Goal: Information Seeking & Learning: Compare options

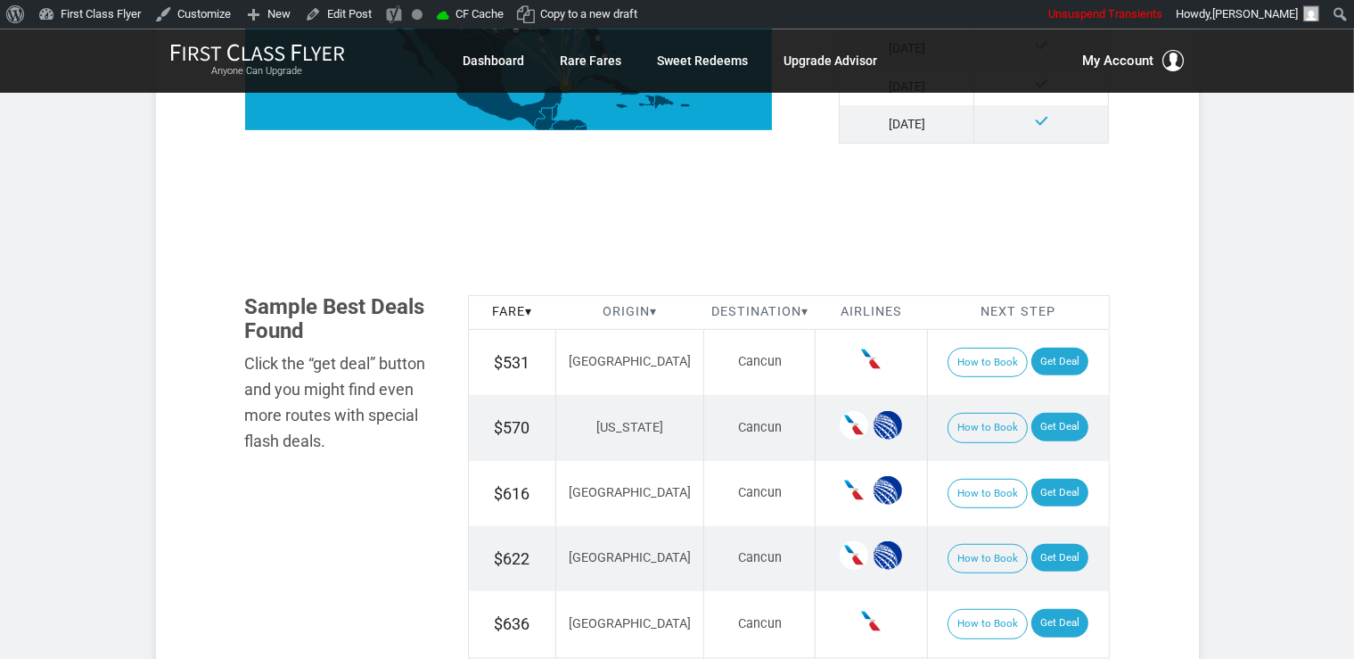
scroll to position [941, 0]
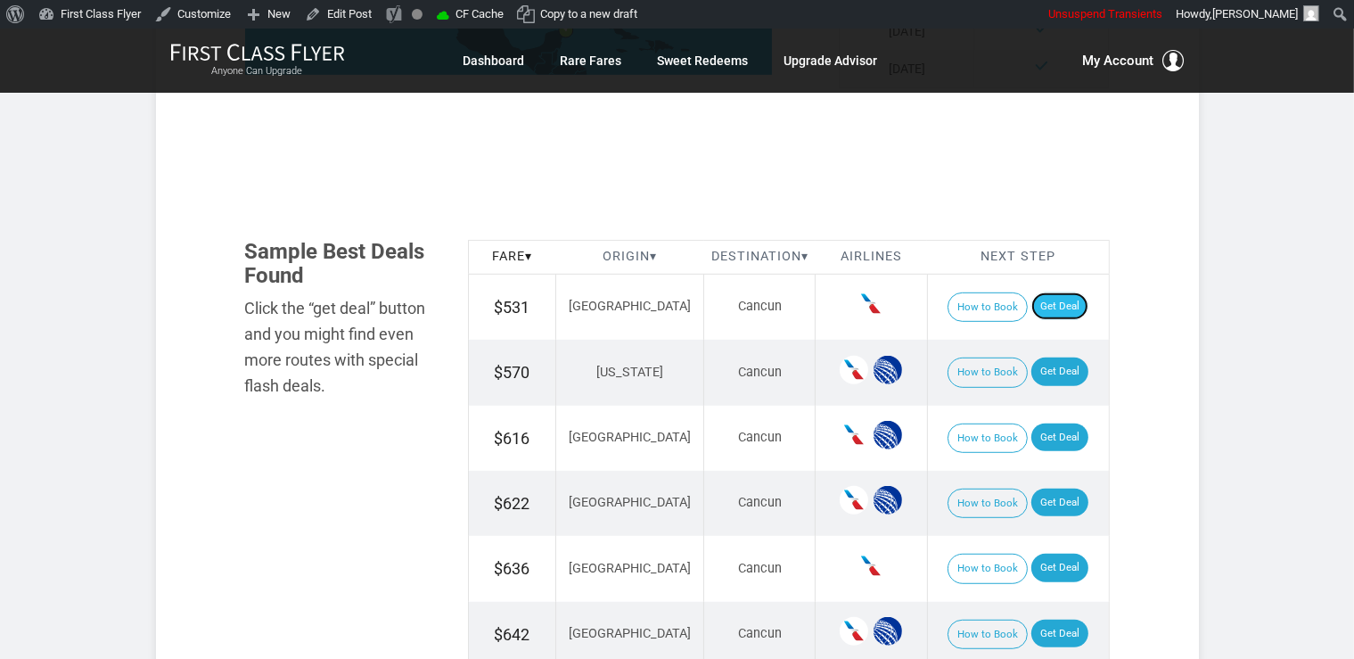
click at [1060, 310] on link "Get Deal" at bounding box center [1059, 306] width 57 height 29
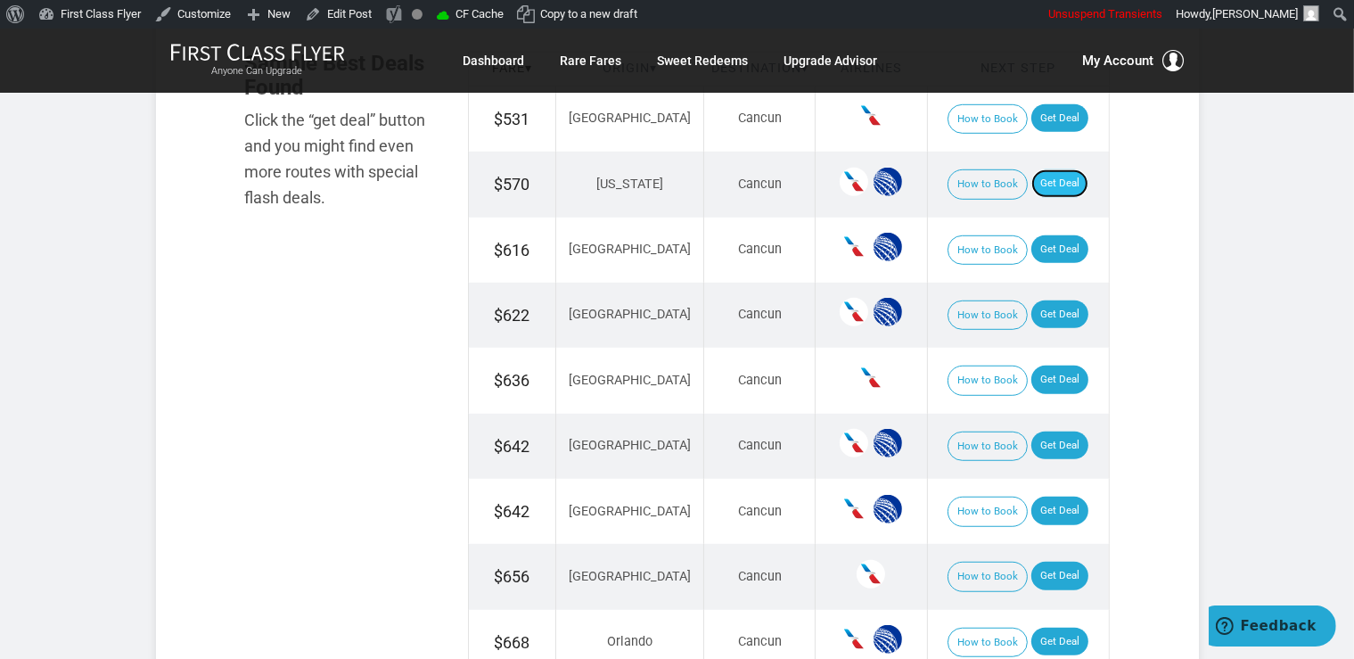
click at [1036, 186] on link "Get Deal" at bounding box center [1059, 183] width 57 height 29
click at [1046, 262] on link "Get Deal" at bounding box center [1059, 249] width 57 height 29
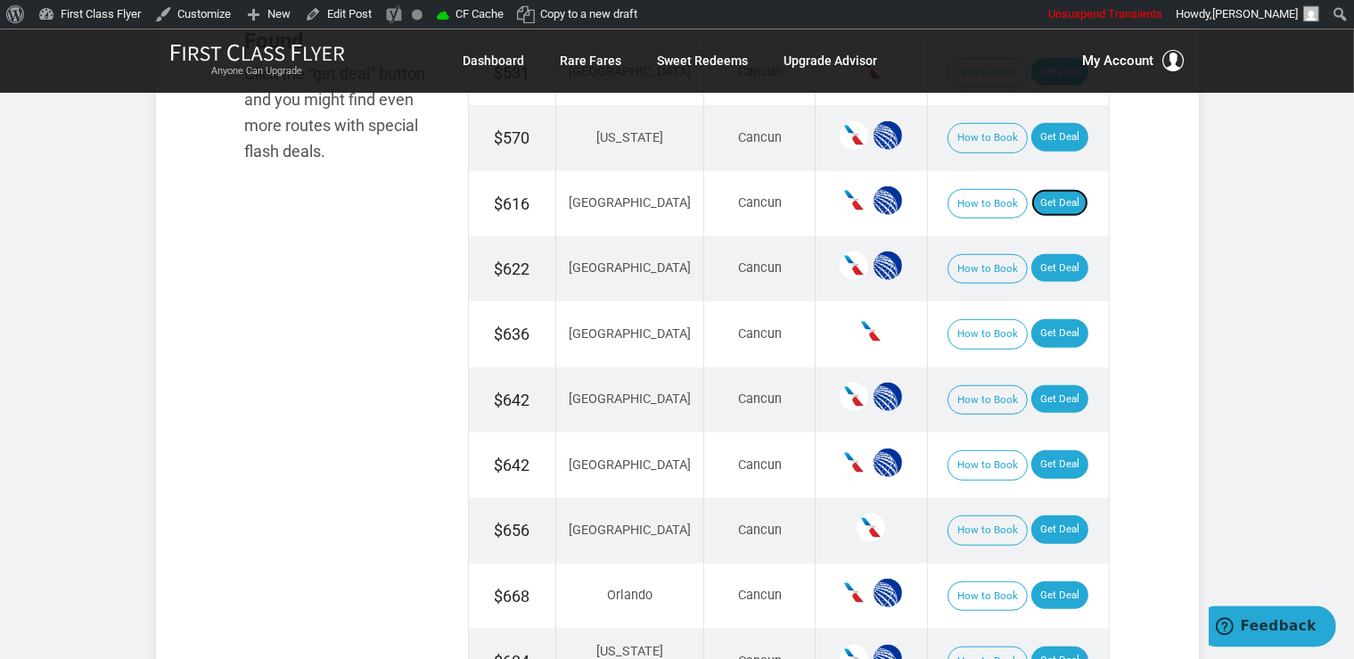
scroll to position [1223, 0]
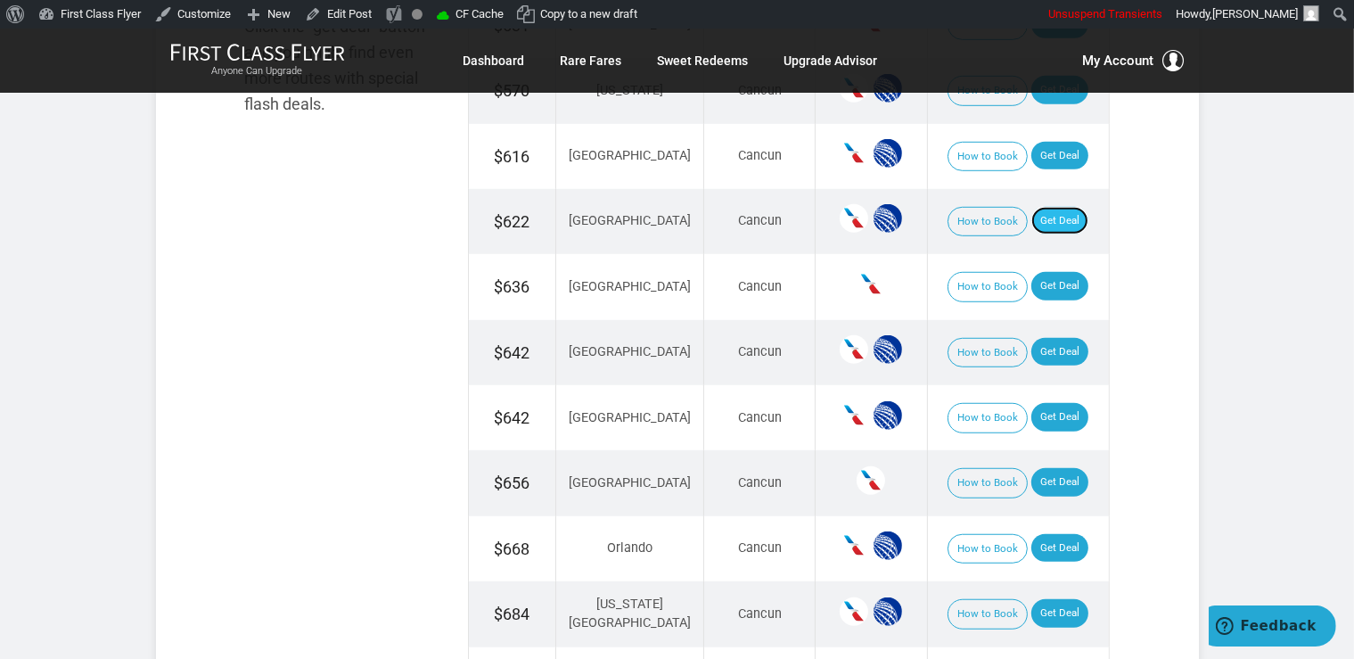
click at [1052, 216] on link "Get Deal" at bounding box center [1059, 221] width 57 height 29
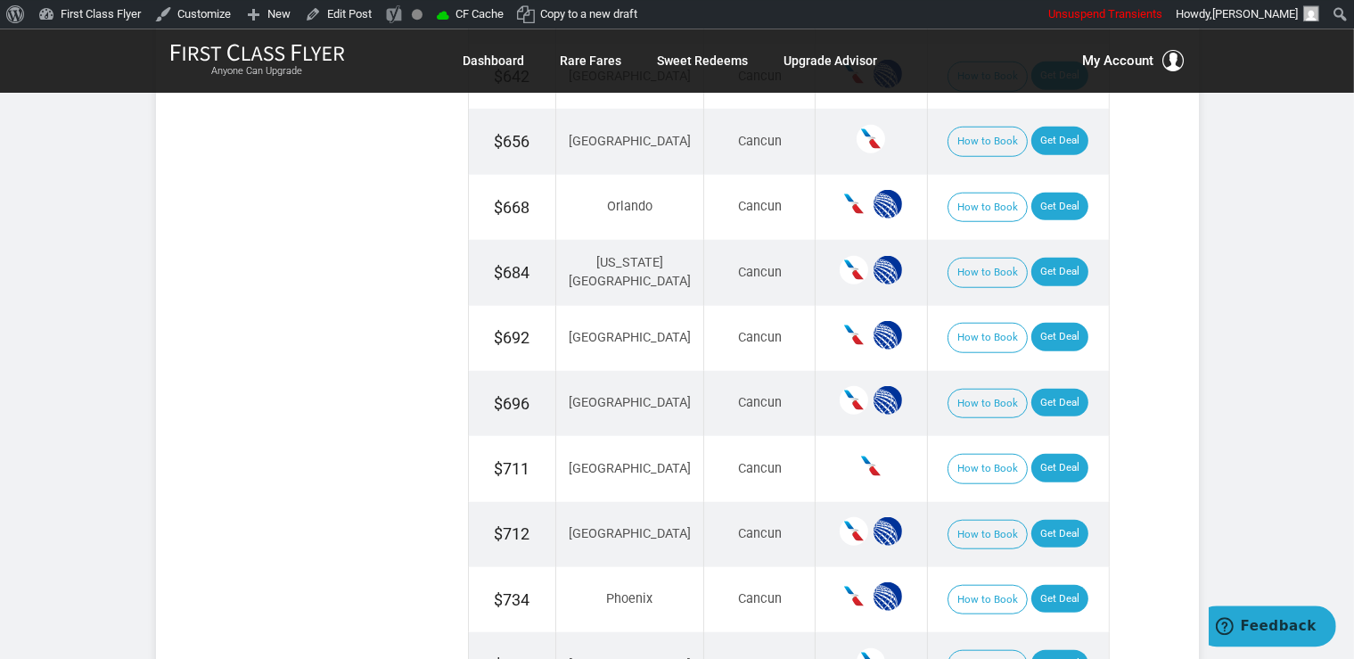
scroll to position [1600, 0]
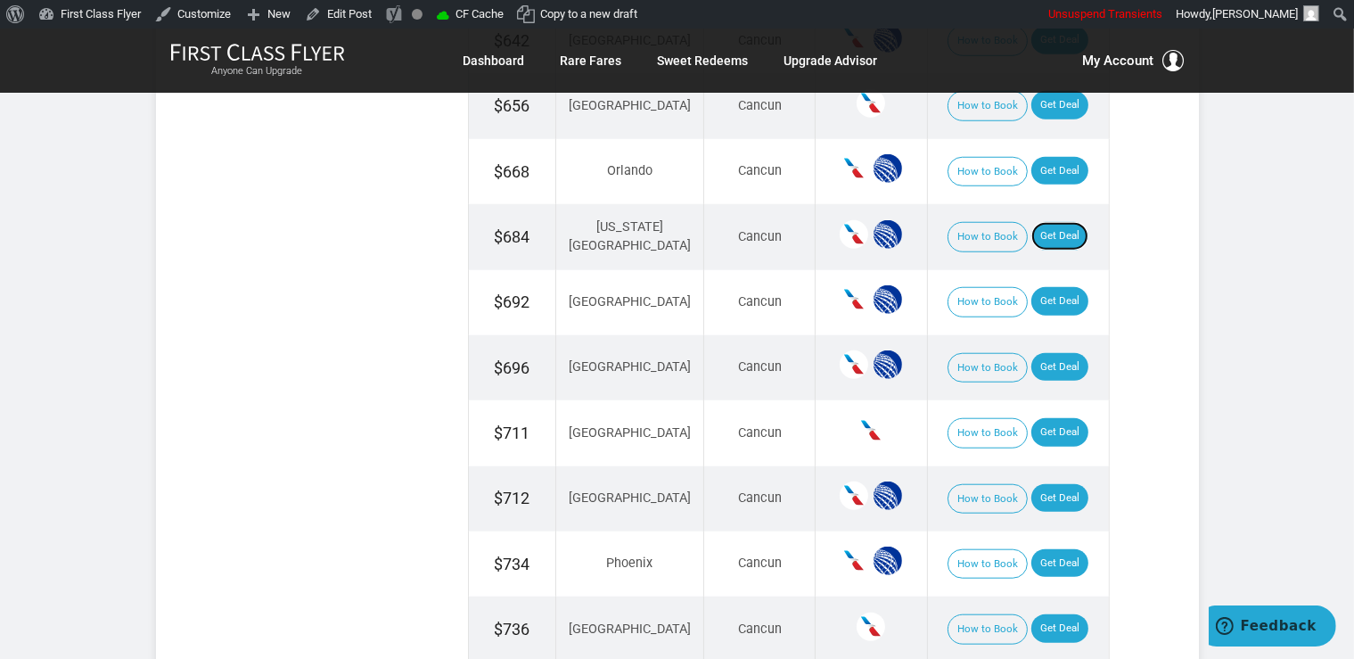
drag, startPoint x: 1035, startPoint y: 231, endPoint x: 1047, endPoint y: 250, distance: 22.8
click at [1035, 230] on link "Get Deal" at bounding box center [1059, 236] width 57 height 29
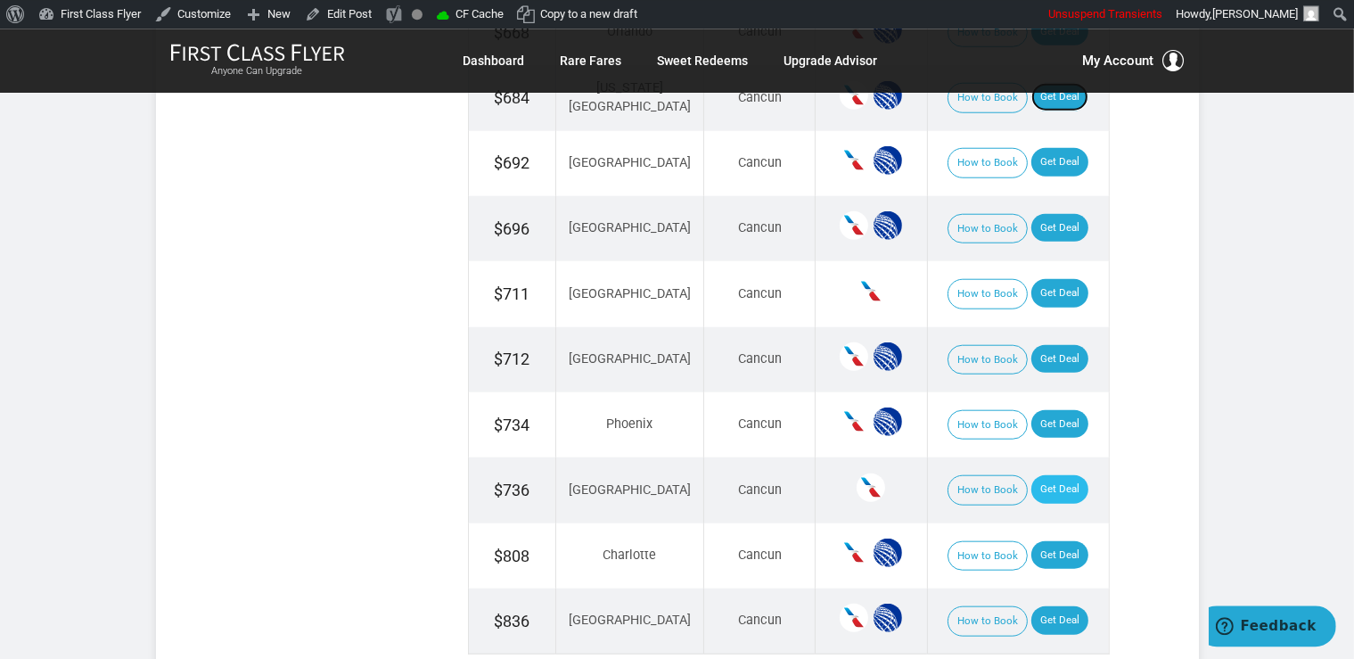
scroll to position [1505, 0]
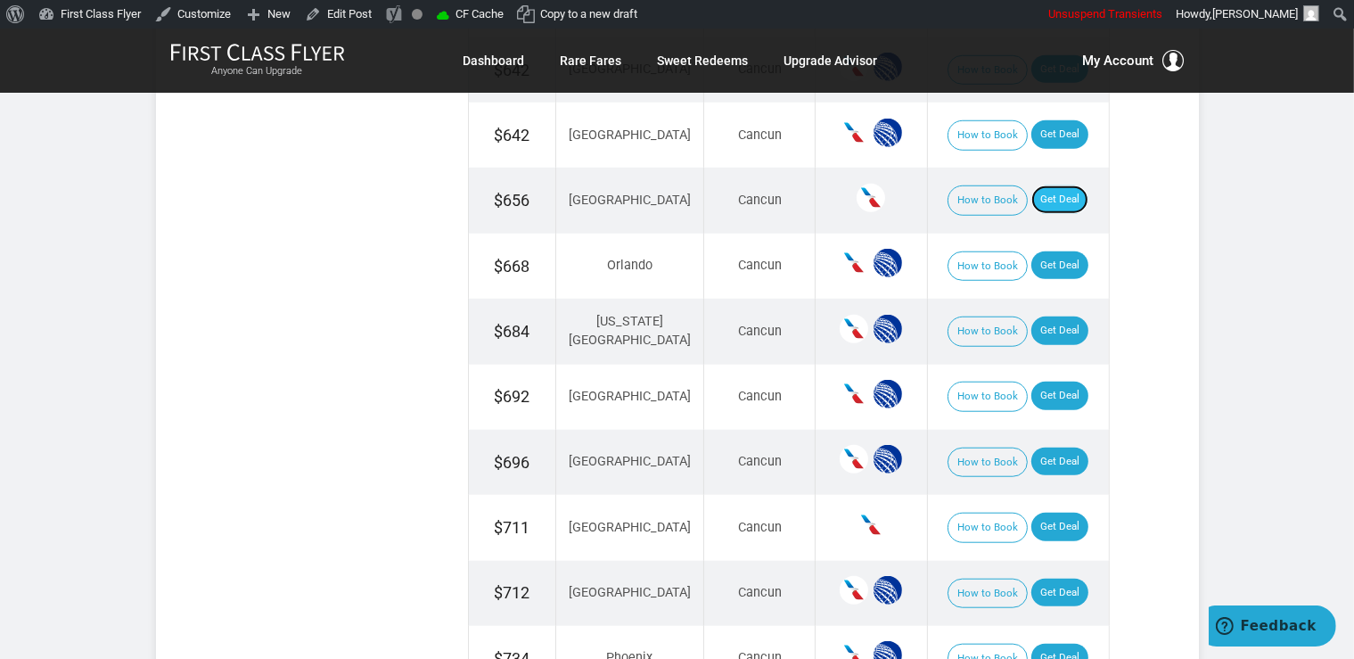
click at [1035, 197] on link "Get Deal" at bounding box center [1059, 199] width 57 height 29
click at [1031, 257] on link "Get Deal" at bounding box center [1059, 265] width 57 height 29
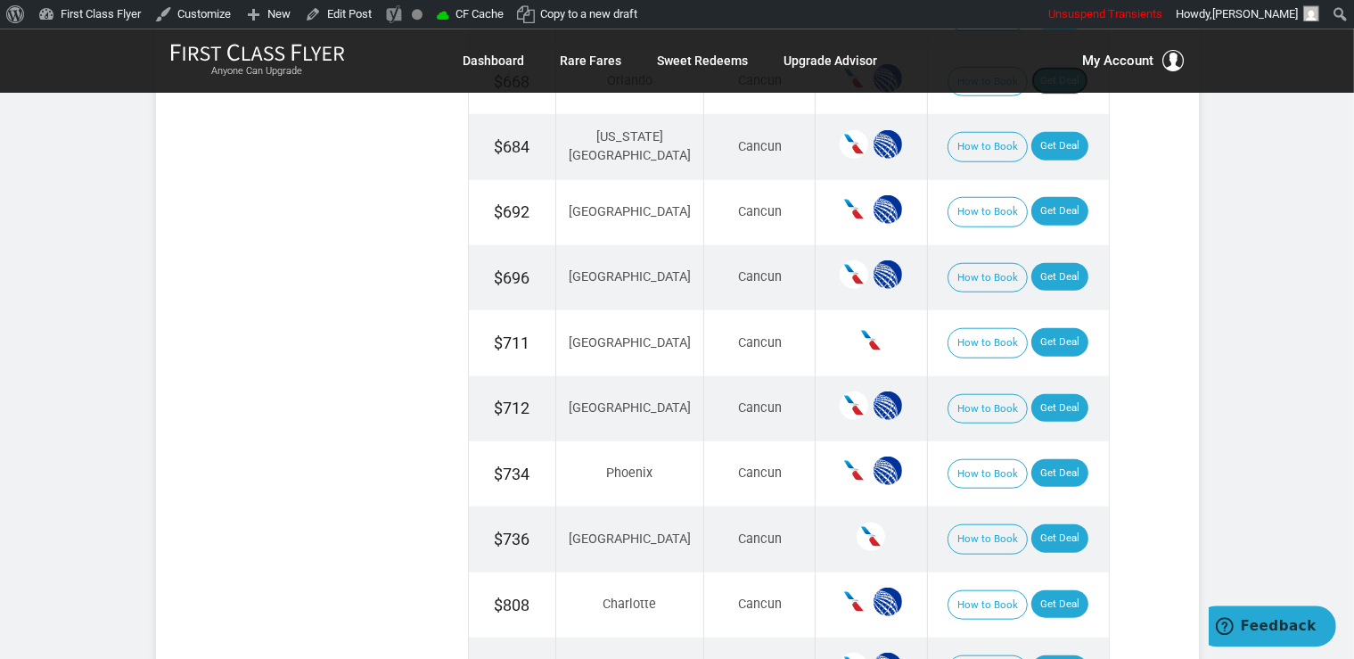
scroll to position [1693, 0]
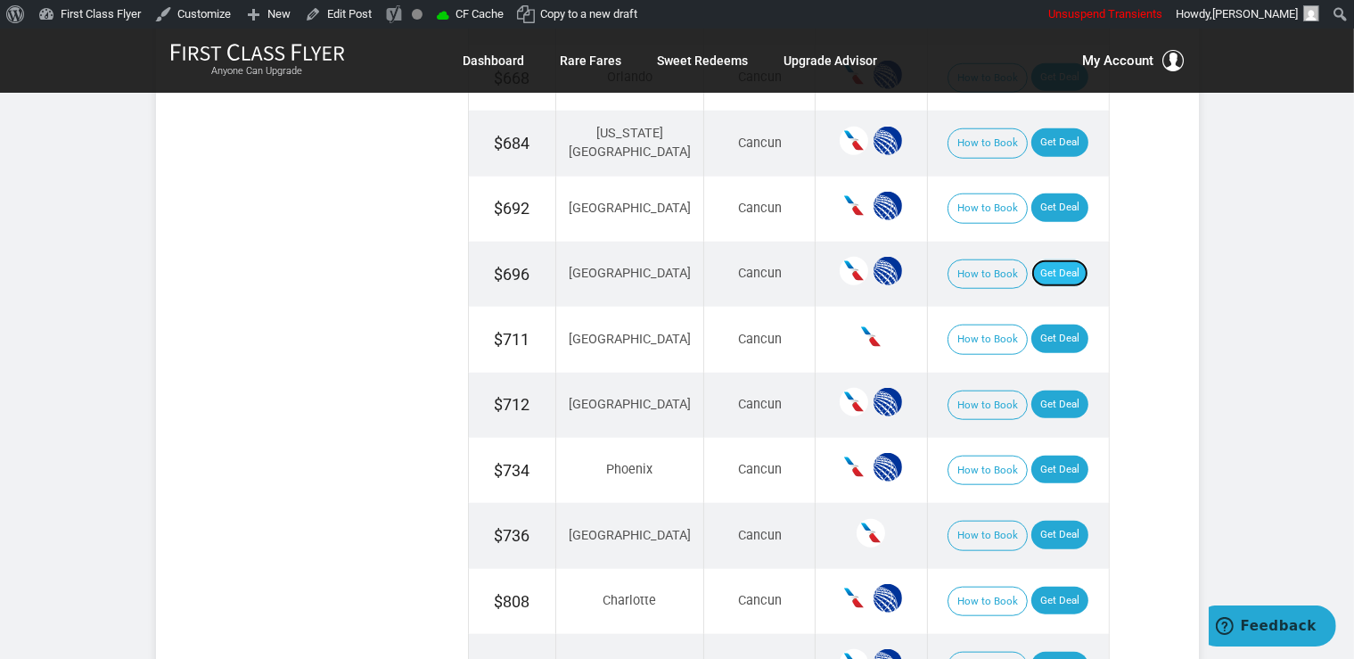
click at [1058, 269] on link "Get Deal" at bounding box center [1059, 273] width 57 height 29
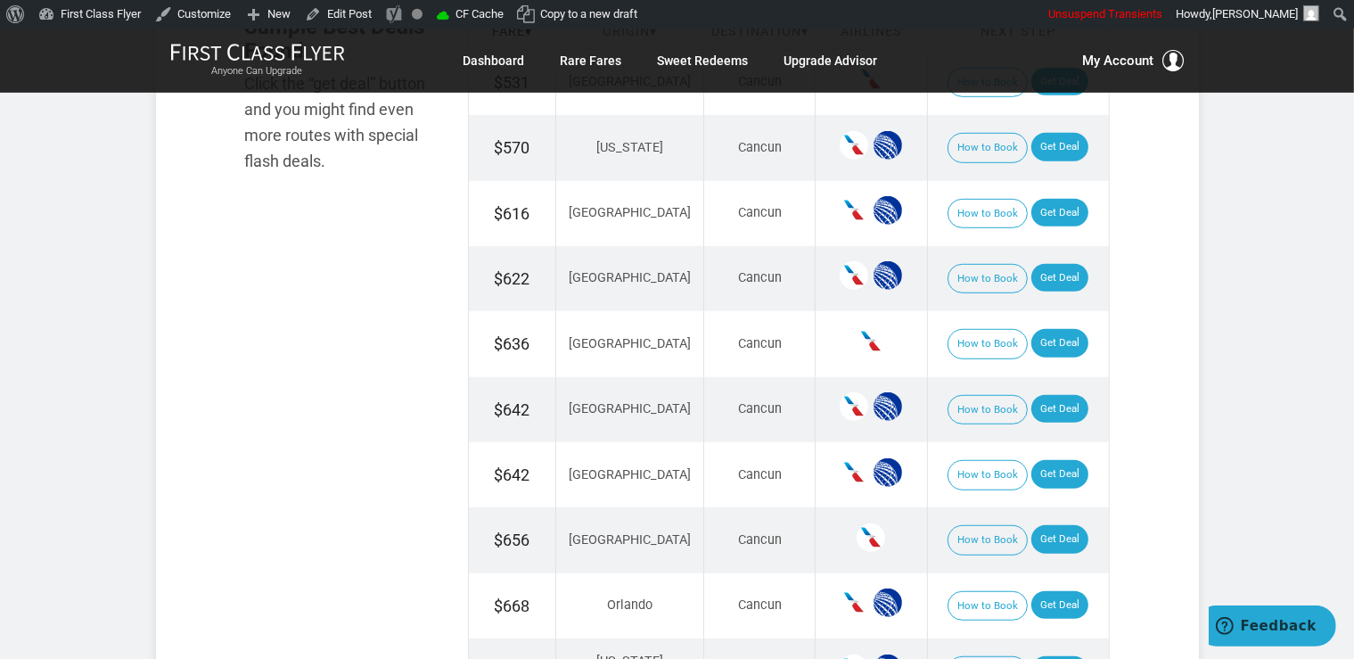
scroll to position [1129, 0]
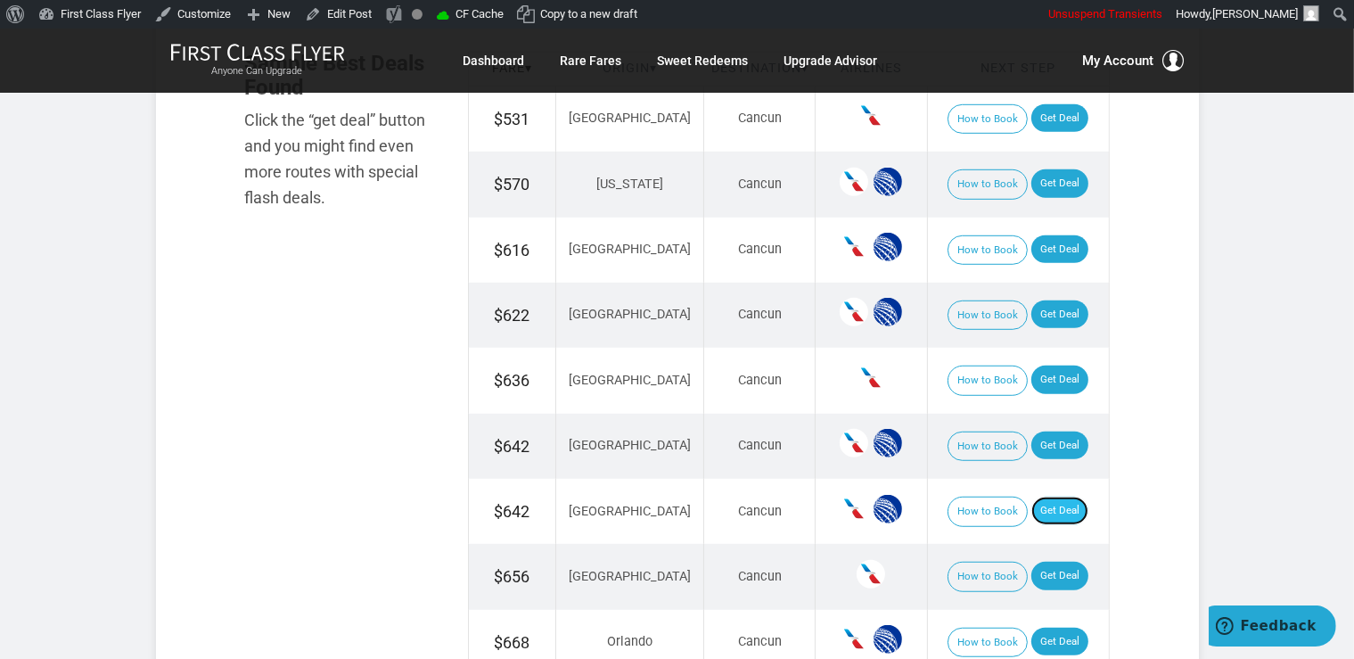
click at [1059, 507] on link "Get Deal" at bounding box center [1059, 510] width 57 height 29
click at [1049, 511] on link "Get Deal" at bounding box center [1059, 510] width 57 height 29
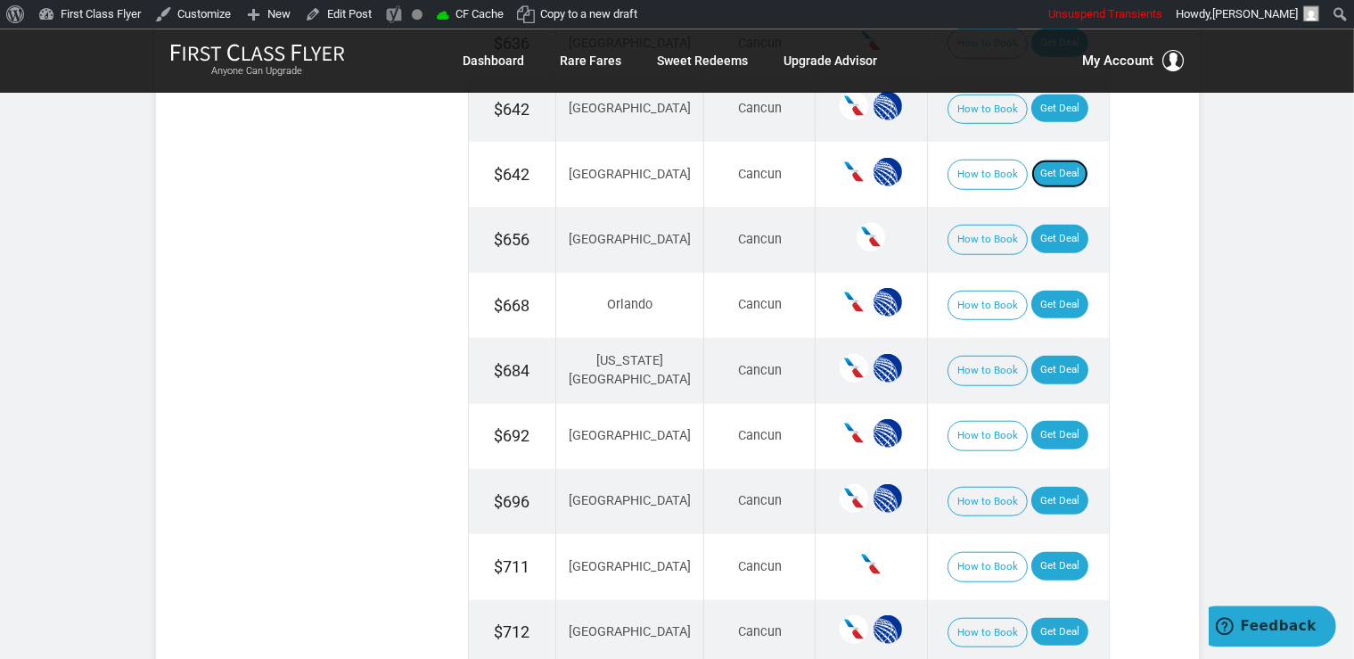
scroll to position [1505, 0]
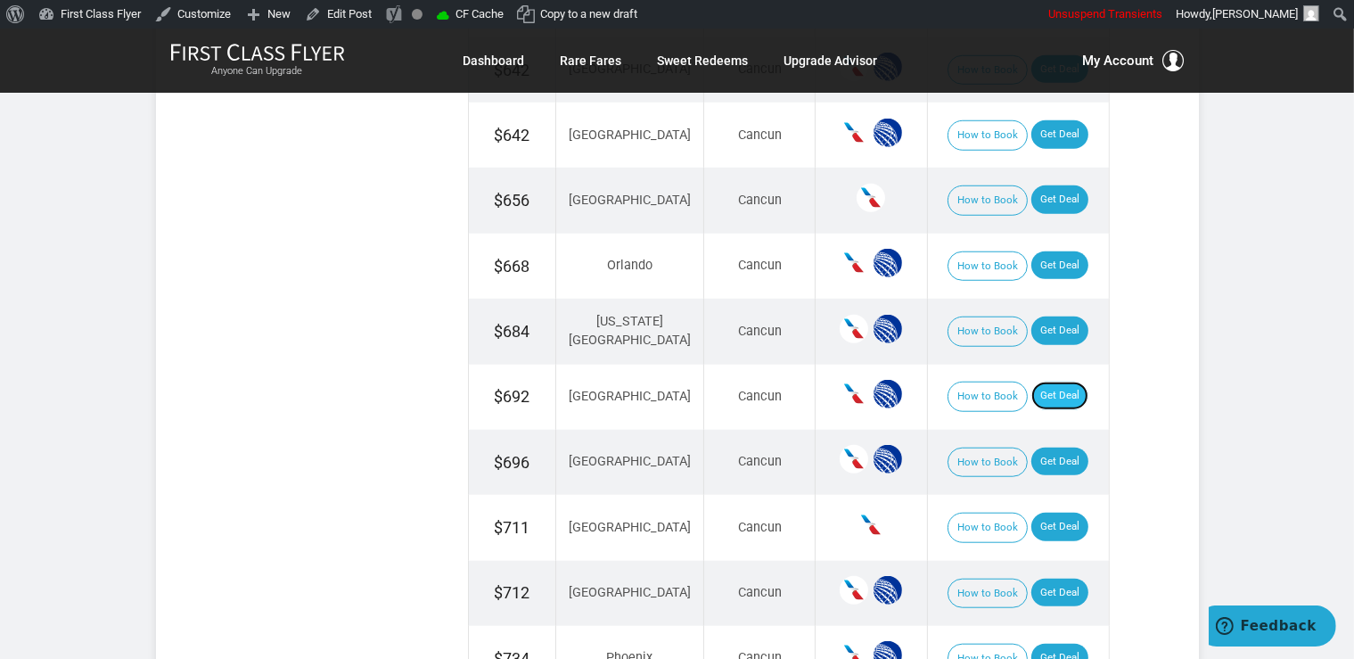
click at [1031, 383] on link "Get Deal" at bounding box center [1059, 395] width 57 height 29
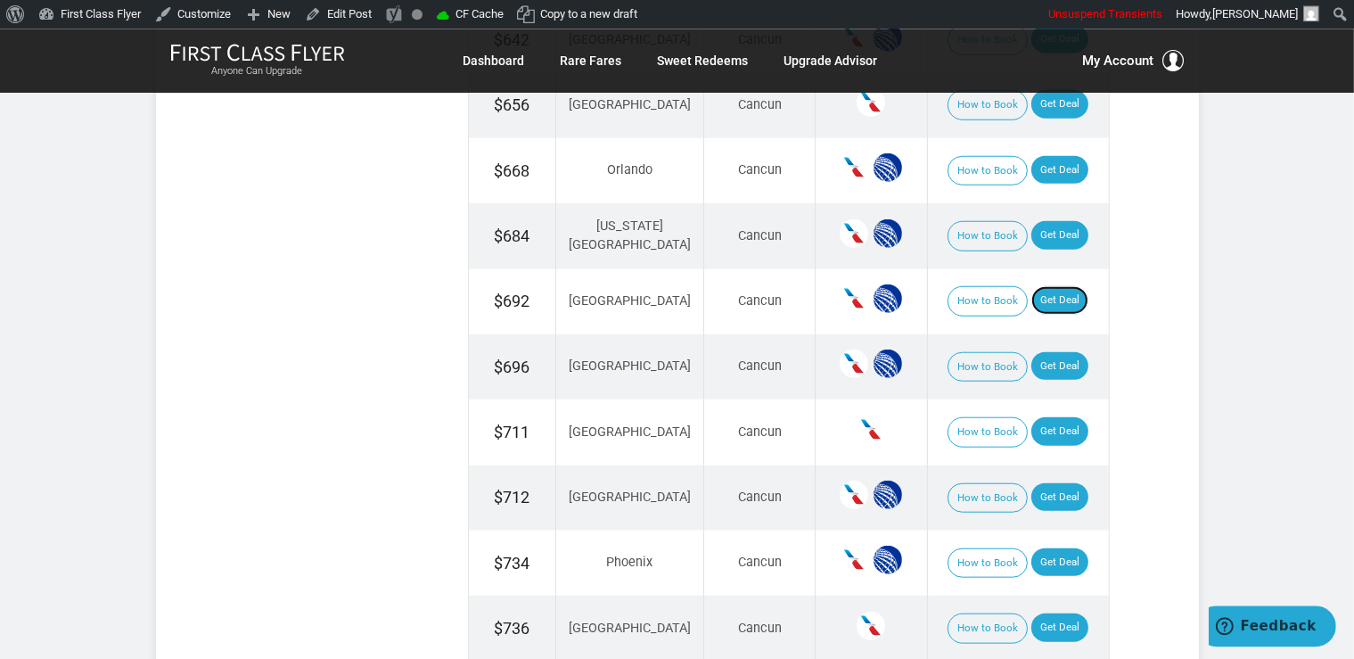
scroll to position [1693, 0]
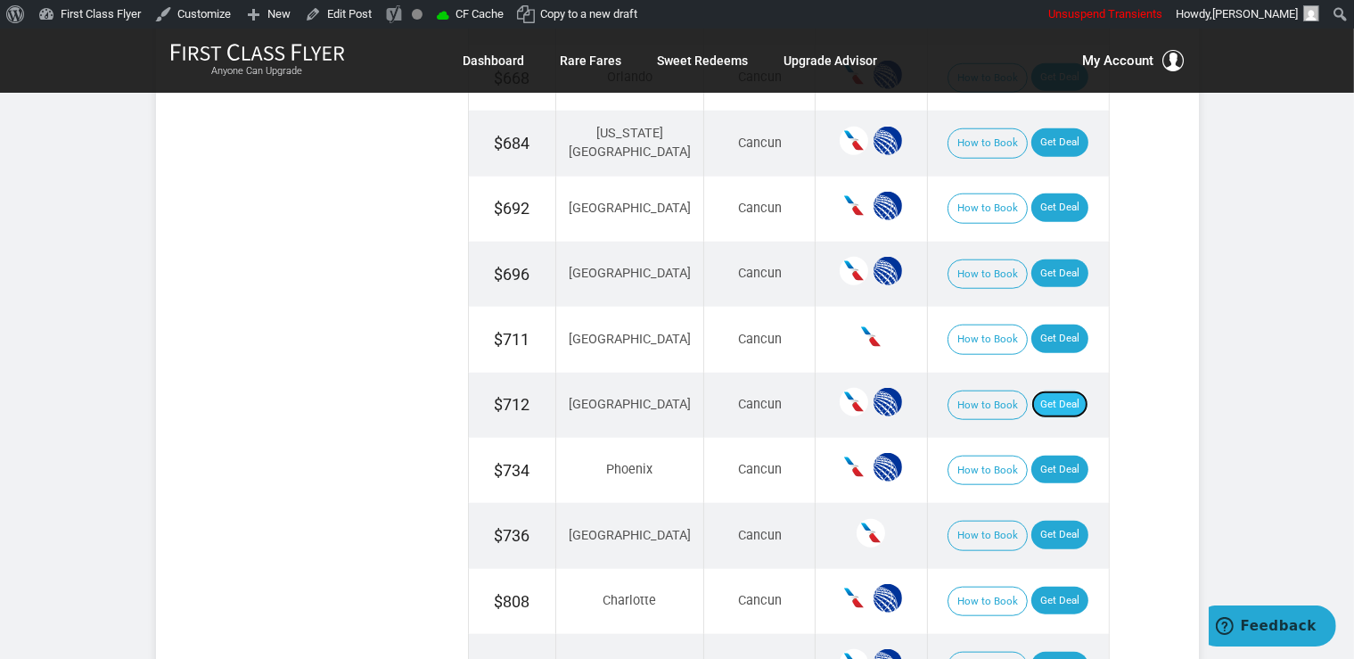
click at [1031, 390] on link "Get Deal" at bounding box center [1059, 404] width 57 height 29
click at [1048, 395] on link "Get Deal" at bounding box center [1059, 404] width 57 height 29
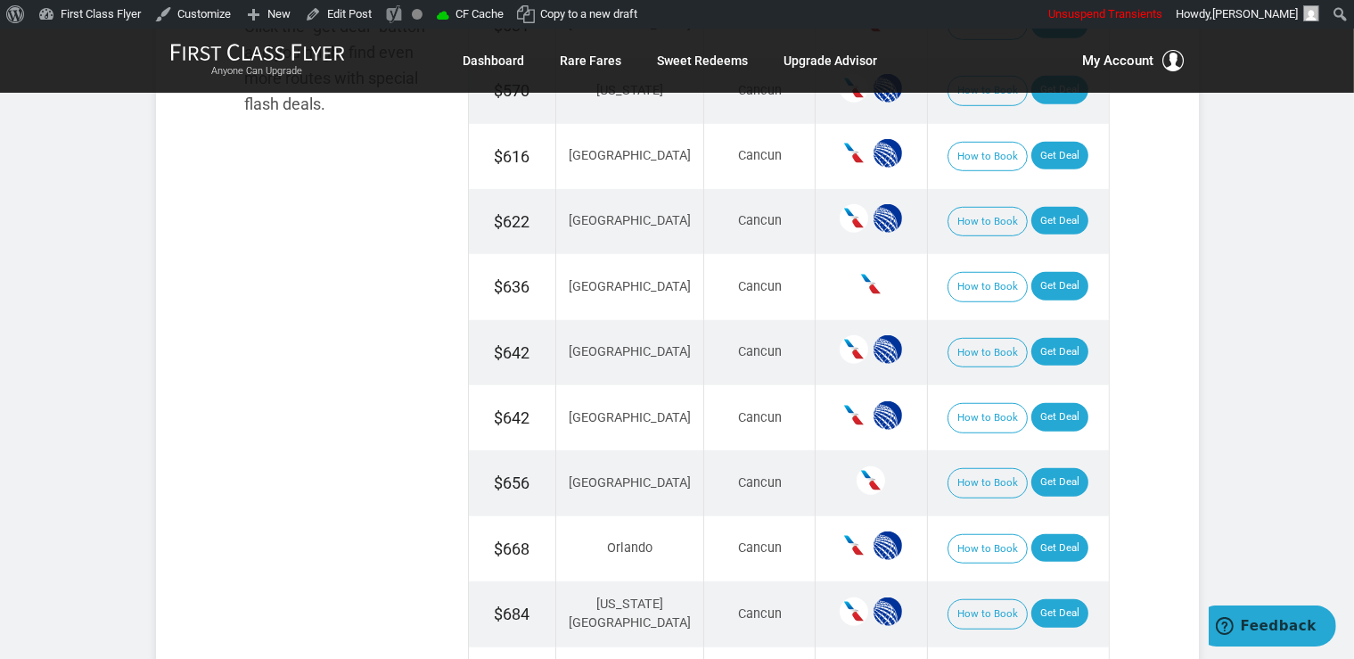
scroll to position [941, 0]
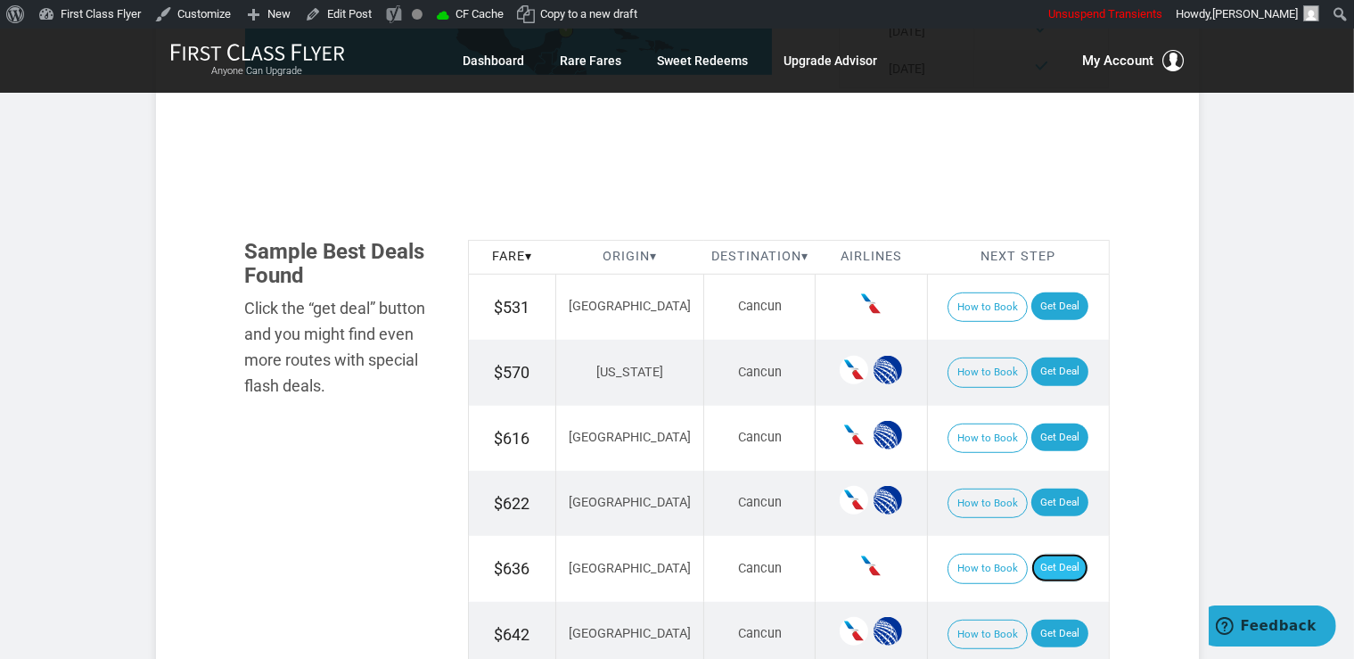
click at [1037, 570] on link "Get Deal" at bounding box center [1059, 567] width 57 height 29
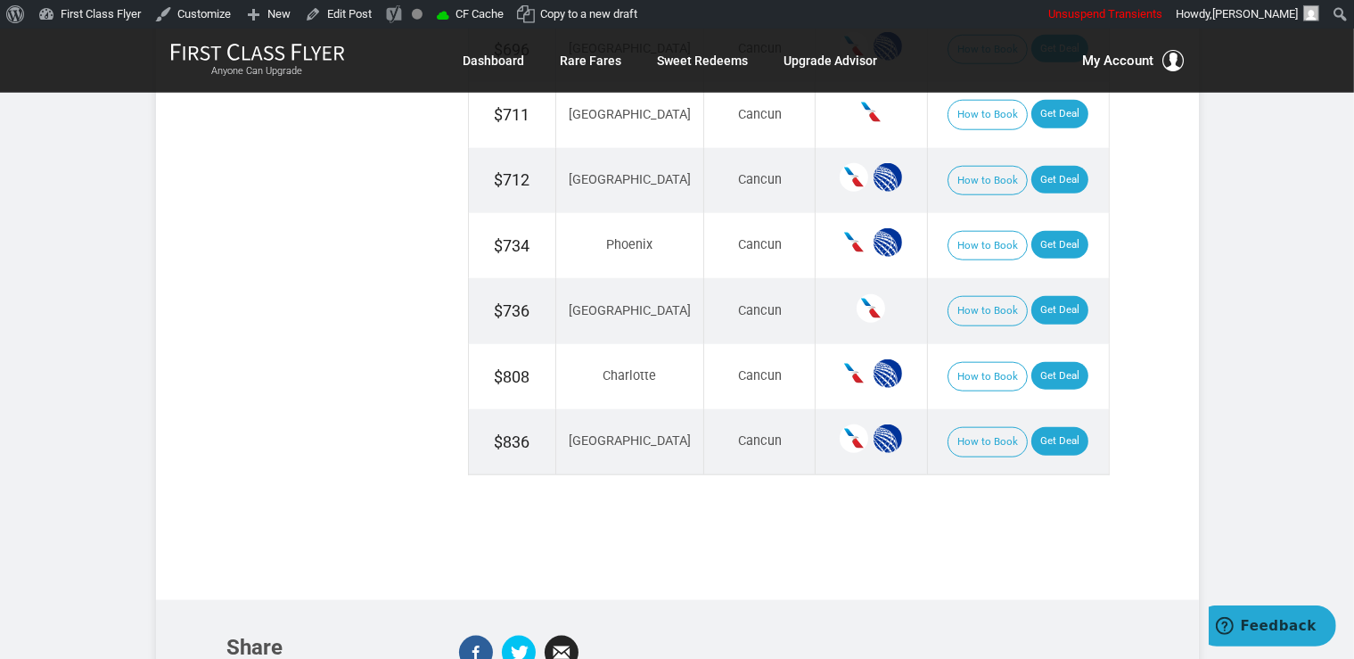
scroll to position [1929, 0]
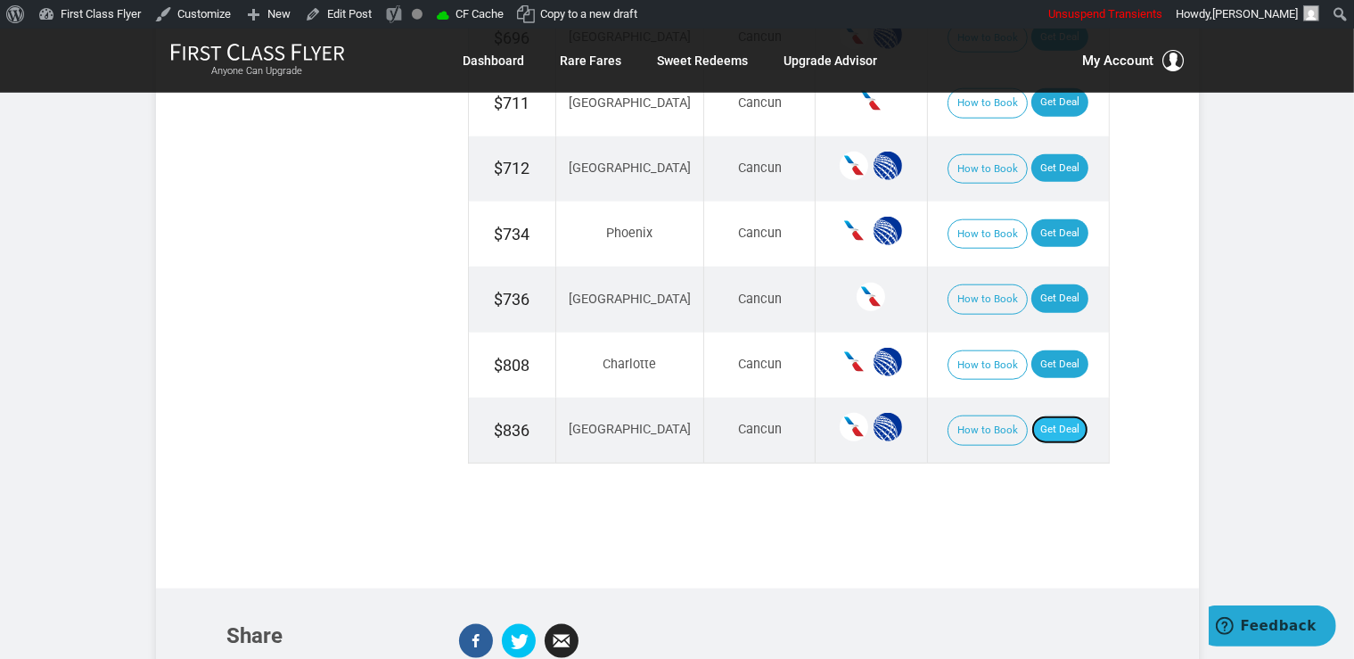
click at [1053, 422] on link "Get Deal" at bounding box center [1059, 429] width 57 height 29
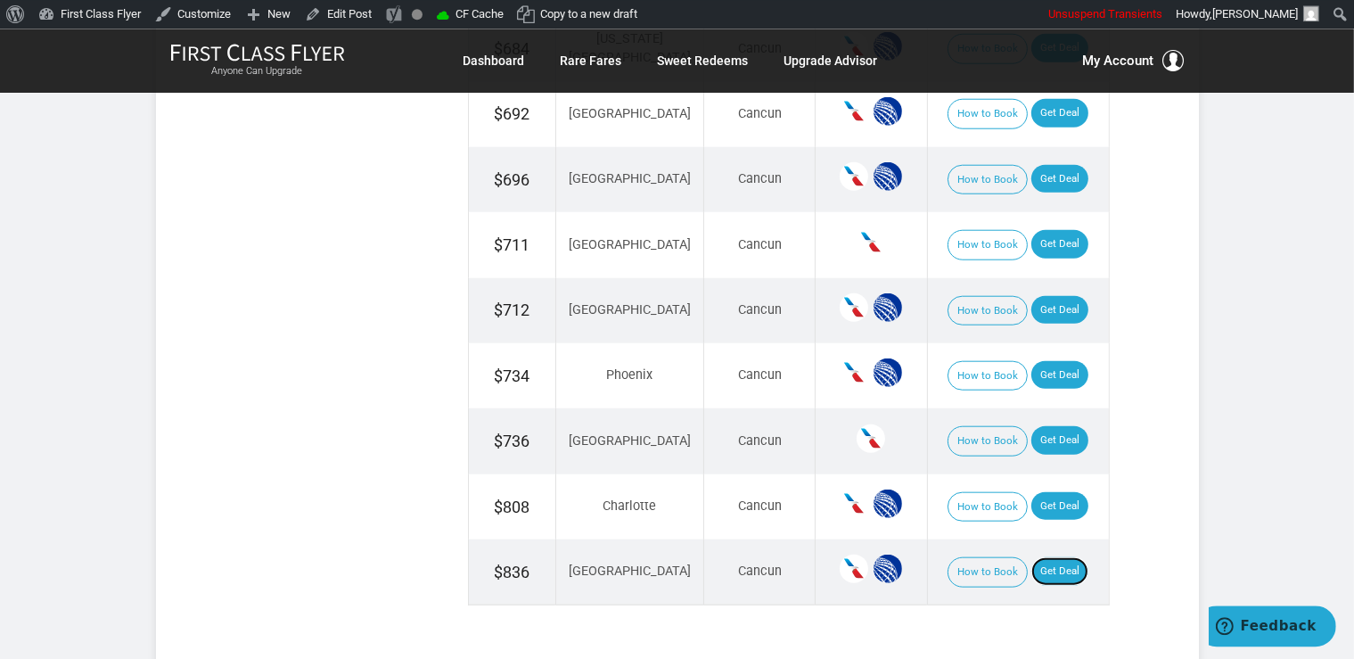
scroll to position [1647, 0]
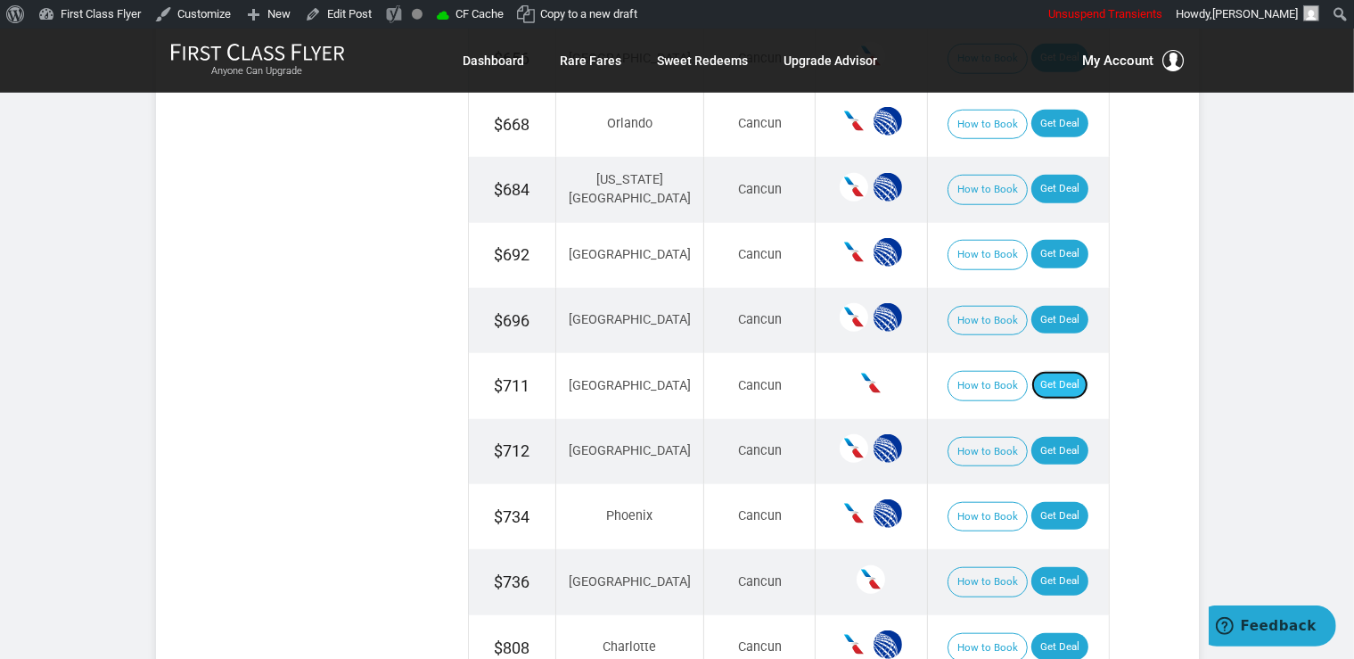
click at [1042, 376] on link "Get Deal" at bounding box center [1059, 385] width 57 height 29
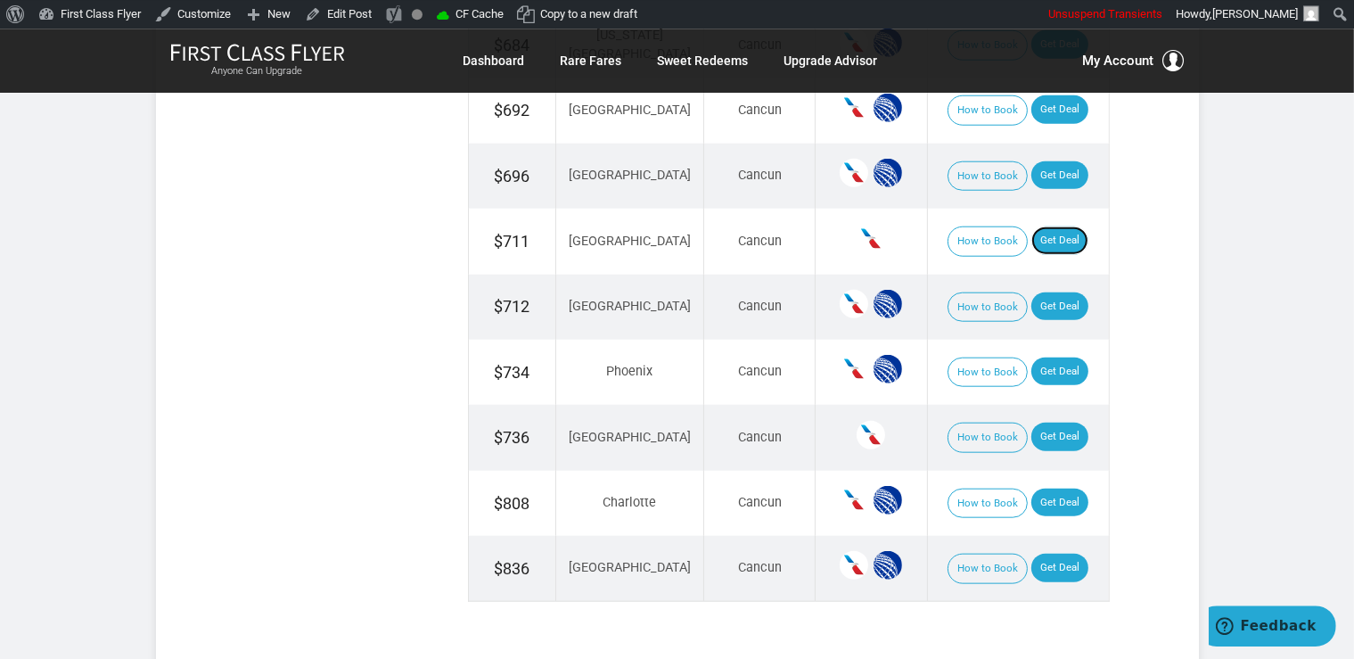
scroll to position [1929, 0]
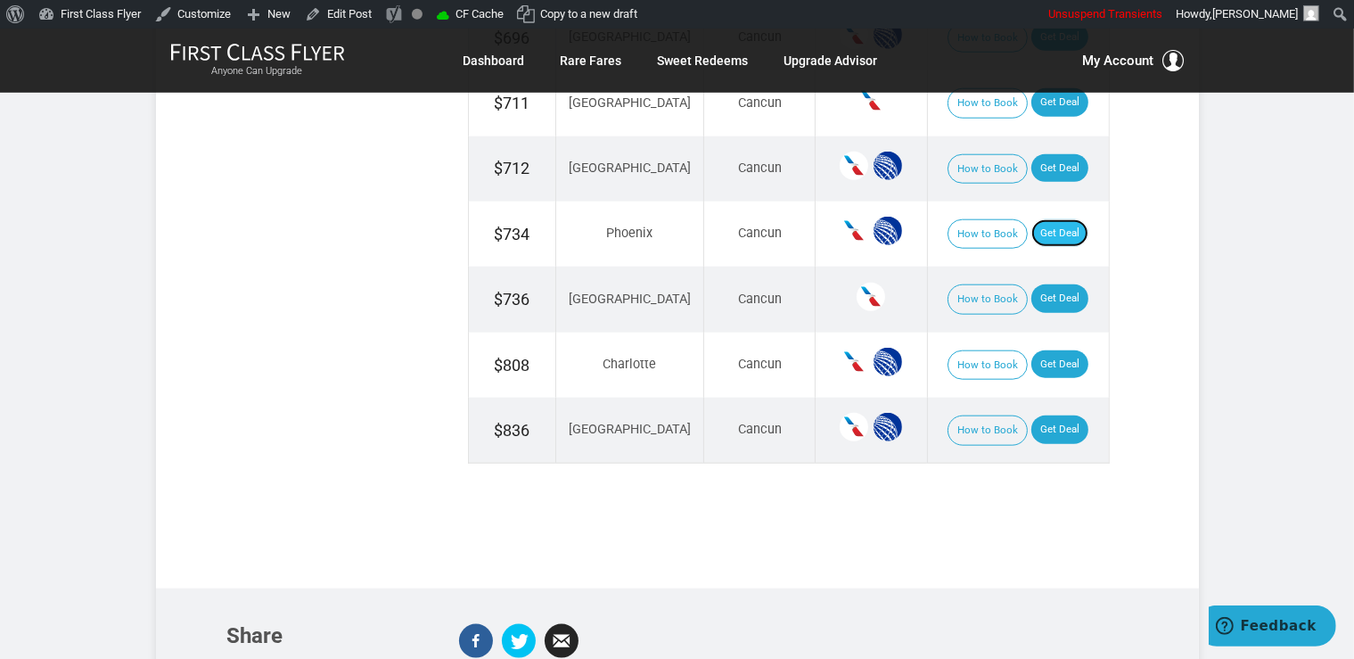
click at [1032, 226] on link "Get Deal" at bounding box center [1059, 233] width 57 height 29
click at [1036, 206] on td "How to Book Get Deal" at bounding box center [1018, 233] width 182 height 65
drag, startPoint x: 1040, startPoint y: 211, endPoint x: 1038, endPoint y: 225, distance: 14.4
click at [1040, 219] on link "Get Deal" at bounding box center [1059, 233] width 57 height 29
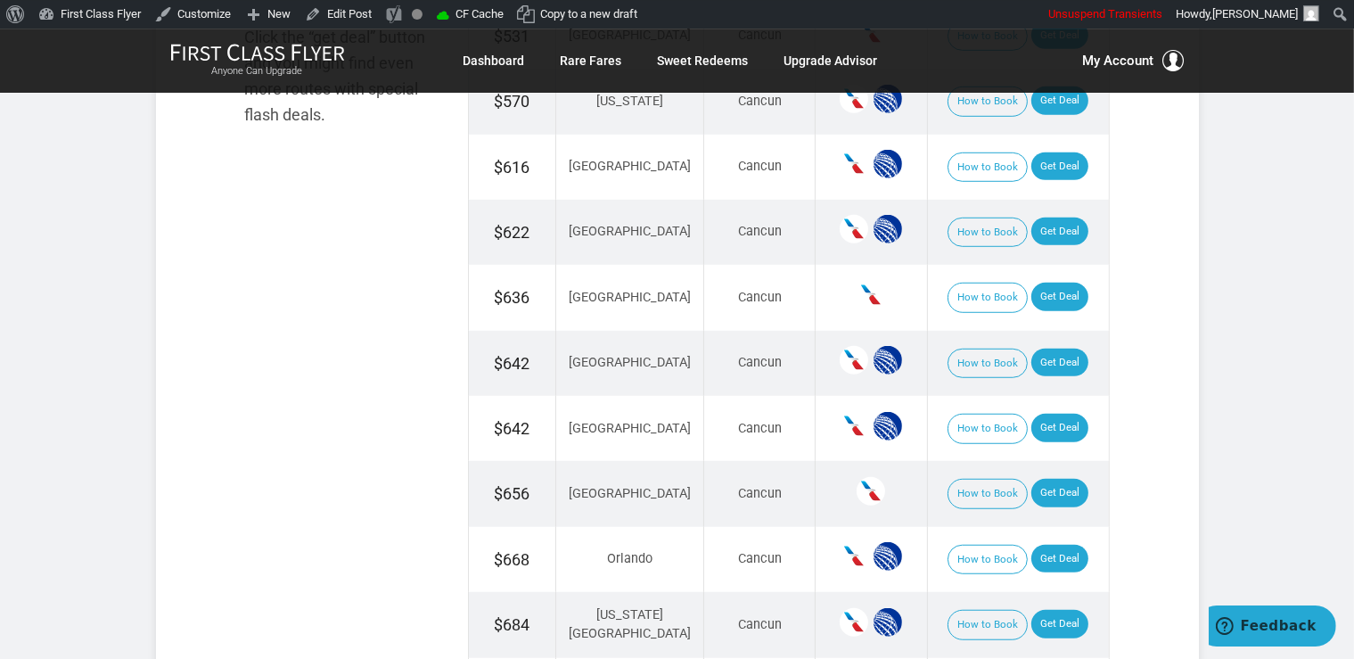
scroll to position [1176, 0]
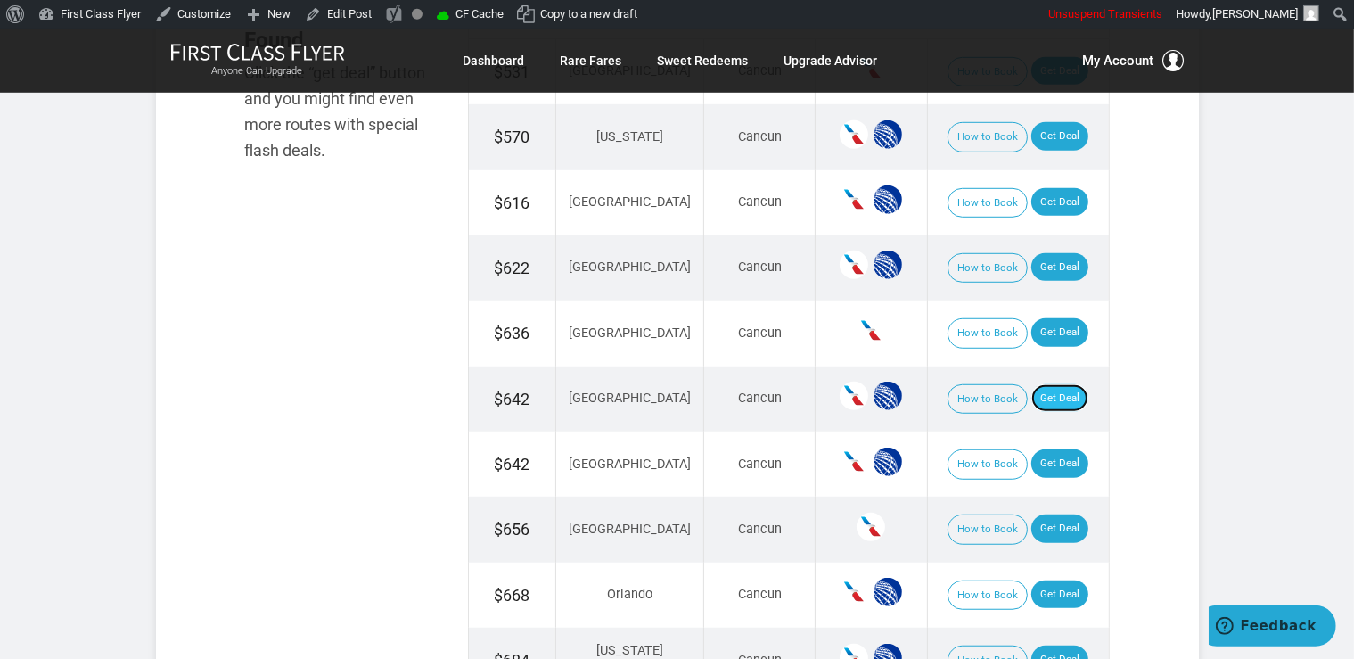
click at [1054, 391] on link "Get Deal" at bounding box center [1059, 398] width 57 height 29
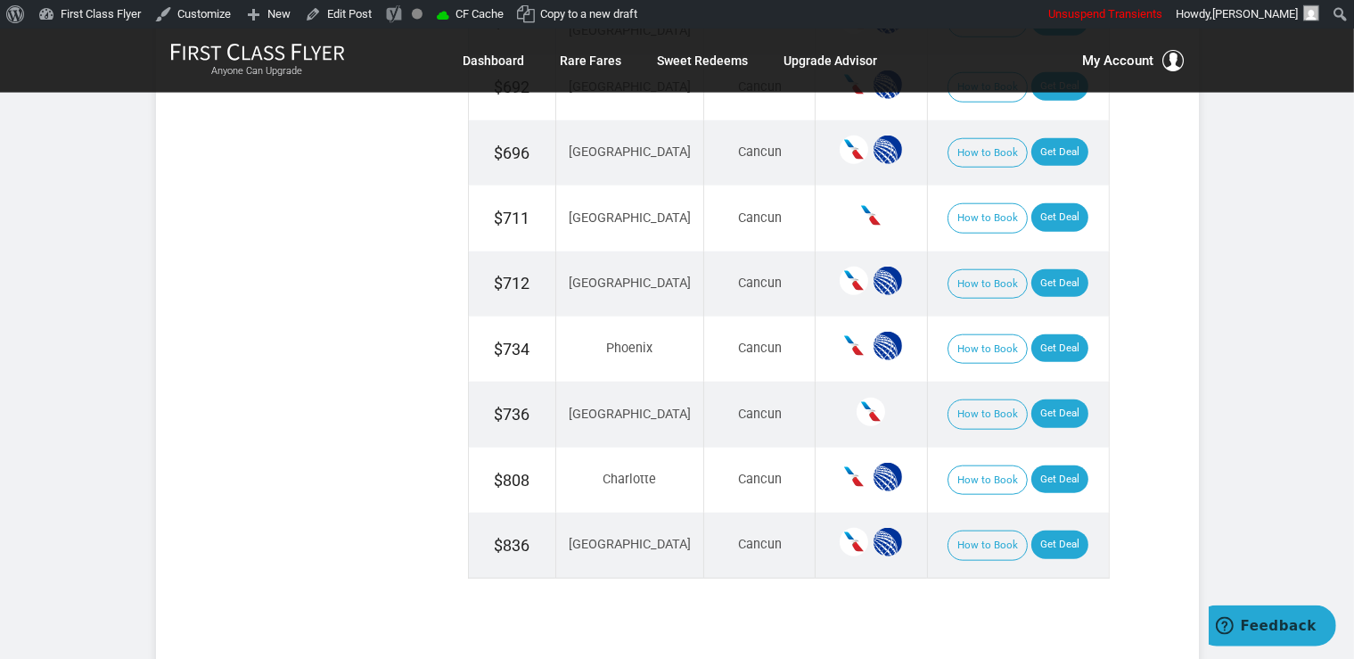
scroll to position [1836, 0]
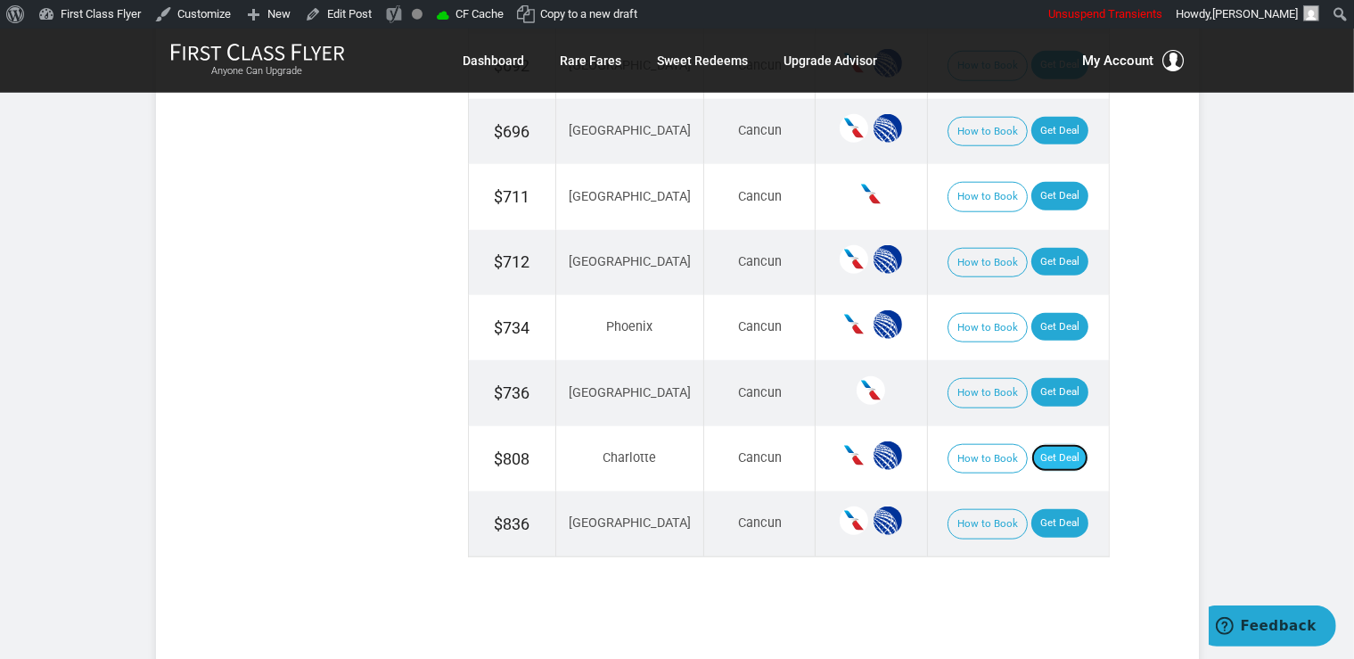
click at [1055, 446] on link "Get Deal" at bounding box center [1059, 458] width 57 height 29
click at [1056, 390] on link "Get Deal" at bounding box center [1059, 392] width 57 height 29
click at [1050, 392] on link "Get Deal" at bounding box center [1059, 392] width 57 height 29
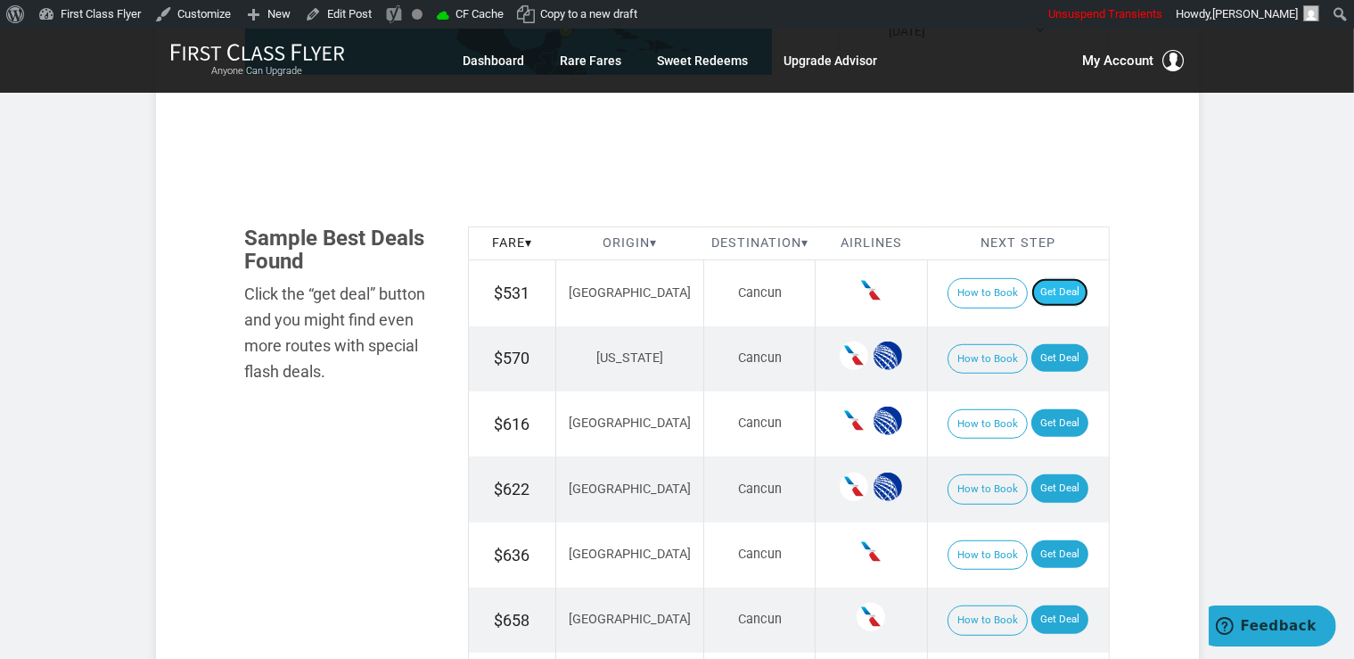
click at [1046, 284] on link "Get Deal" at bounding box center [1059, 292] width 57 height 29
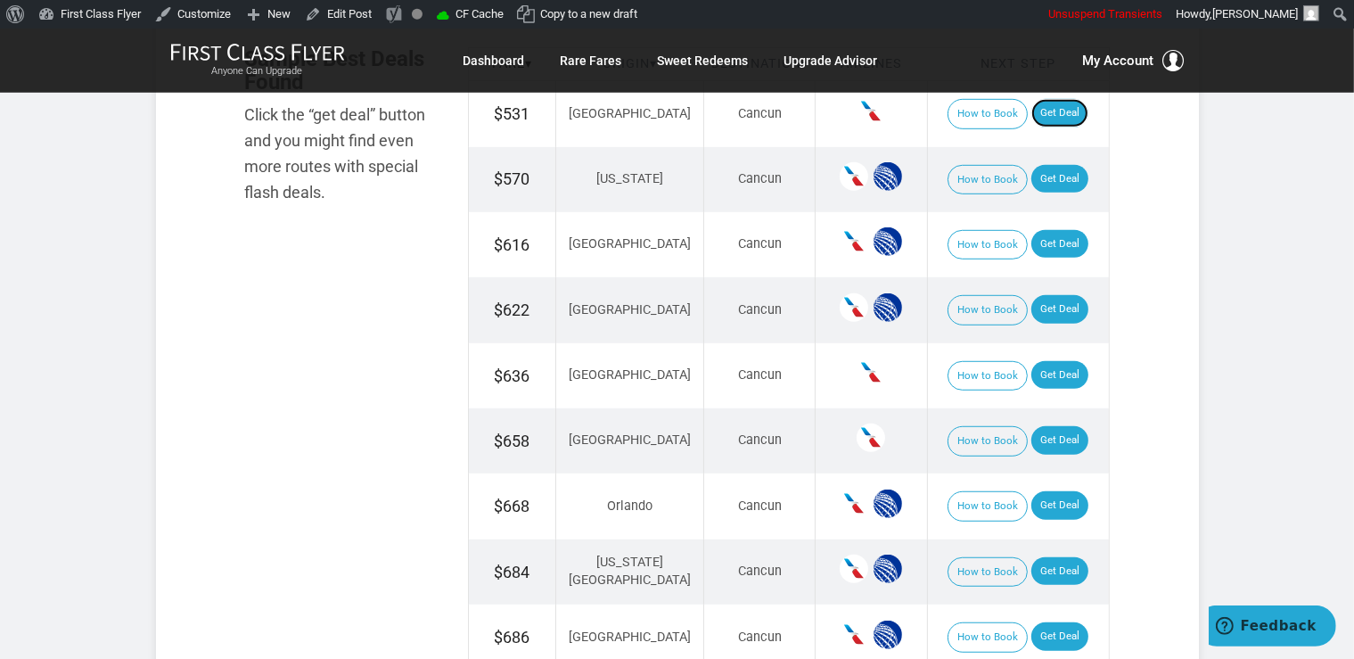
scroll to position [1129, 0]
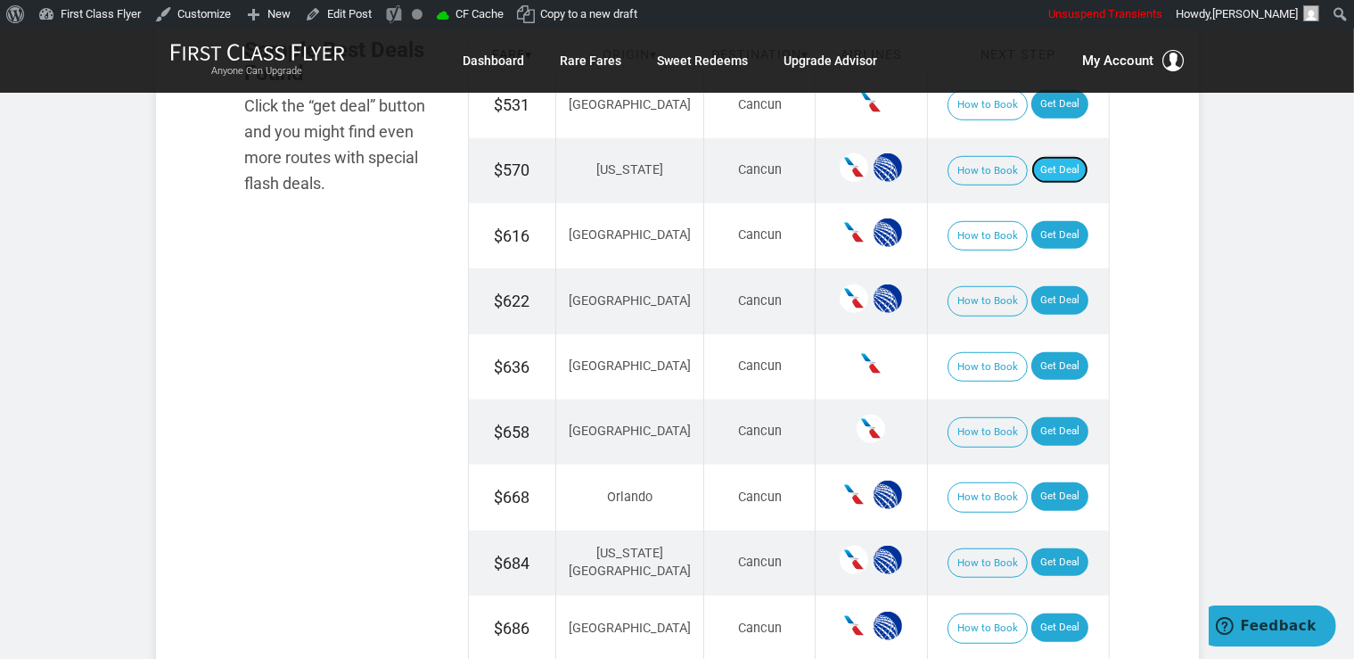
click at [1054, 168] on link "Get Deal" at bounding box center [1059, 170] width 57 height 29
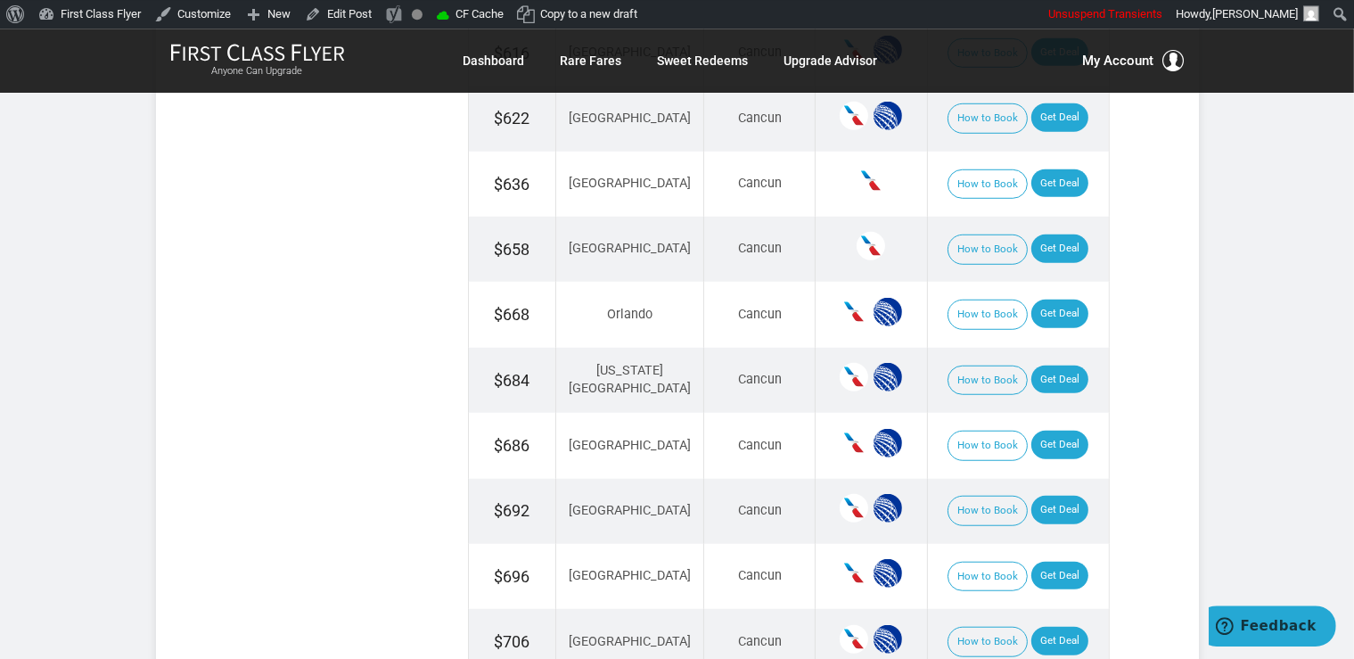
scroll to position [1035, 0]
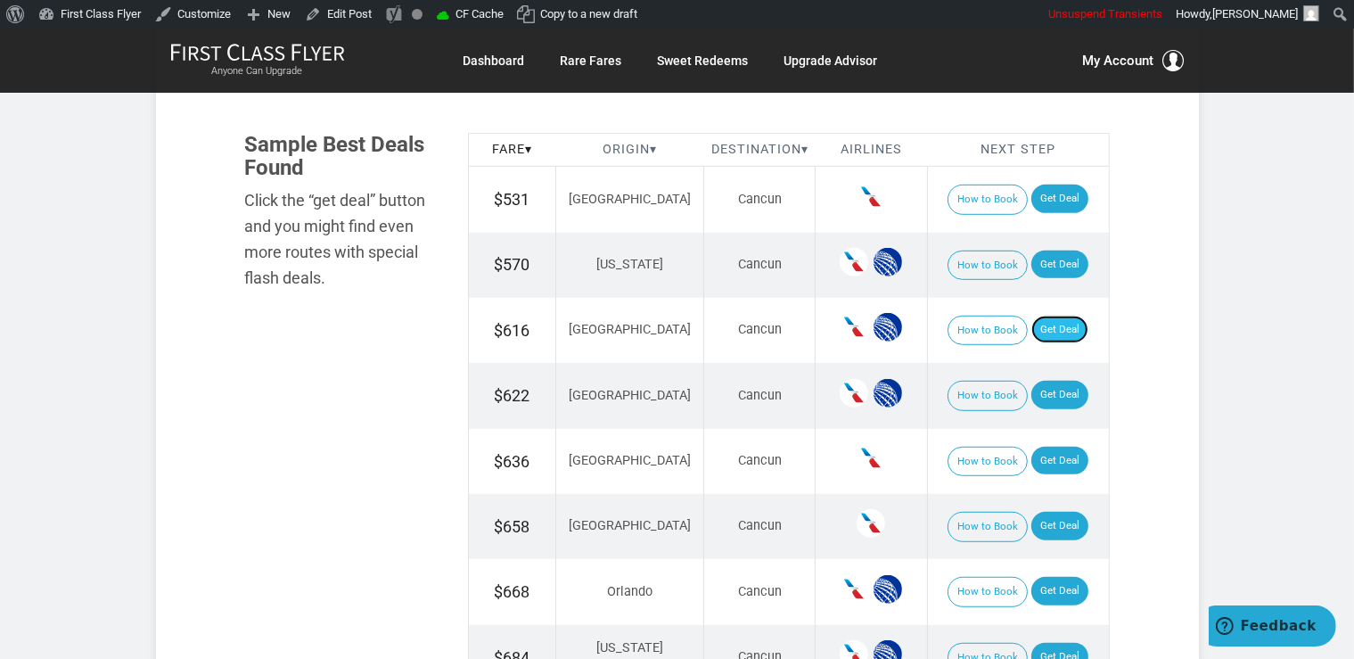
click at [1056, 322] on link "Get Deal" at bounding box center [1059, 329] width 57 height 29
click at [1031, 319] on link "Get Deal" at bounding box center [1059, 329] width 57 height 29
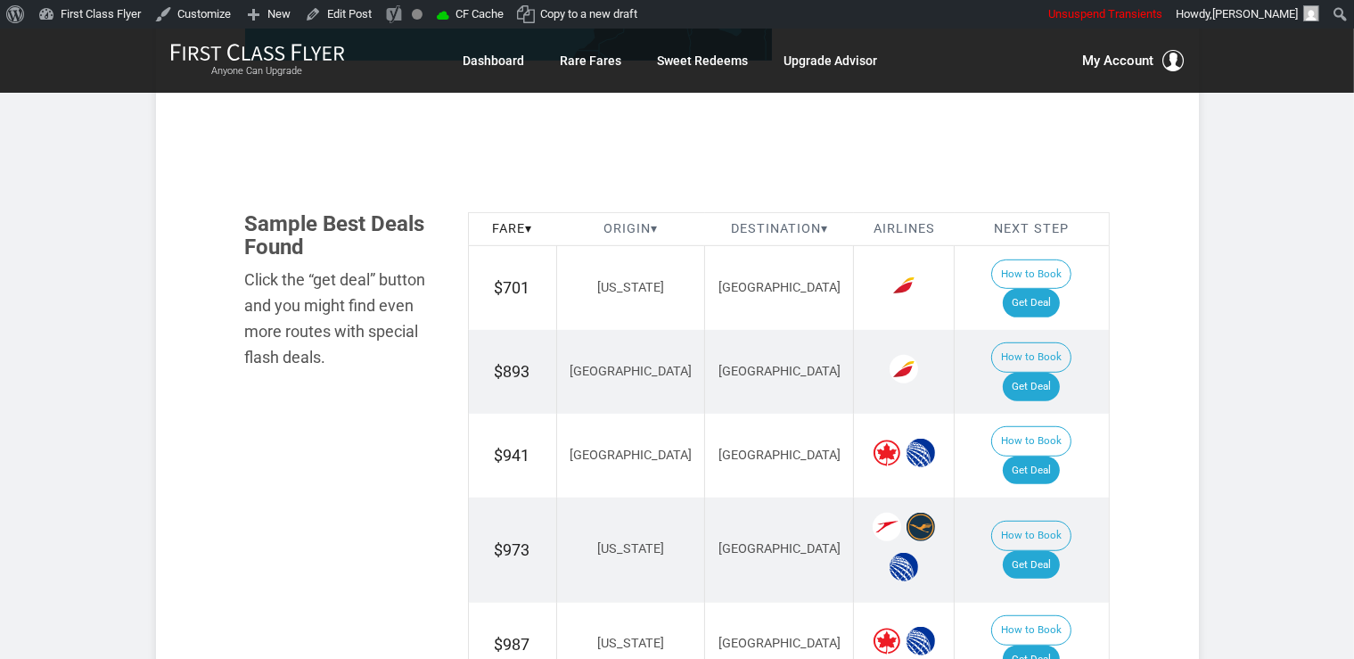
scroll to position [970, 0]
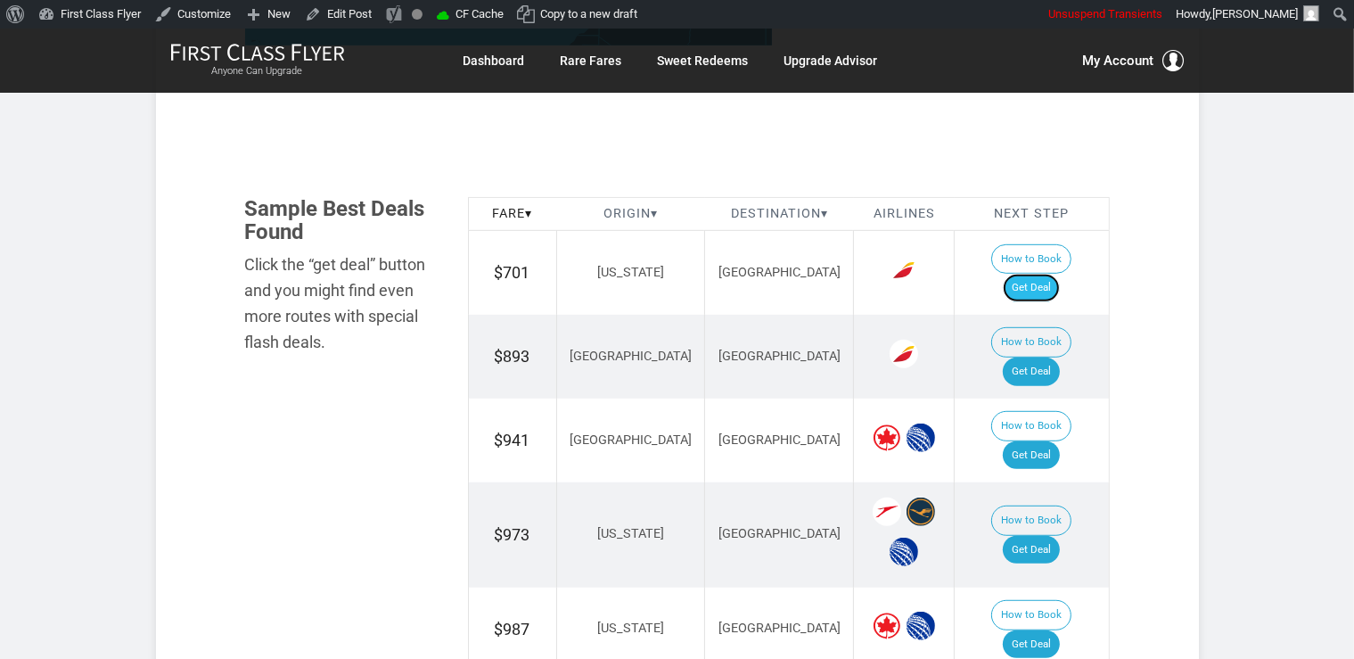
click at [1046, 274] on link "Get Deal" at bounding box center [1031, 288] width 57 height 29
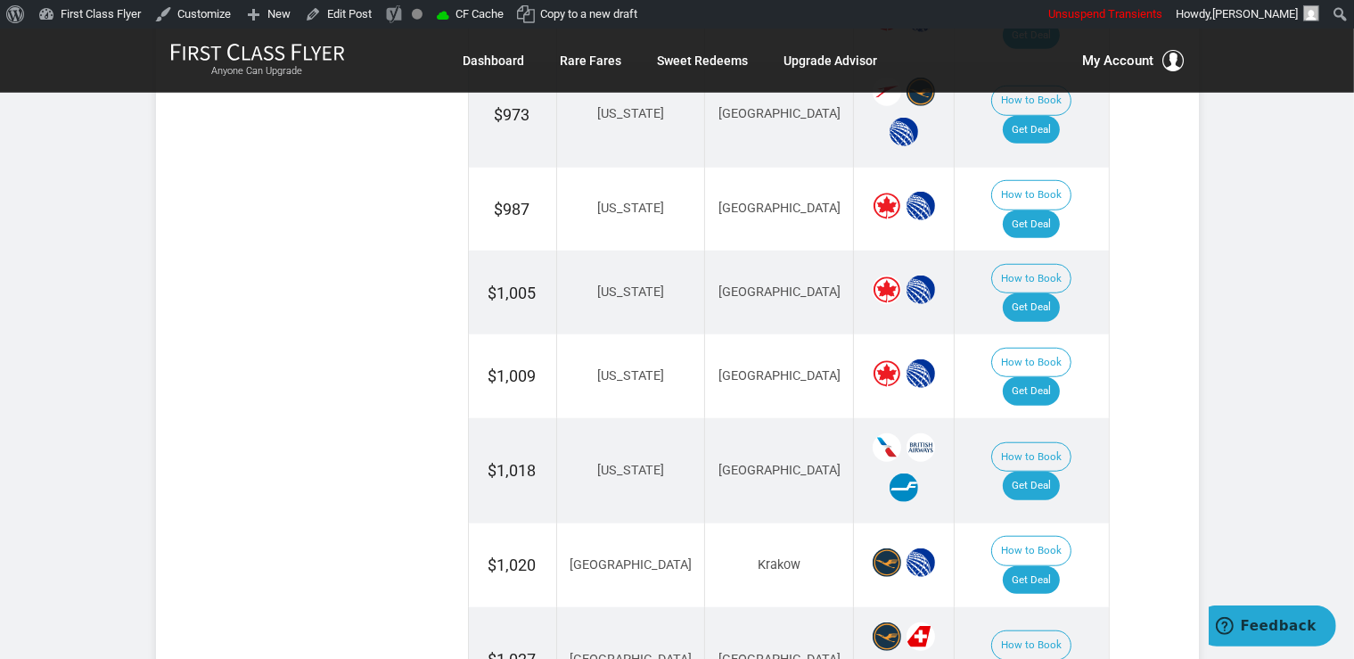
scroll to position [1441, 0]
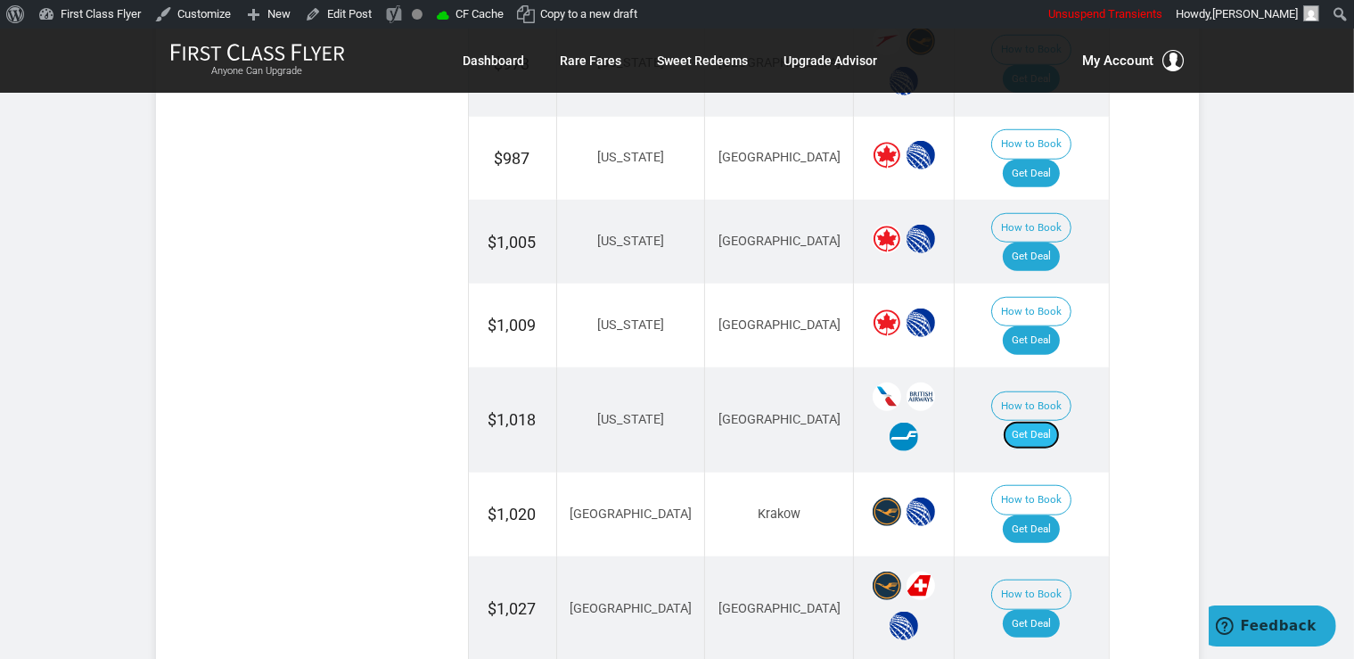
click at [1057, 421] on link "Get Deal" at bounding box center [1031, 435] width 57 height 29
drag, startPoint x: 1034, startPoint y: 469, endPoint x: 1047, endPoint y: 415, distance: 55.1
click at [1035, 610] on link "Get Deal" at bounding box center [1031, 624] width 57 height 29
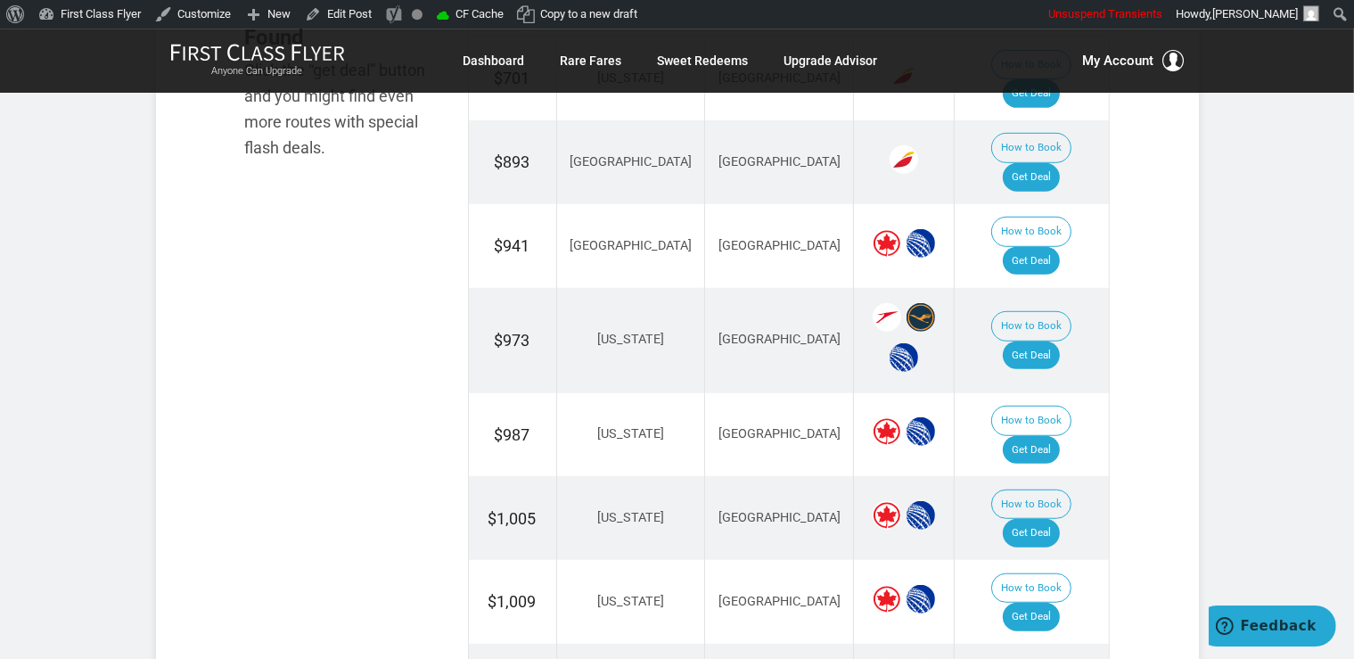
scroll to position [1065, 0]
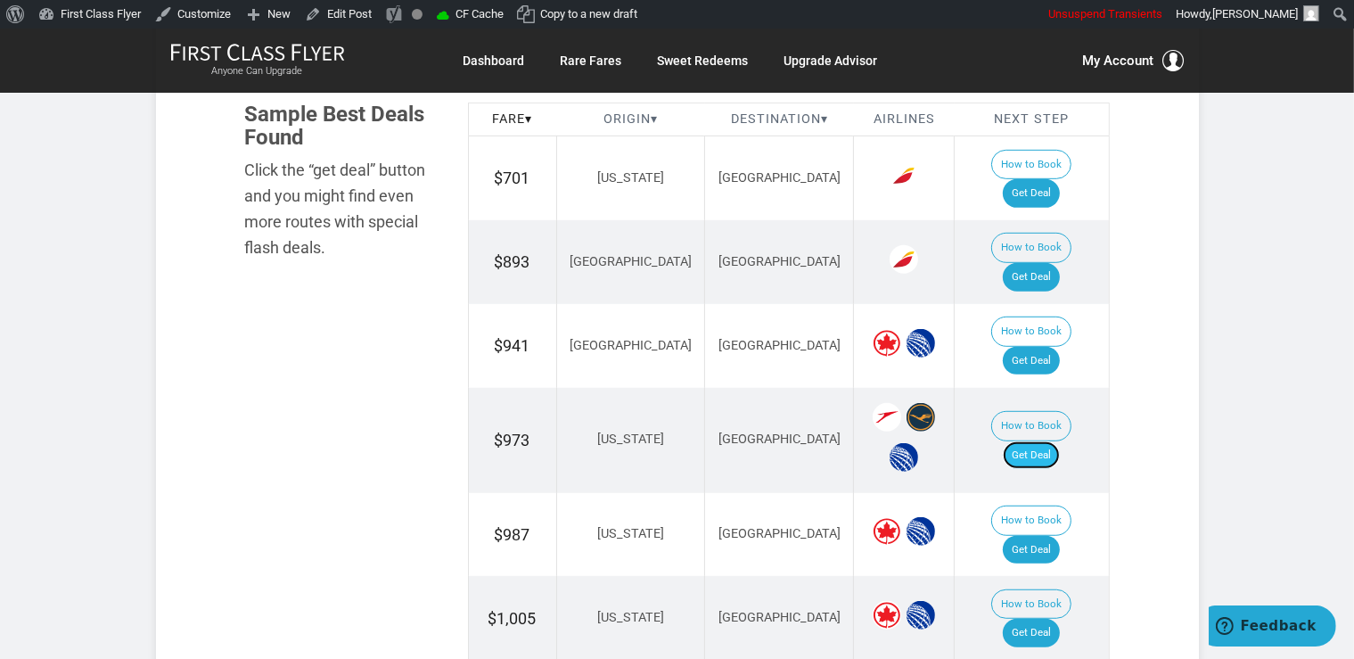
click at [1043, 441] on link "Get Deal" at bounding box center [1031, 455] width 57 height 29
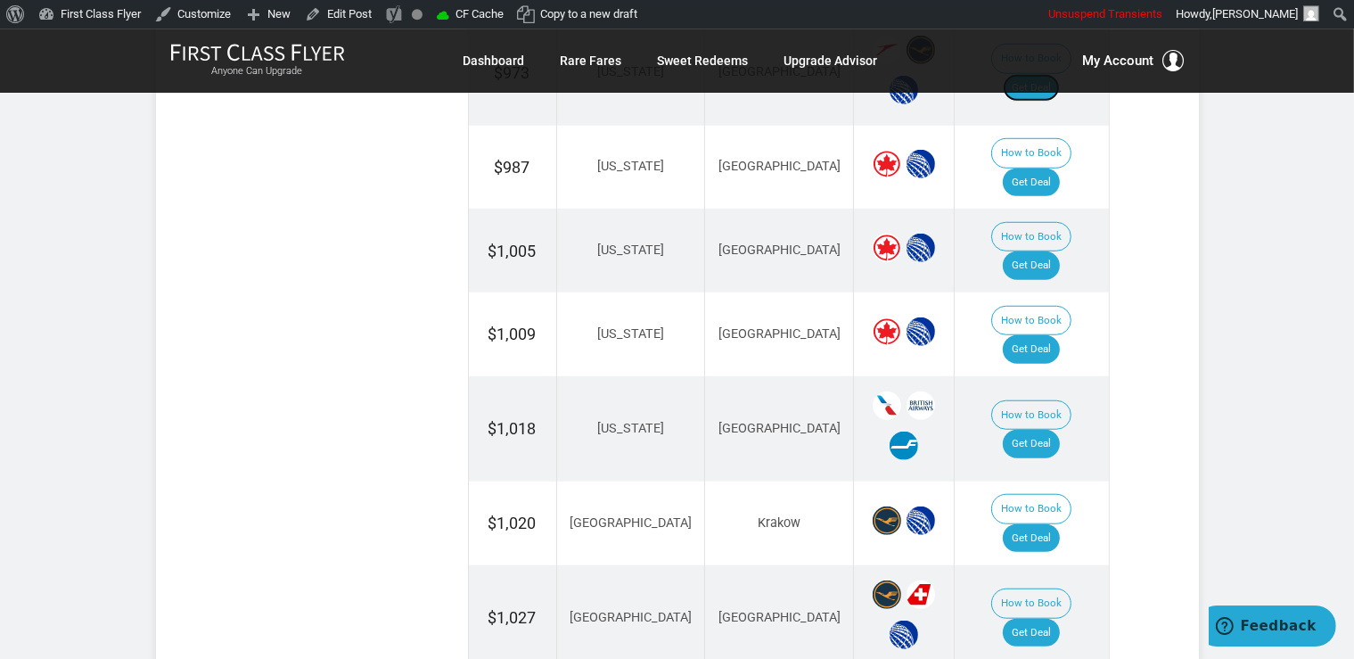
scroll to position [1535, 0]
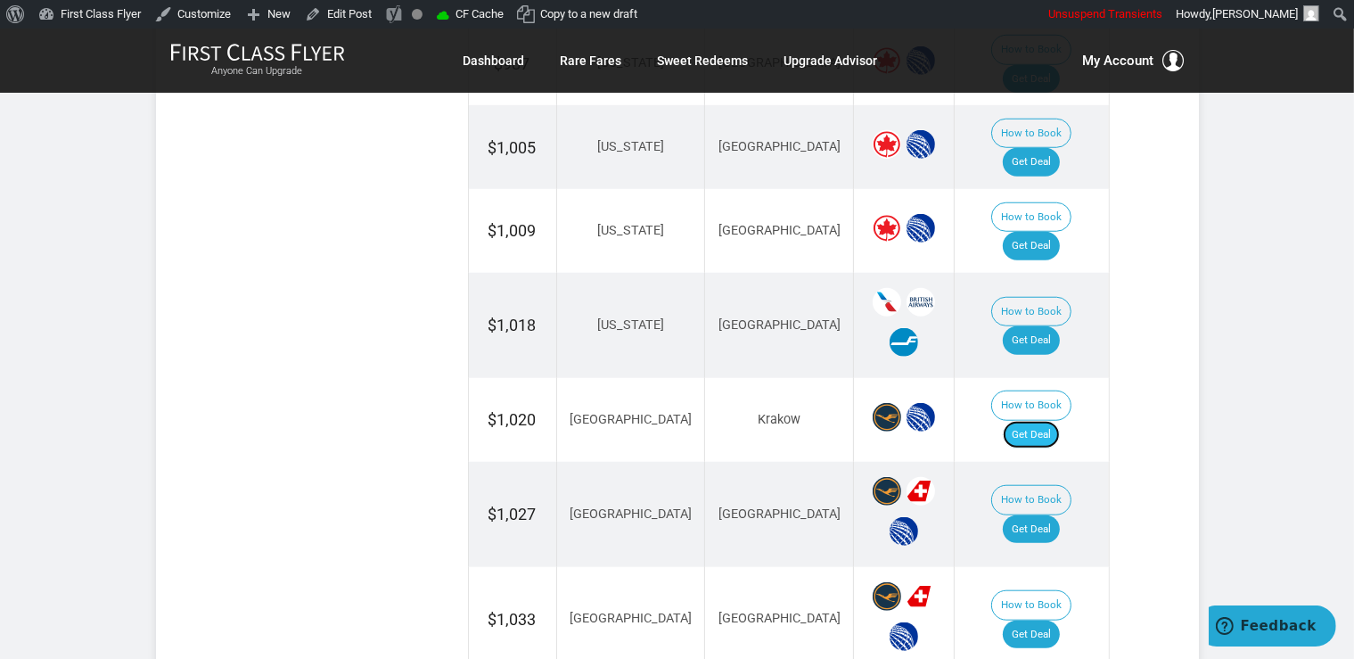
click at [1060, 421] on link "Get Deal" at bounding box center [1031, 435] width 57 height 29
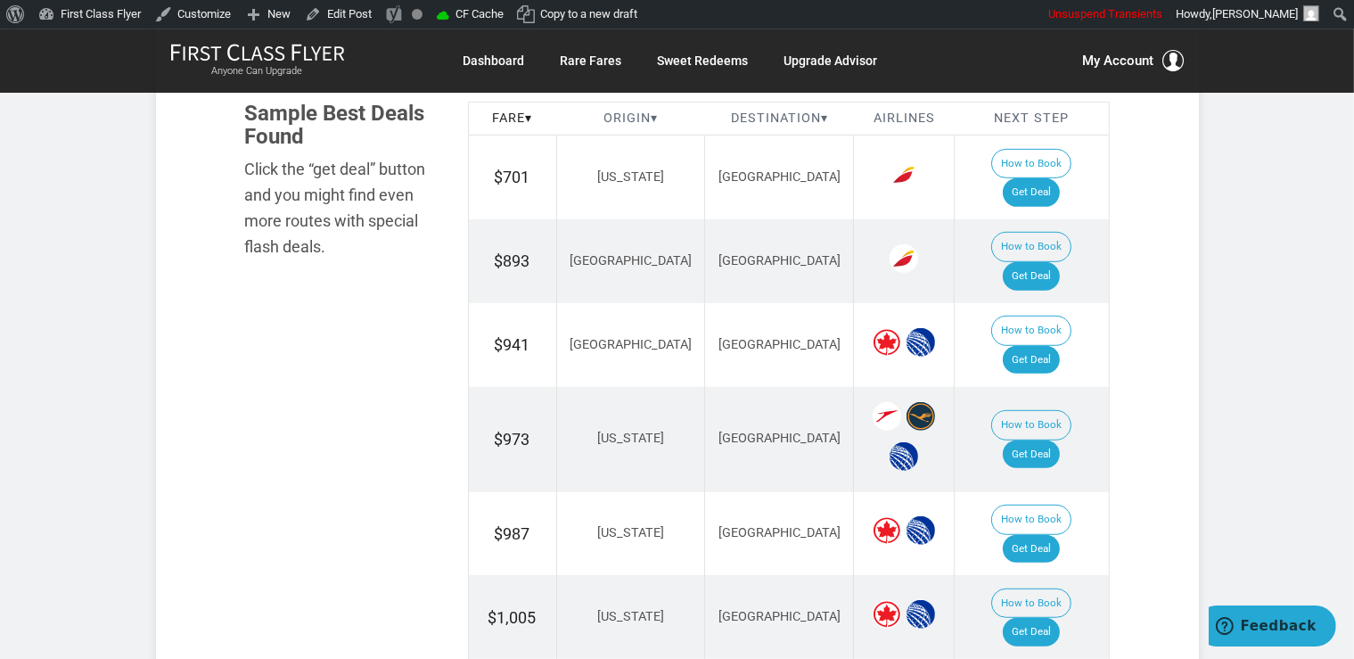
scroll to position [1065, 0]
click at [1055, 347] on link "Get Deal" at bounding box center [1031, 361] width 57 height 29
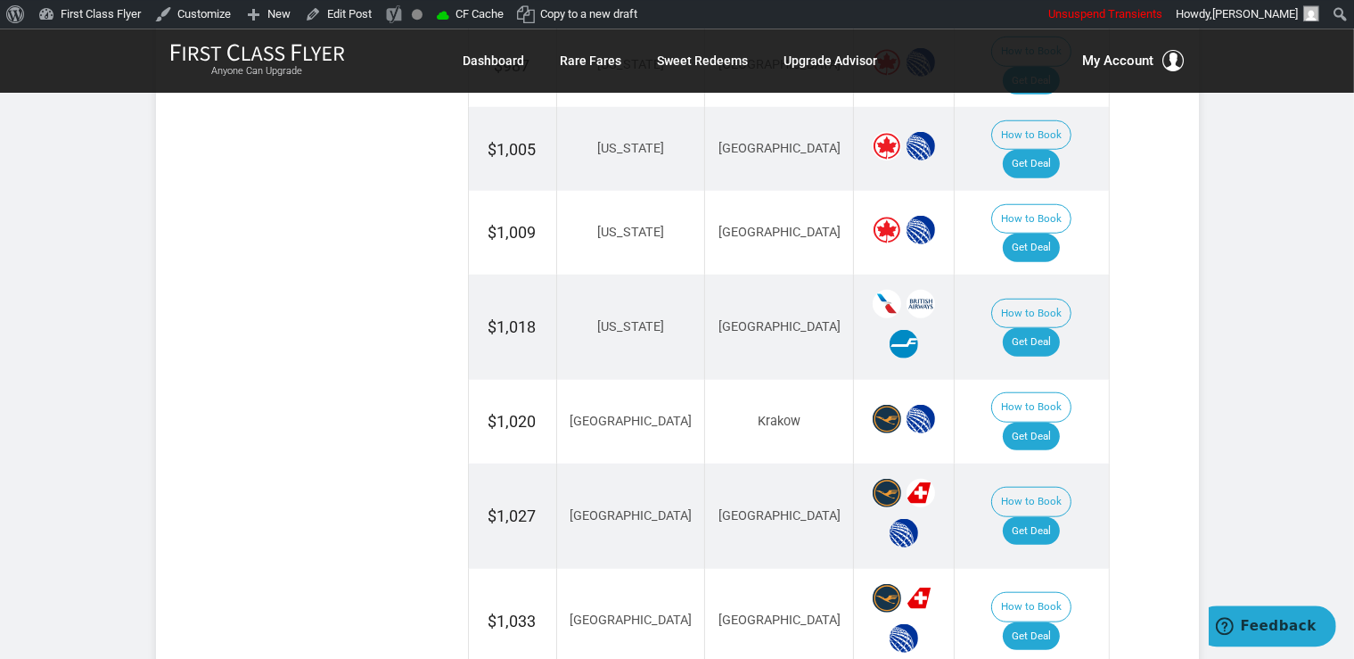
scroll to position [1535, 0]
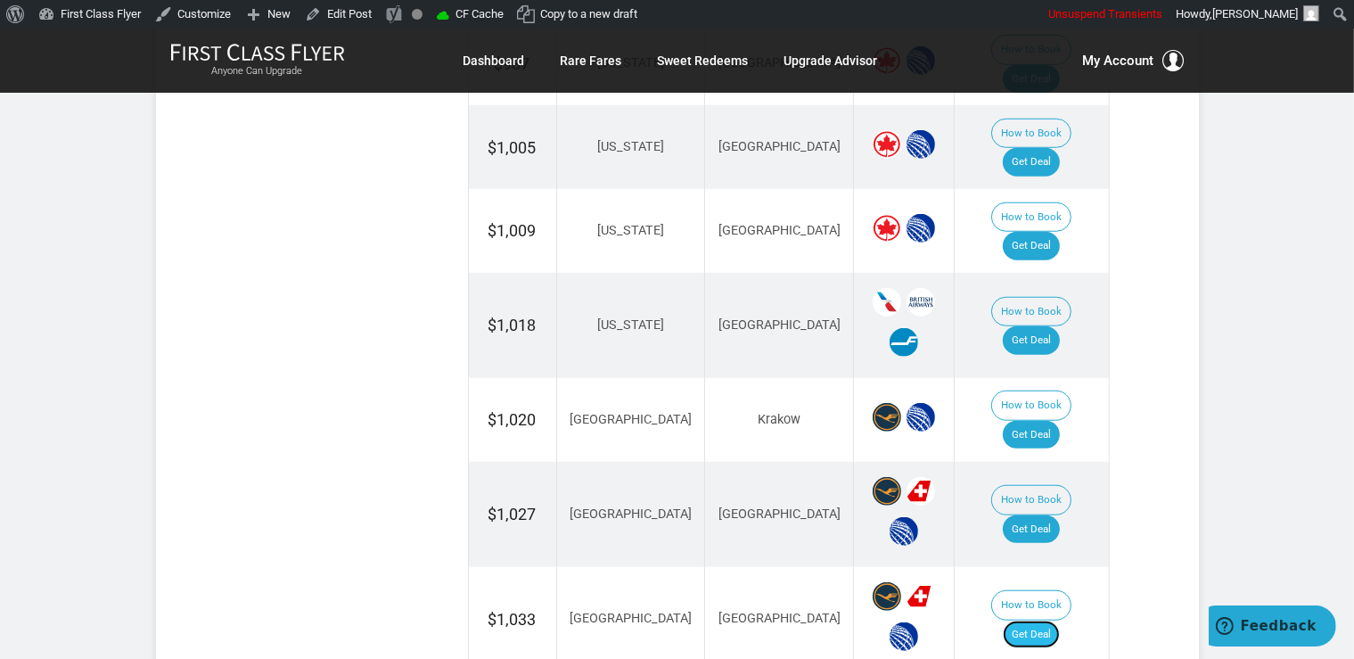
click at [1060, 620] on link "Get Deal" at bounding box center [1031, 634] width 57 height 29
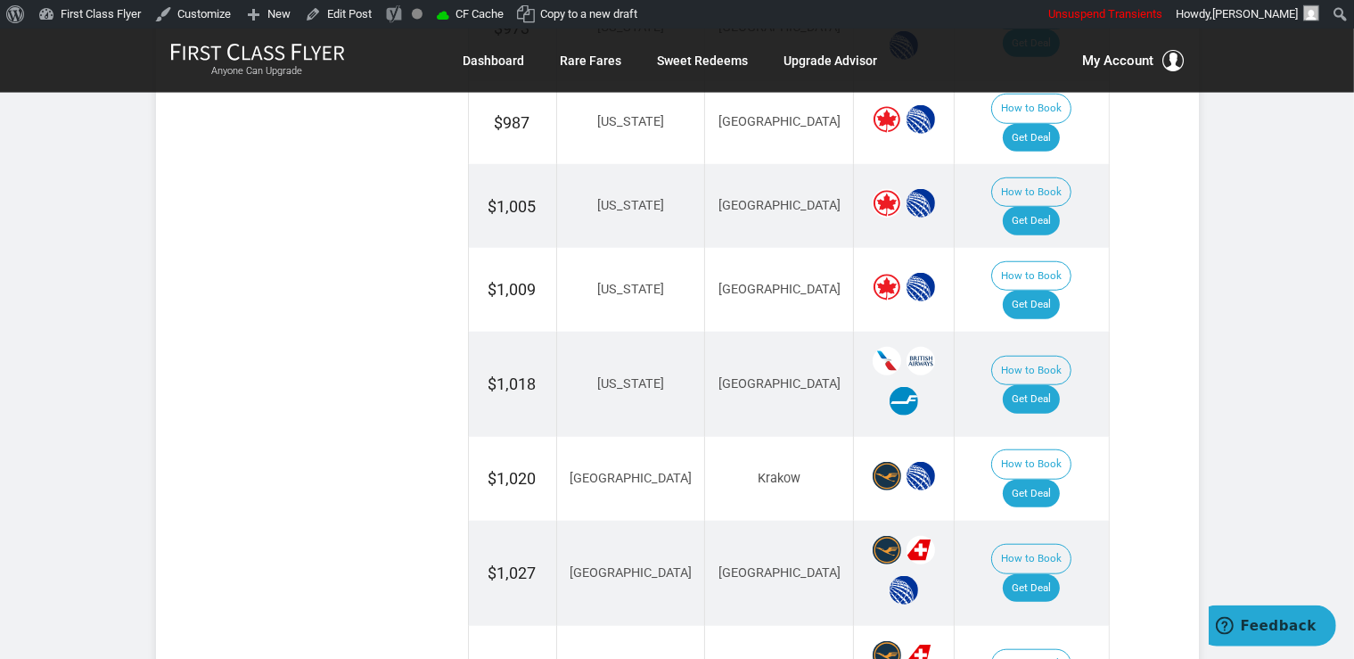
scroll to position [1441, 0]
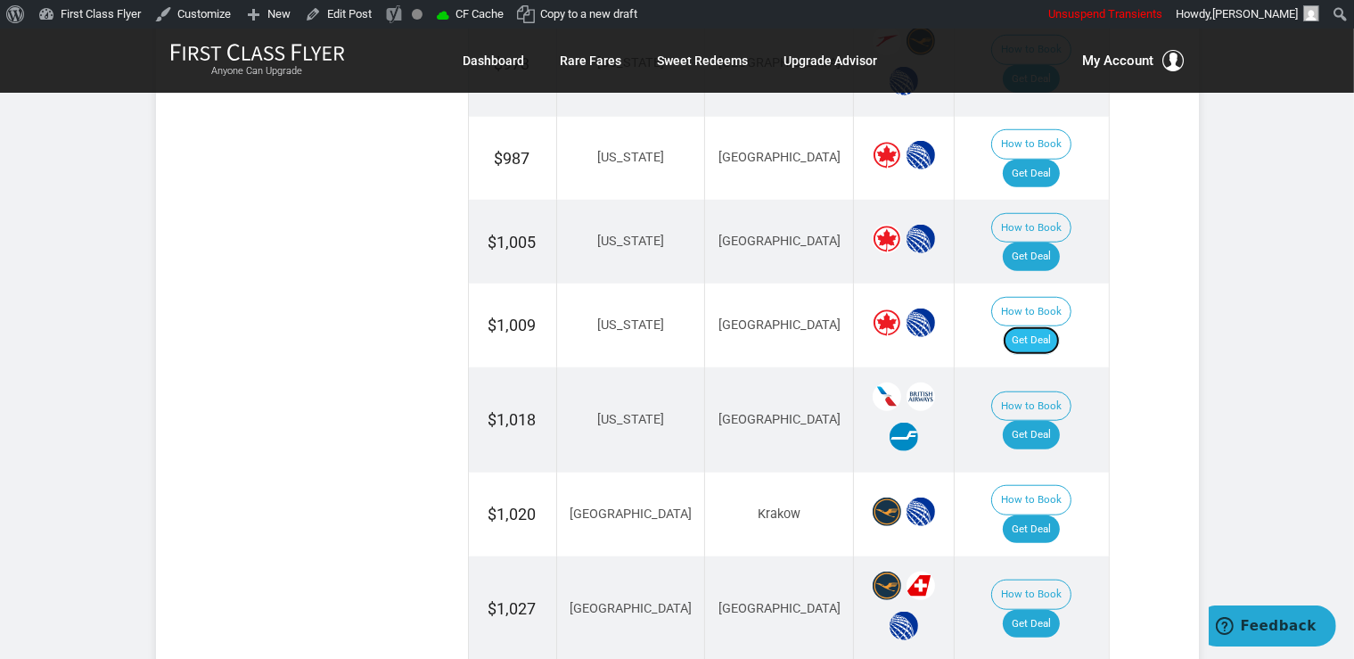
click at [1050, 326] on link "Get Deal" at bounding box center [1031, 340] width 57 height 29
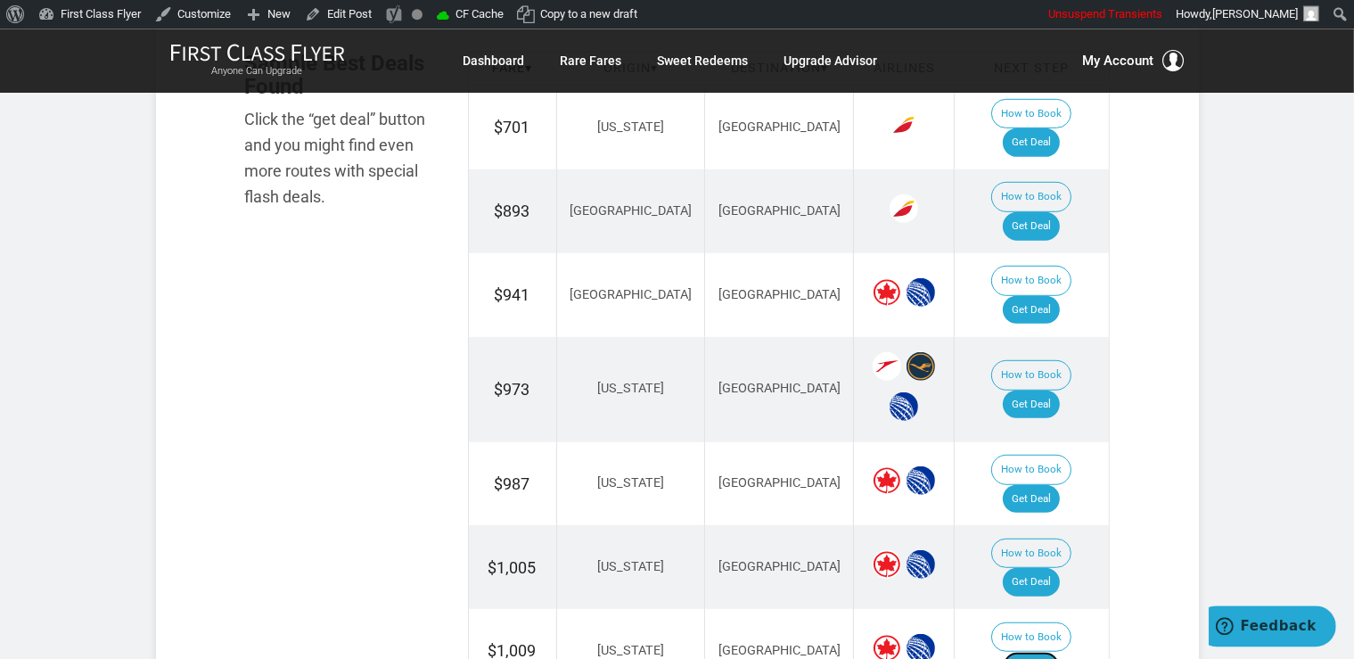
scroll to position [1158, 0]
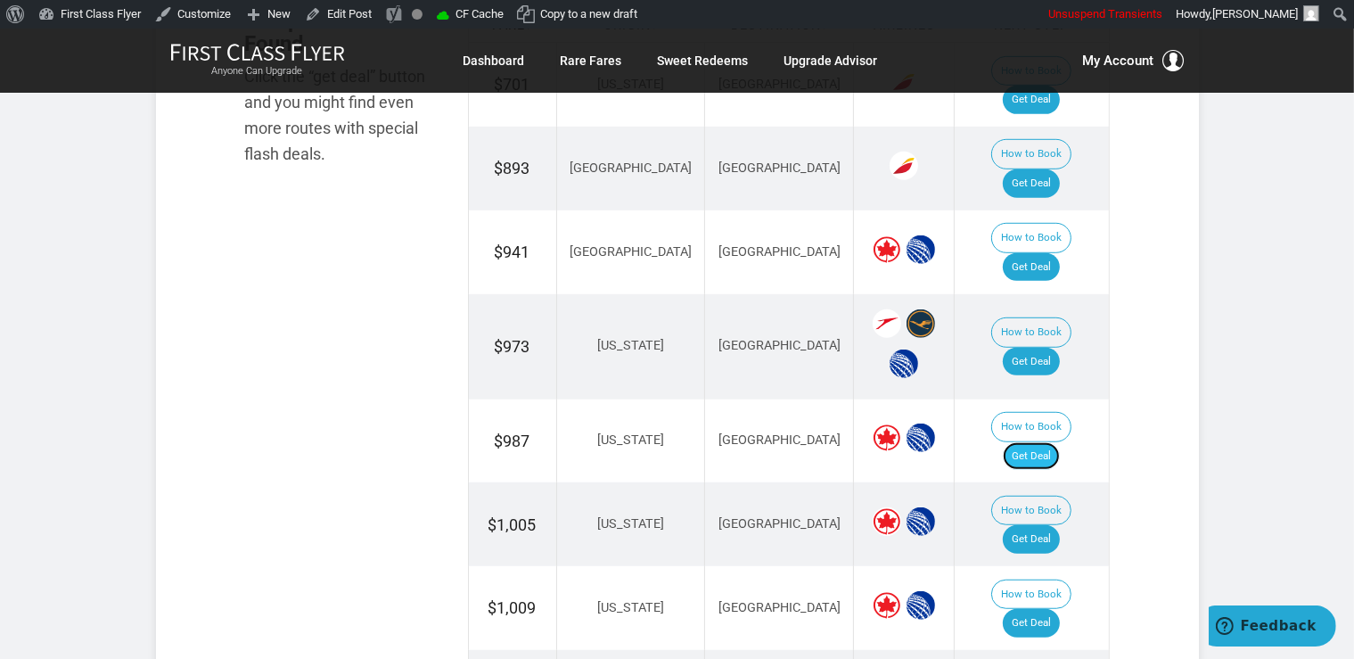
click at [1060, 442] on link "Get Deal" at bounding box center [1031, 456] width 57 height 29
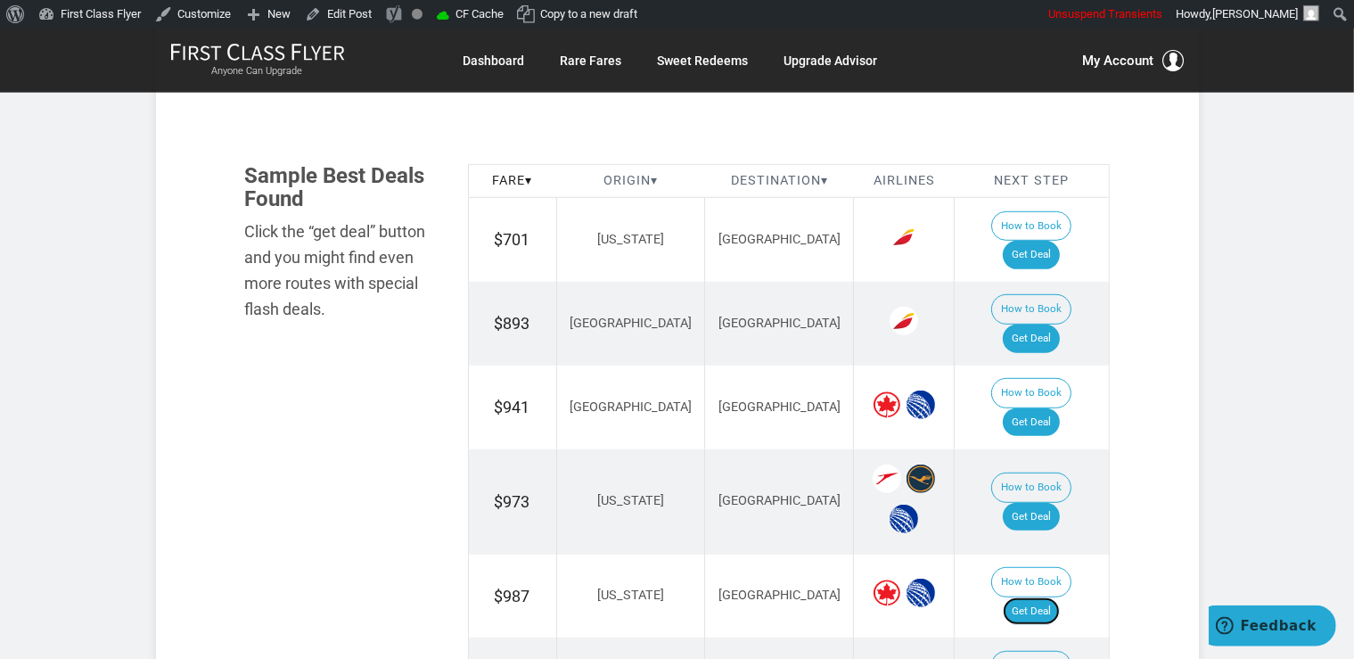
scroll to position [970, 0]
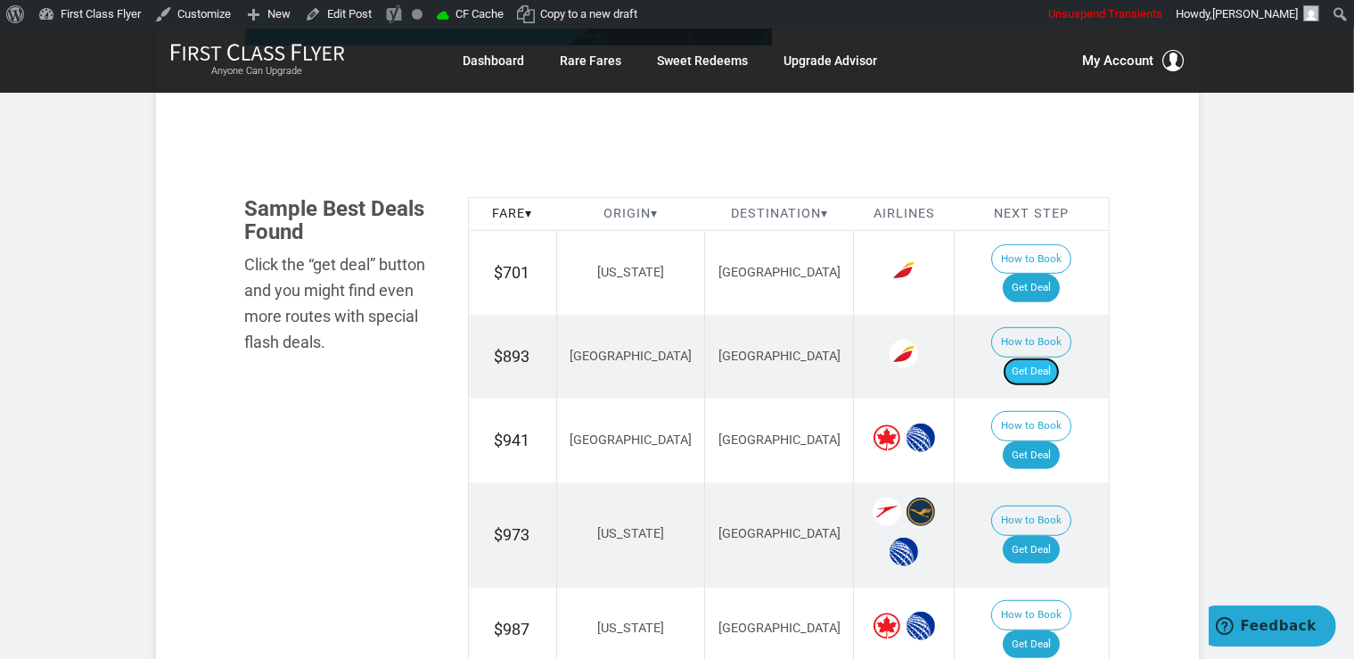
click at [1054, 357] on link "Get Deal" at bounding box center [1031, 371] width 57 height 29
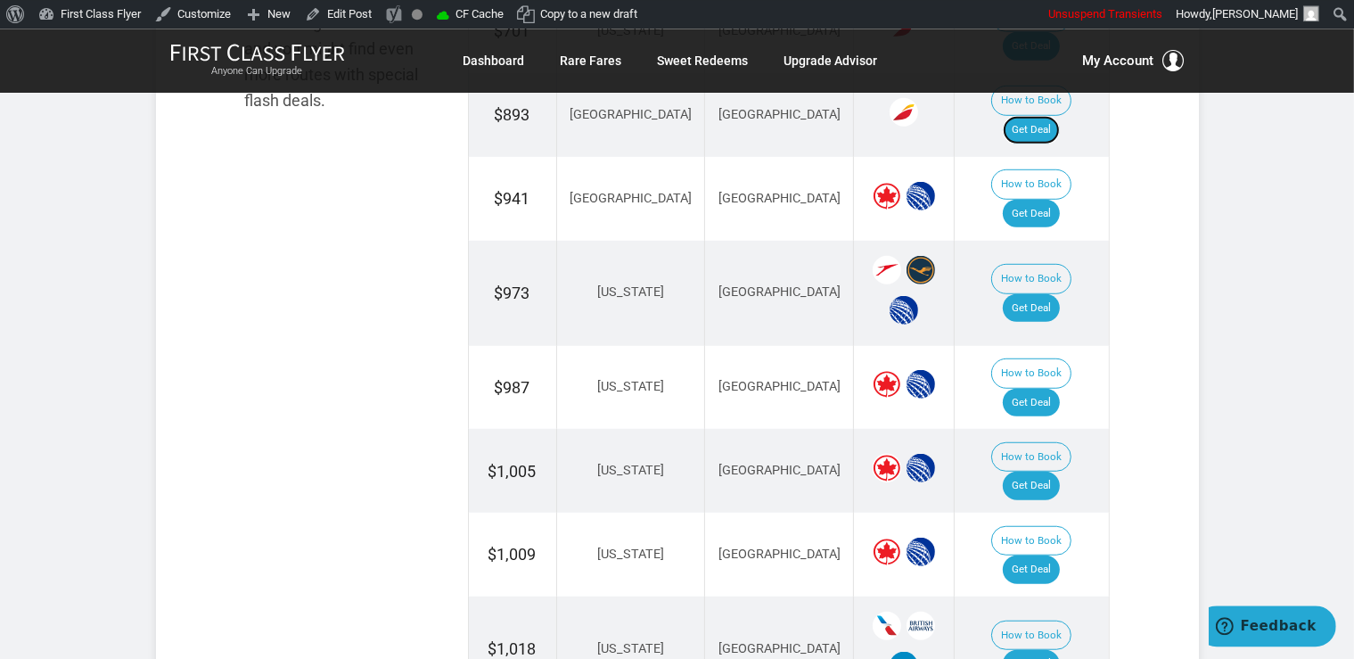
scroll to position [1253, 0]
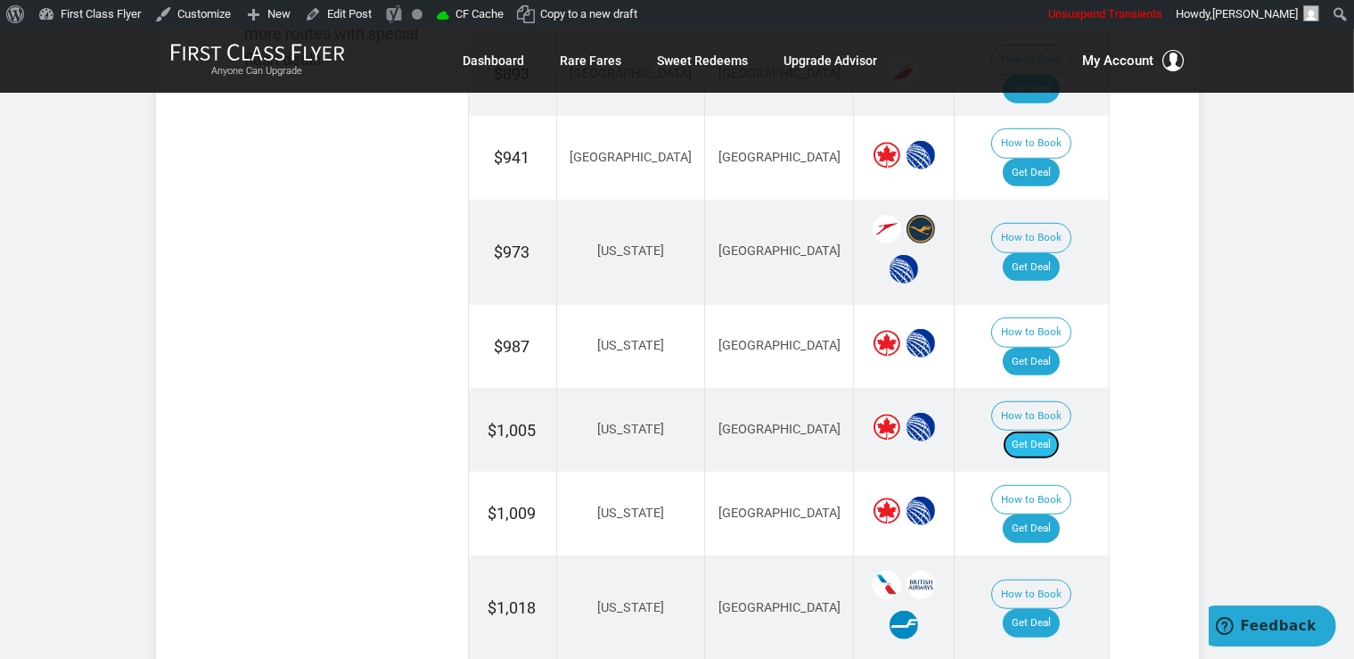
click at [1052, 430] on link "Get Deal" at bounding box center [1031, 444] width 57 height 29
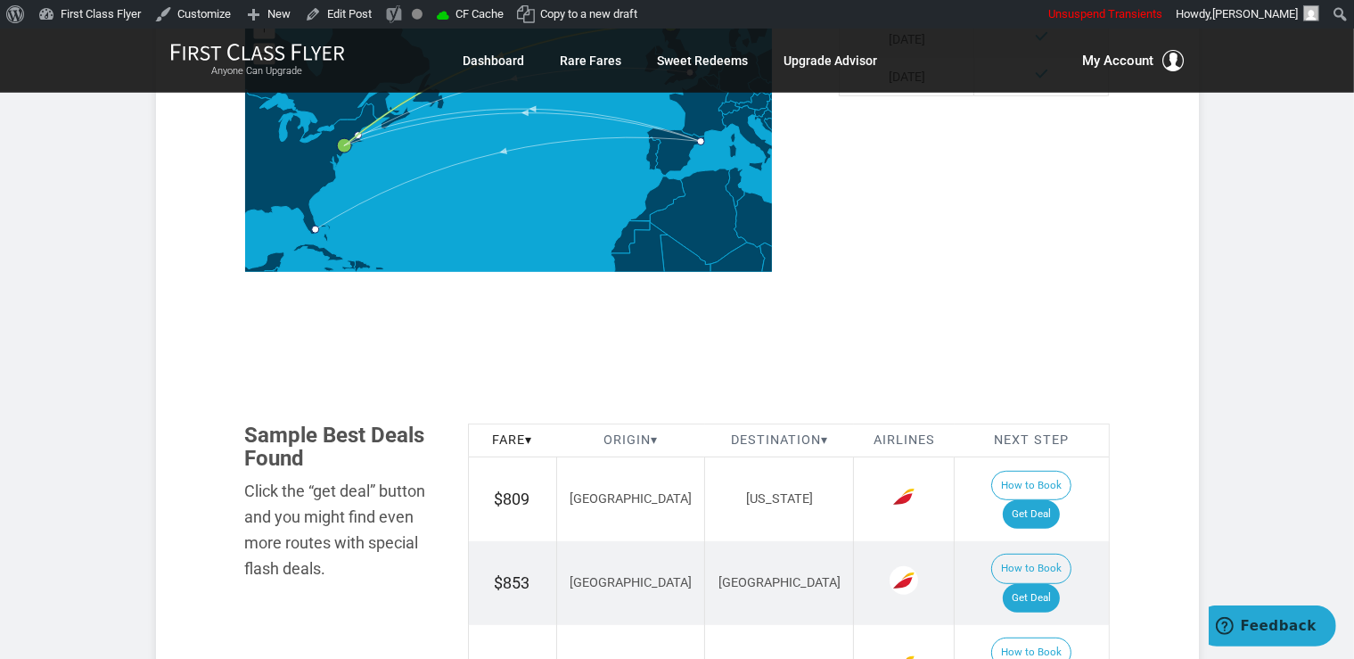
scroll to position [1035, 0]
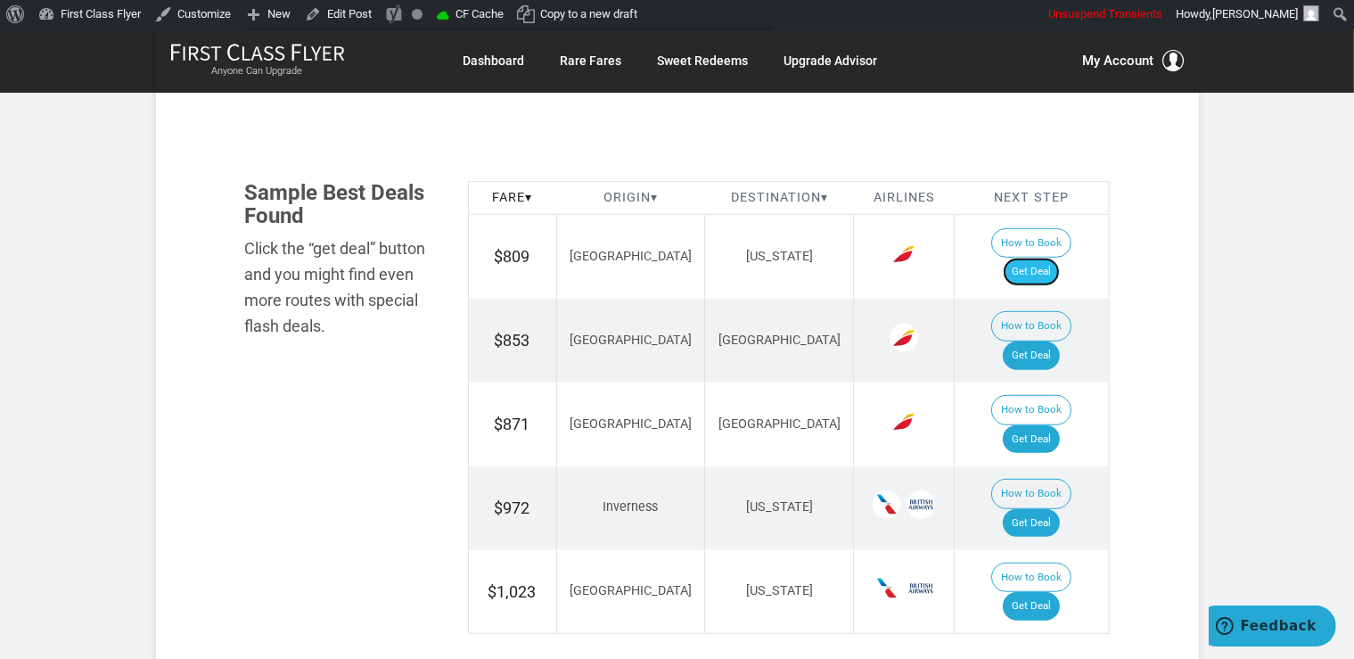
click at [1051, 258] on link "Get Deal" at bounding box center [1031, 272] width 57 height 29
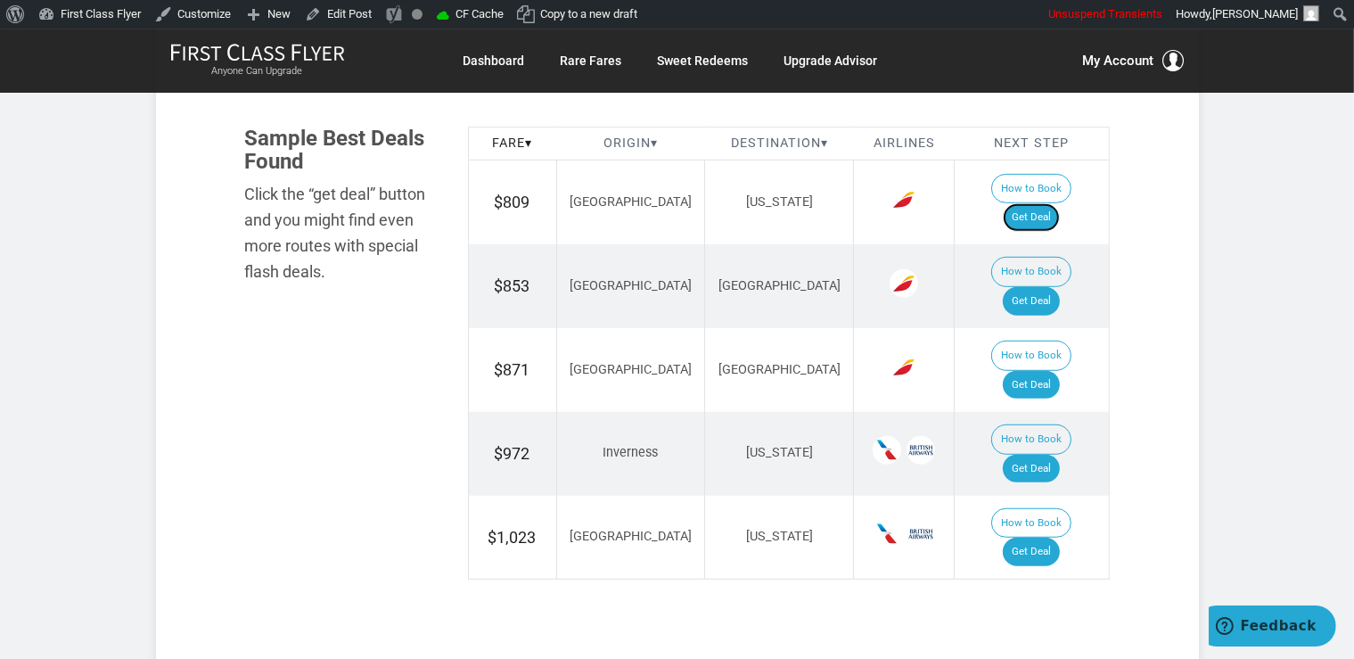
scroll to position [1129, 0]
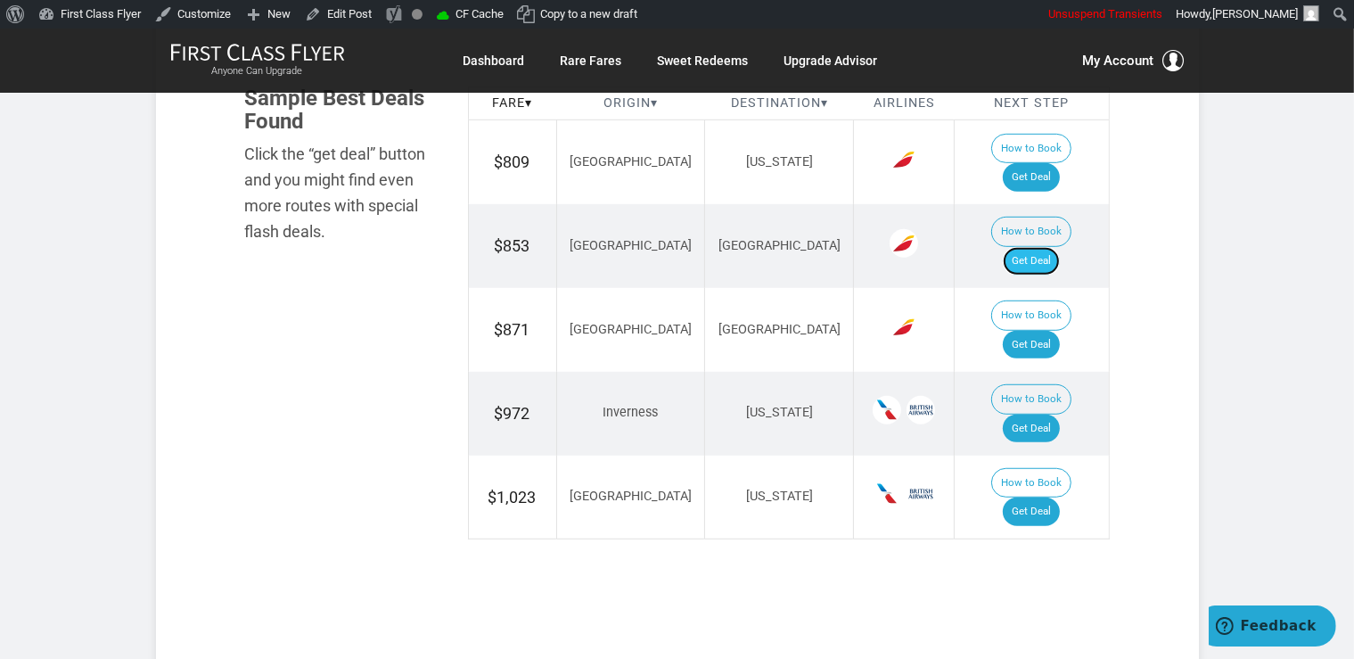
click at [1059, 247] on link "Get Deal" at bounding box center [1031, 261] width 57 height 29
click at [1035, 247] on link "Get Deal" at bounding box center [1031, 261] width 57 height 29
click at [1056, 331] on link "Get Deal" at bounding box center [1031, 345] width 57 height 29
click at [1043, 414] on link "Get Deal" at bounding box center [1031, 428] width 57 height 29
click at [1046, 497] on link "Get Deal" at bounding box center [1031, 511] width 57 height 29
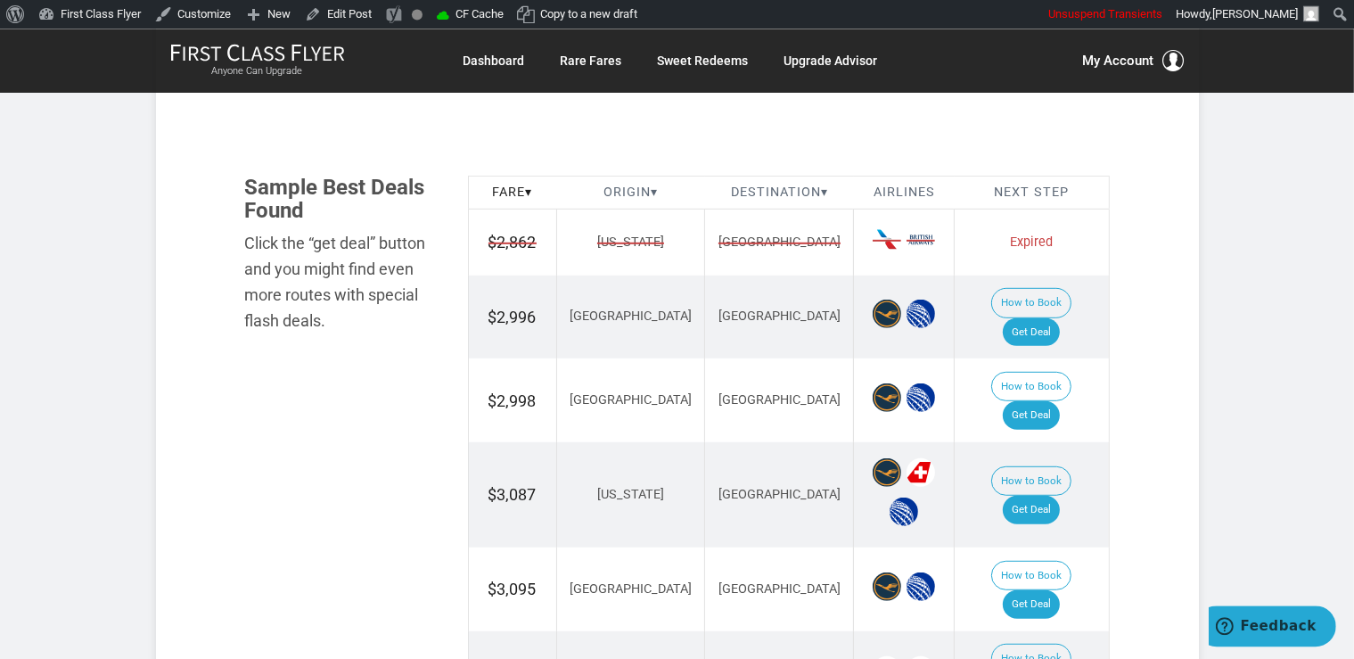
scroll to position [1035, 0]
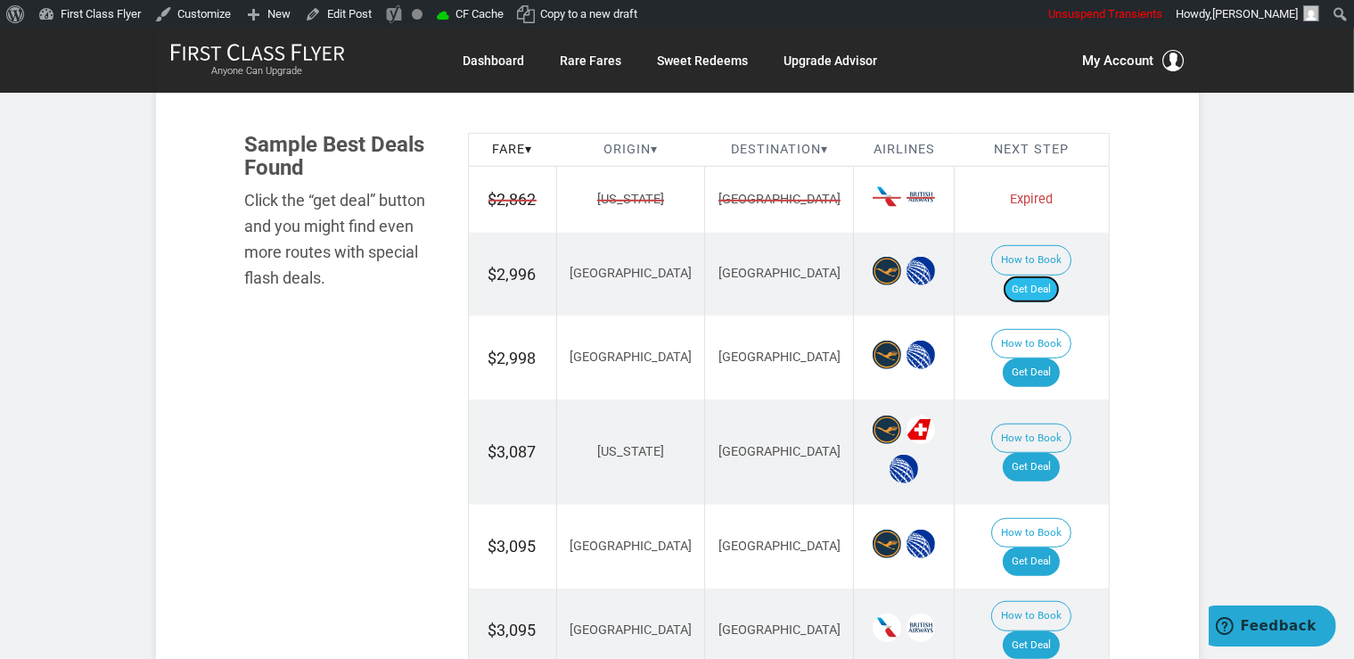
click at [1054, 275] on link "Get Deal" at bounding box center [1031, 289] width 57 height 29
click at [1055, 358] on link "Get Deal" at bounding box center [1031, 372] width 57 height 29
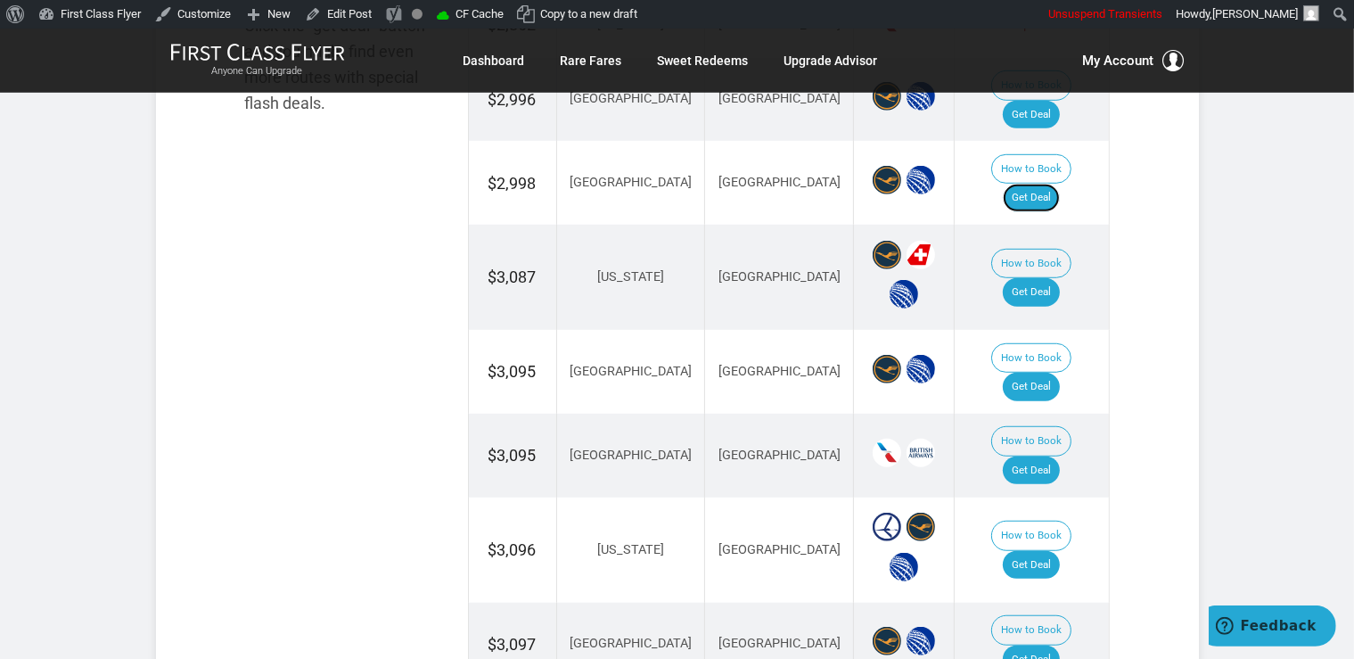
scroll to position [1223, 0]
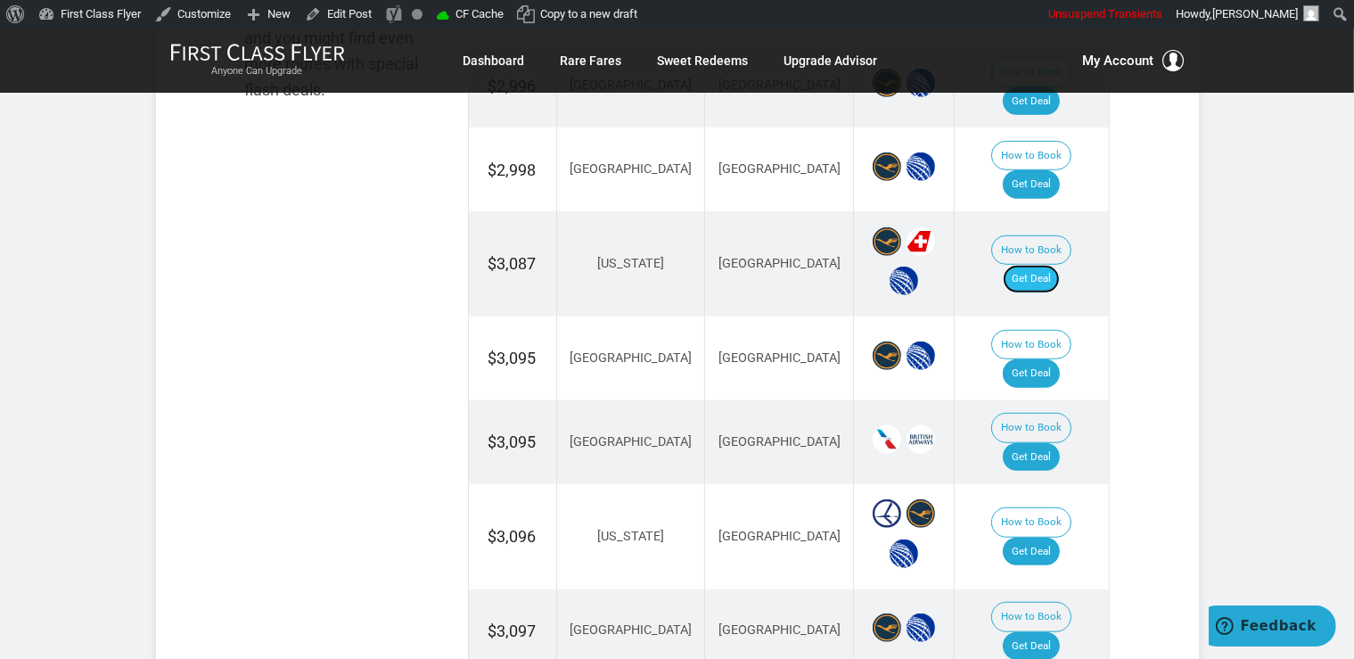
click at [1056, 265] on link "Get Deal" at bounding box center [1031, 279] width 57 height 29
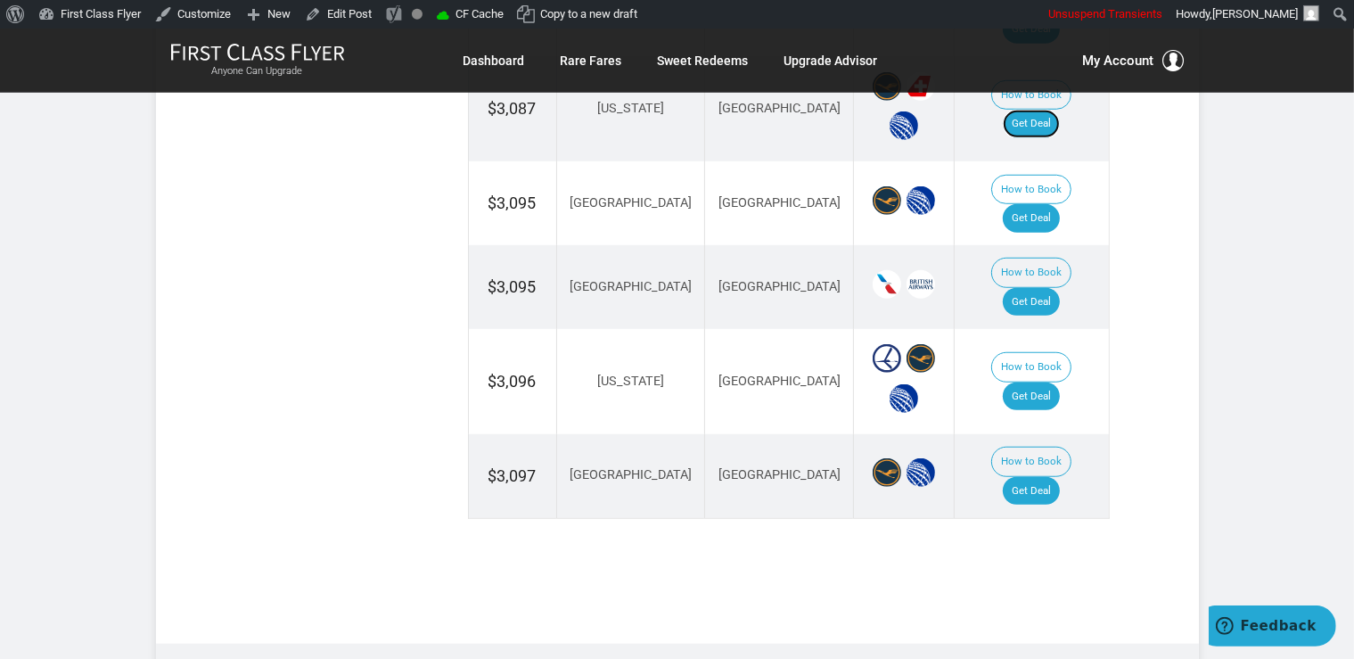
scroll to position [1412, 0]
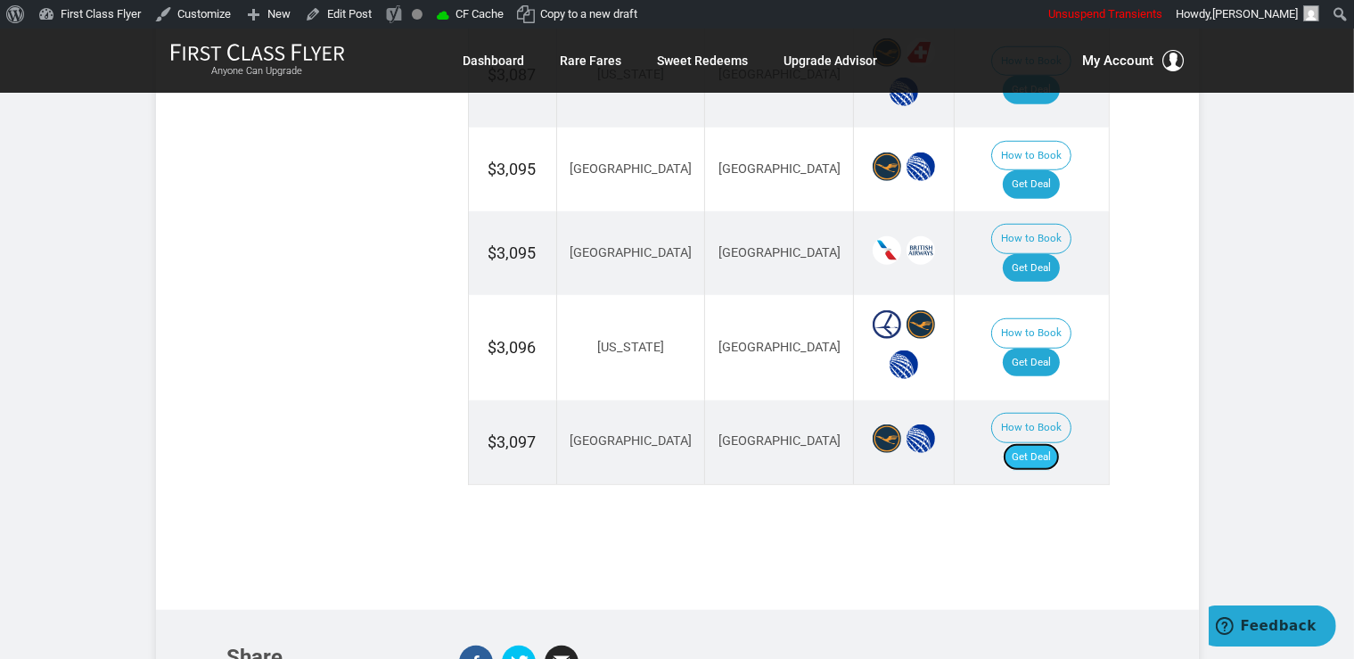
click at [1059, 443] on link "Get Deal" at bounding box center [1031, 457] width 57 height 29
click at [1047, 348] on link "Get Deal" at bounding box center [1031, 362] width 57 height 29
click at [1060, 170] on link "Get Deal" at bounding box center [1031, 184] width 57 height 29
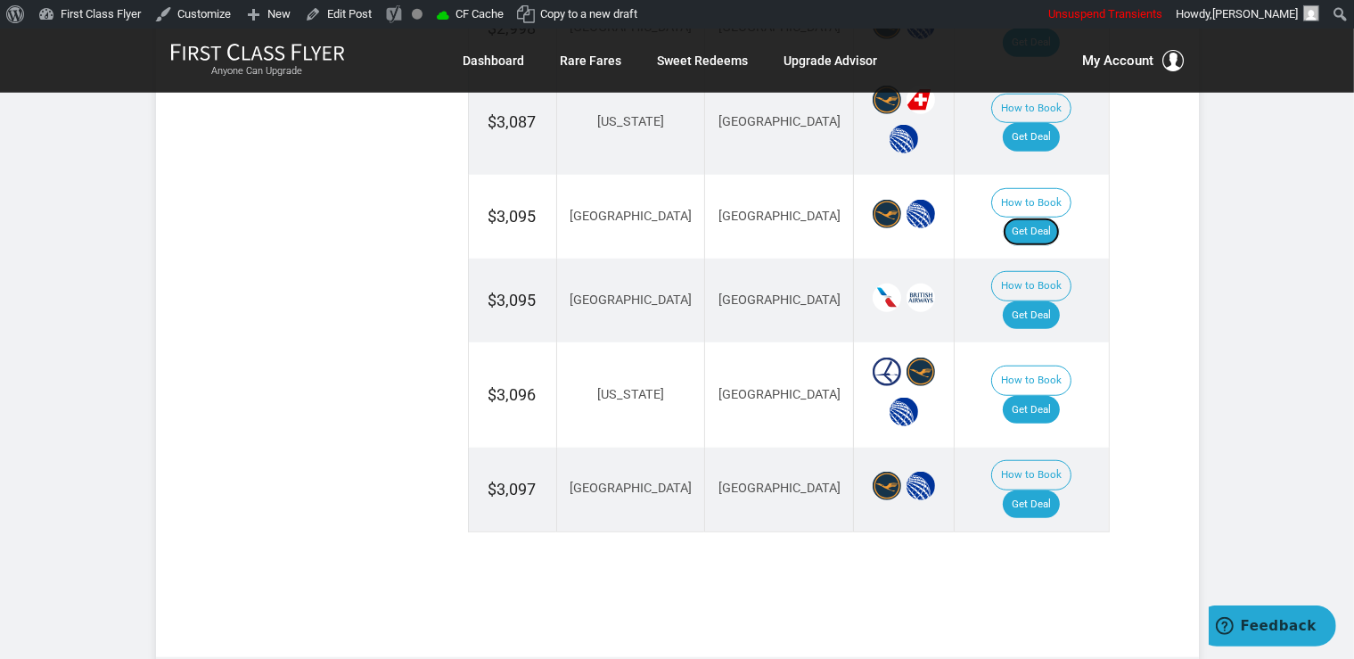
scroll to position [1317, 0]
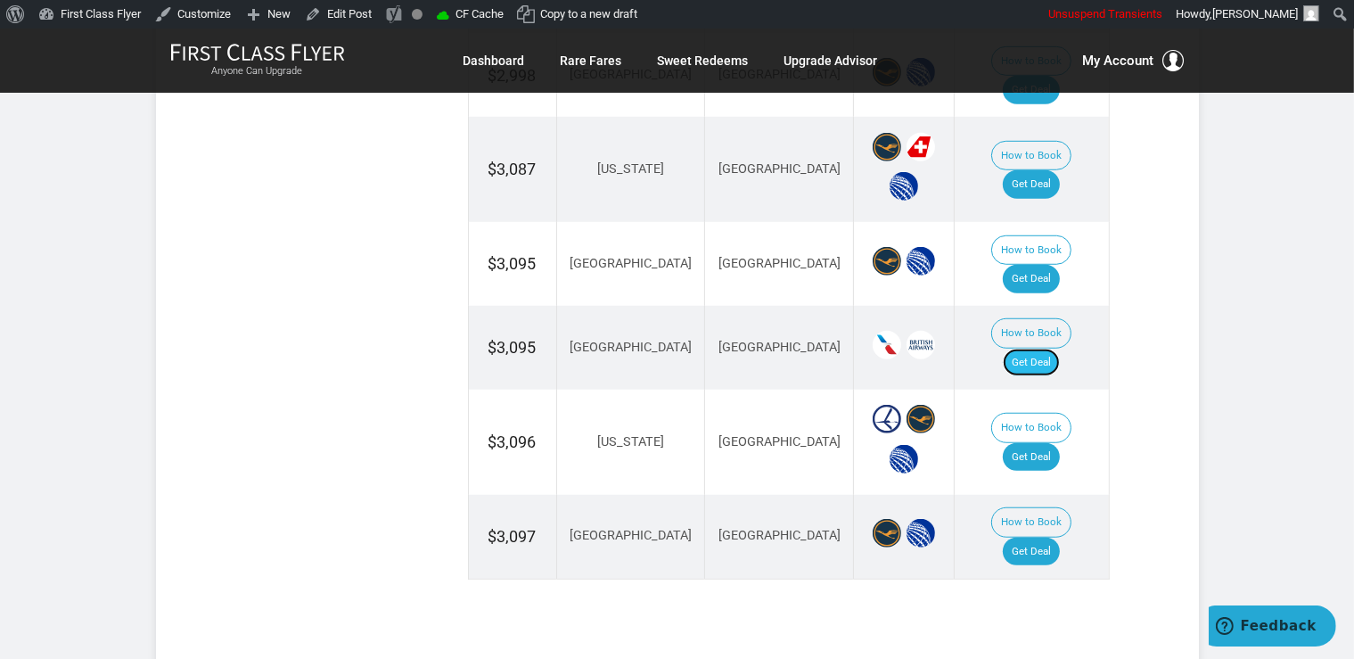
click at [1047, 348] on link "Get Deal" at bounding box center [1031, 362] width 57 height 29
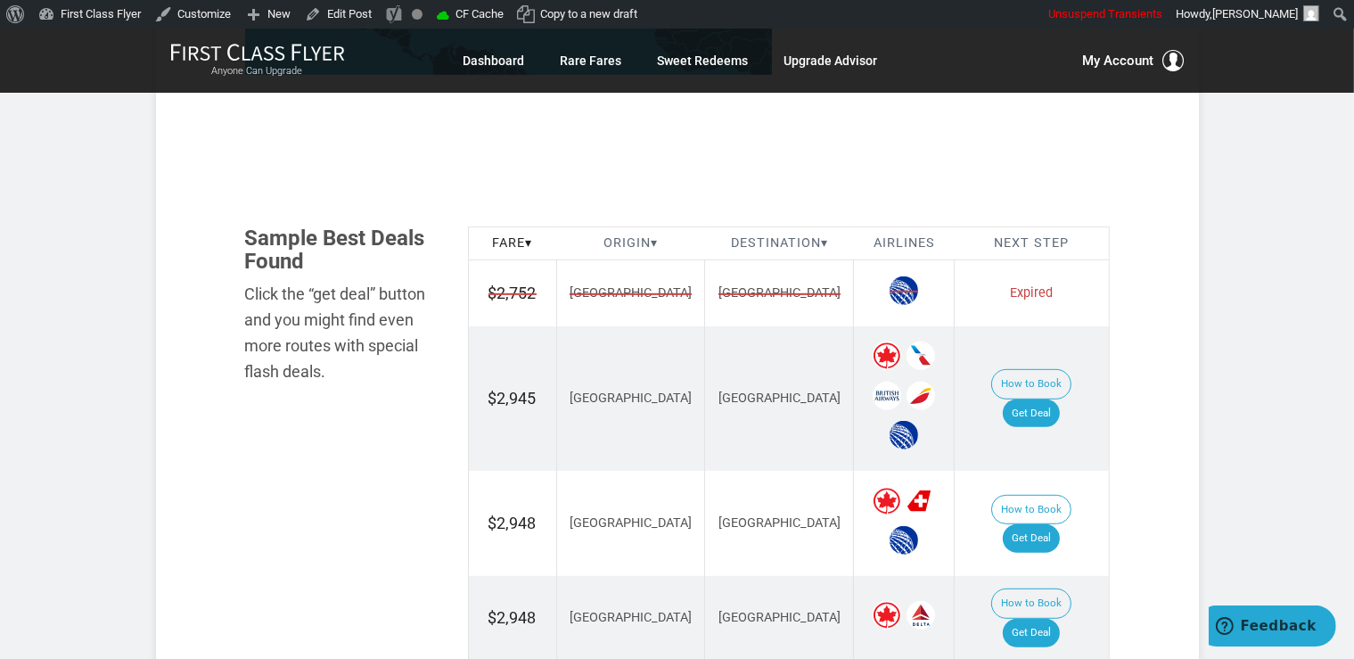
scroll to position [1035, 0]
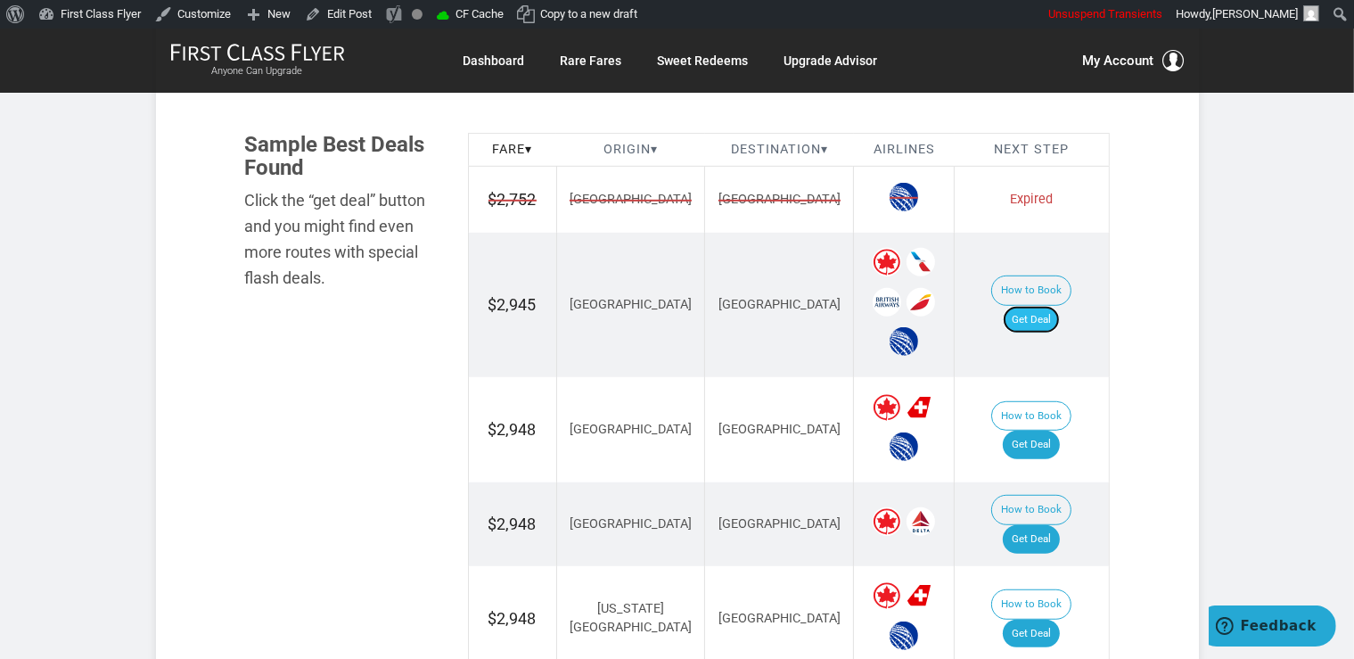
click at [1039, 306] on link "Get Deal" at bounding box center [1031, 320] width 57 height 29
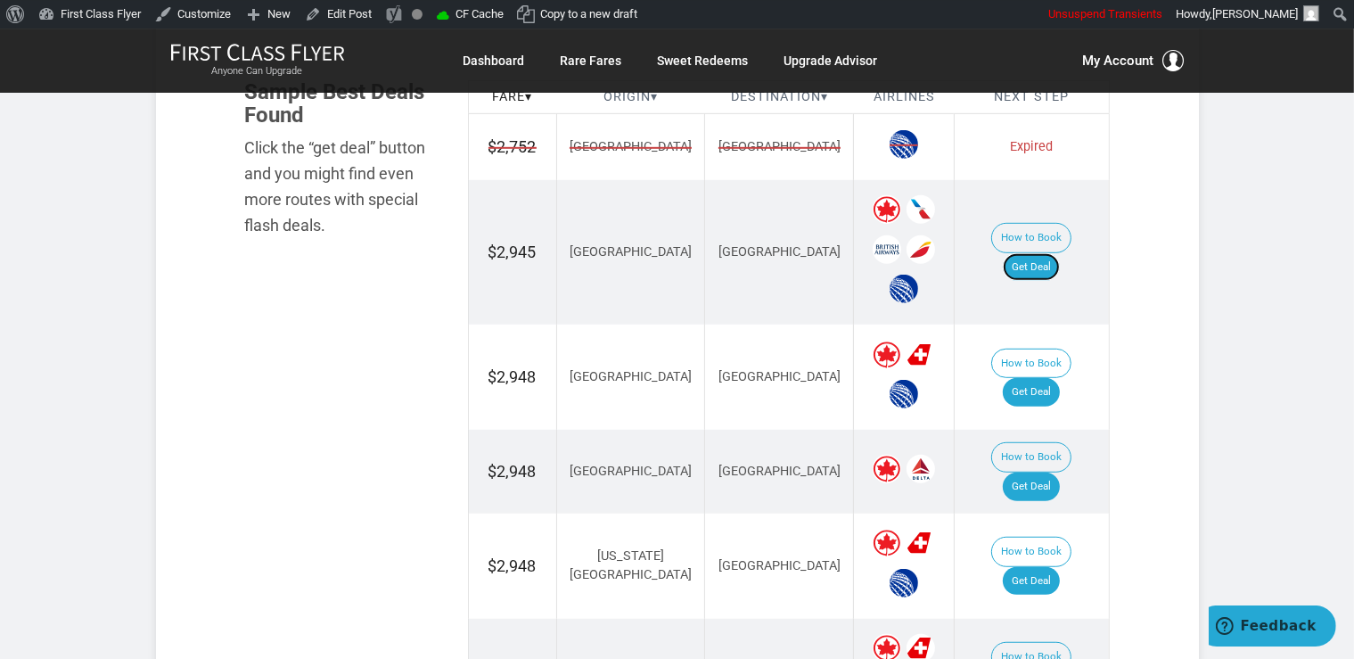
scroll to position [1129, 0]
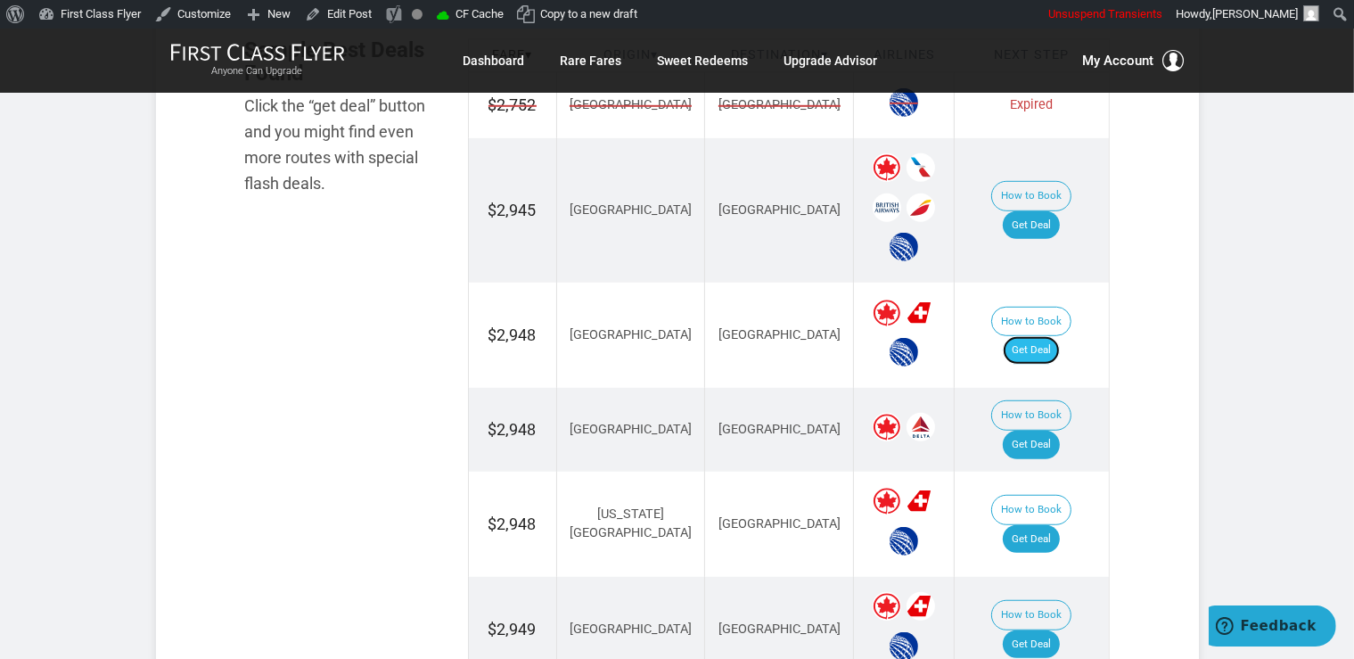
click at [1042, 336] on link "Get Deal" at bounding box center [1031, 350] width 57 height 29
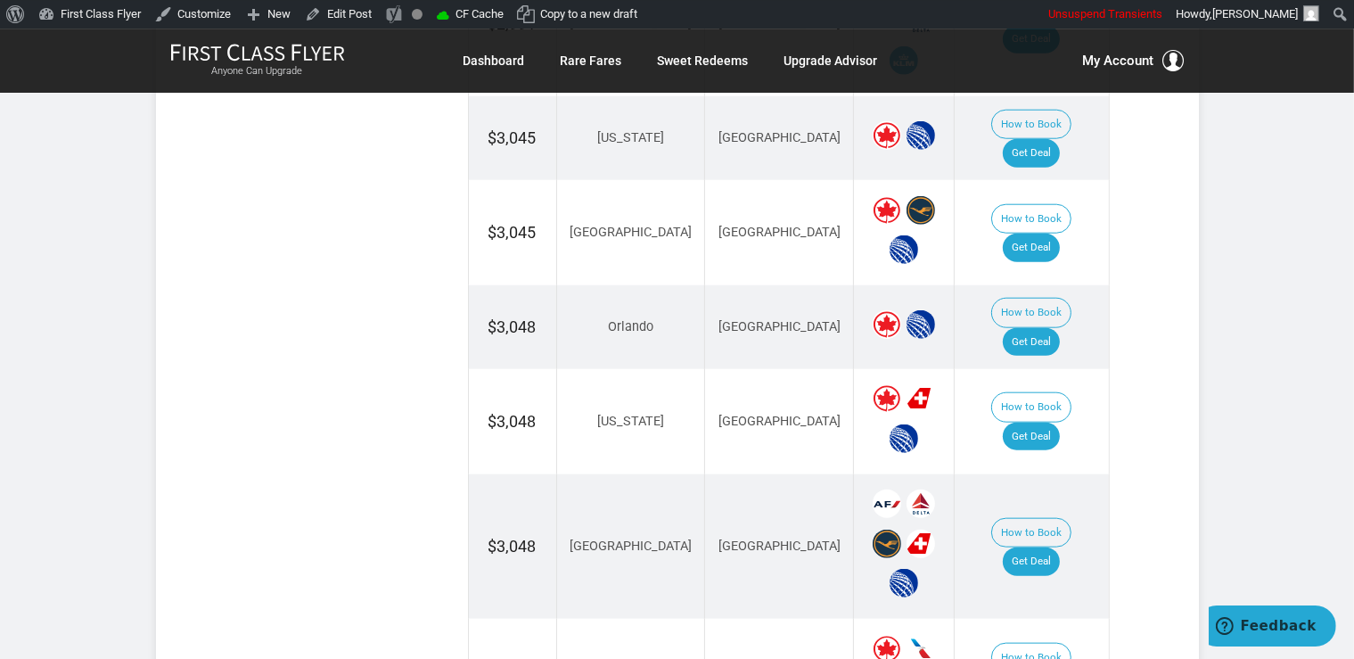
scroll to position [1882, 0]
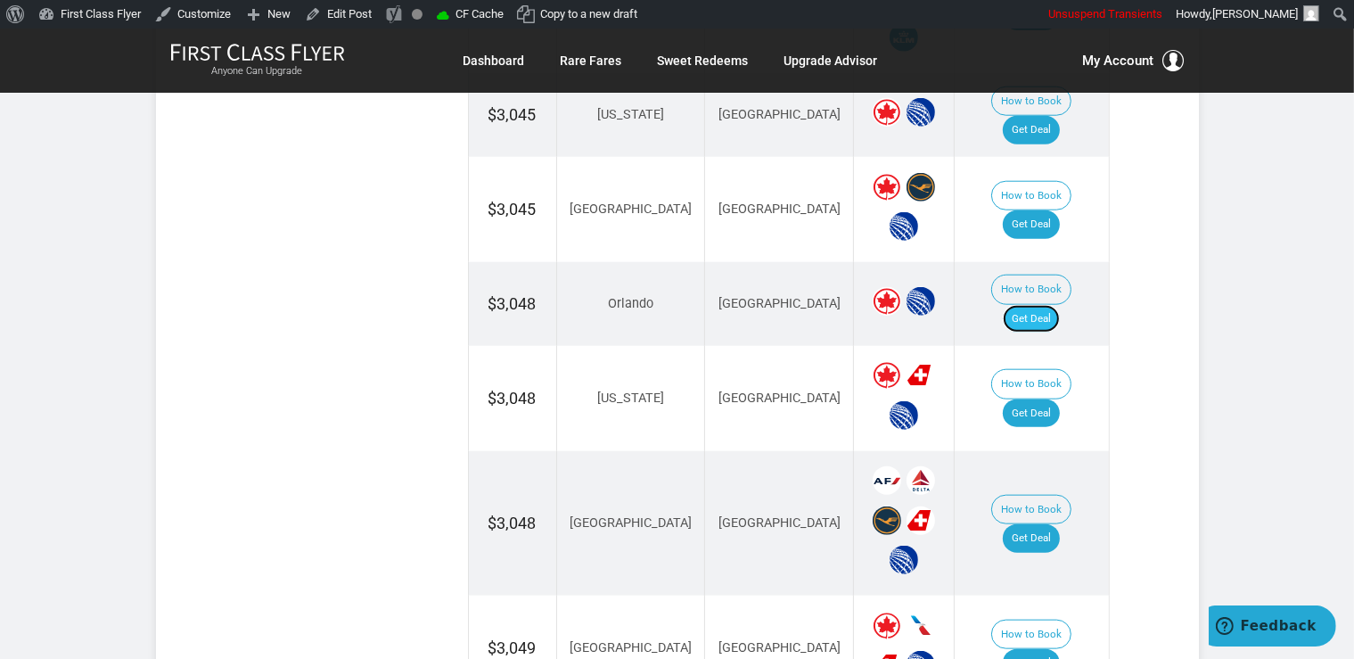
click at [1049, 305] on link "Get Deal" at bounding box center [1031, 319] width 57 height 29
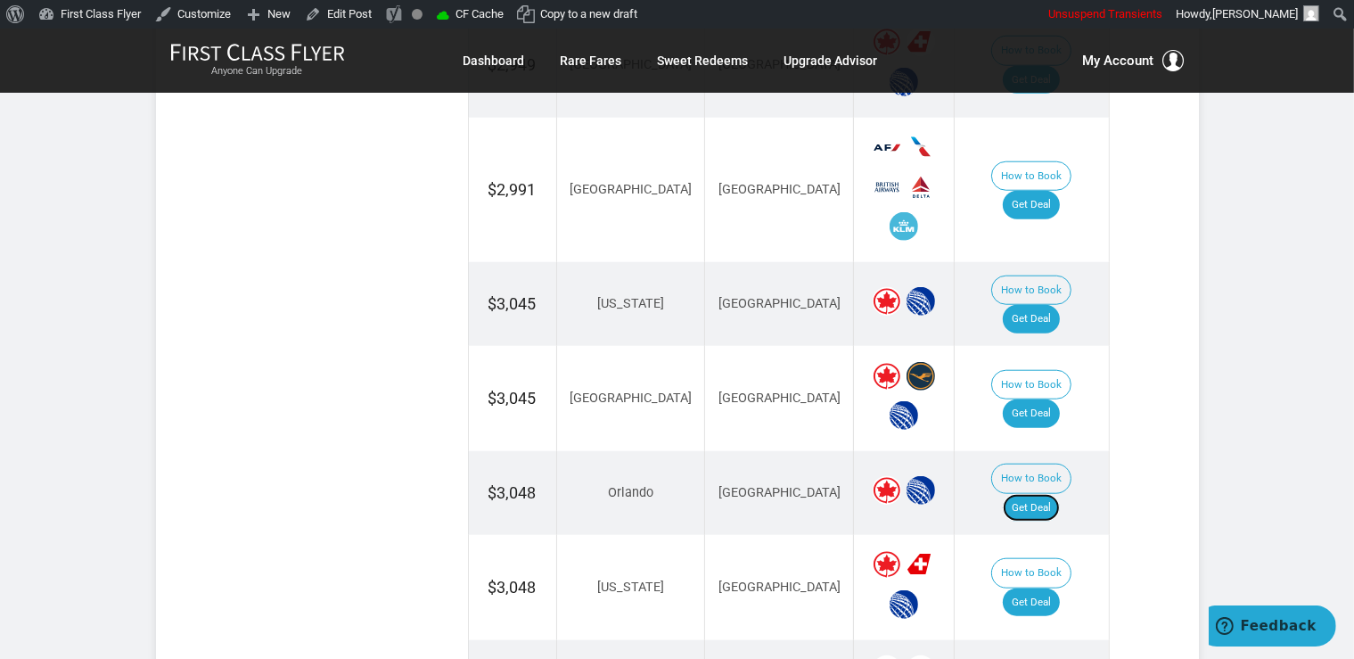
scroll to position [1600, 0]
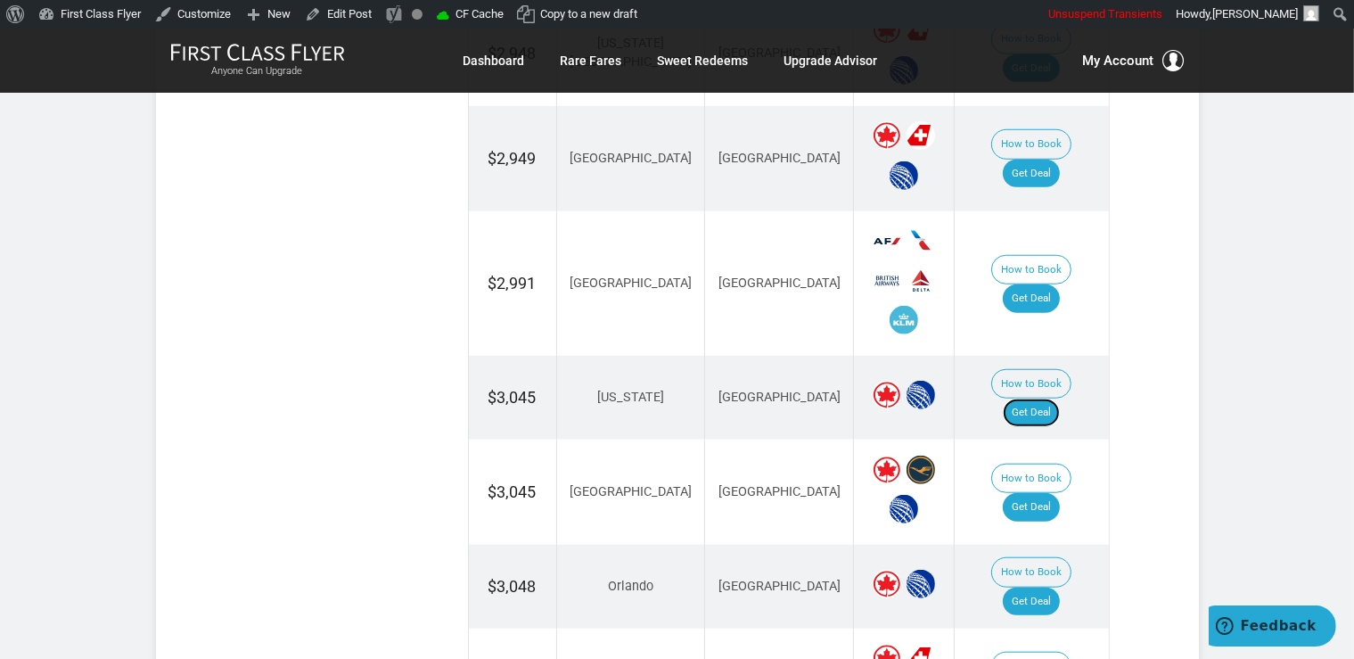
click at [1030, 398] on link "Get Deal" at bounding box center [1031, 412] width 57 height 29
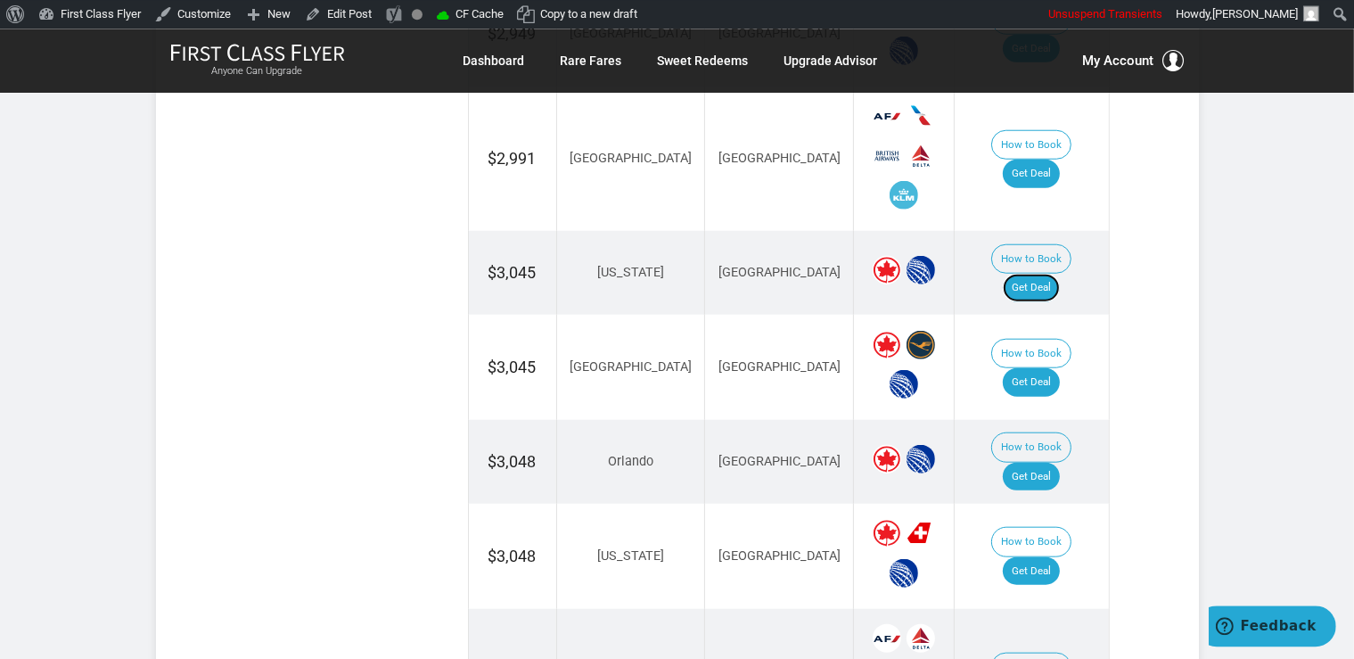
scroll to position [1788, 0]
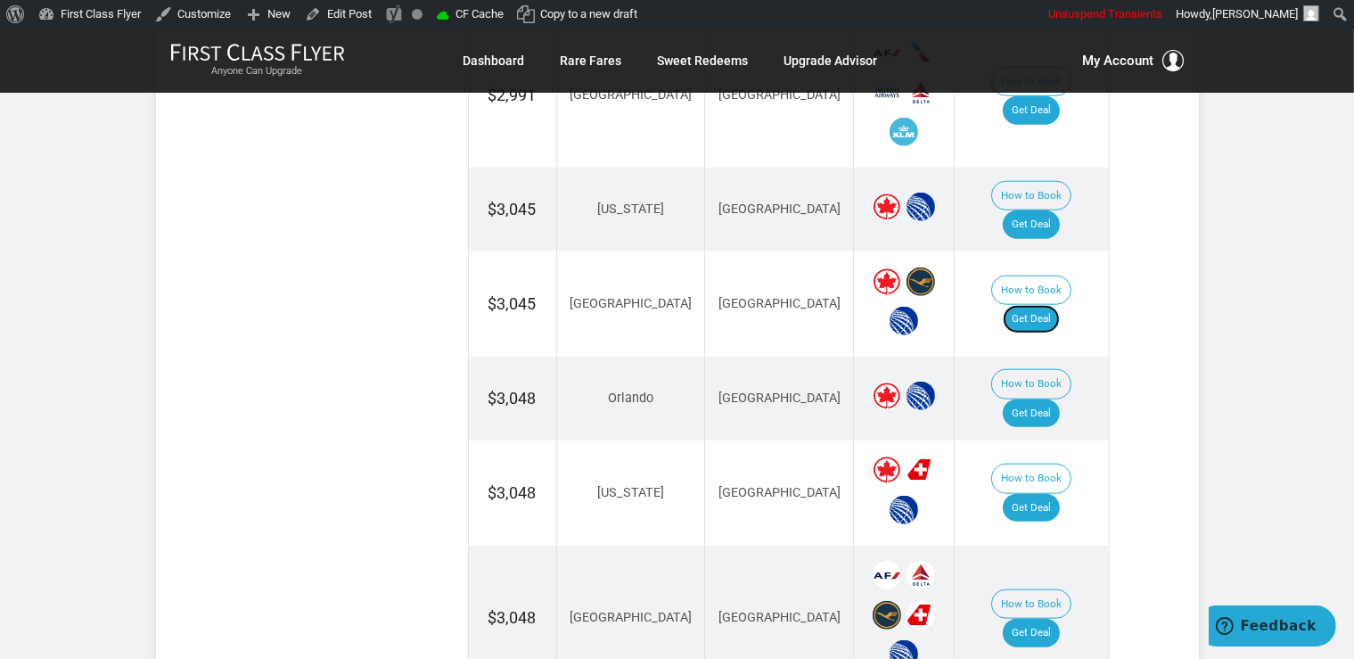
drag, startPoint x: 1044, startPoint y: 260, endPoint x: 1051, endPoint y: 289, distance: 29.2
click at [1044, 305] on link "Get Deal" at bounding box center [1031, 319] width 57 height 29
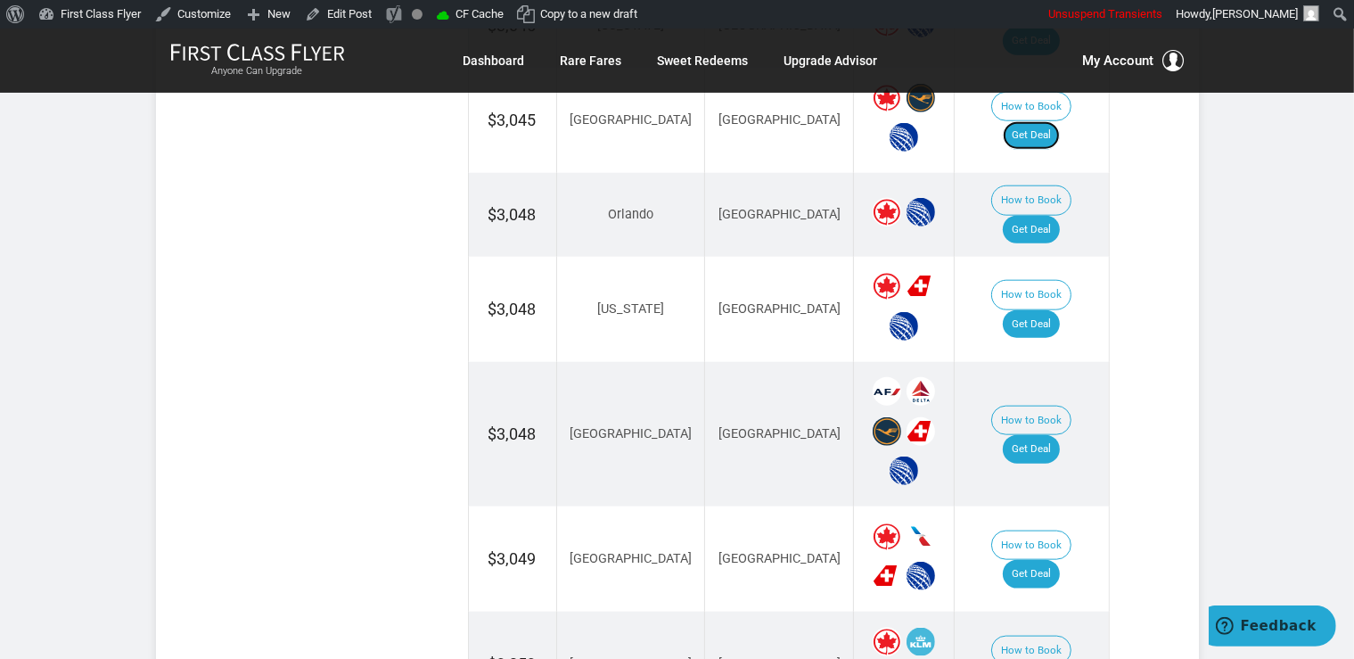
scroll to position [1976, 0]
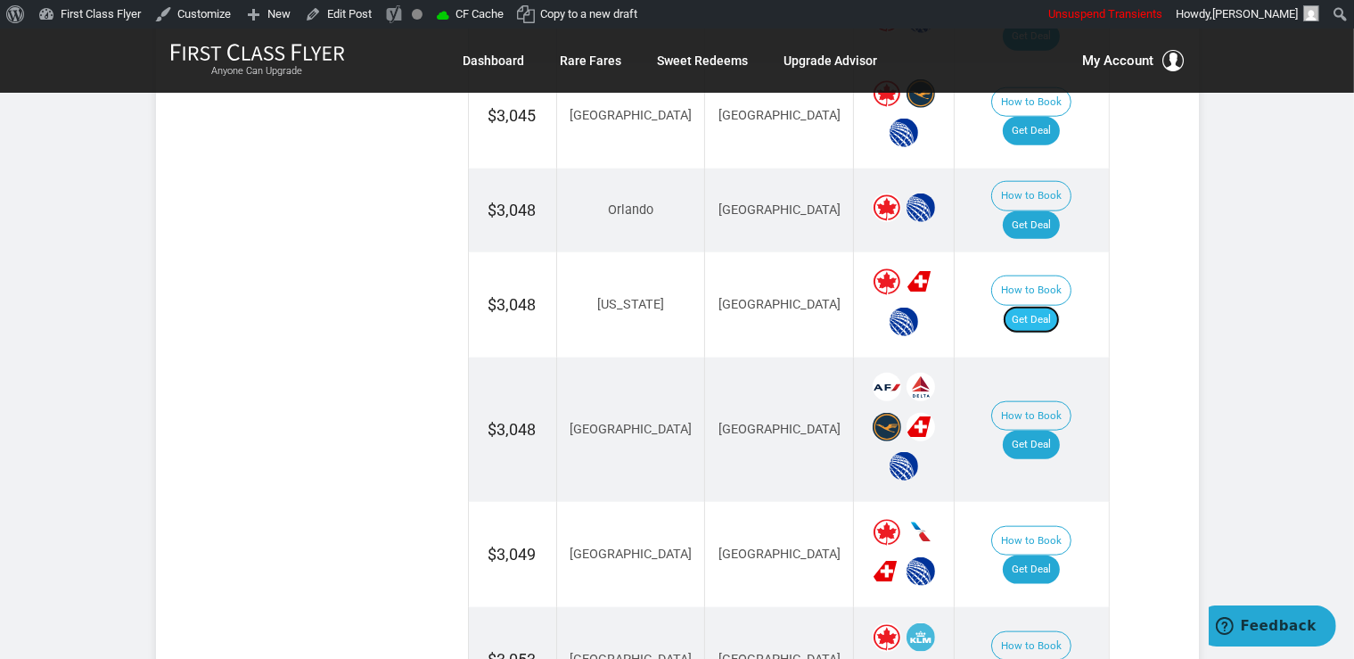
click at [1060, 306] on link "Get Deal" at bounding box center [1031, 320] width 57 height 29
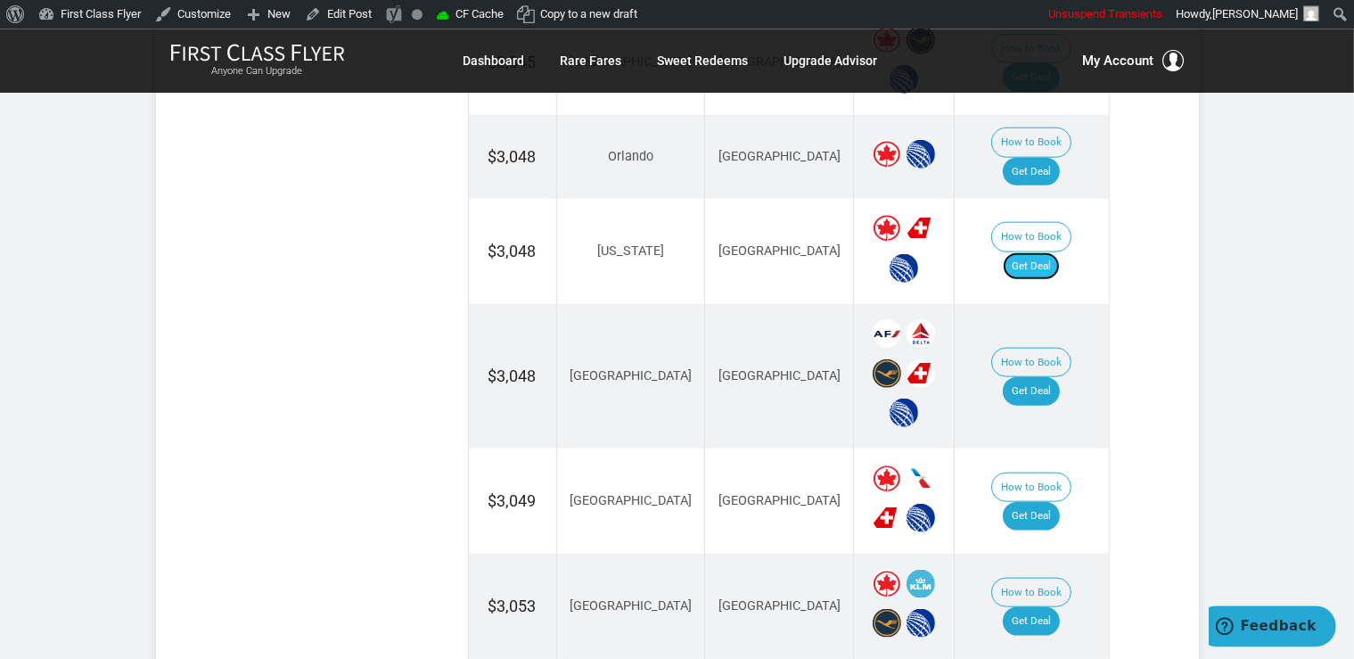
scroll to position [2070, 0]
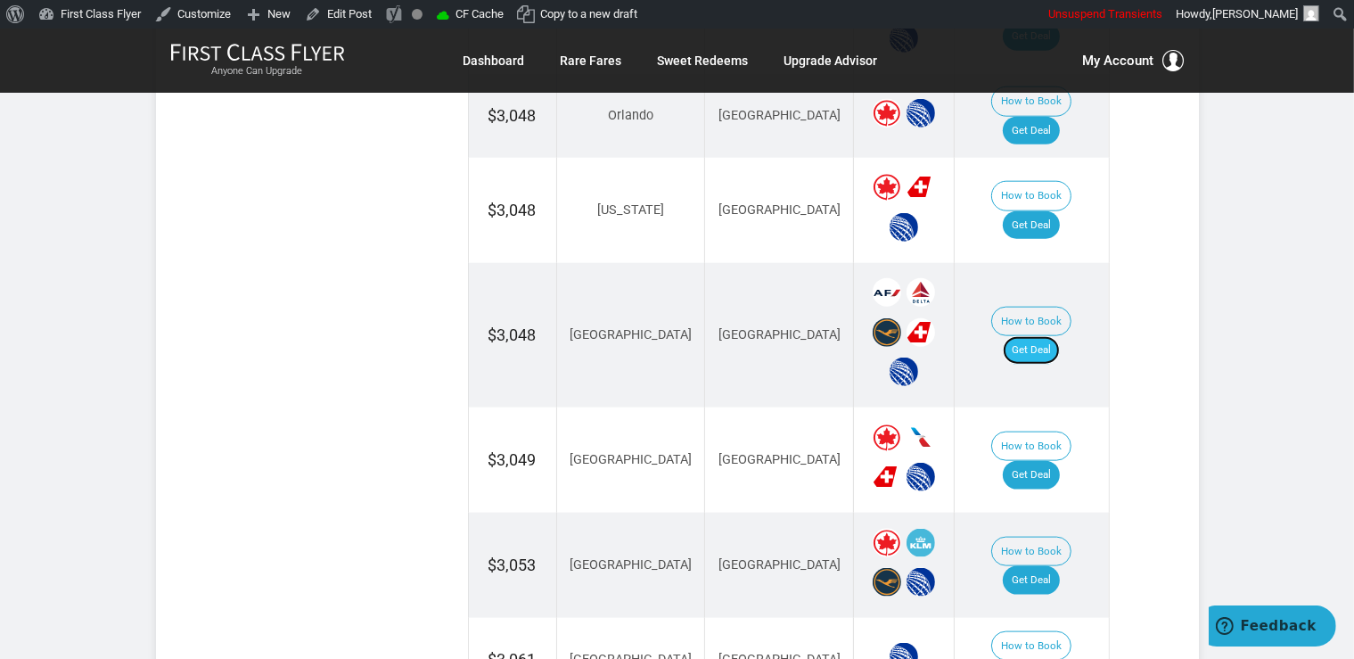
click at [1057, 336] on link "Get Deal" at bounding box center [1031, 350] width 57 height 29
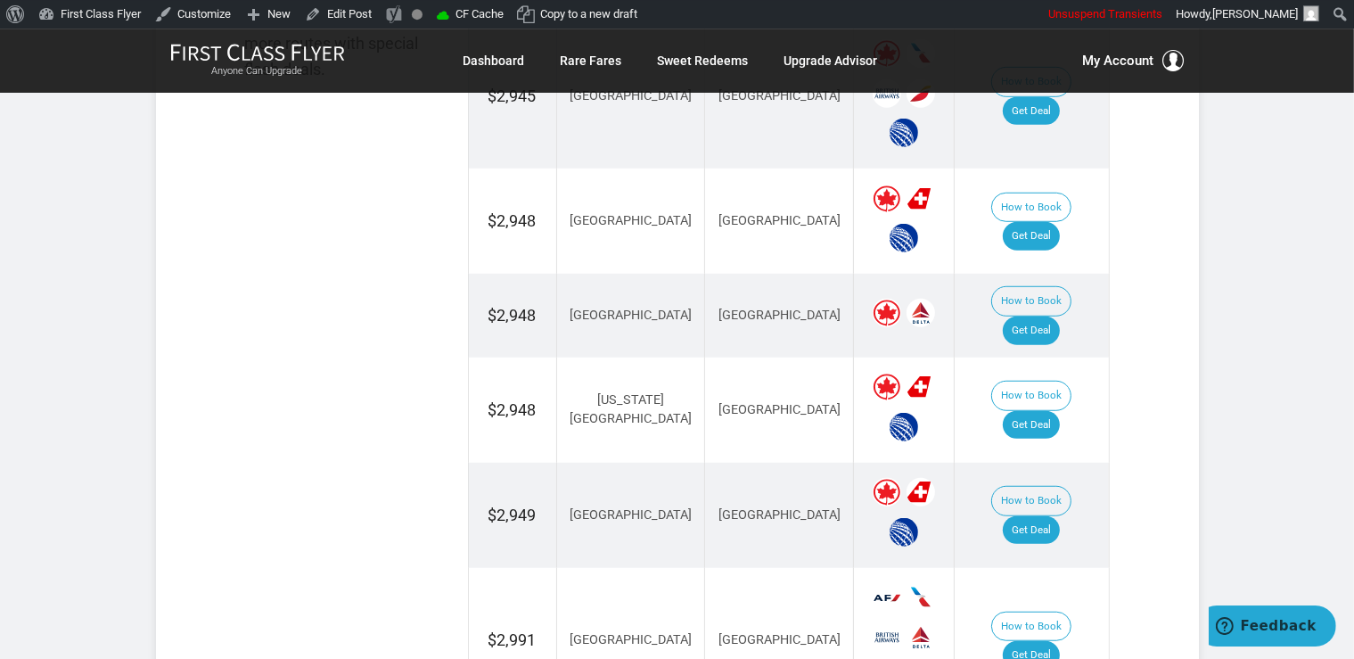
scroll to position [1129, 0]
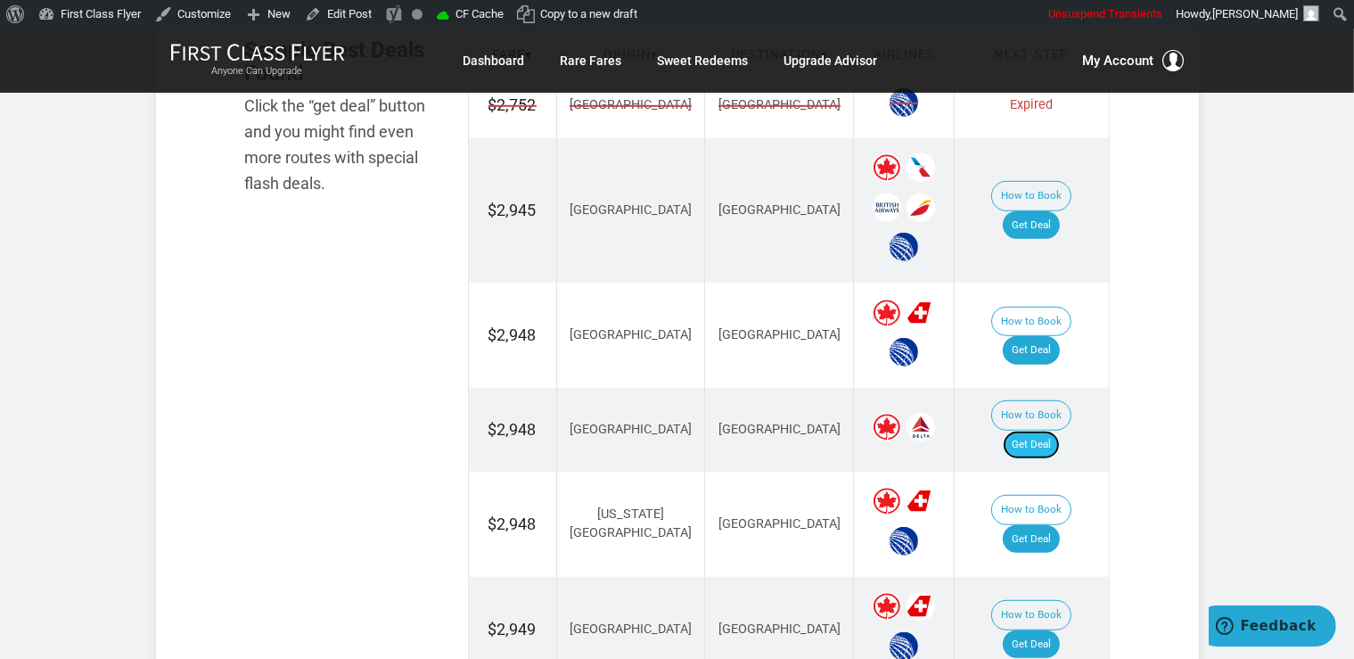
click at [1051, 430] on link "Get Deal" at bounding box center [1031, 444] width 57 height 29
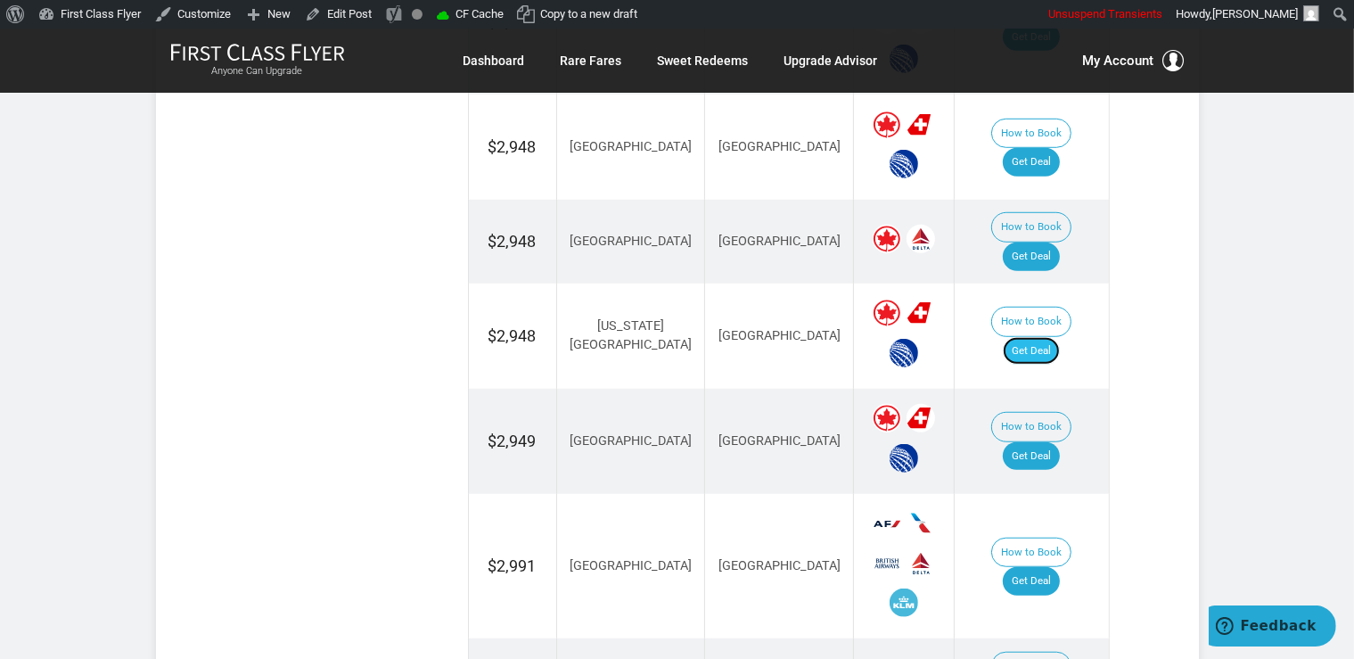
click at [1026, 337] on link "Get Deal" at bounding box center [1031, 351] width 57 height 29
click at [1060, 442] on link "Get Deal" at bounding box center [1031, 456] width 57 height 29
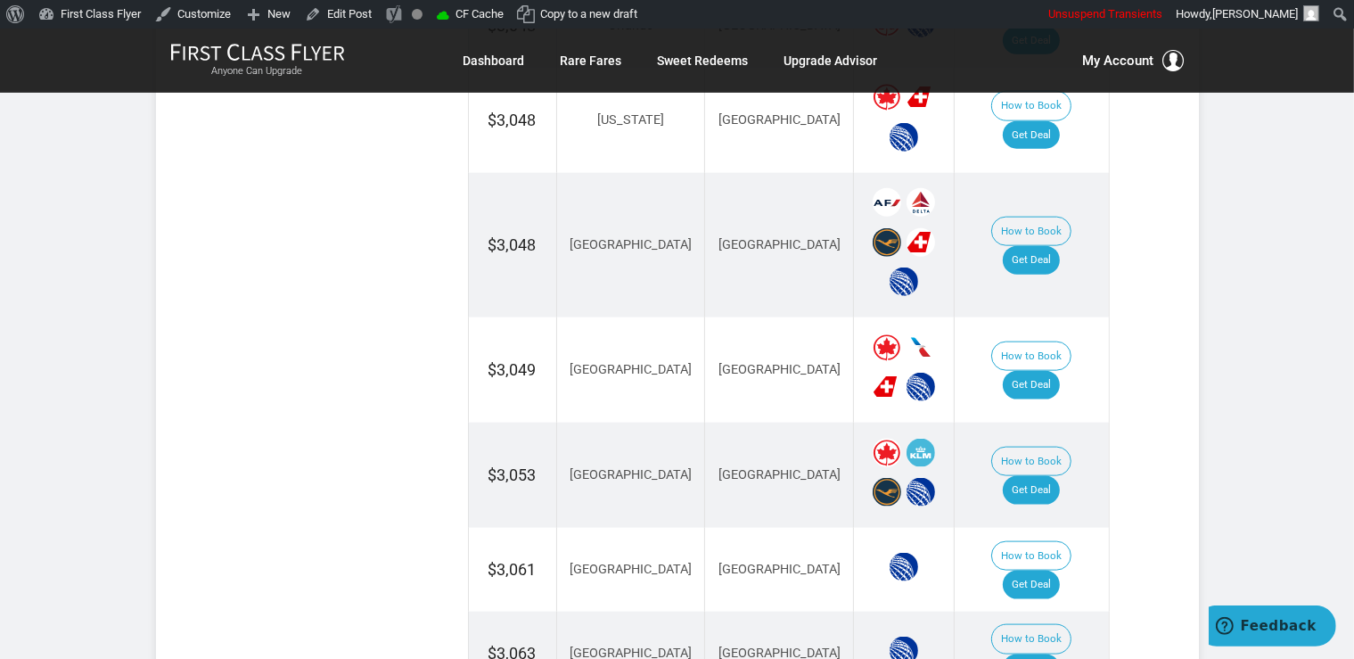
scroll to position [2164, 0]
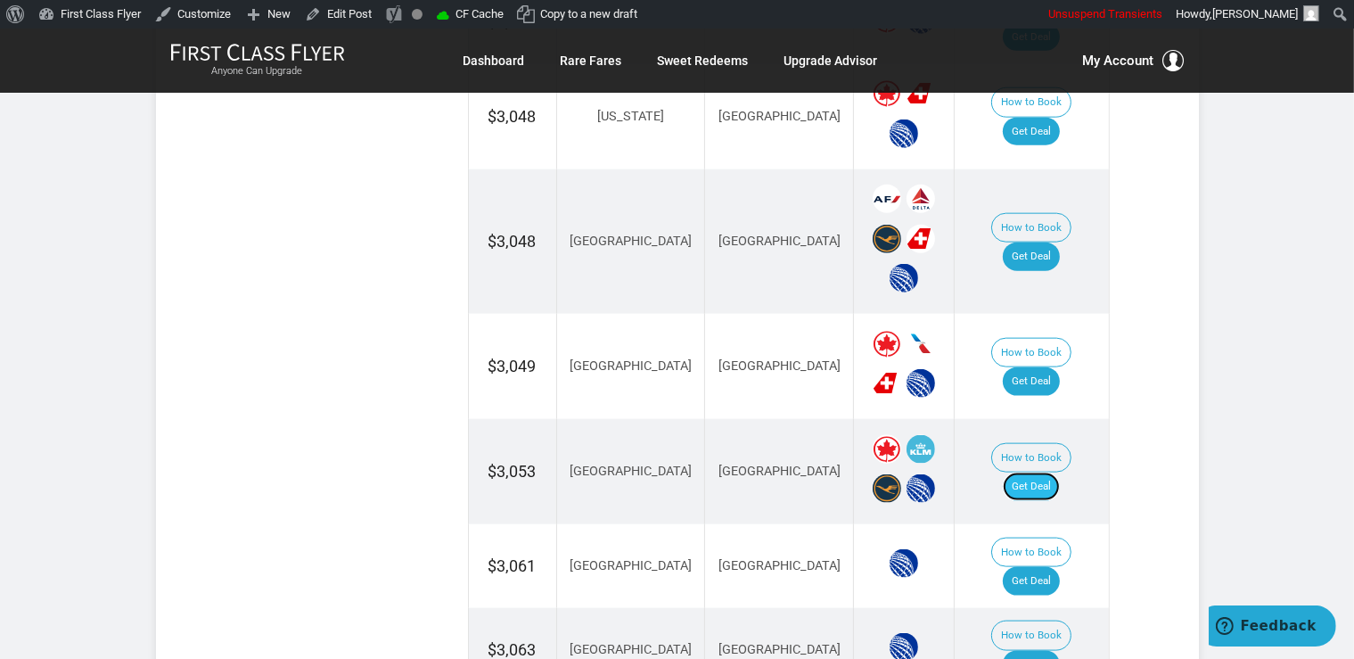
click at [1033, 472] on link "Get Deal" at bounding box center [1031, 486] width 57 height 29
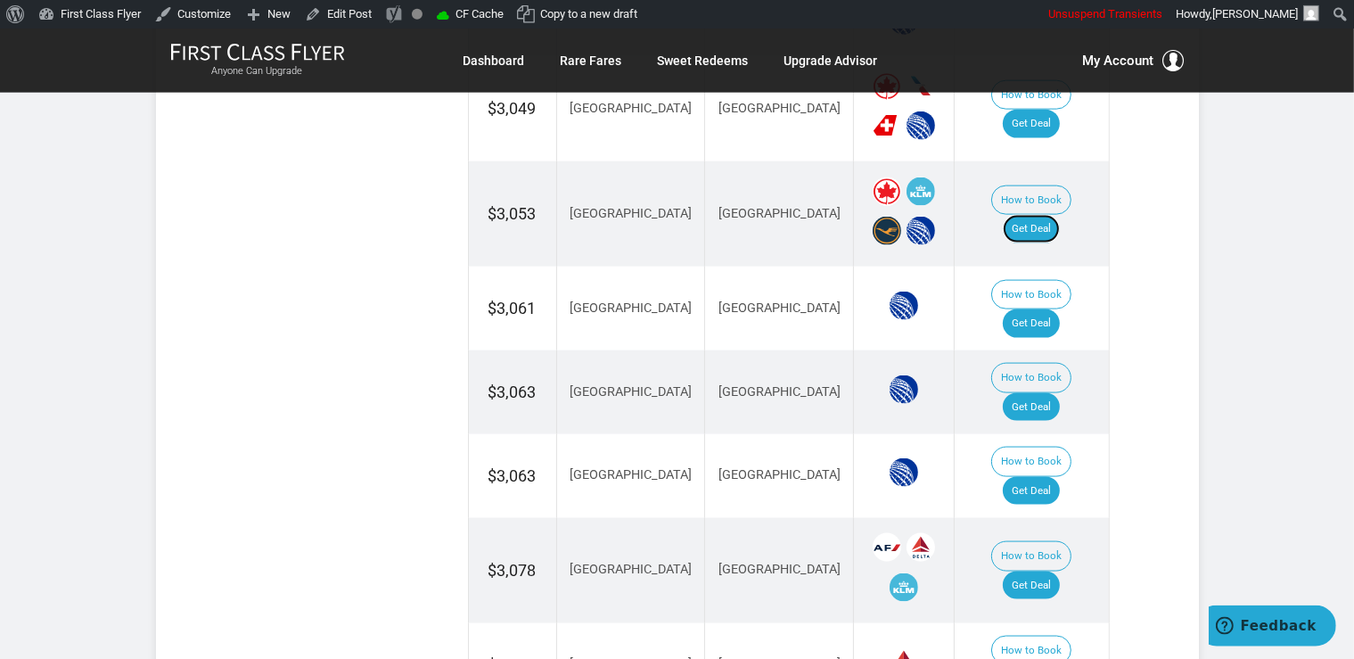
scroll to position [2258, 0]
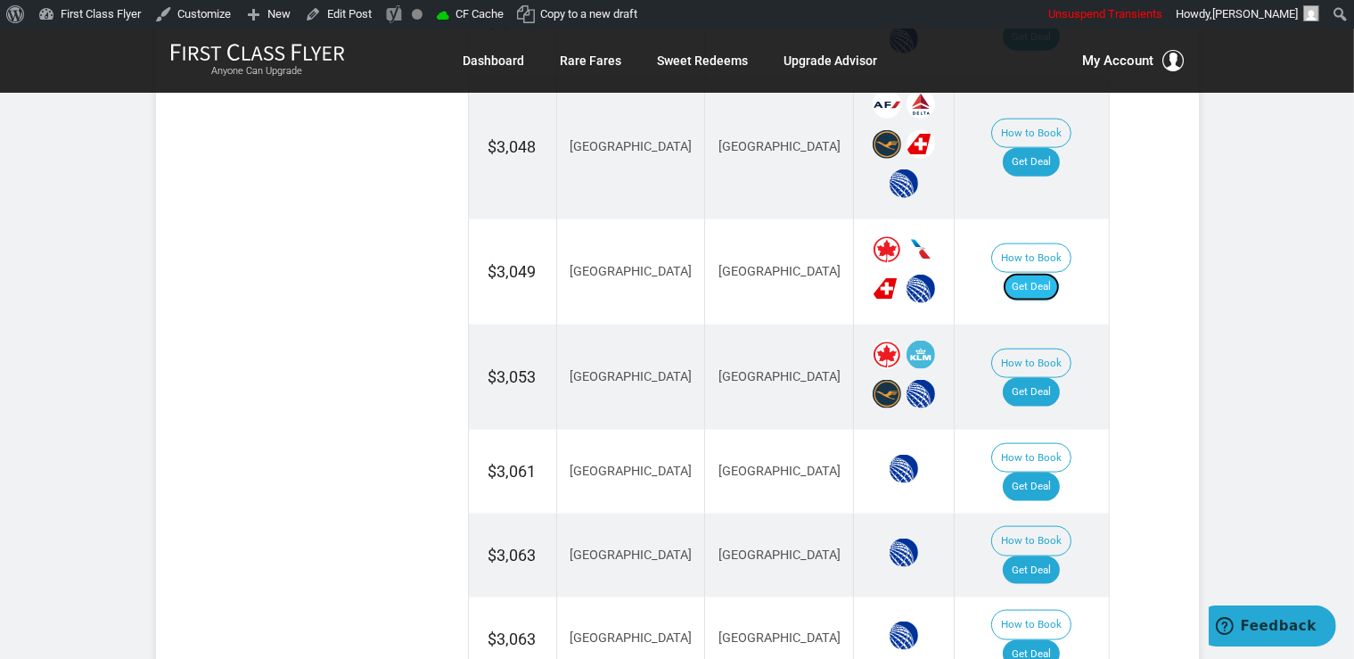
click at [1055, 273] on link "Get Deal" at bounding box center [1031, 287] width 57 height 29
click at [1052, 556] on link "Get Deal" at bounding box center [1031, 570] width 57 height 29
click at [1051, 472] on link "Get Deal" at bounding box center [1031, 486] width 57 height 29
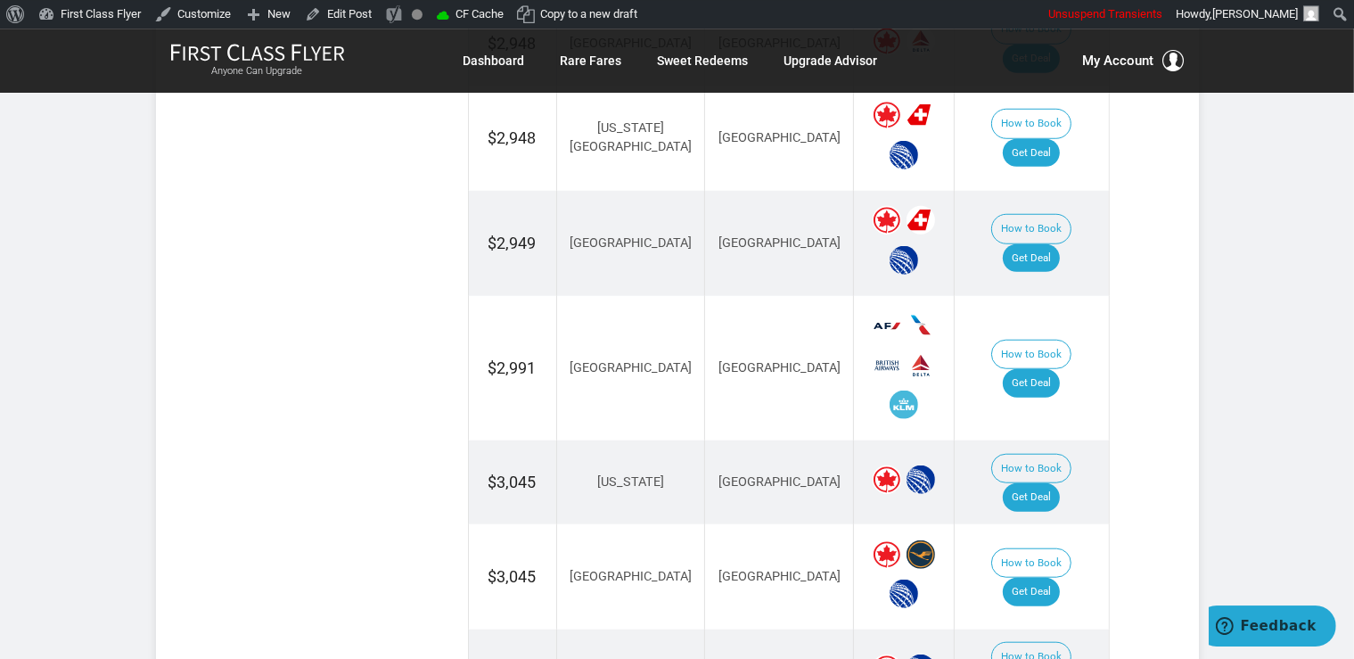
scroll to position [1505, 0]
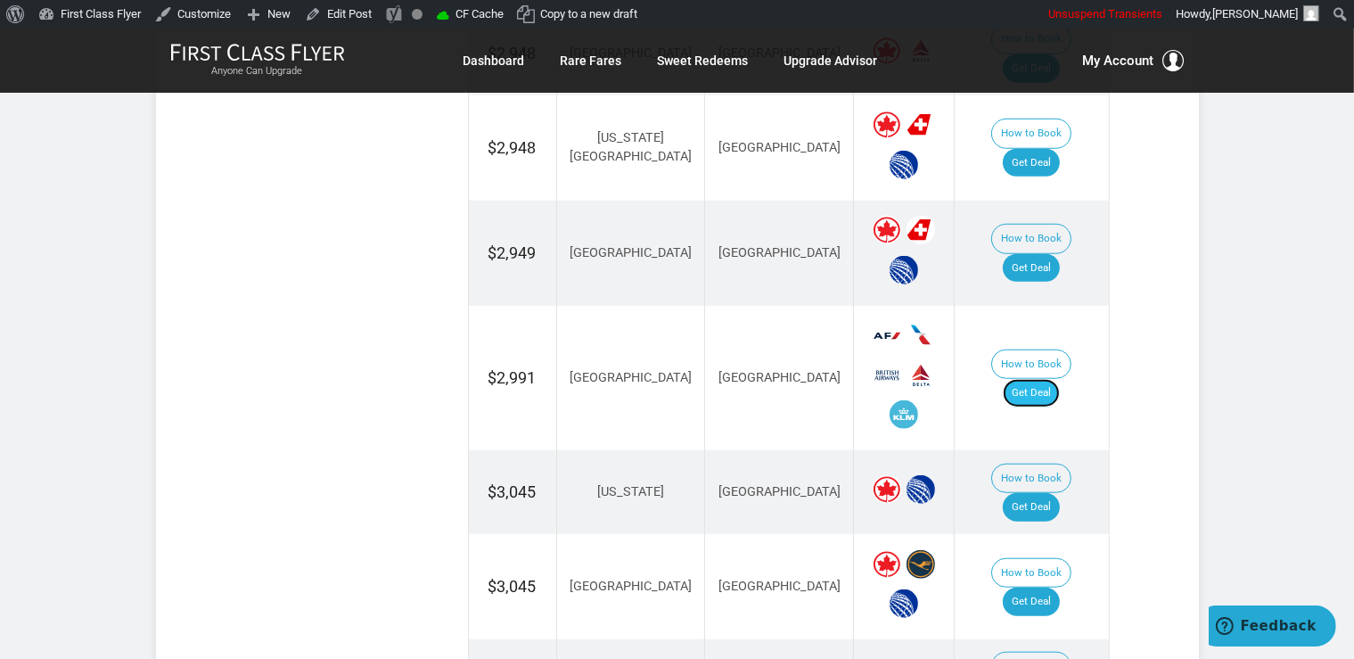
click at [1039, 379] on link "Get Deal" at bounding box center [1031, 393] width 57 height 29
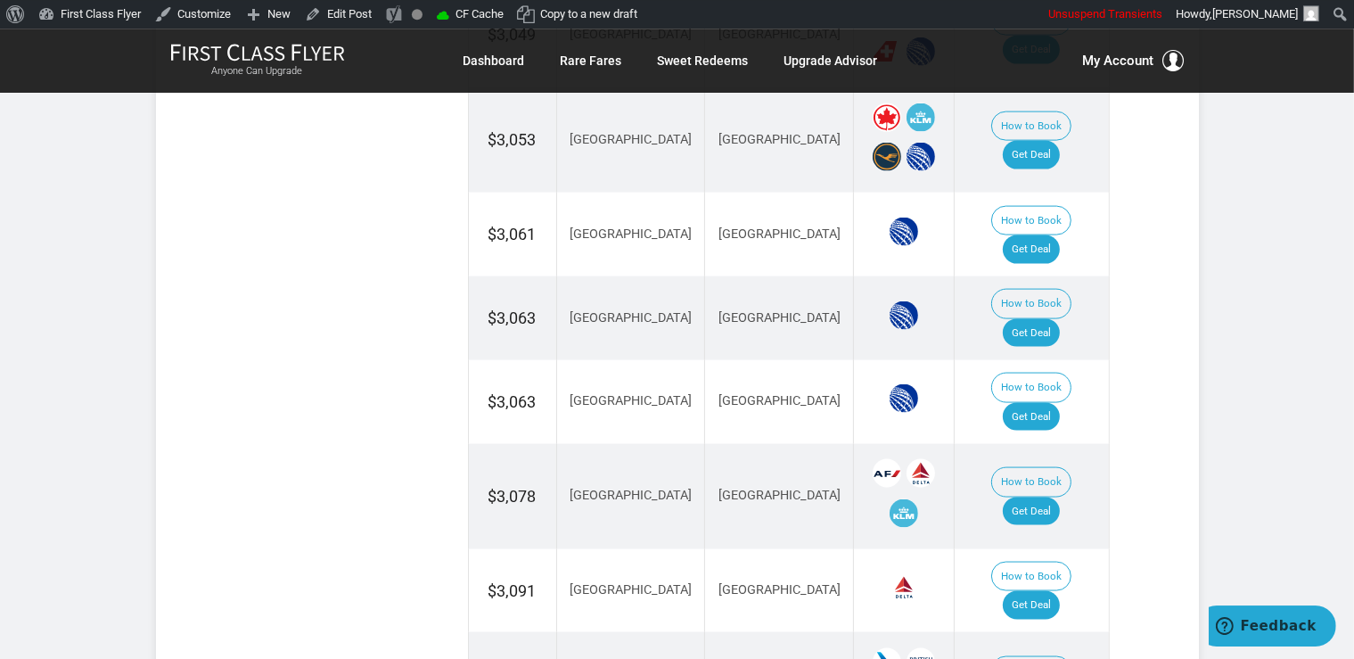
scroll to position [2541, 0]
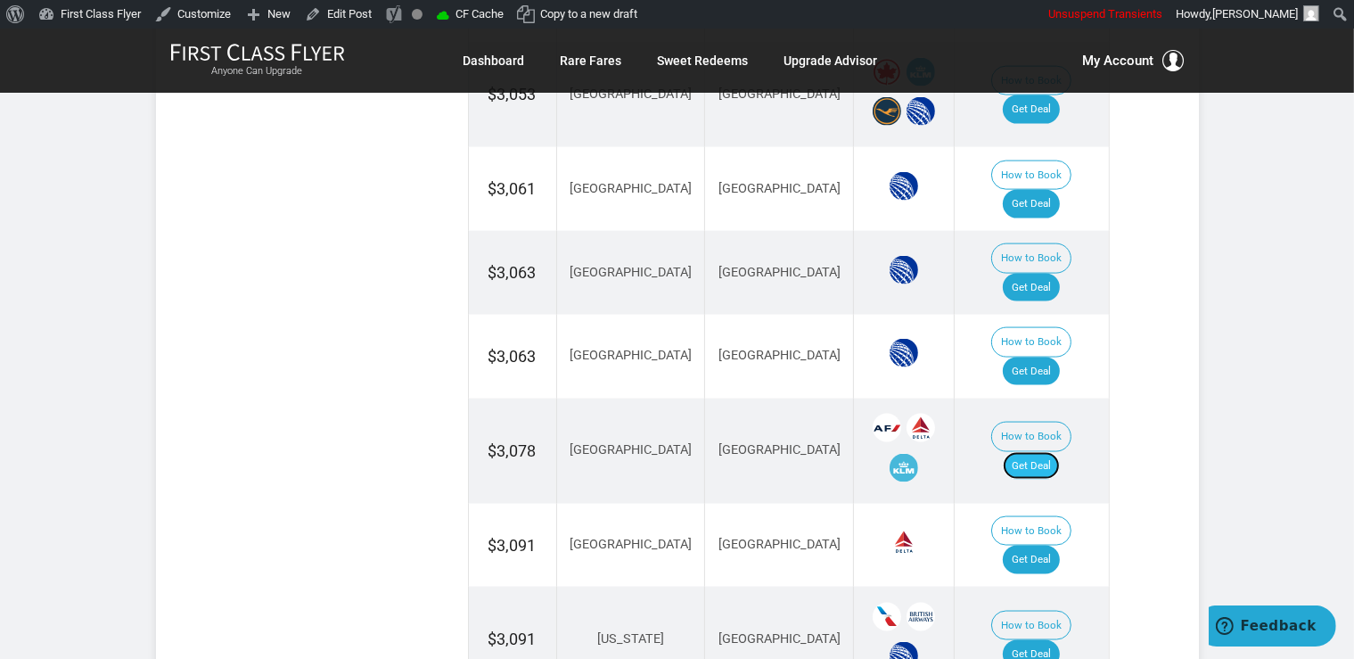
click at [1046, 452] on link "Get Deal" at bounding box center [1031, 466] width 57 height 29
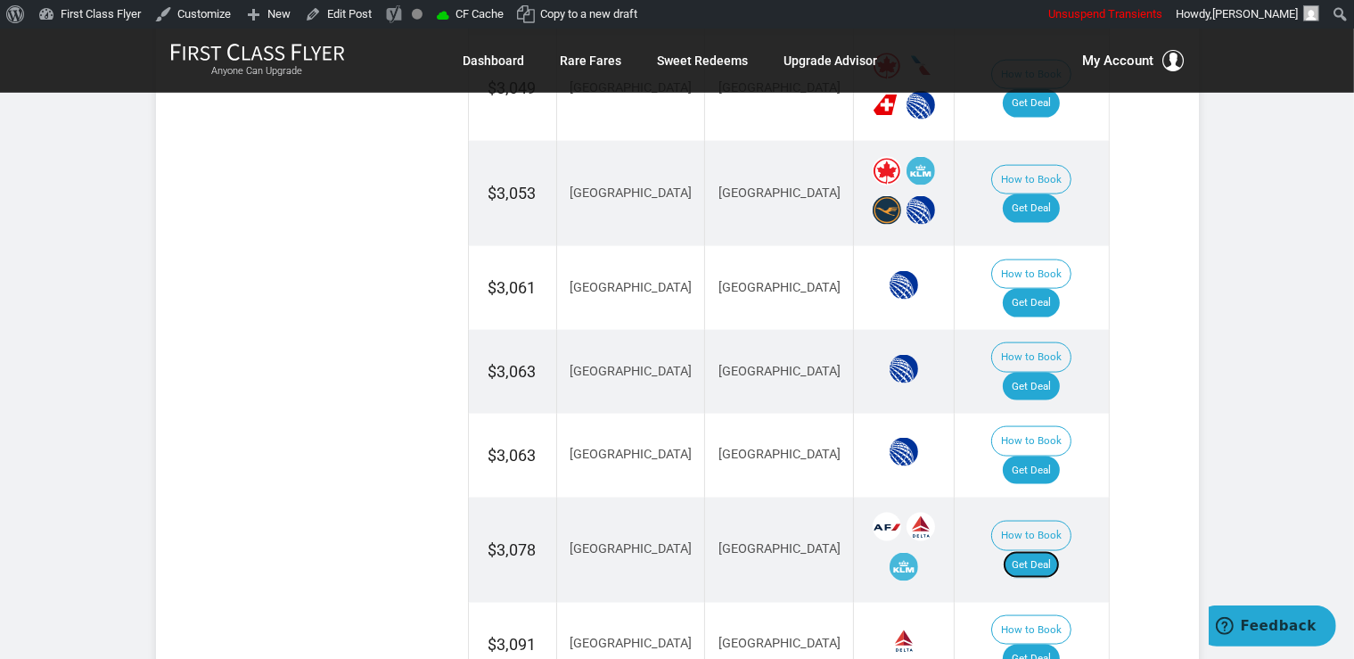
scroll to position [2446, 0]
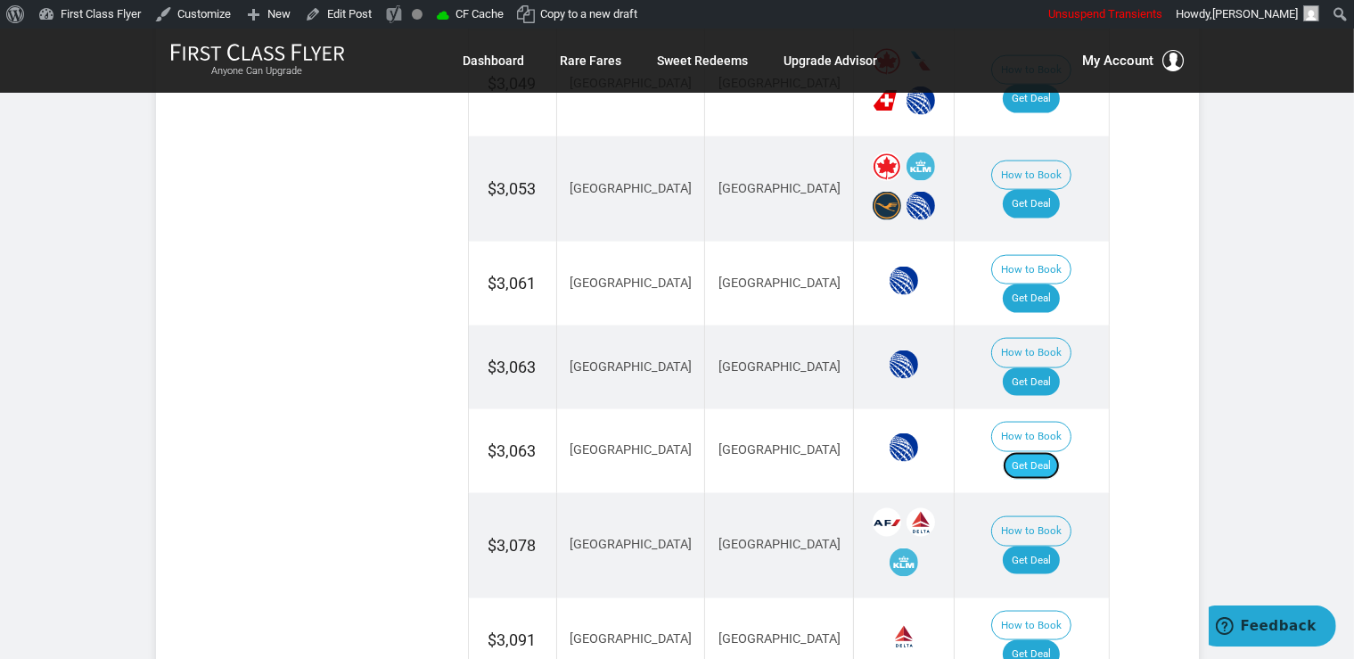
click at [1047, 452] on link "Get Deal" at bounding box center [1031, 466] width 57 height 29
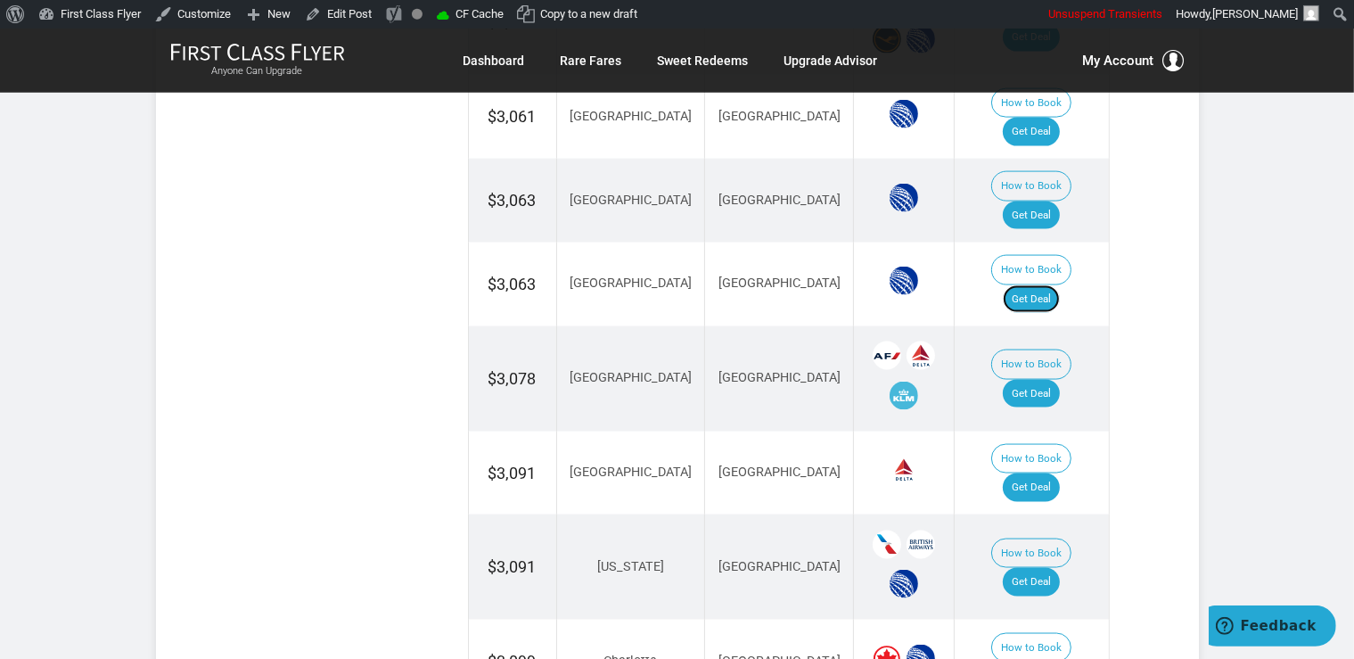
scroll to position [2634, 0]
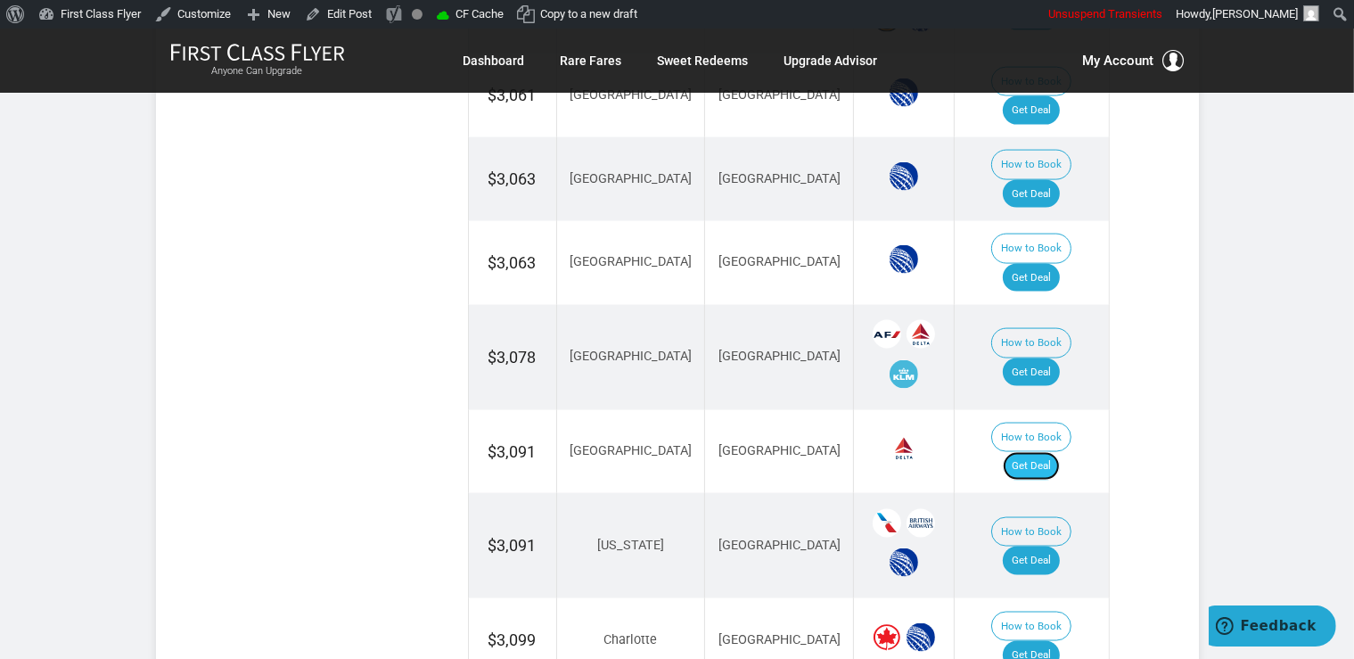
click at [1058, 452] on link "Get Deal" at bounding box center [1031, 466] width 57 height 29
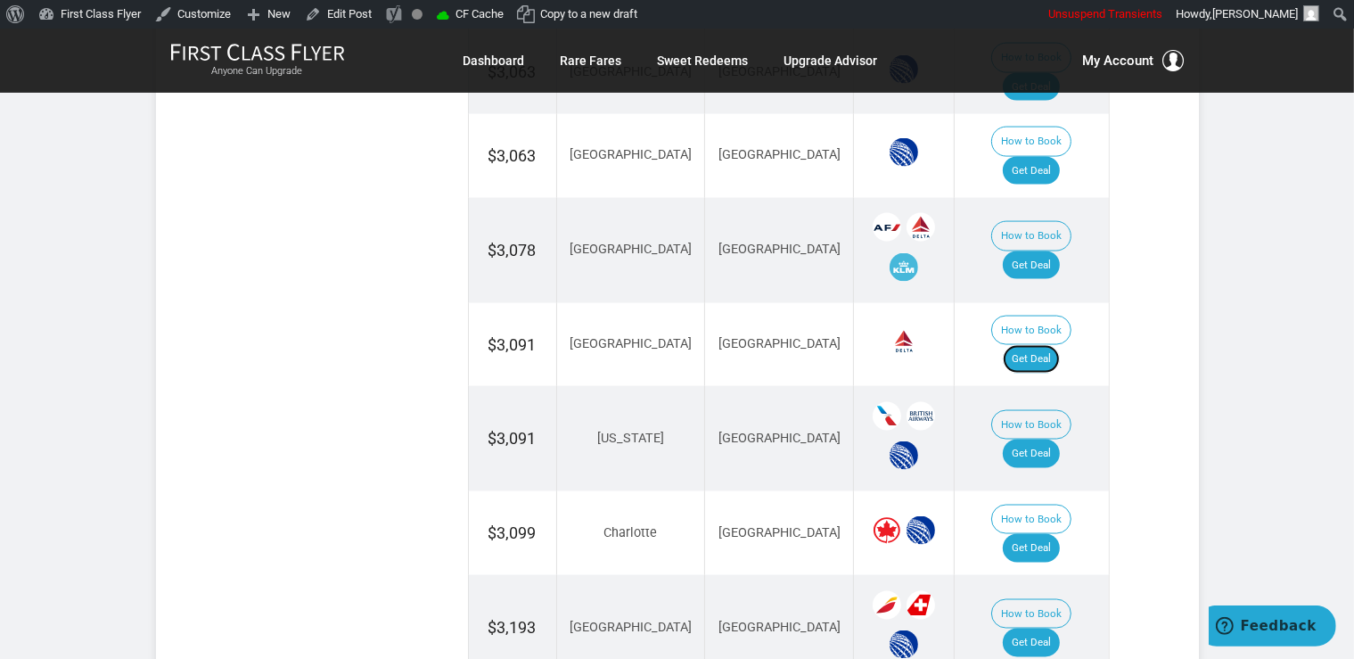
scroll to position [2729, 0]
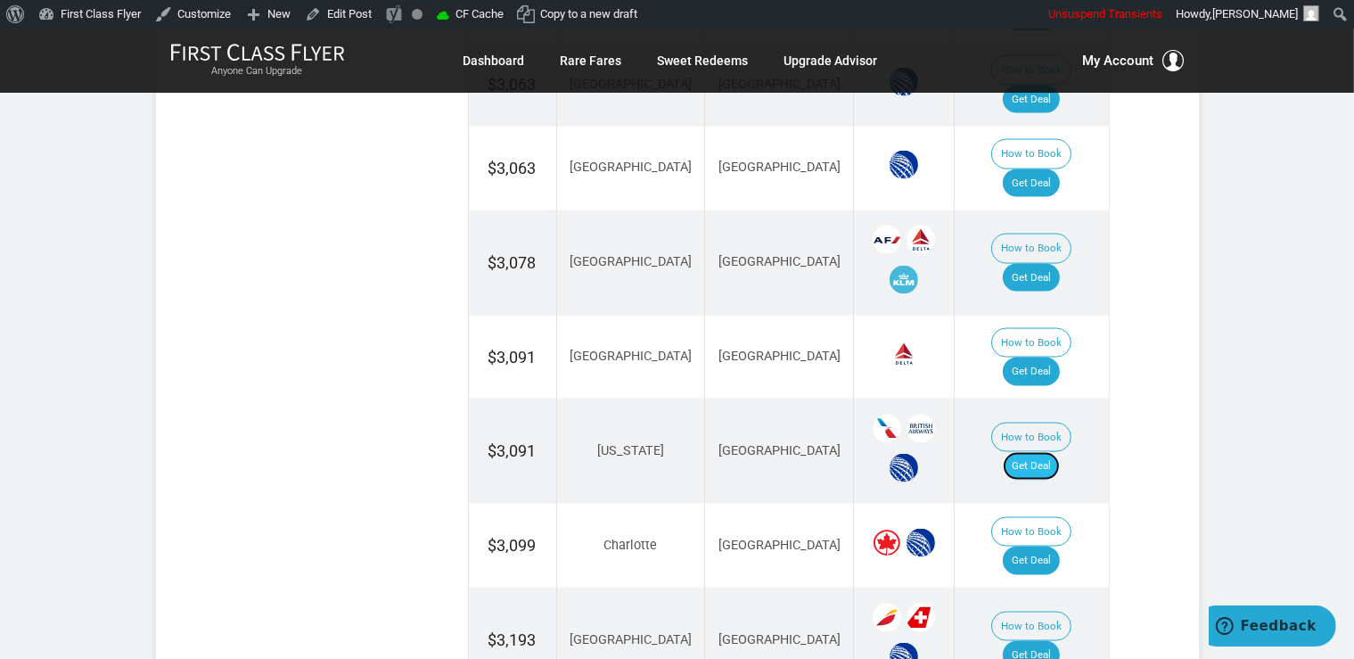
click at [1052, 452] on link "Get Deal" at bounding box center [1031, 466] width 57 height 29
click at [1060, 641] on link "Get Deal" at bounding box center [1031, 655] width 57 height 29
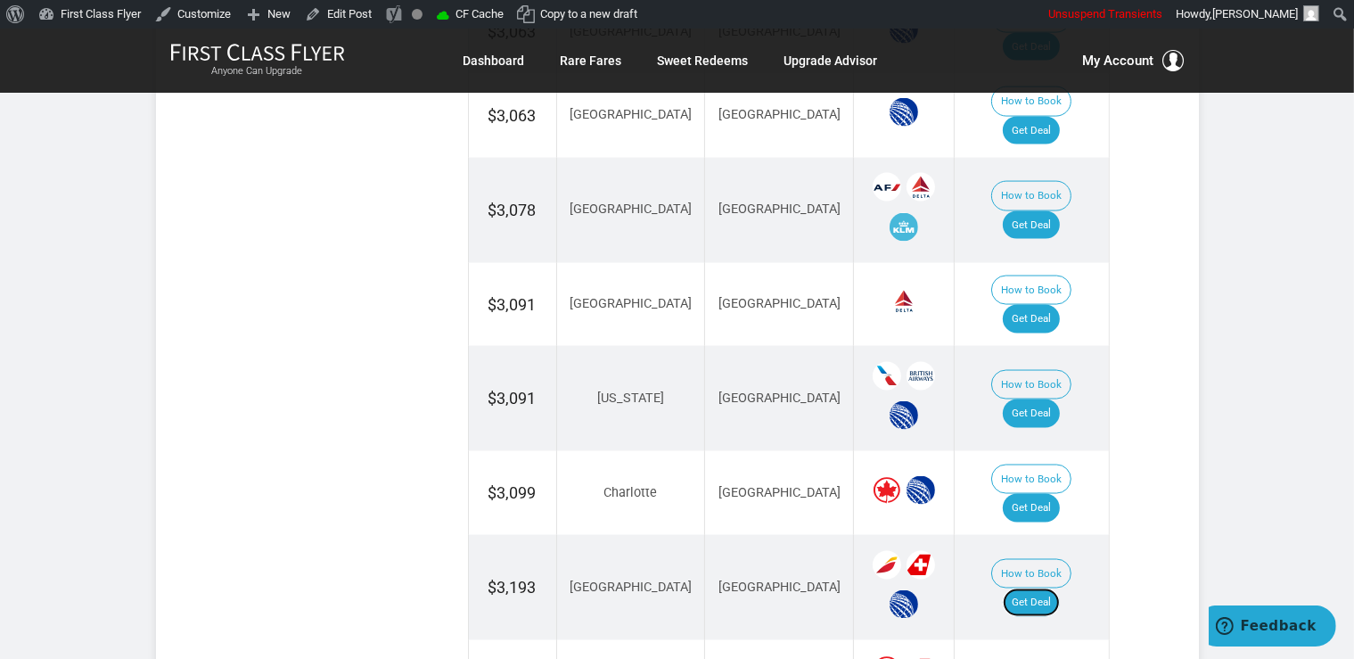
scroll to position [2823, 0]
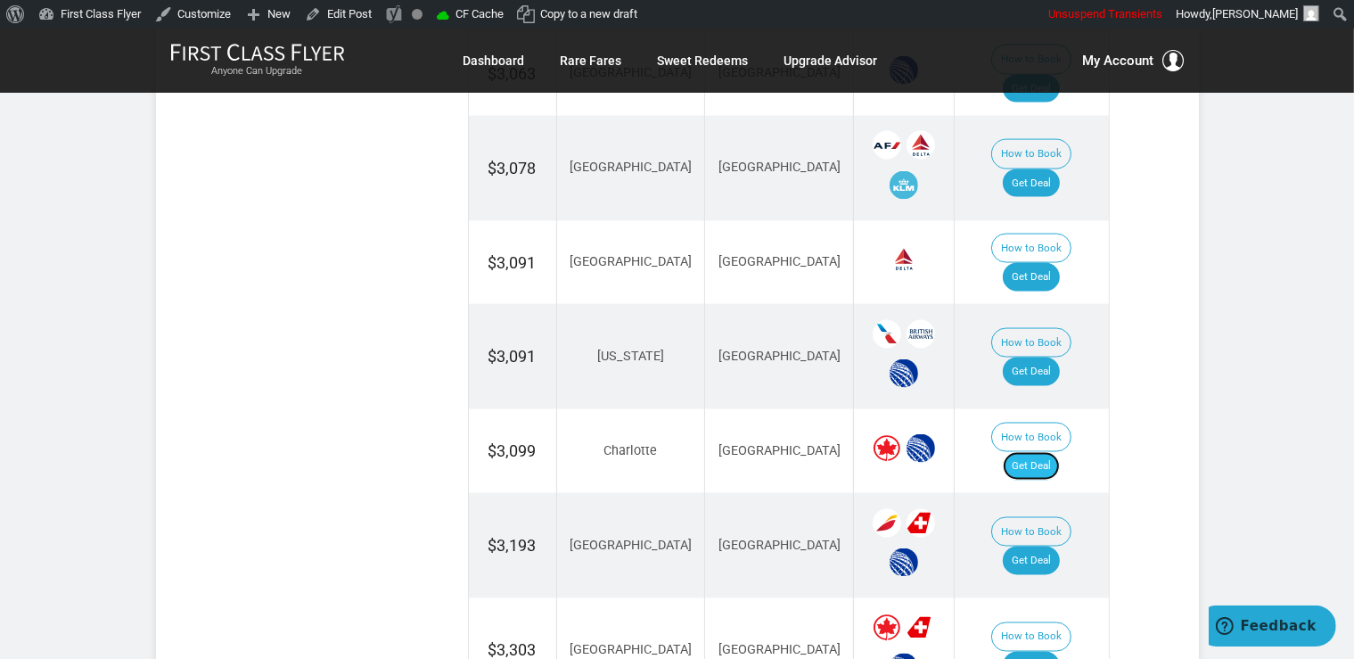
click at [1029, 452] on link "Get Deal" at bounding box center [1031, 466] width 57 height 29
click at [1048, 651] on link "Get Deal" at bounding box center [1031, 665] width 57 height 29
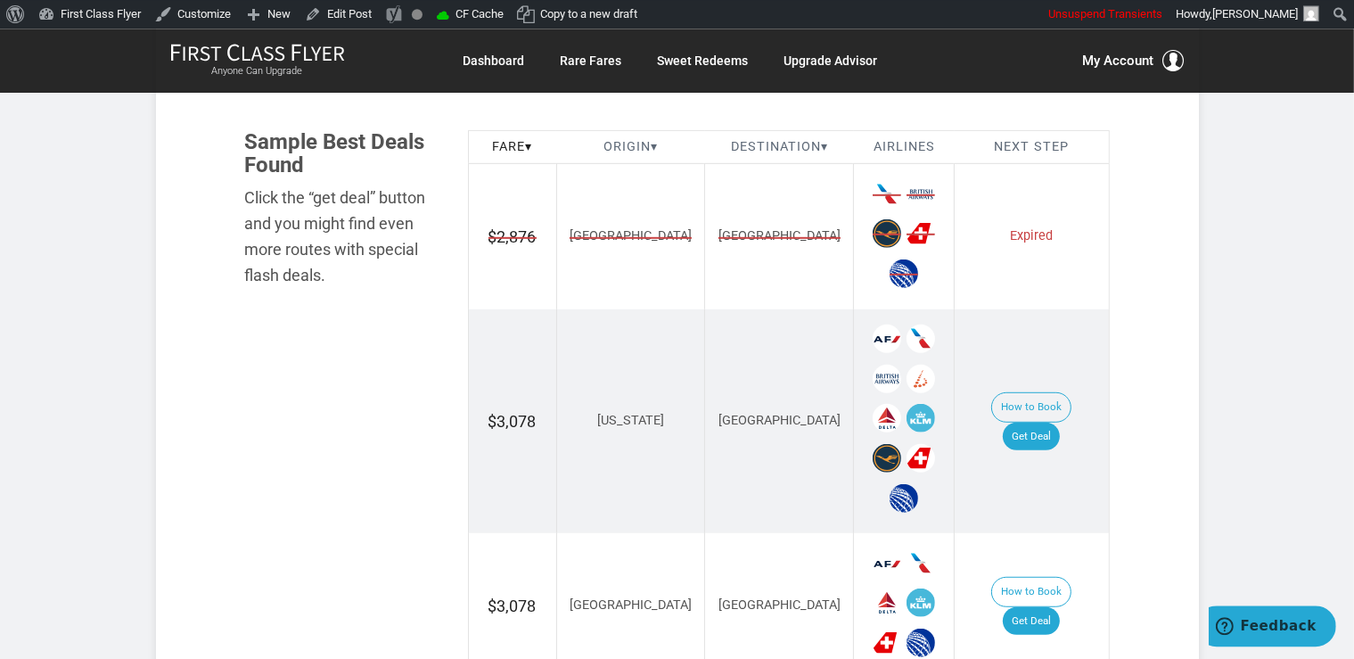
scroll to position [1223, 0]
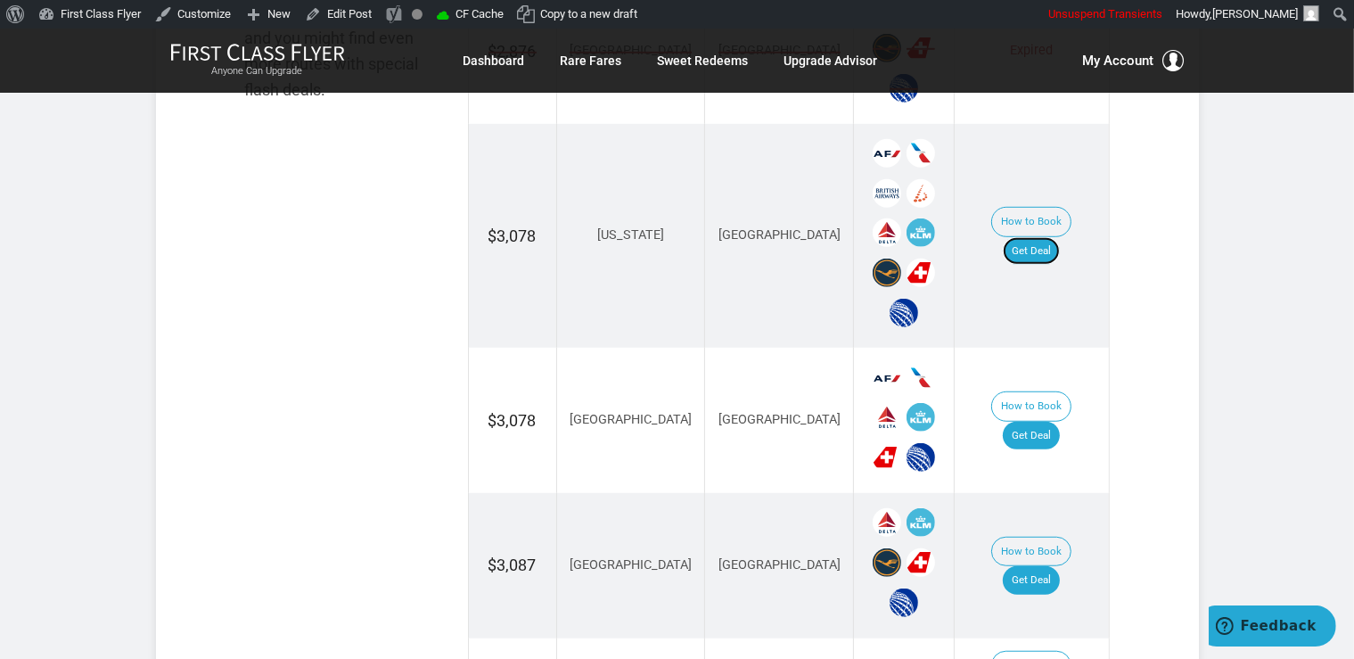
drag, startPoint x: 1025, startPoint y: 229, endPoint x: 1061, endPoint y: 260, distance: 48.0
click at [1026, 237] on link "Get Deal" at bounding box center [1031, 251] width 57 height 29
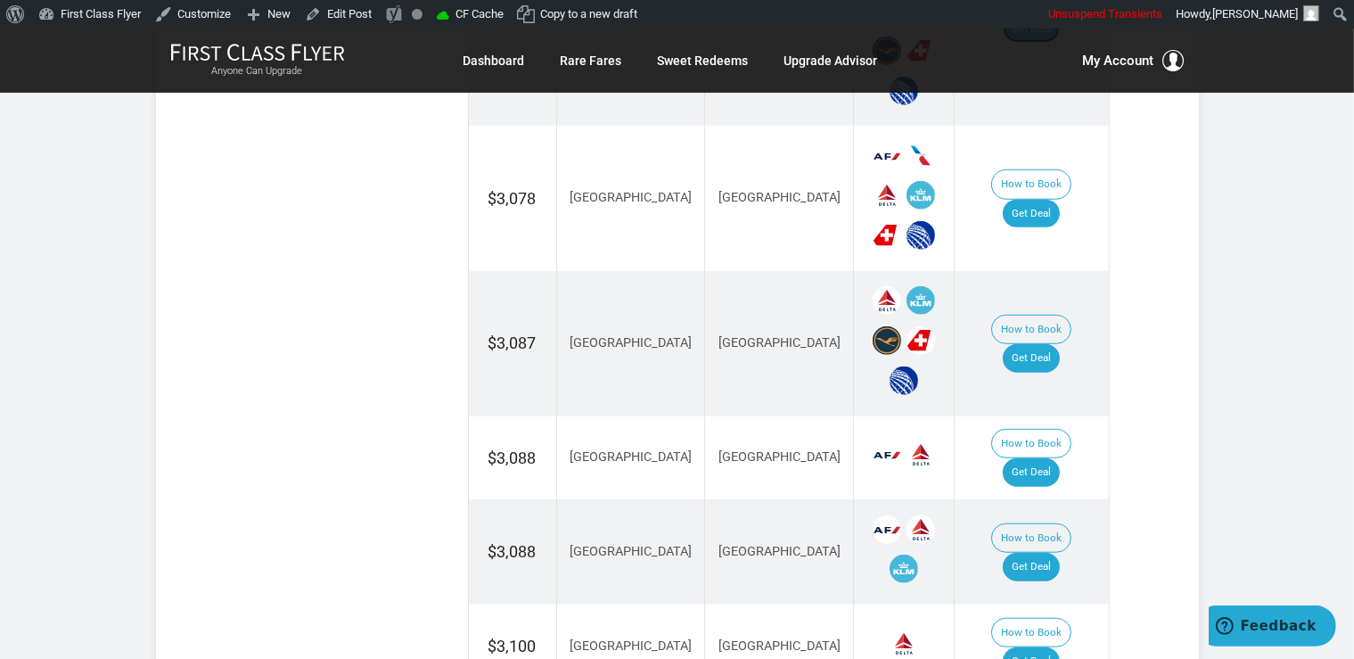
scroll to position [1505, 0]
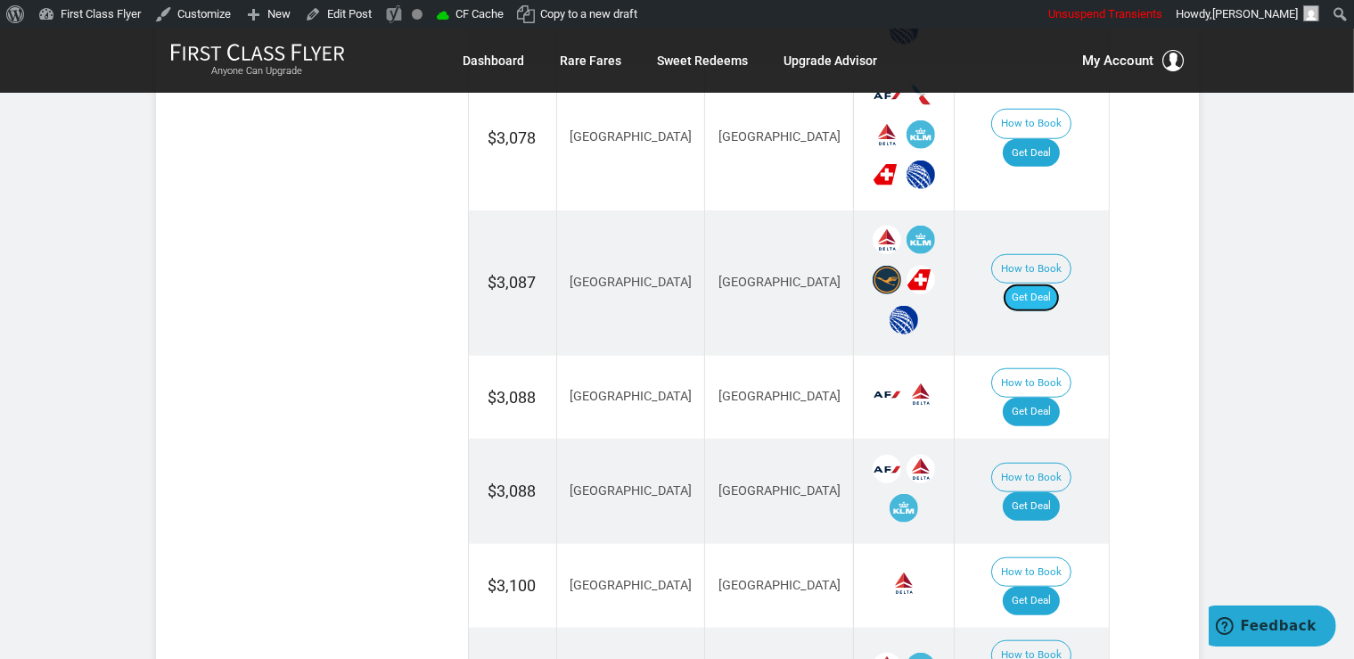
click at [1060, 283] on link "Get Deal" at bounding box center [1031, 297] width 57 height 29
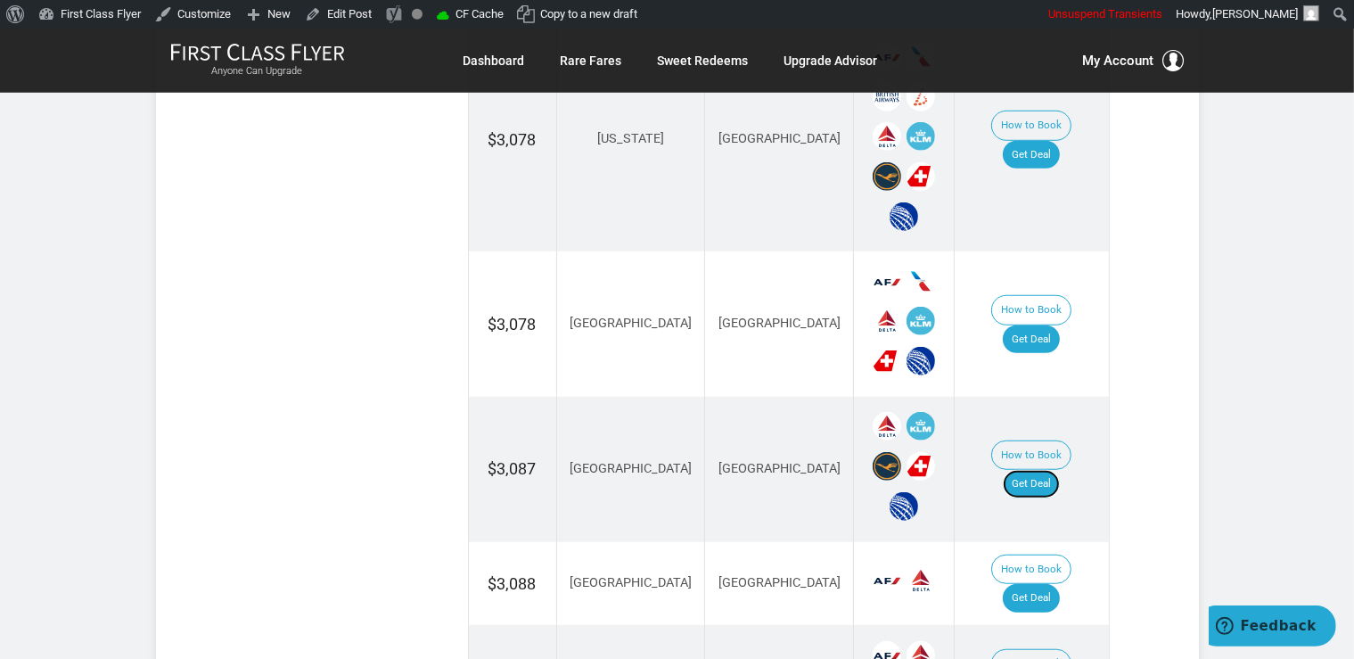
scroll to position [1317, 0]
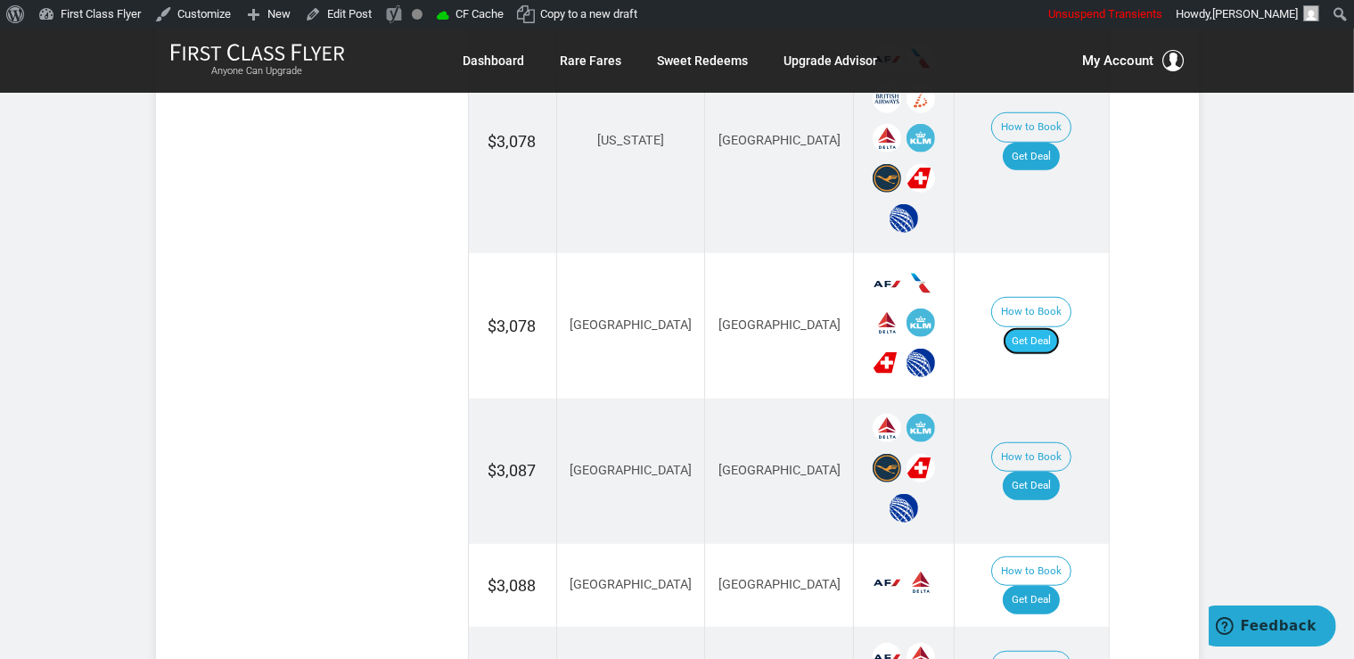
click at [1047, 327] on link "Get Deal" at bounding box center [1031, 341] width 57 height 29
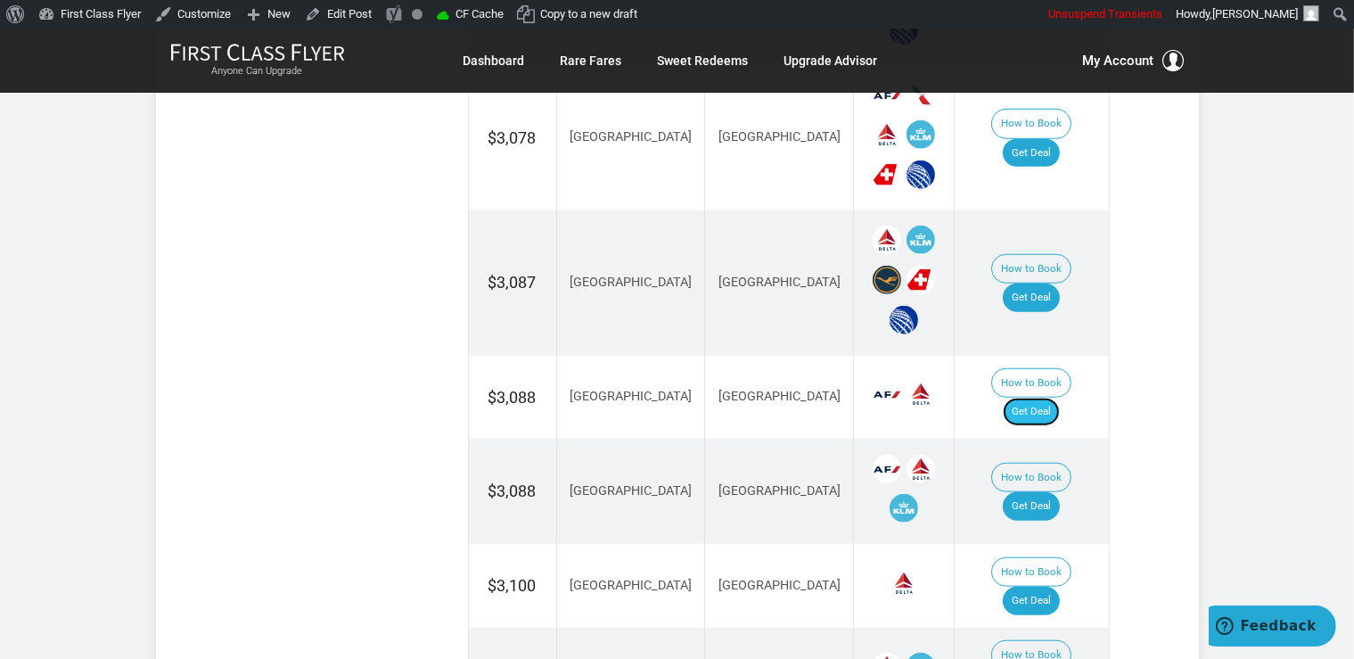
click at [1047, 397] on link "Get Deal" at bounding box center [1031, 411] width 57 height 29
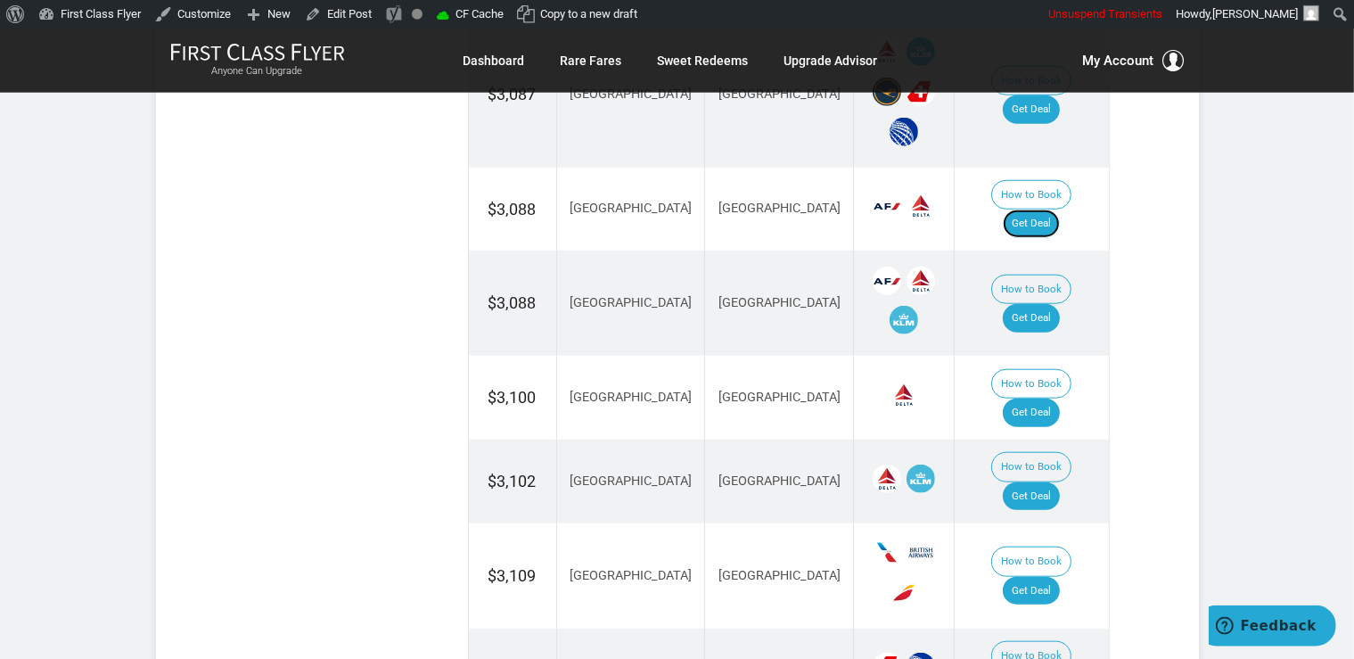
scroll to position [1693, 0]
click at [1056, 304] on link "Get Deal" at bounding box center [1031, 318] width 57 height 29
click at [1057, 398] on link "Get Deal" at bounding box center [1031, 412] width 57 height 29
click at [1035, 482] on link "Get Deal" at bounding box center [1031, 496] width 57 height 29
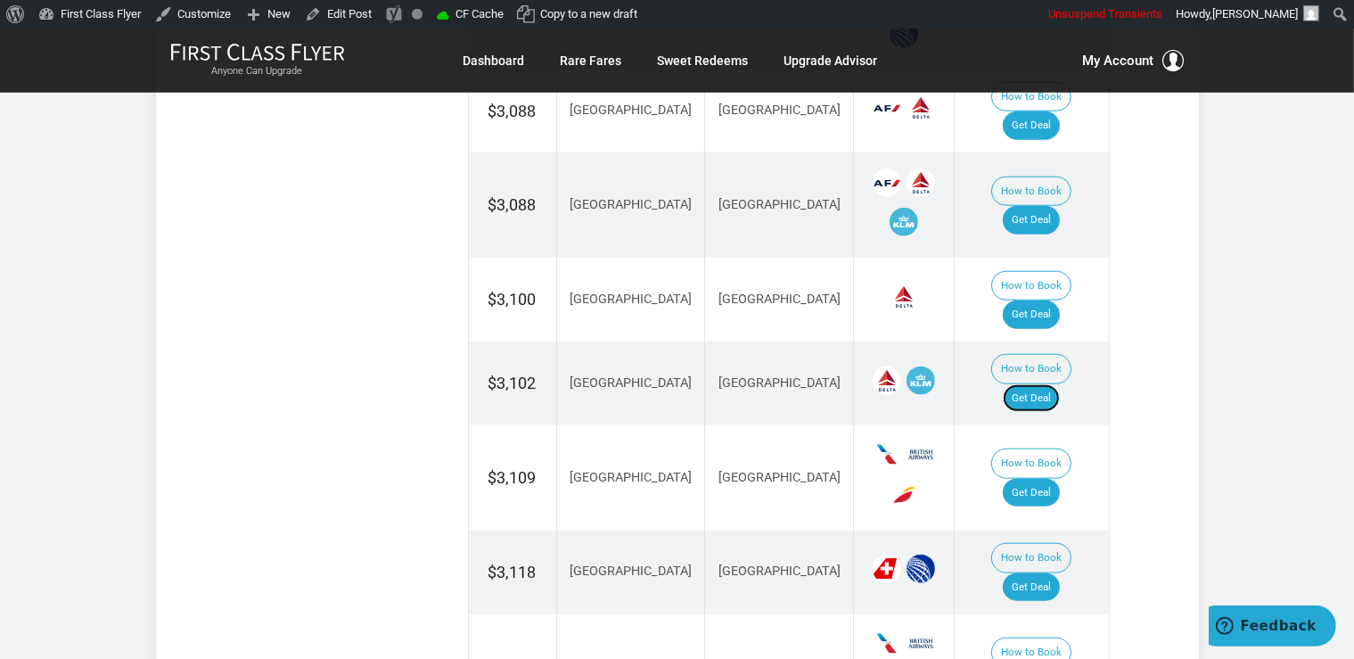
scroll to position [1976, 0]
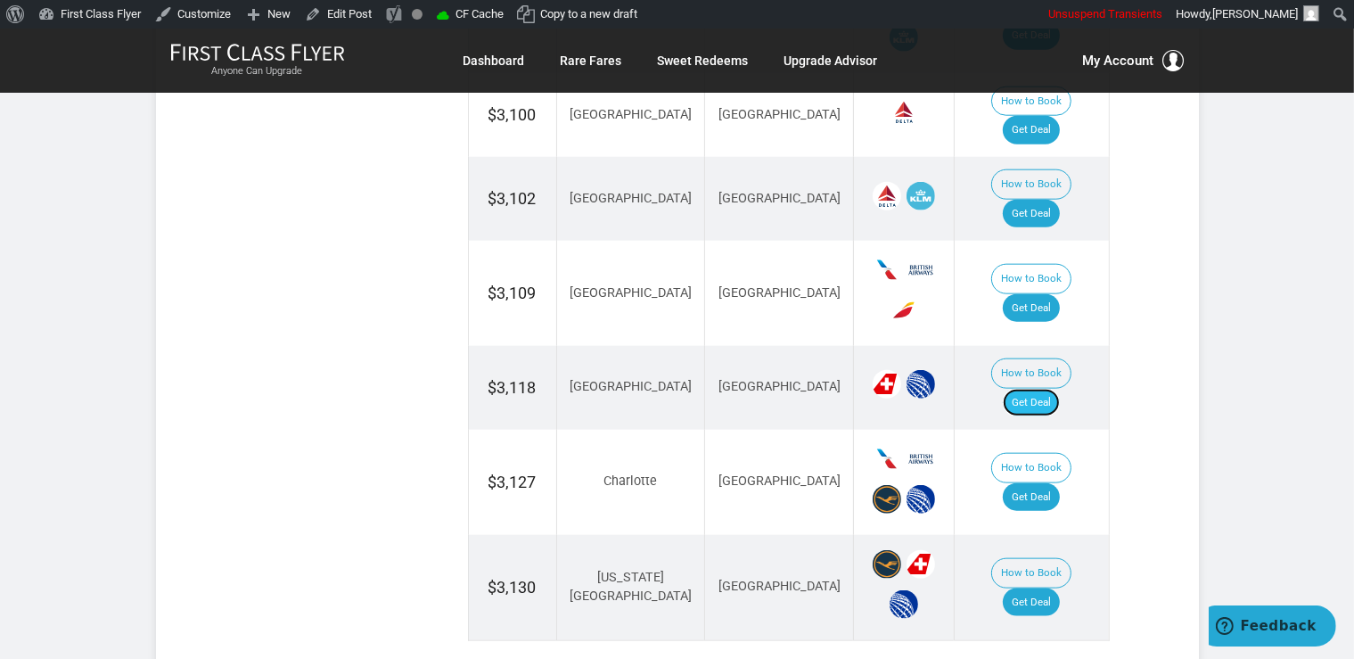
click at [1040, 389] on link "Get Deal" at bounding box center [1031, 403] width 57 height 29
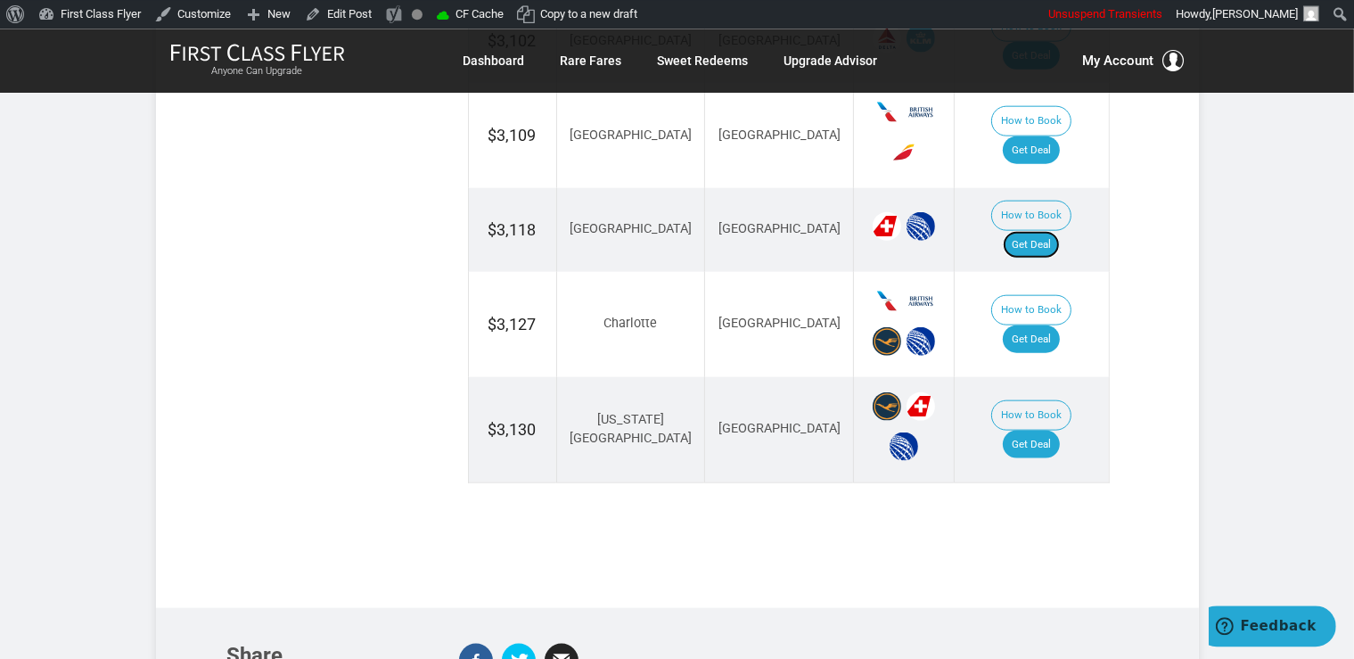
scroll to position [2164, 0]
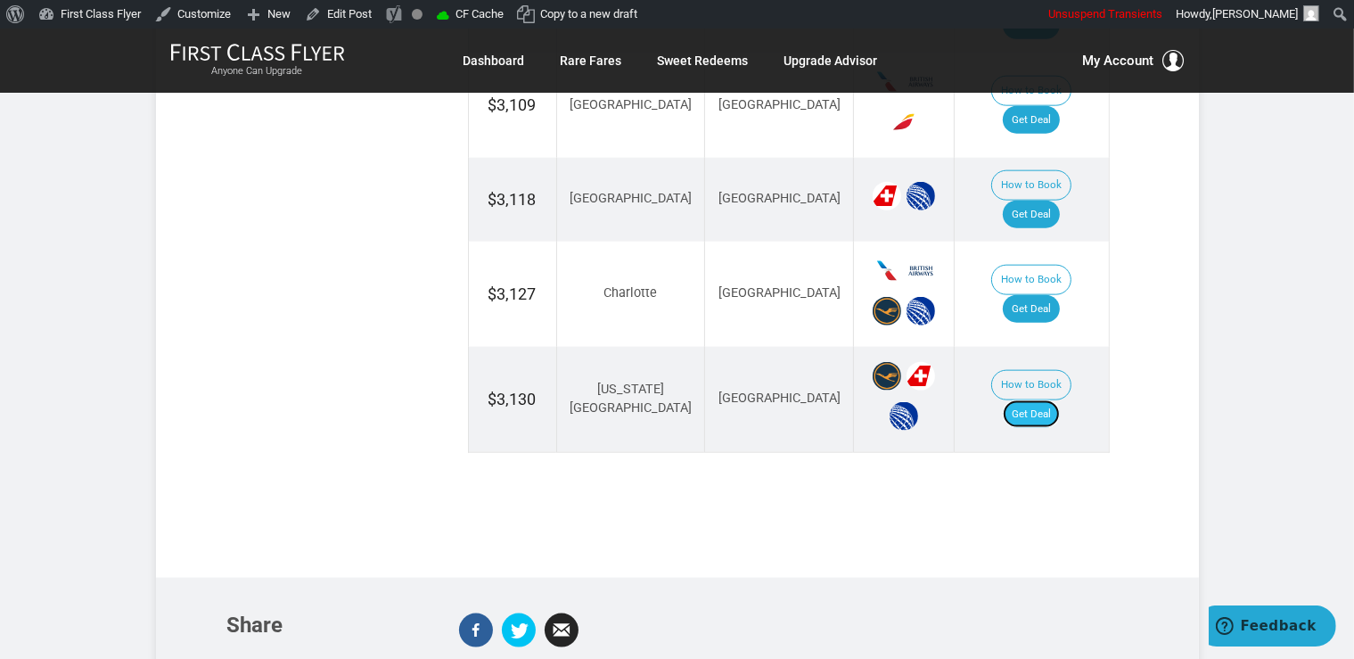
click at [1046, 400] on link "Get Deal" at bounding box center [1031, 414] width 57 height 29
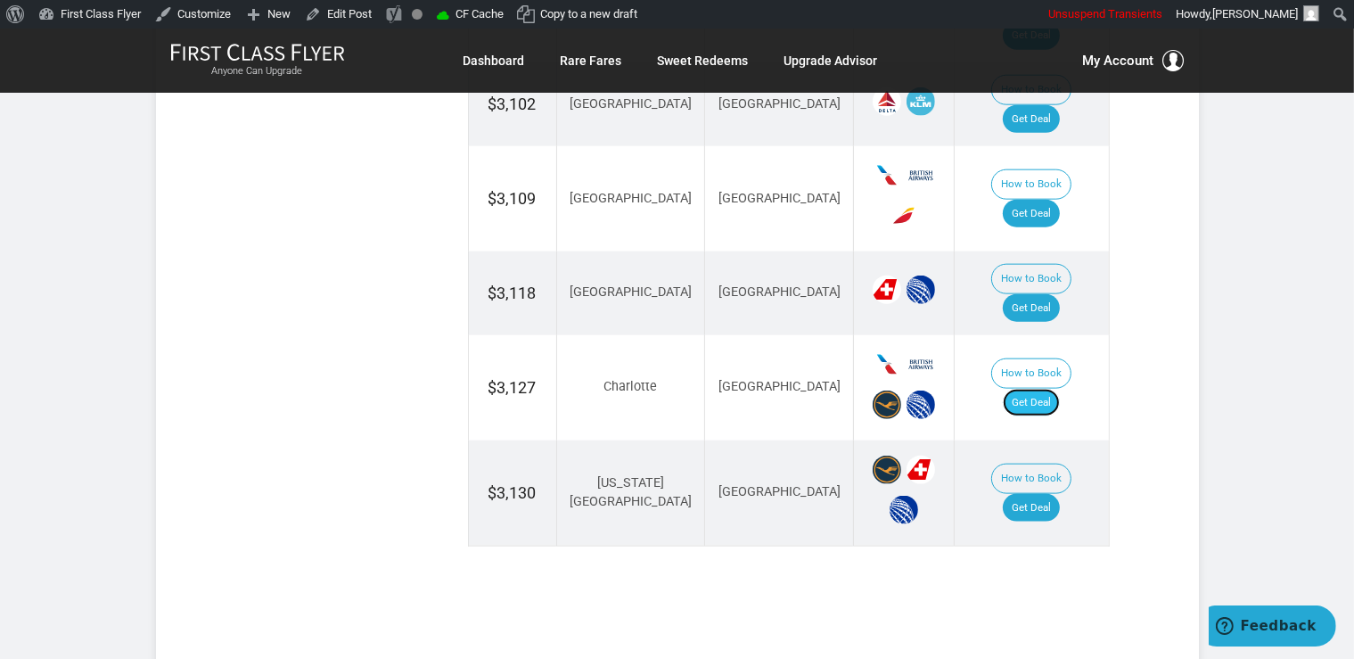
click at [1044, 389] on link "Get Deal" at bounding box center [1031, 403] width 57 height 29
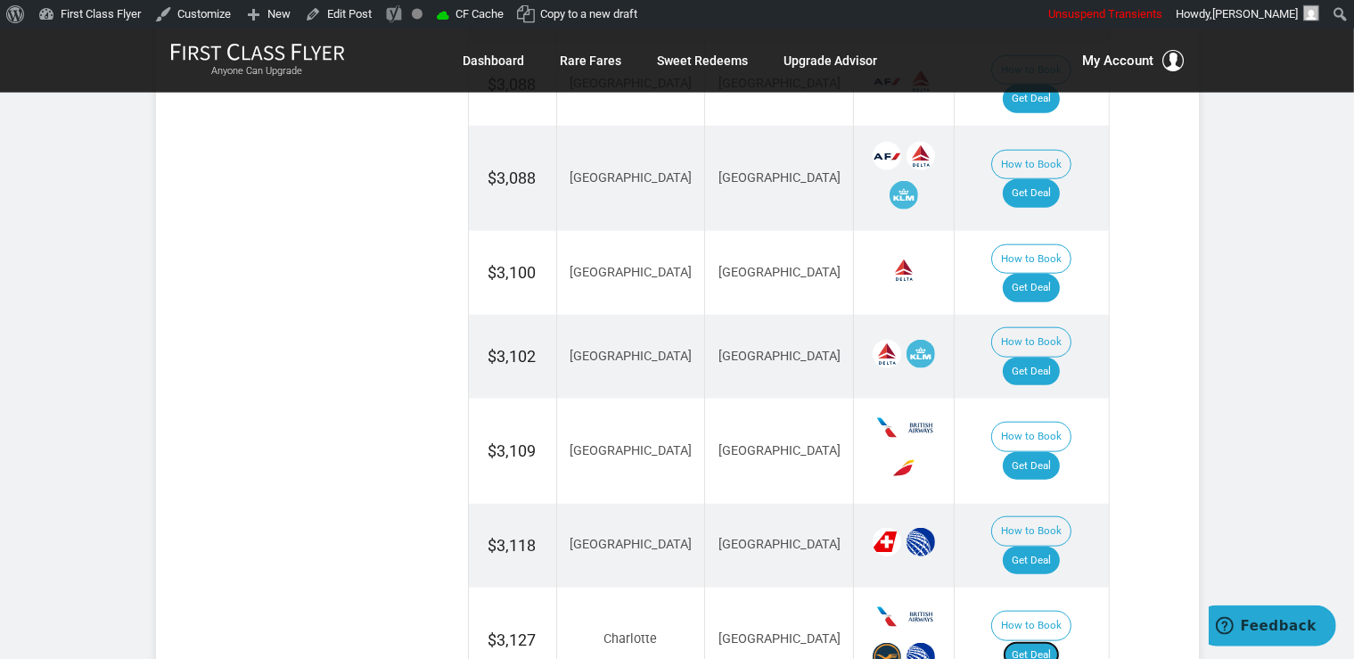
scroll to position [1848, 0]
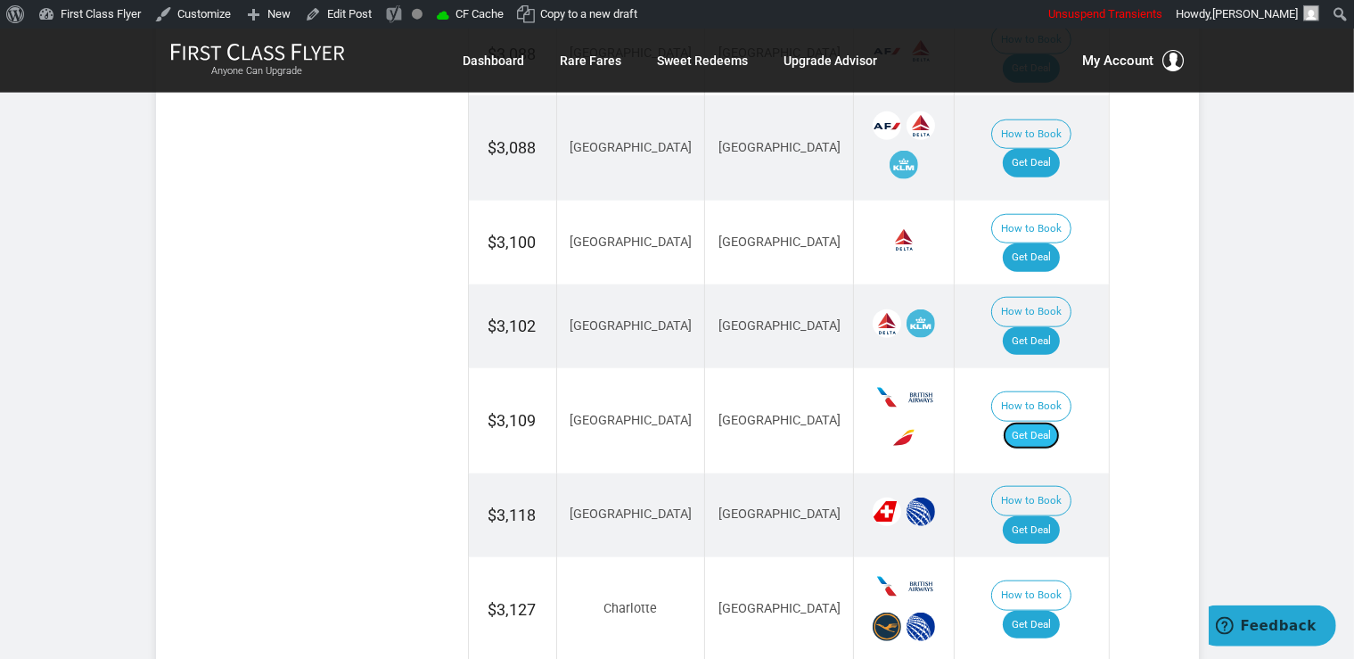
click at [1057, 422] on link "Get Deal" at bounding box center [1031, 436] width 57 height 29
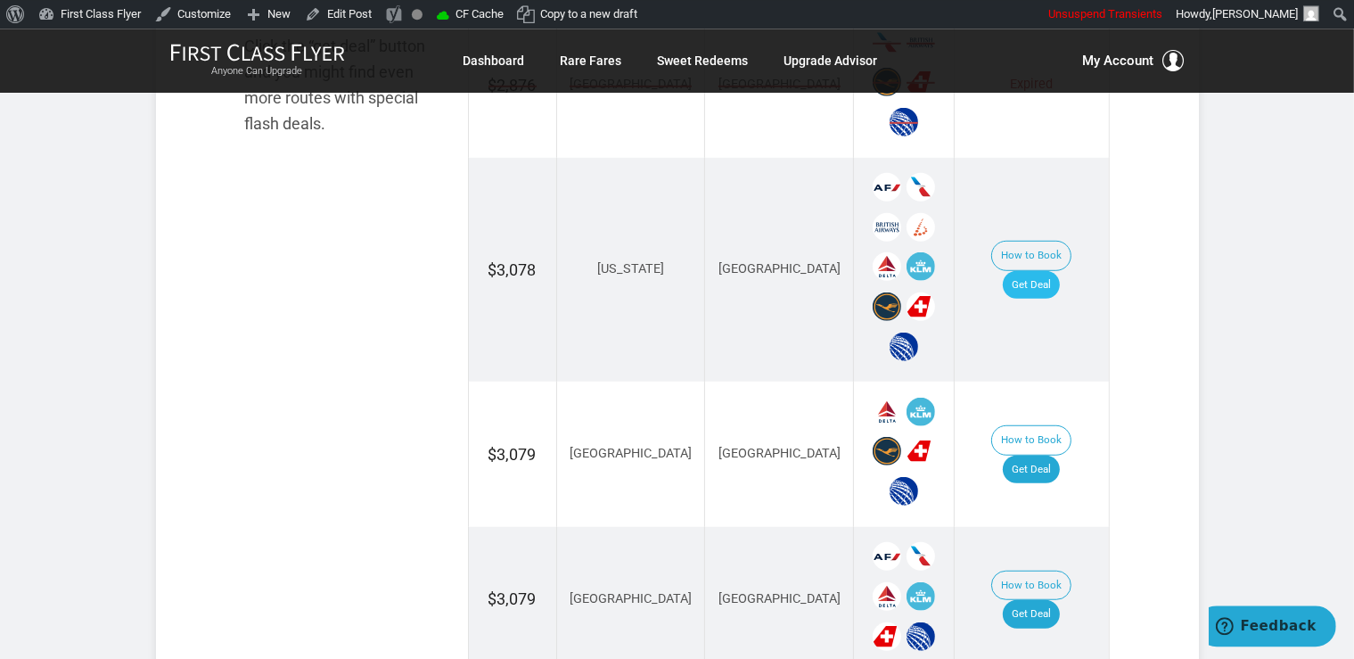
scroll to position [1223, 0]
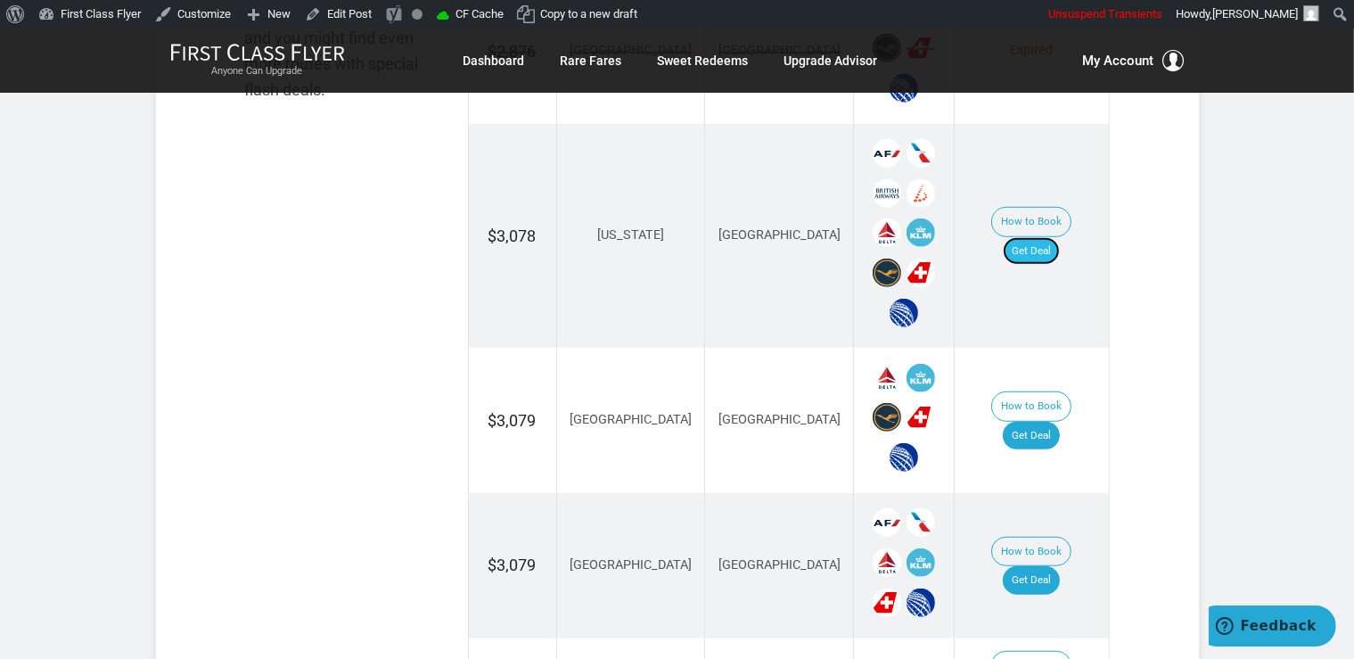
click at [1058, 237] on link "Get Deal" at bounding box center [1031, 251] width 57 height 29
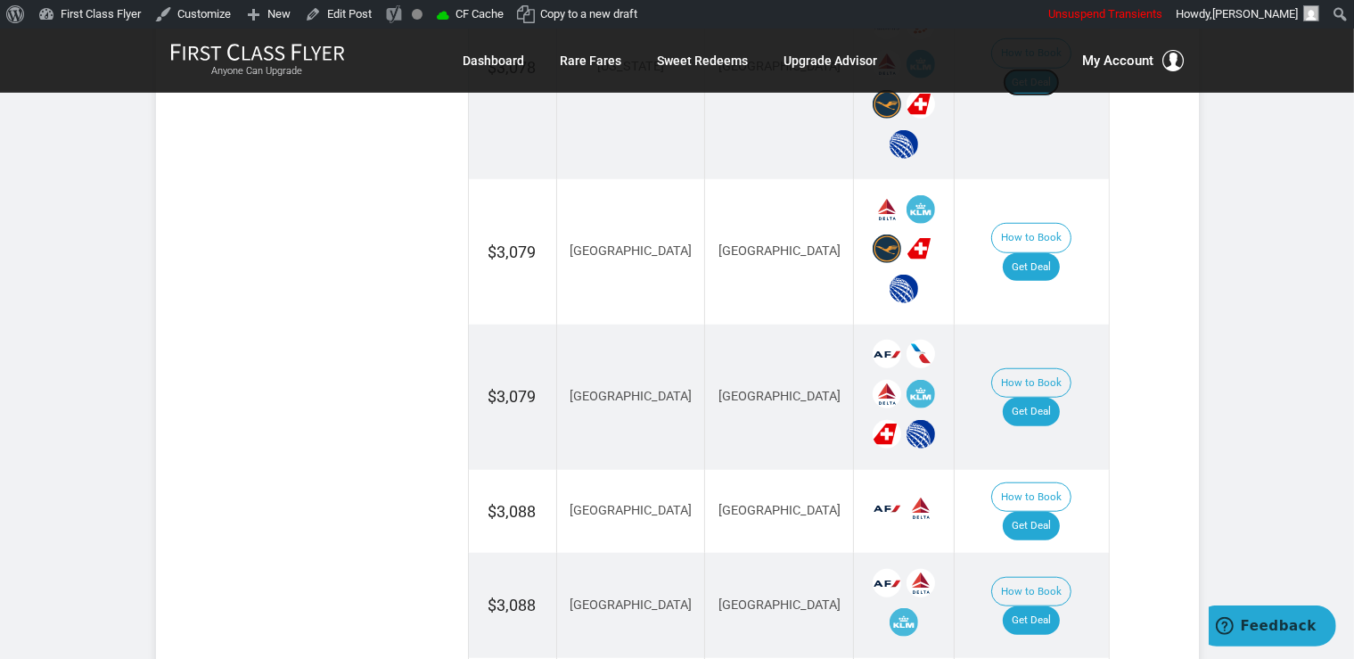
scroll to position [1412, 0]
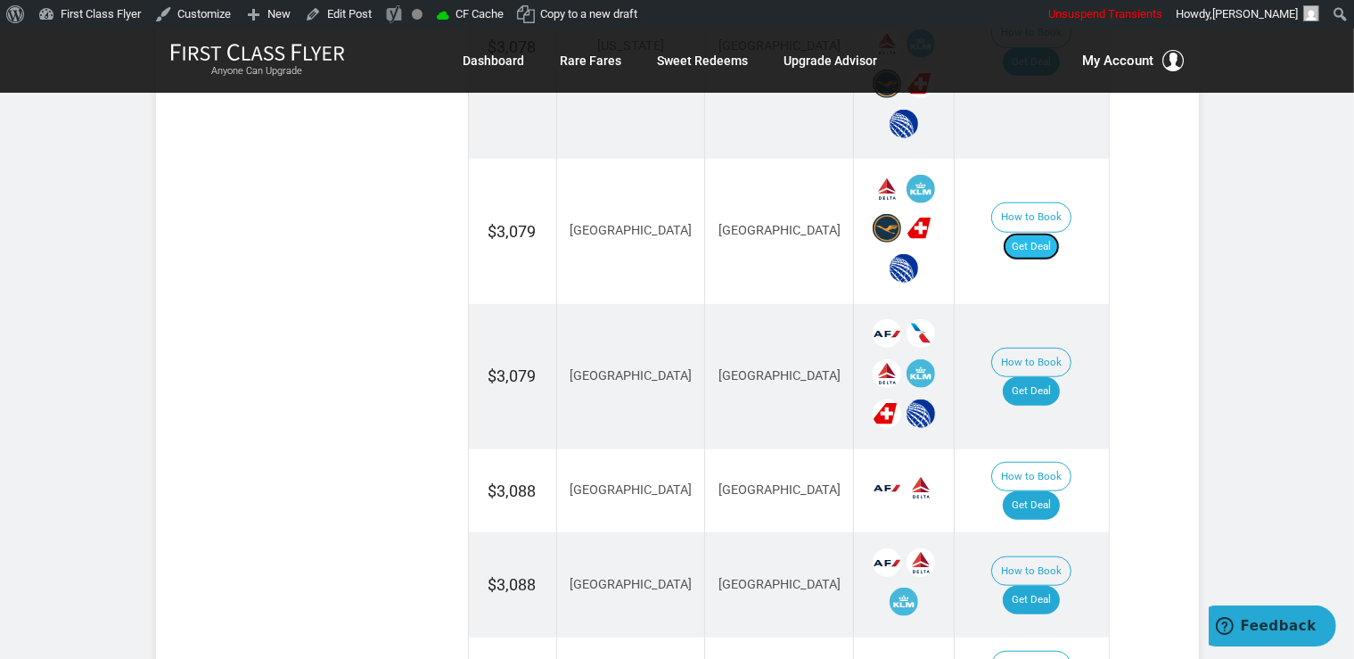
click at [1054, 233] on link "Get Deal" at bounding box center [1031, 247] width 57 height 29
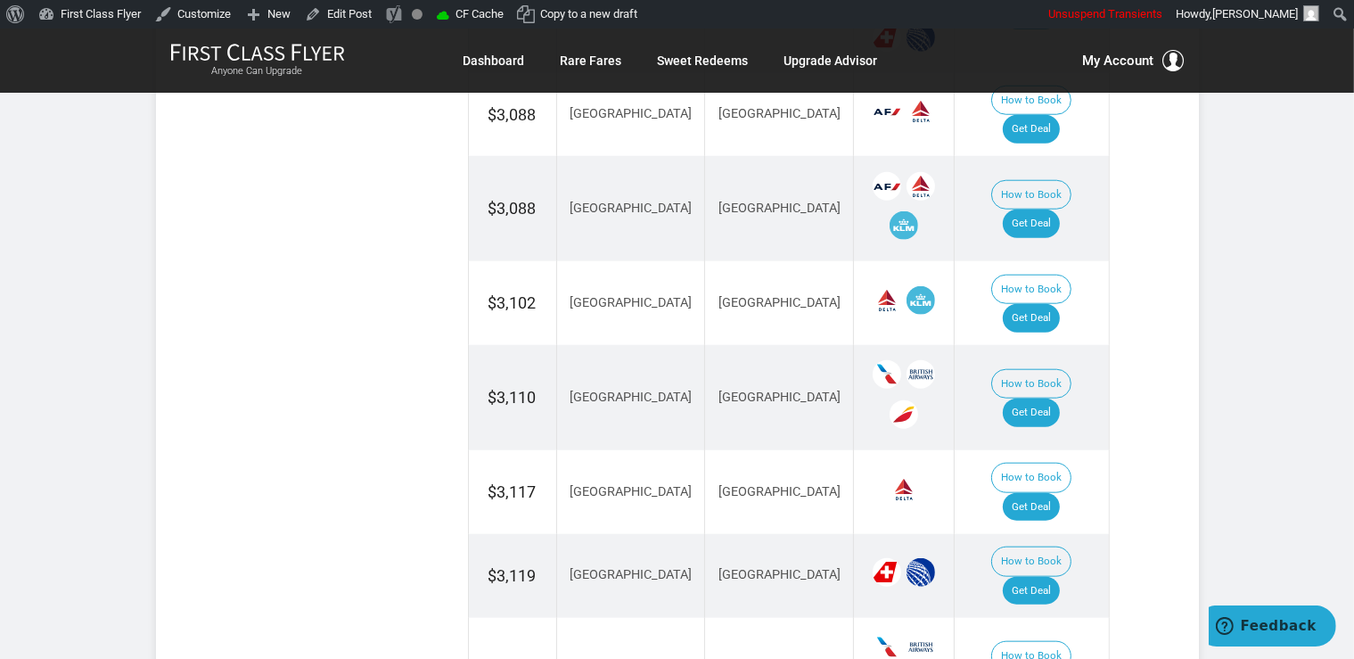
scroll to position [2070, 0]
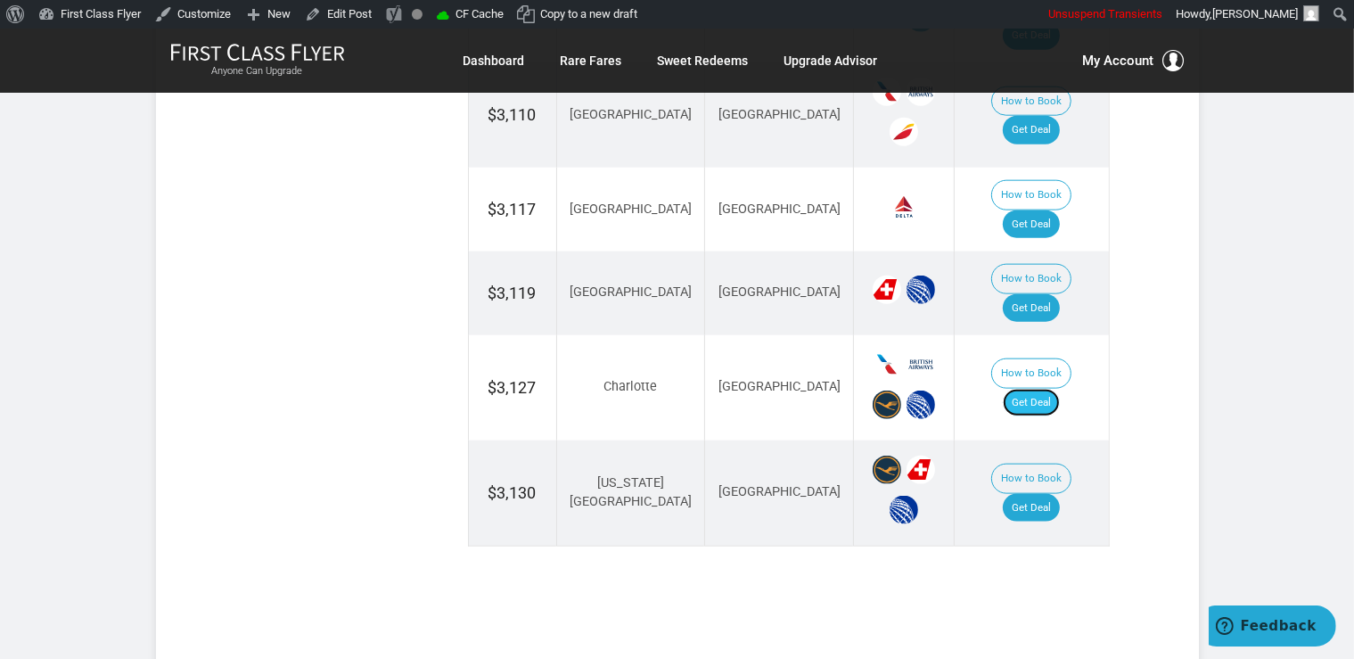
click at [1060, 389] on link "Get Deal" at bounding box center [1031, 403] width 57 height 29
click at [1030, 389] on link "Get Deal" at bounding box center [1031, 403] width 57 height 29
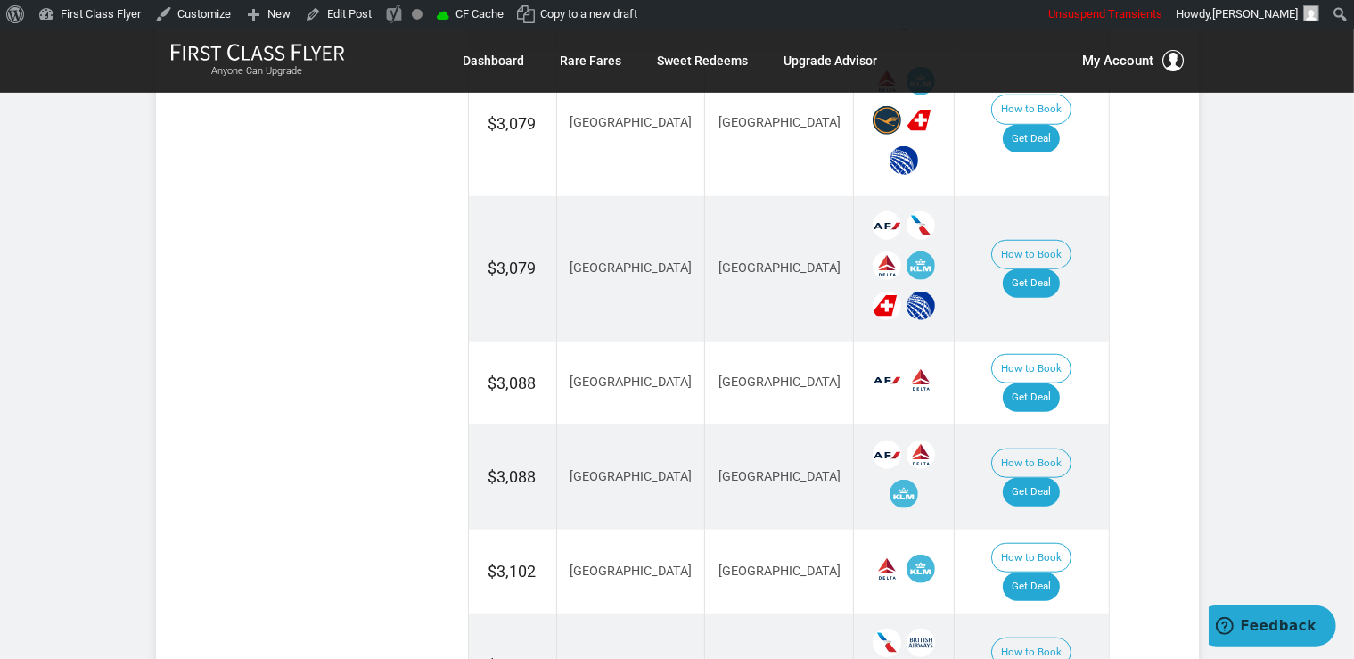
scroll to position [1600, 0]
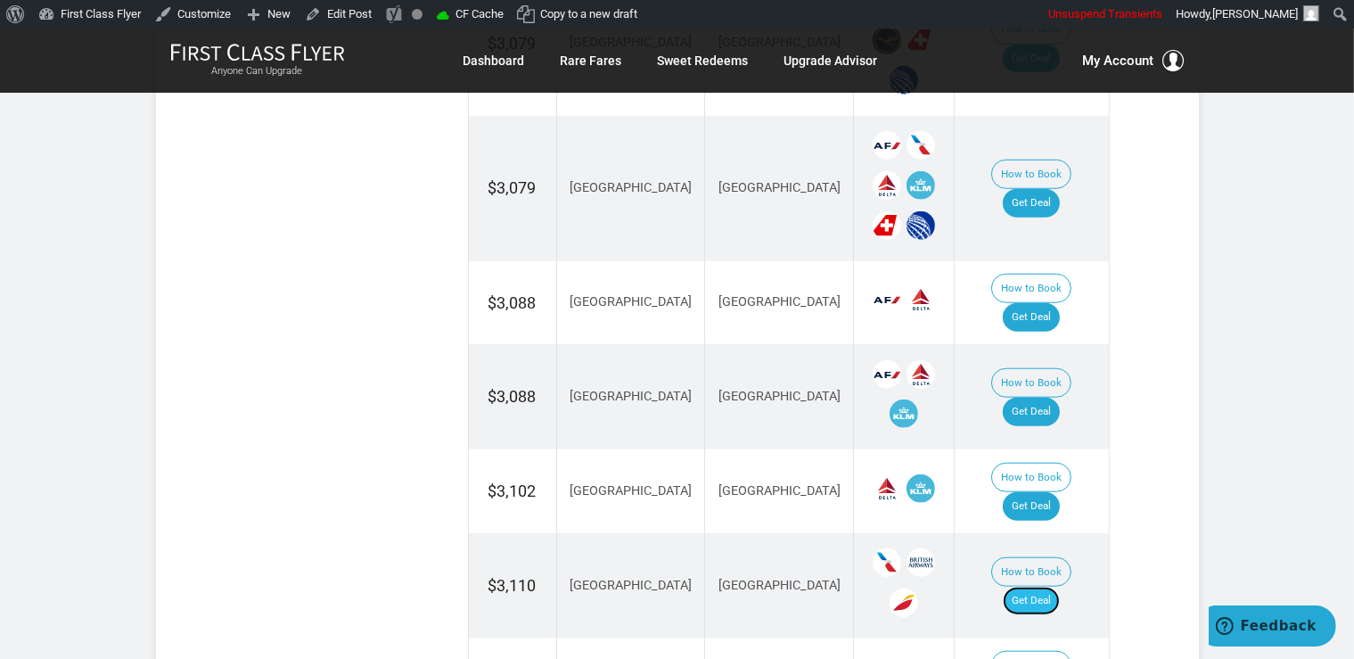
click at [1030, 586] on link "Get Deal" at bounding box center [1031, 600] width 57 height 29
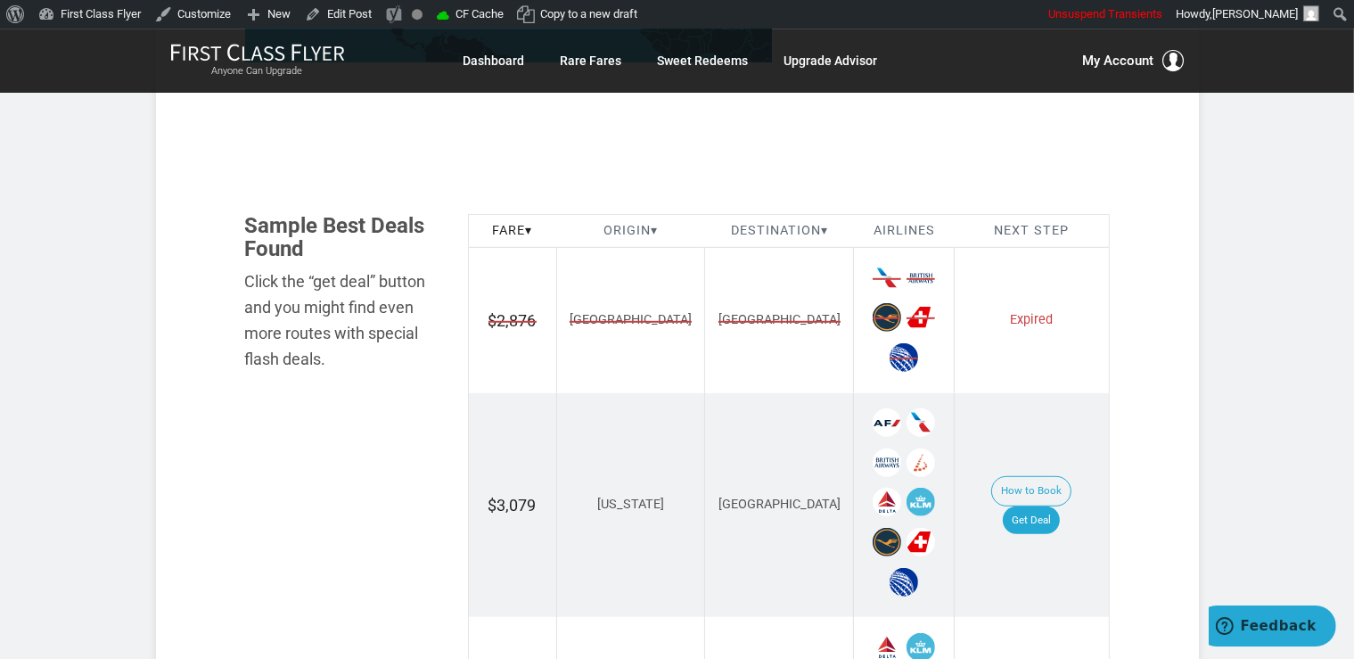
scroll to position [1035, 0]
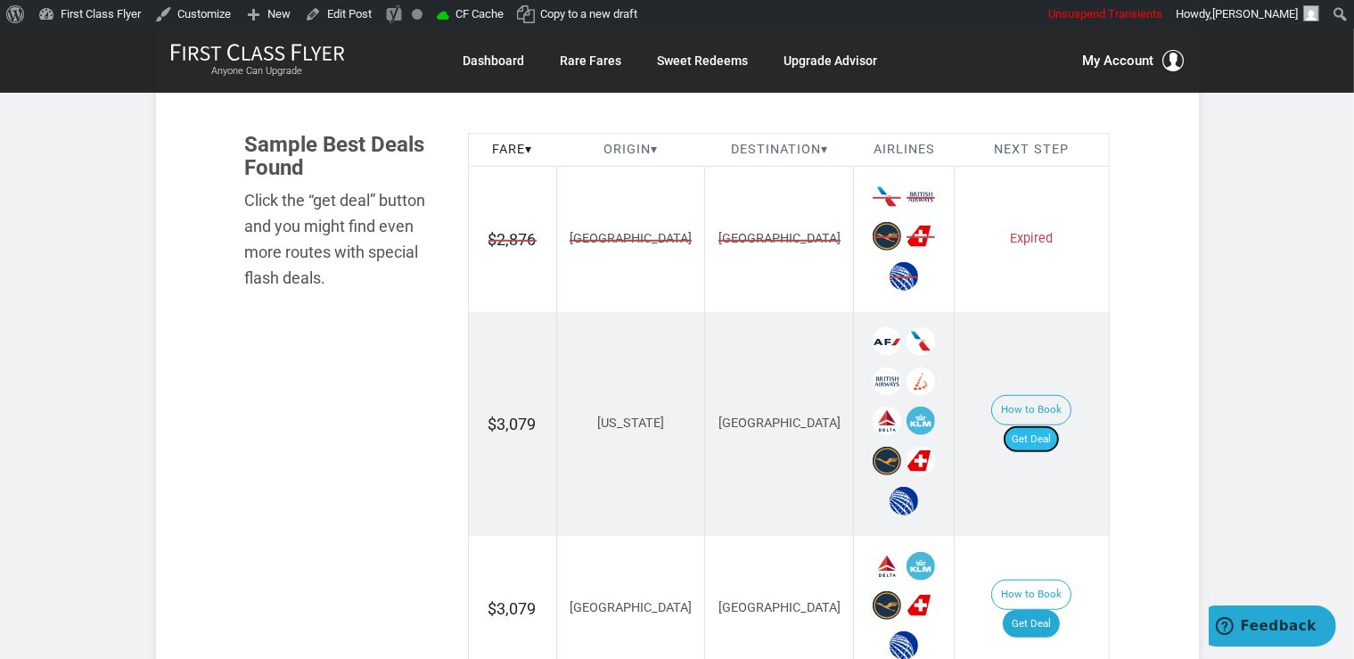
click at [1043, 425] on link "Get Deal" at bounding box center [1031, 439] width 57 height 29
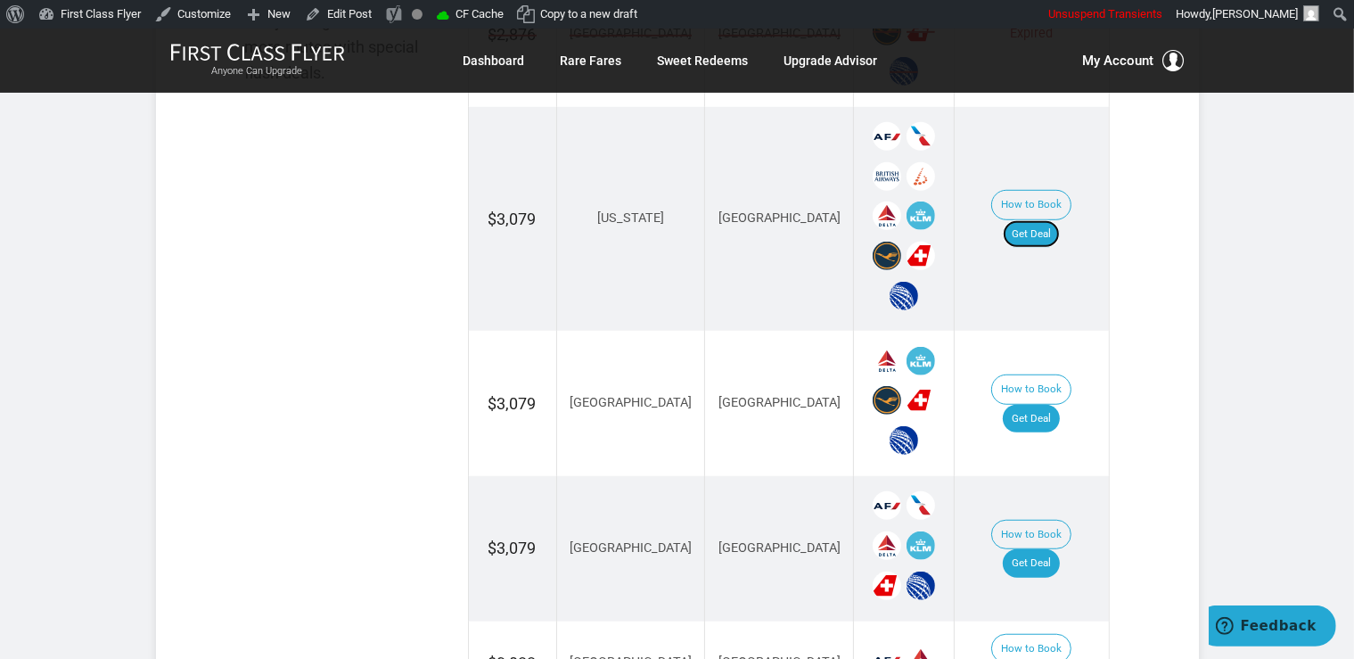
scroll to position [1317, 0]
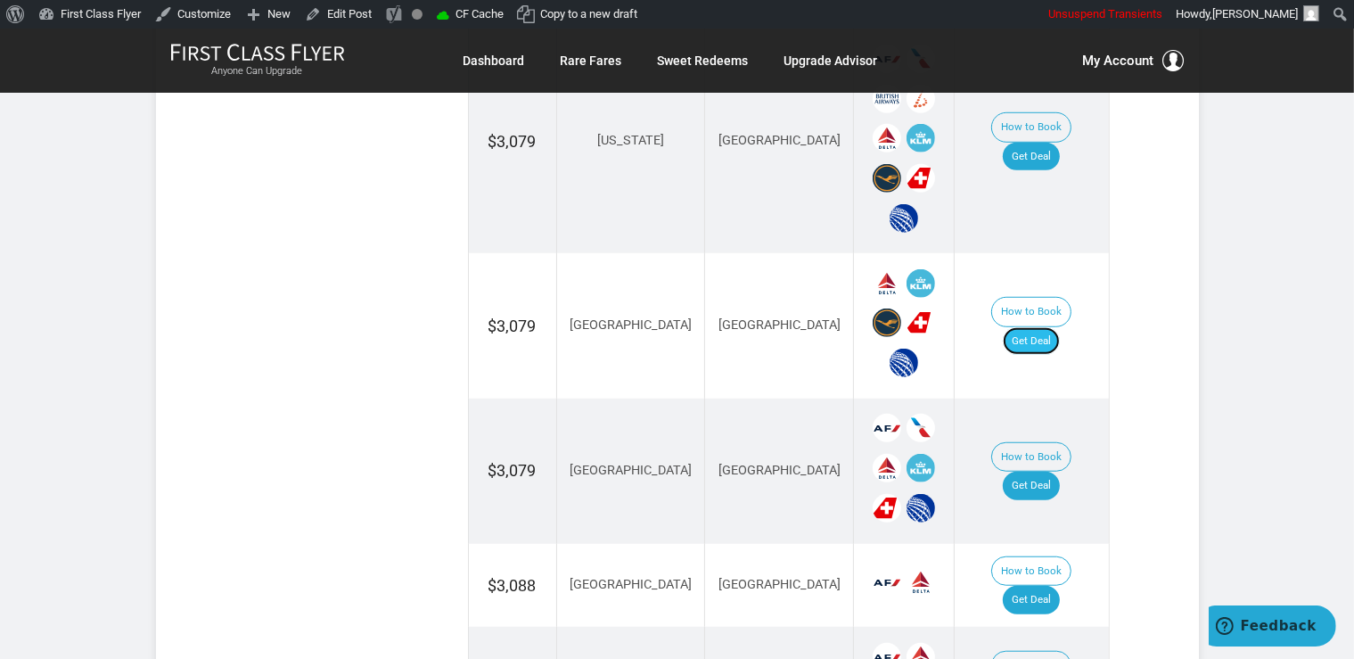
click at [1060, 327] on link "Get Deal" at bounding box center [1031, 341] width 57 height 29
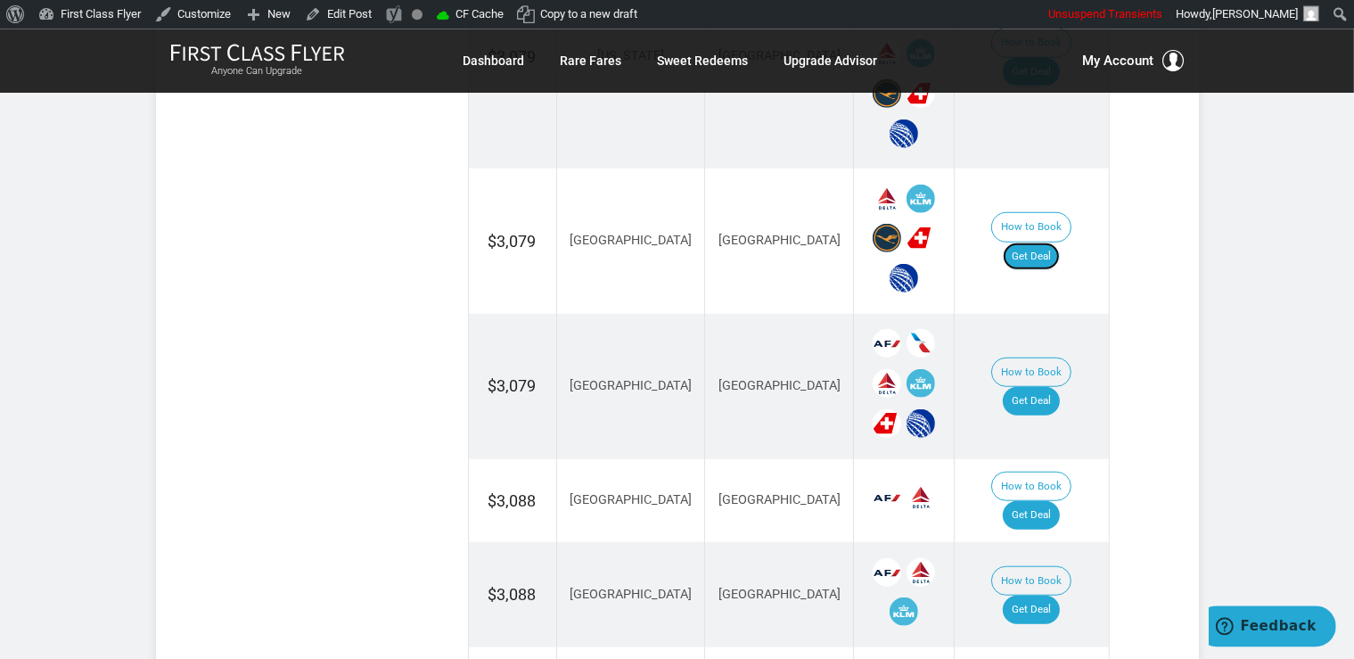
scroll to position [1412, 0]
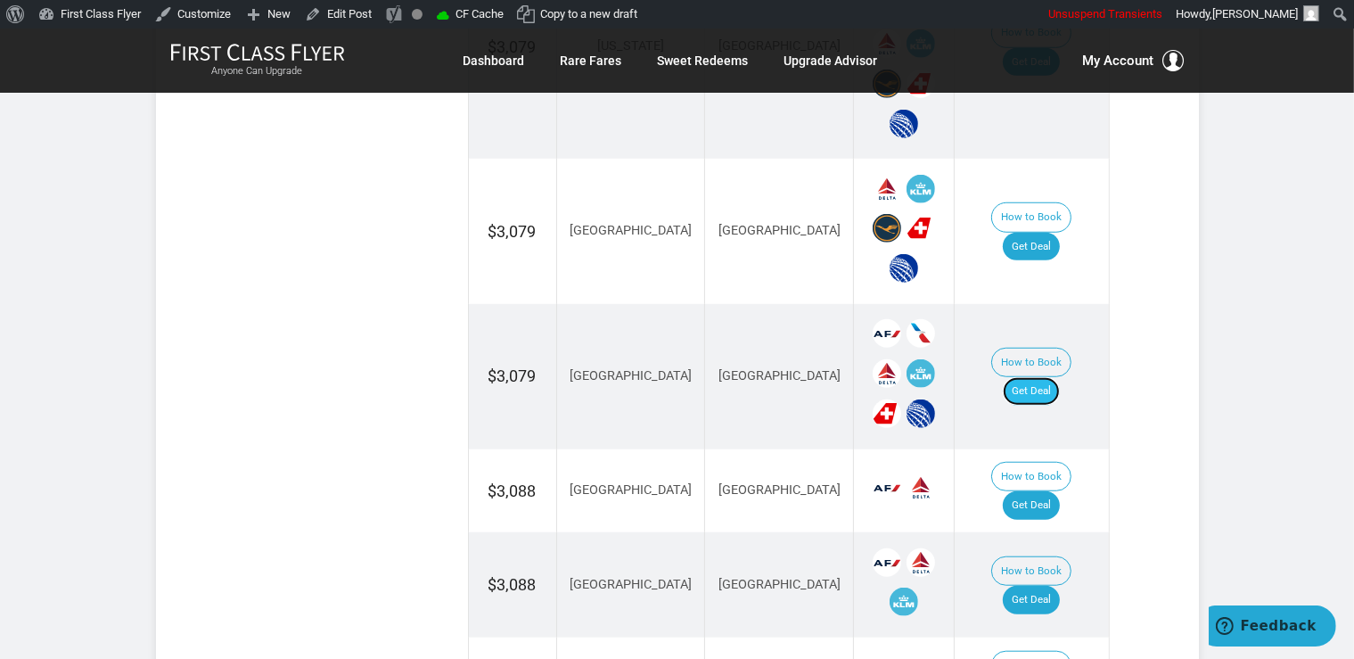
click at [1027, 377] on link "Get Deal" at bounding box center [1031, 391] width 57 height 29
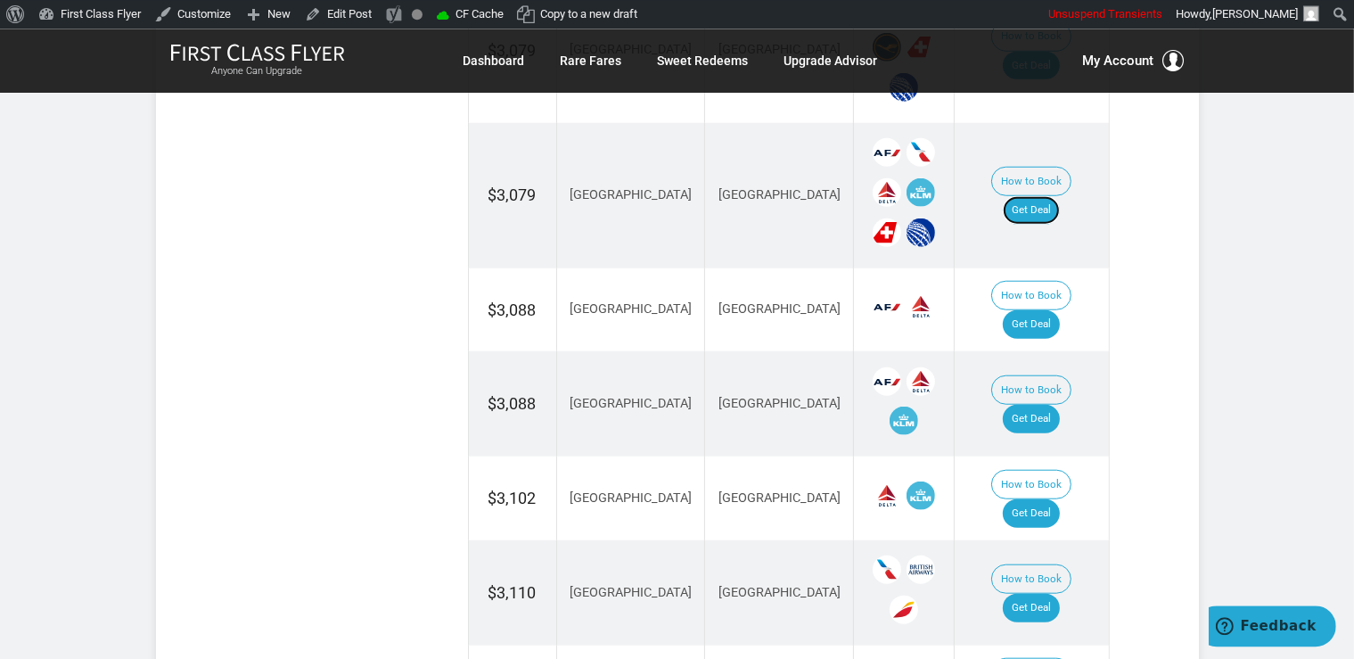
scroll to position [1600, 0]
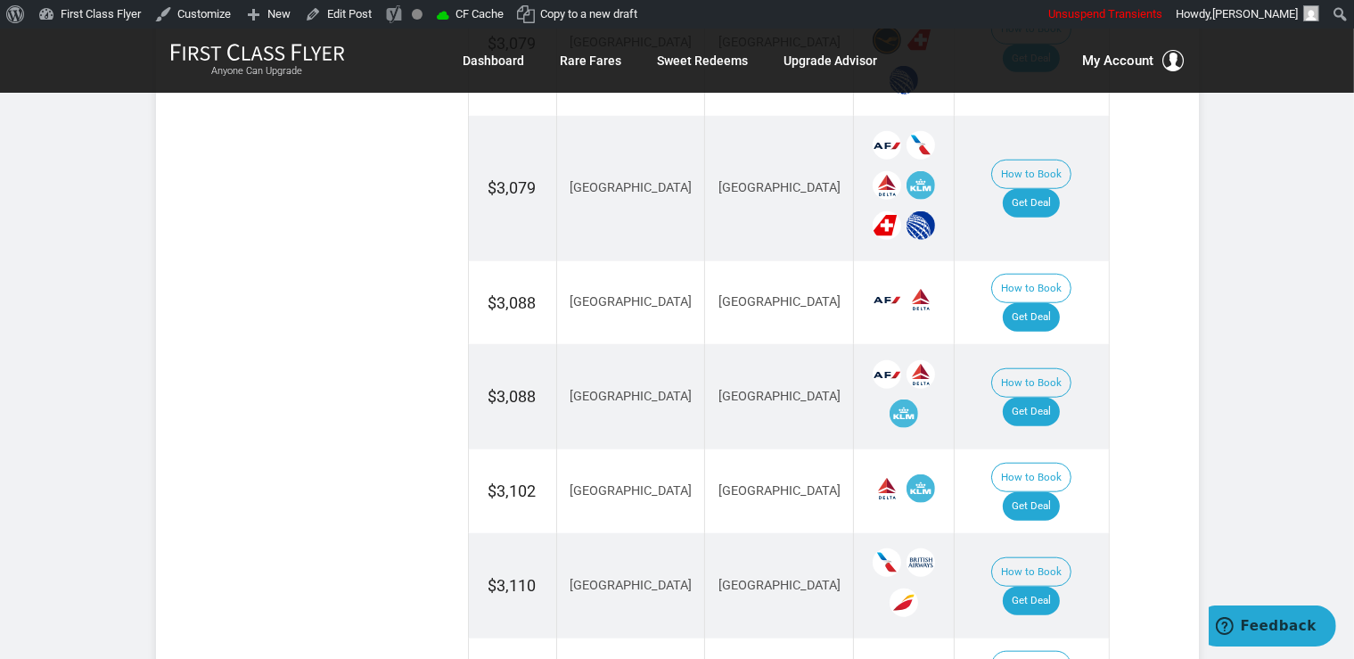
click at [1046, 293] on td "How to Book Get Deal" at bounding box center [1031, 303] width 154 height 84
click at [1052, 303] on link "Get Deal" at bounding box center [1031, 317] width 57 height 29
click at [1057, 492] on link "Get Deal" at bounding box center [1031, 506] width 57 height 29
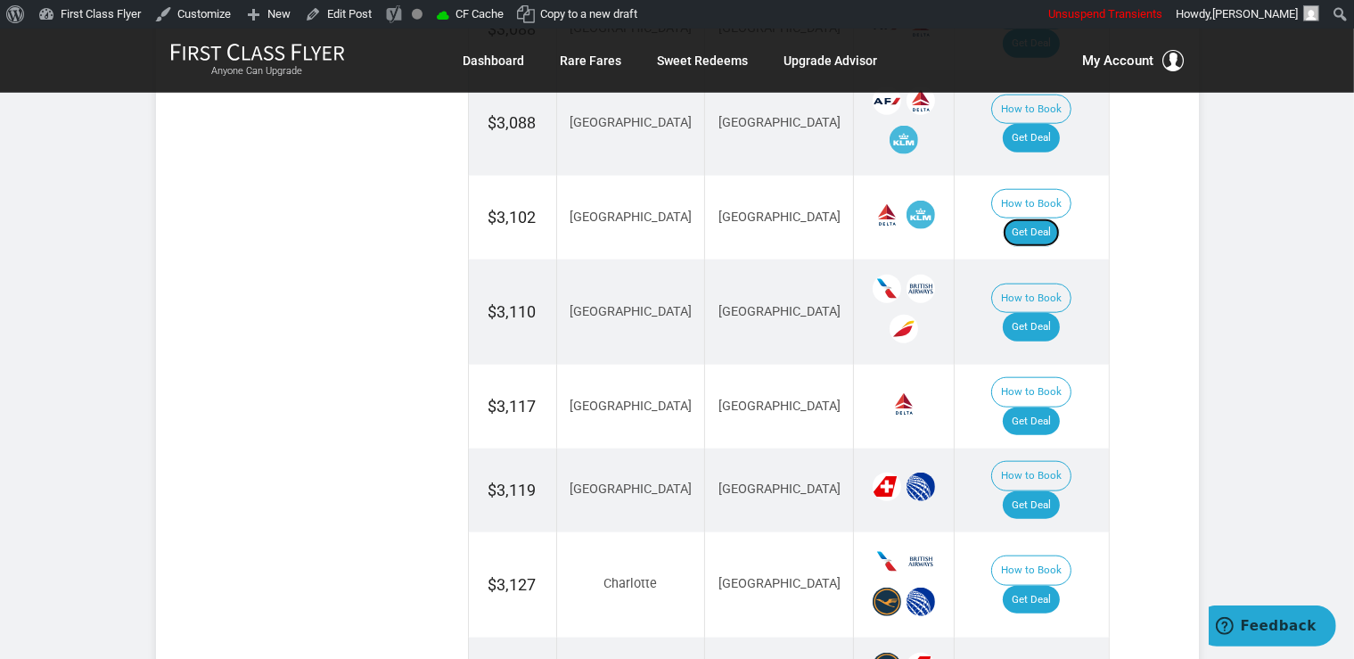
scroll to position [1882, 0]
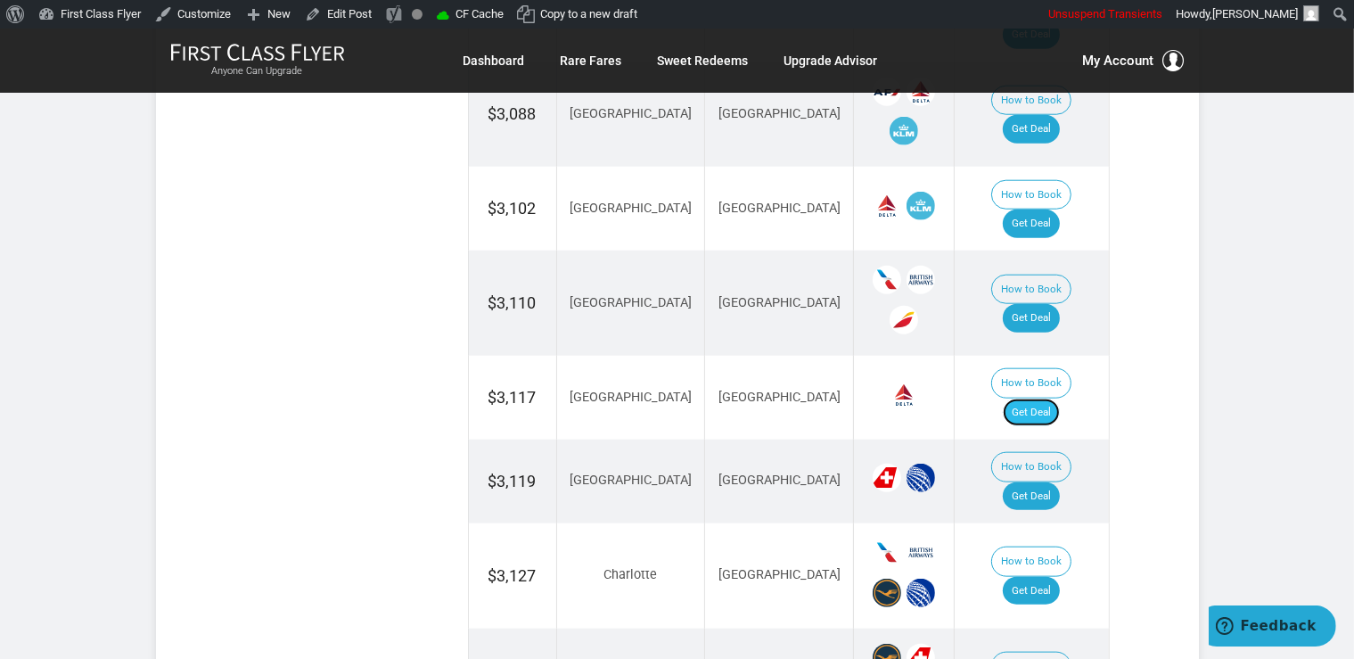
click at [1057, 398] on link "Get Deal" at bounding box center [1031, 412] width 57 height 29
click at [1051, 577] on link "Get Deal" at bounding box center [1031, 591] width 57 height 29
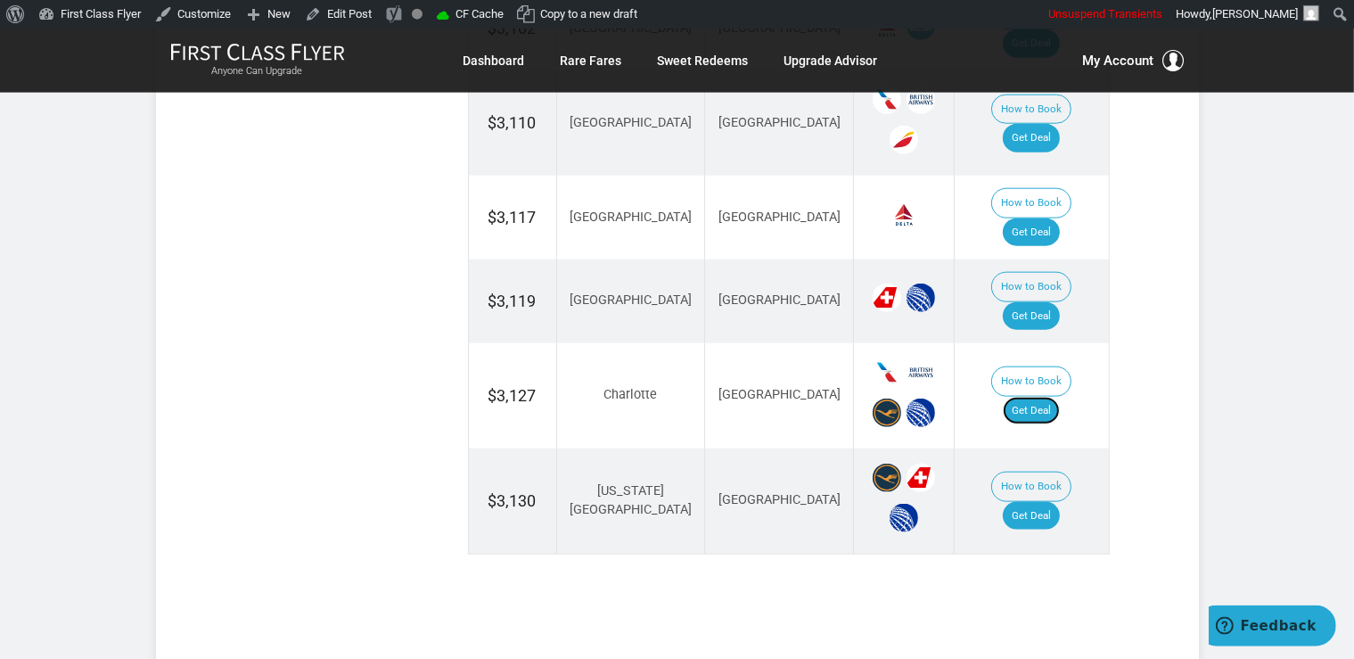
scroll to position [2070, 0]
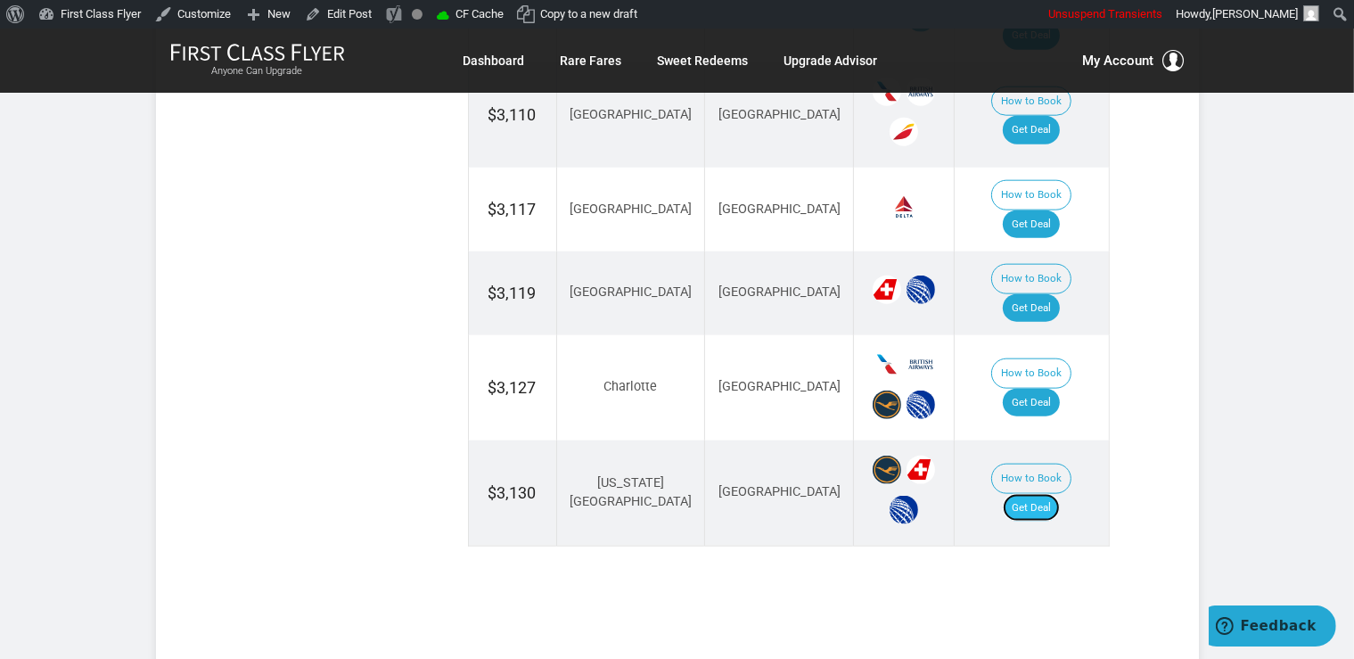
click at [1060, 494] on link "Get Deal" at bounding box center [1031, 508] width 57 height 29
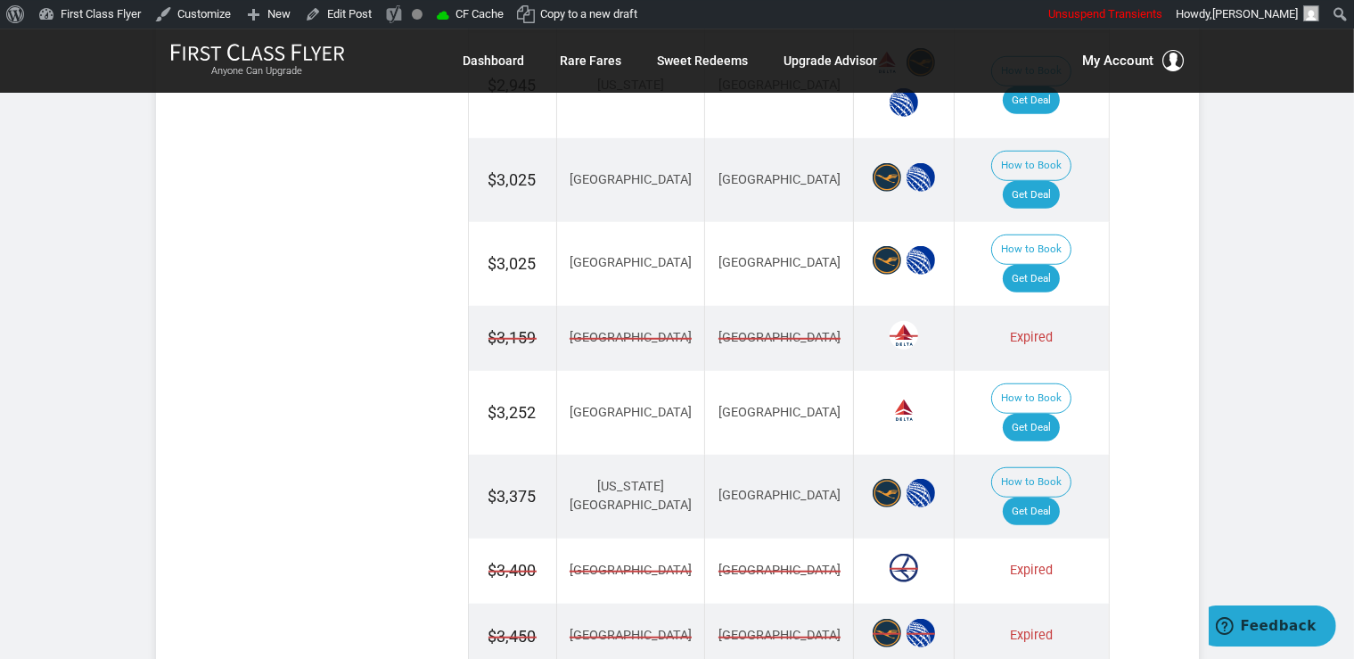
scroll to position [1223, 0]
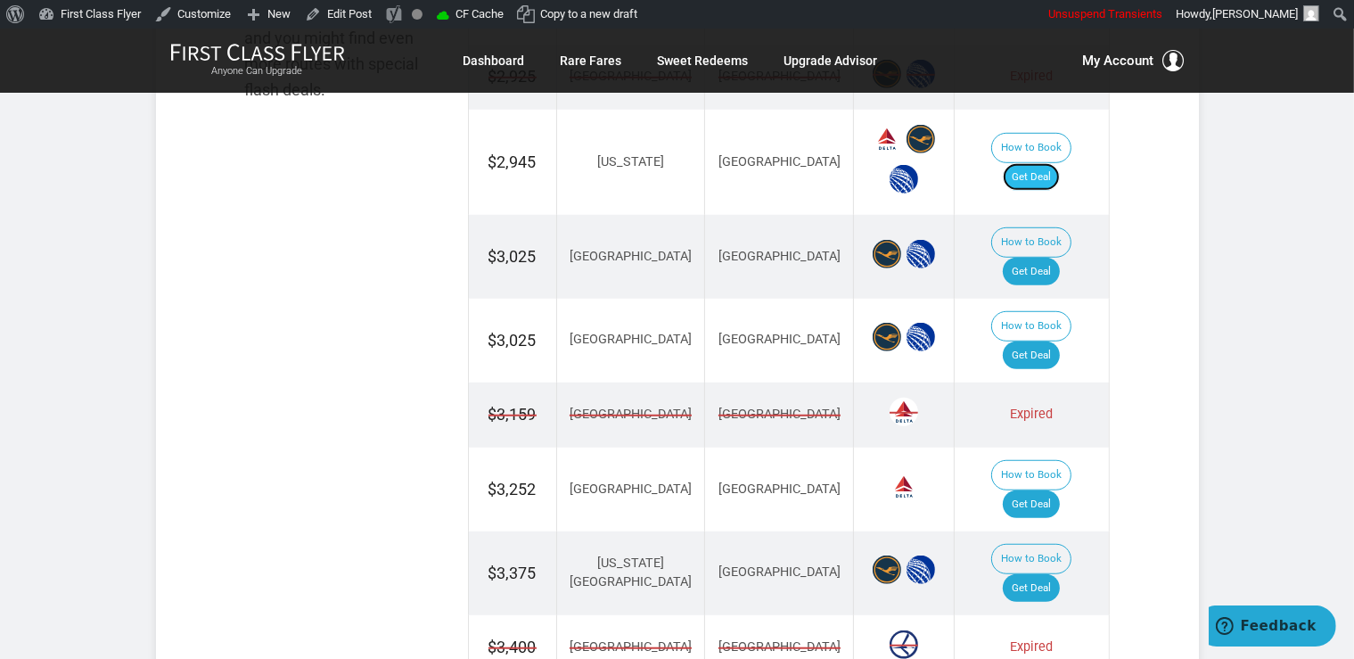
click at [1057, 164] on link "Get Deal" at bounding box center [1031, 177] width 57 height 29
drag, startPoint x: 1050, startPoint y: 233, endPoint x: 1049, endPoint y: 253, distance: 20.5
click at [1050, 258] on link "Get Deal" at bounding box center [1031, 272] width 57 height 29
click at [1045, 341] on link "Get Deal" at bounding box center [1031, 355] width 57 height 29
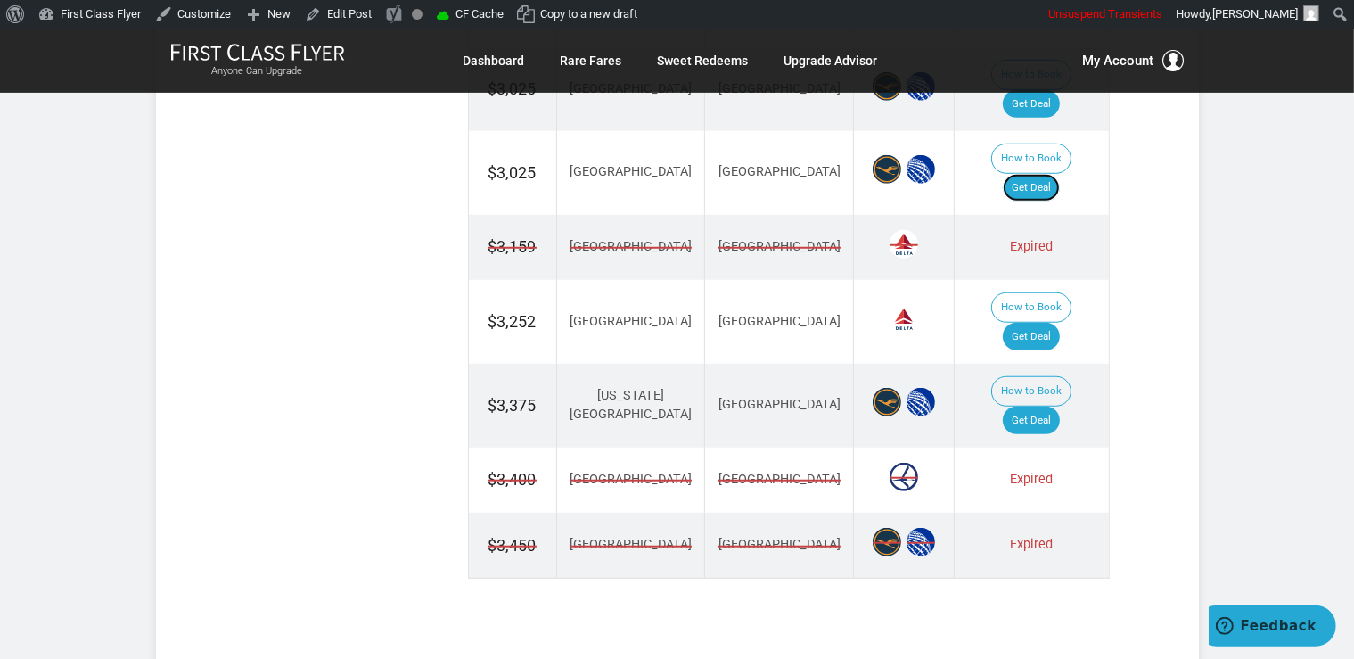
scroll to position [1412, 0]
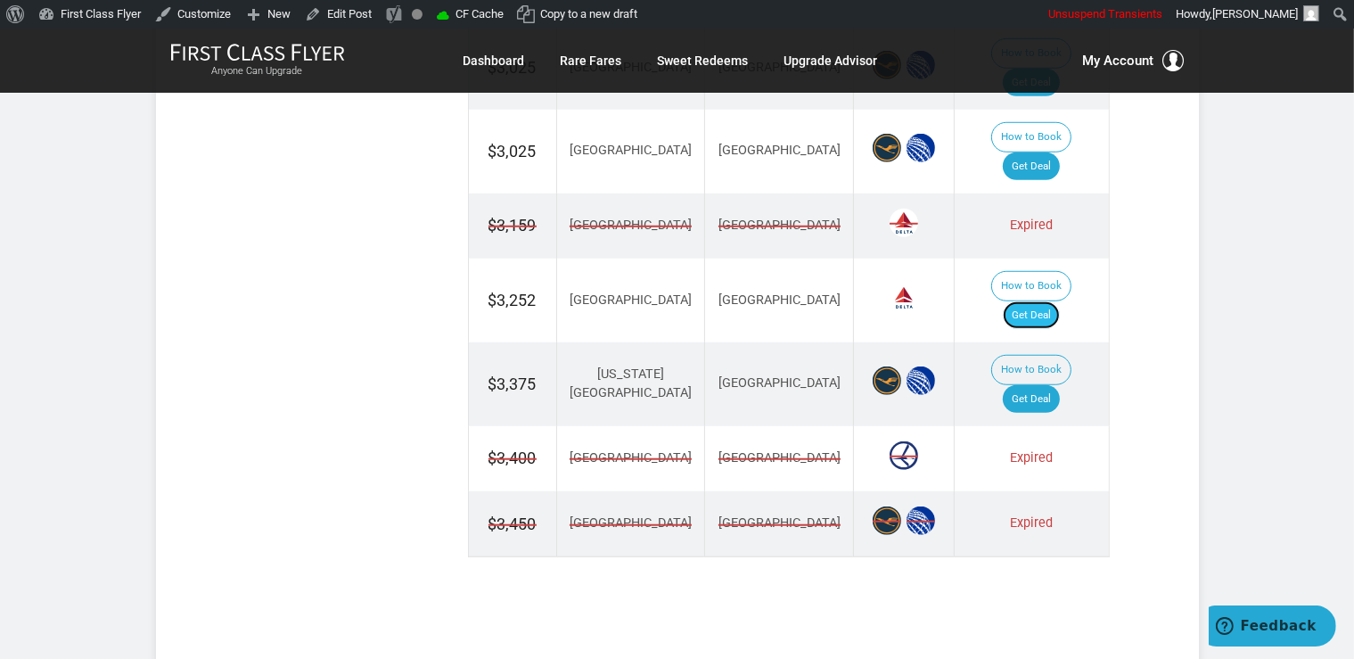
click at [1060, 301] on link "Get Deal" at bounding box center [1031, 315] width 57 height 29
click at [1057, 385] on link "Get Deal" at bounding box center [1031, 399] width 57 height 29
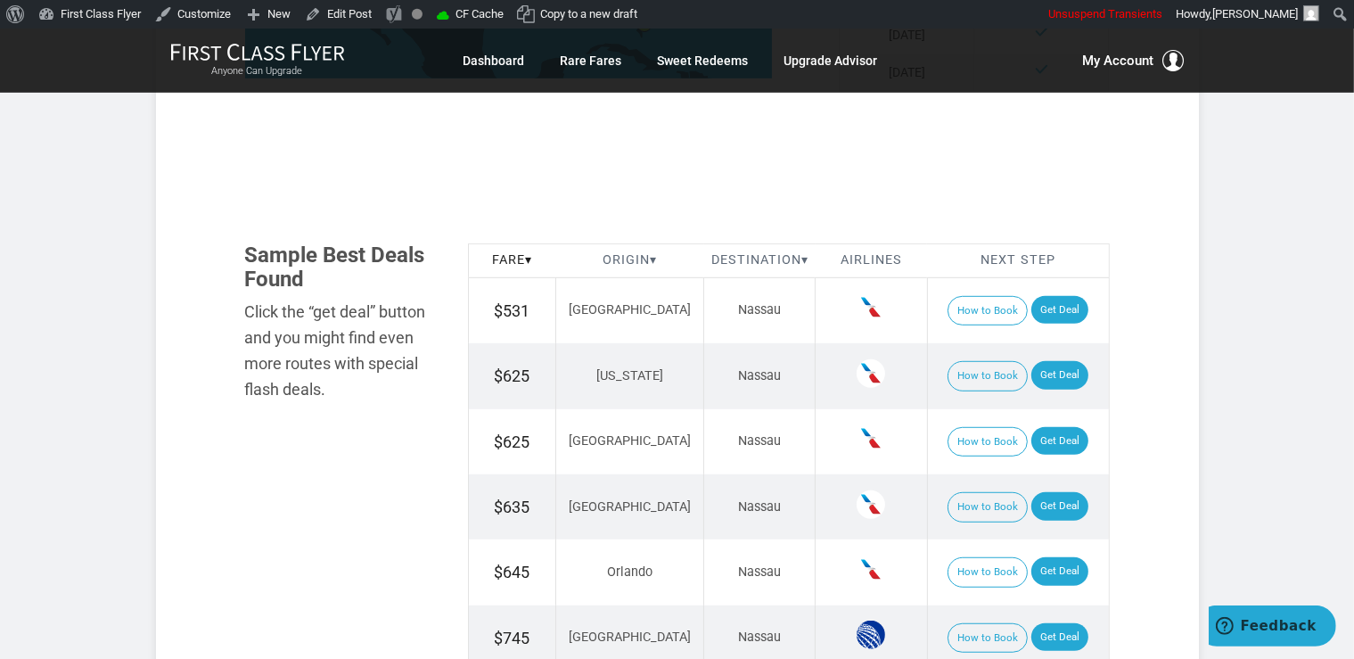
scroll to position [1035, 0]
click at [1055, 301] on link "Get Deal" at bounding box center [1059, 309] width 57 height 29
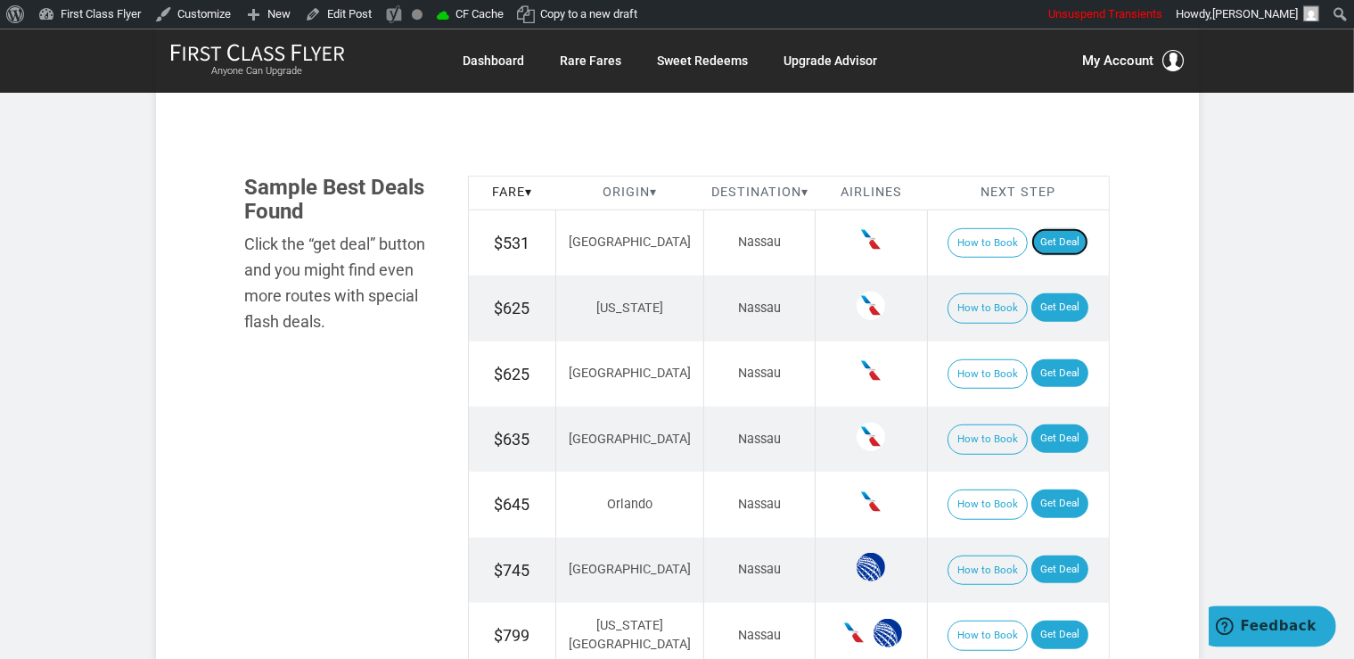
scroll to position [1129, 0]
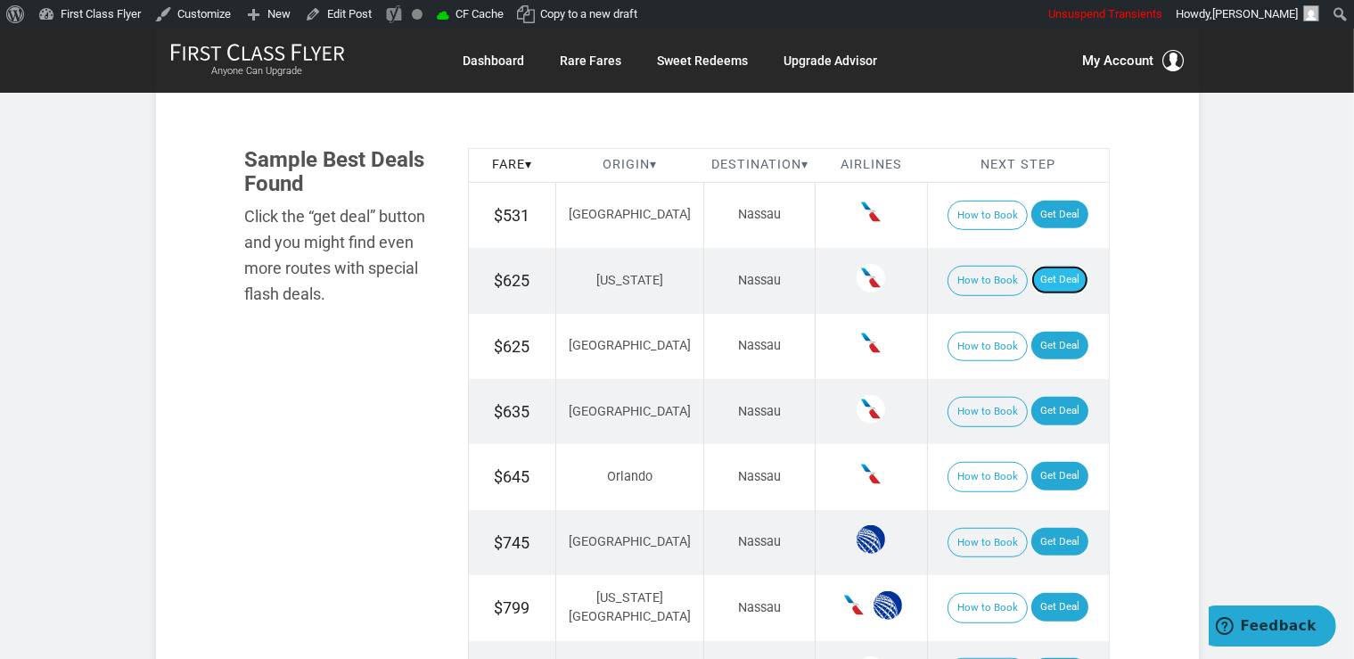
click at [1061, 278] on link "Get Deal" at bounding box center [1059, 280] width 57 height 29
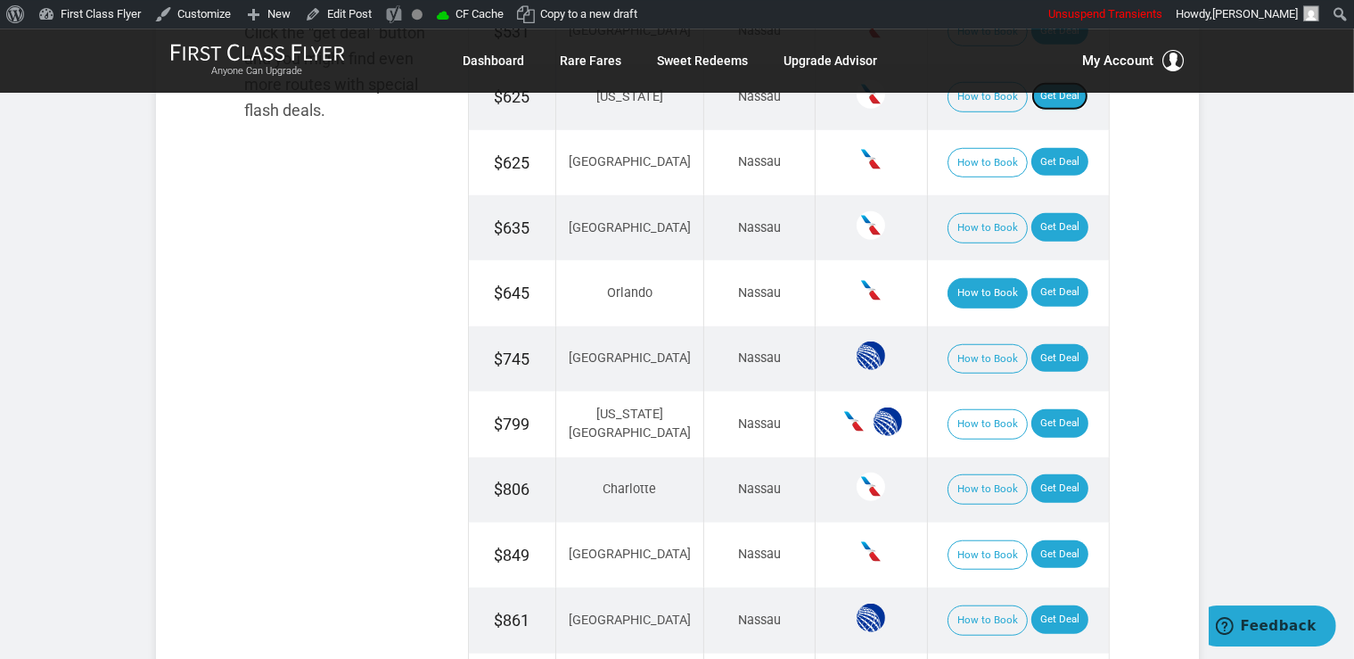
scroll to position [1317, 0]
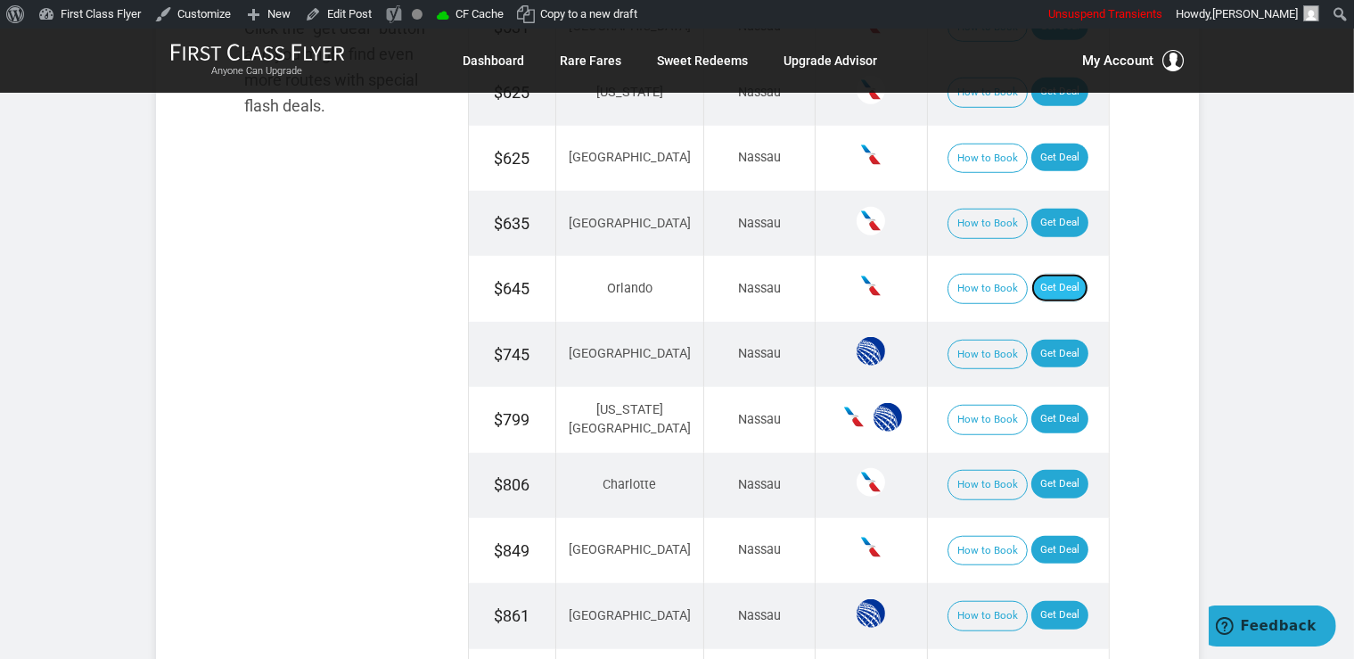
click at [1053, 283] on link "Get Deal" at bounding box center [1059, 288] width 57 height 29
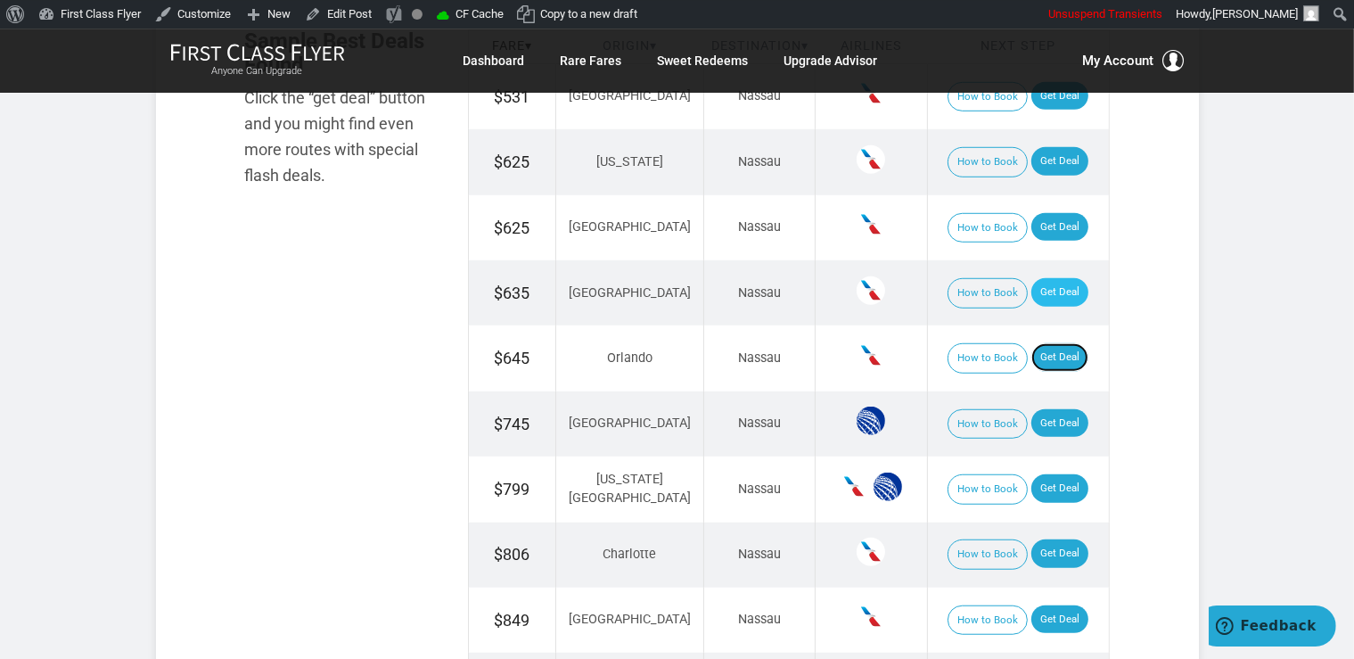
scroll to position [1223, 0]
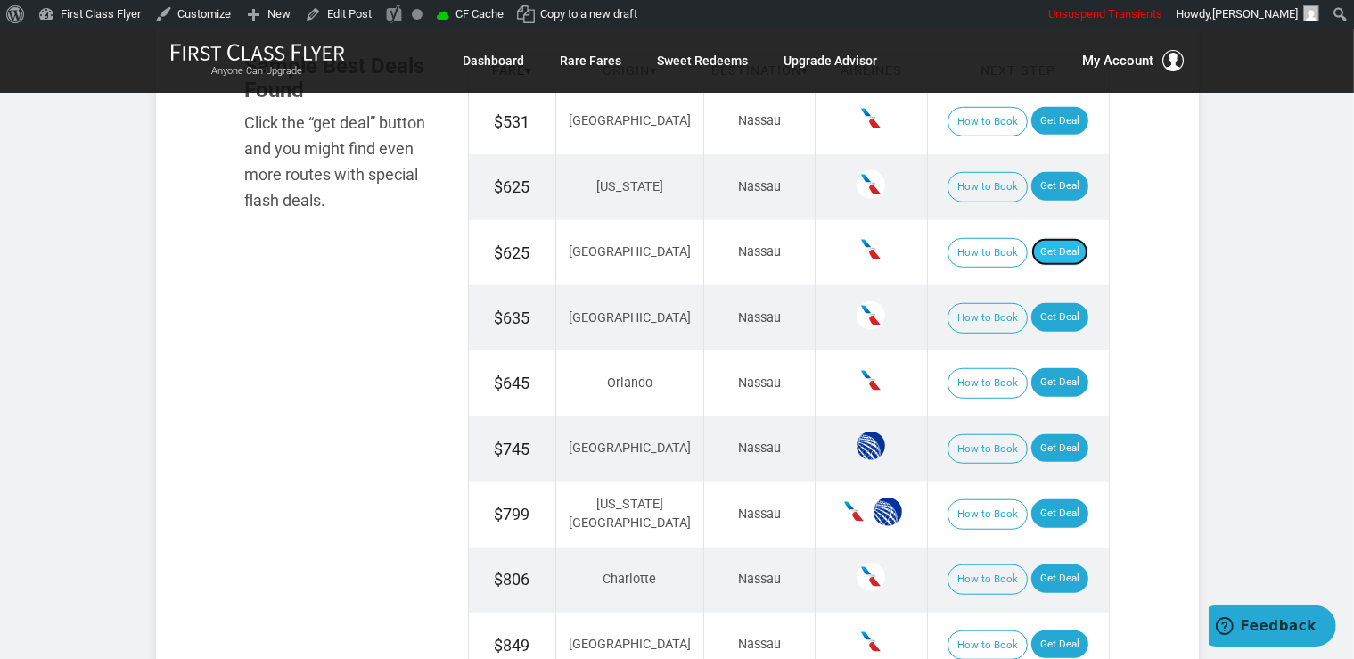
click at [1035, 252] on link "Get Deal" at bounding box center [1059, 252] width 57 height 29
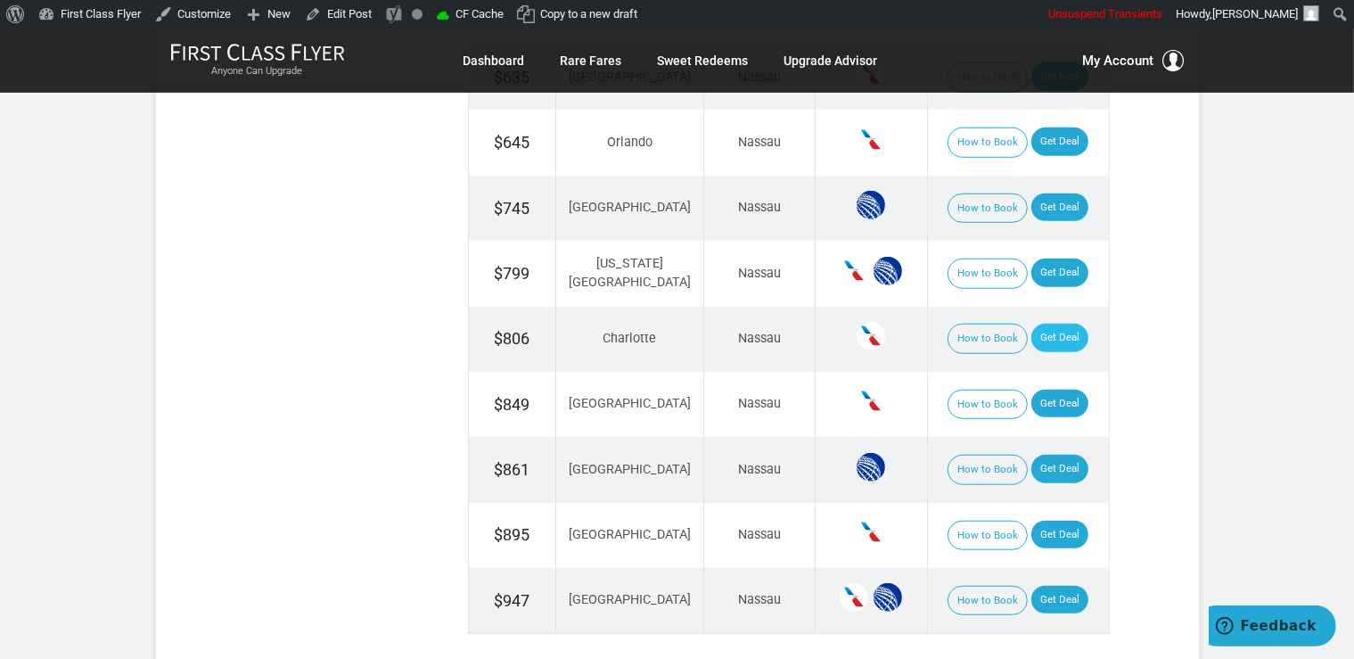
scroll to position [1505, 0]
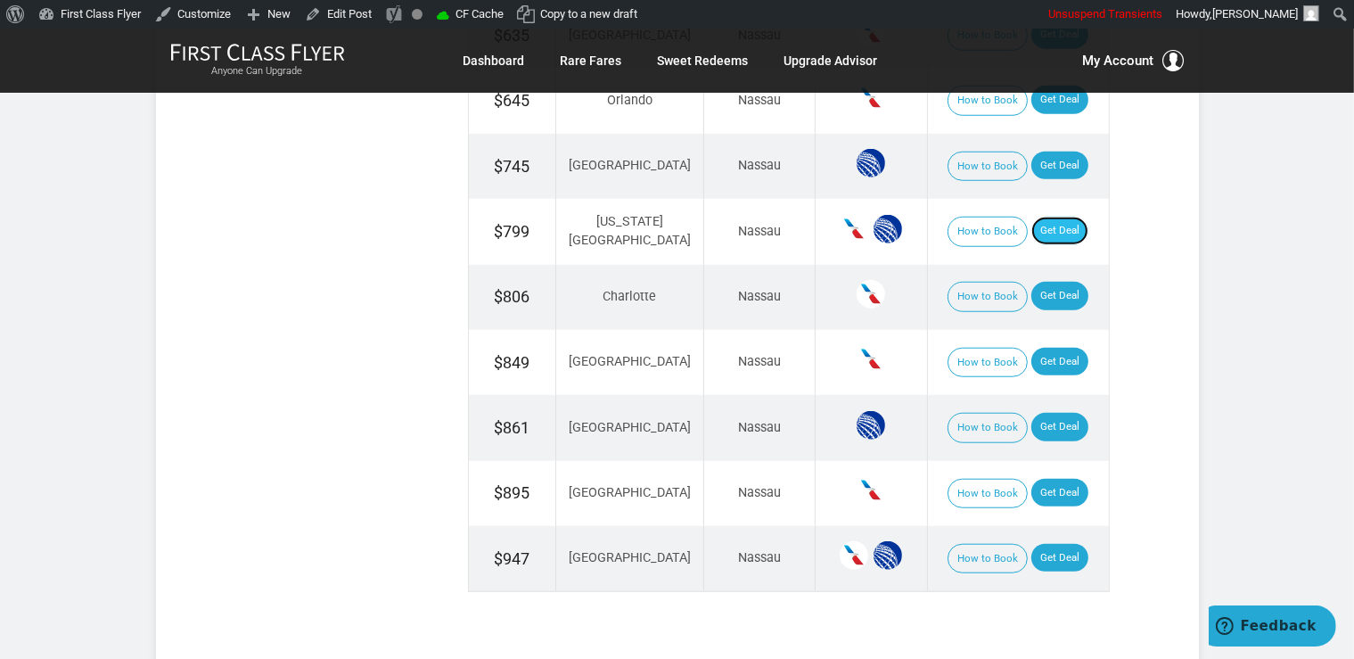
click at [1044, 223] on link "Get Deal" at bounding box center [1059, 231] width 57 height 29
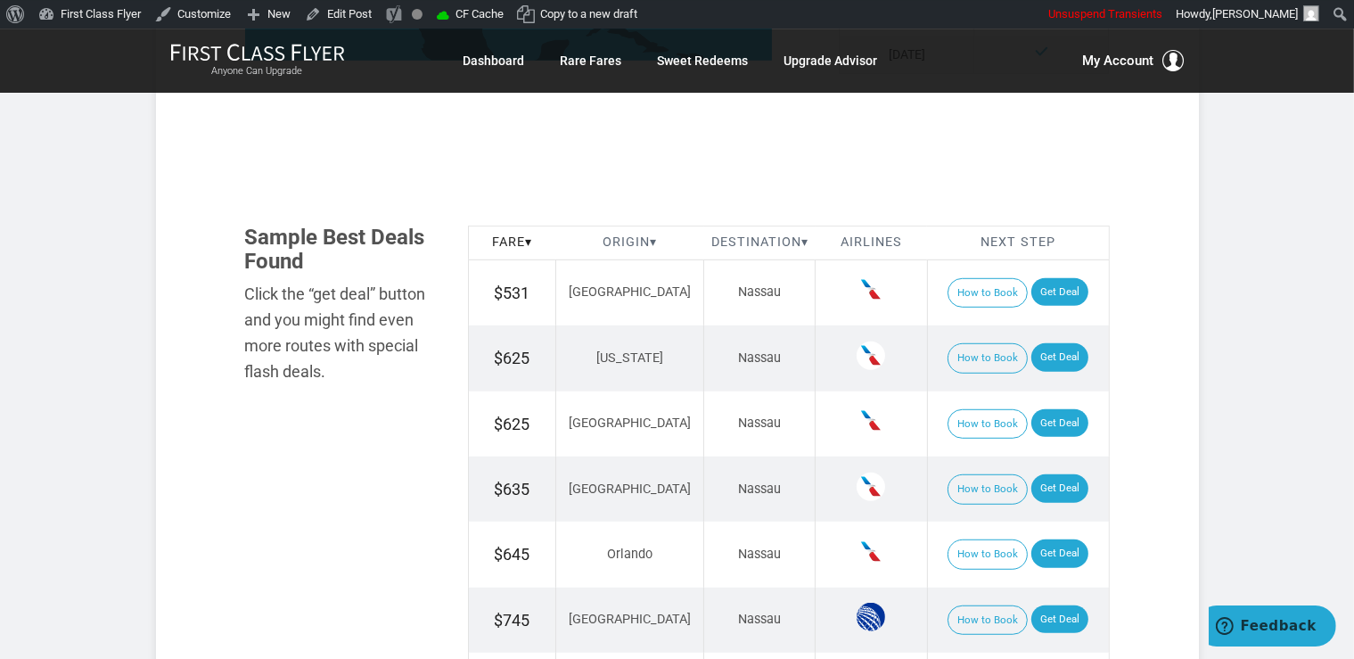
scroll to position [1035, 0]
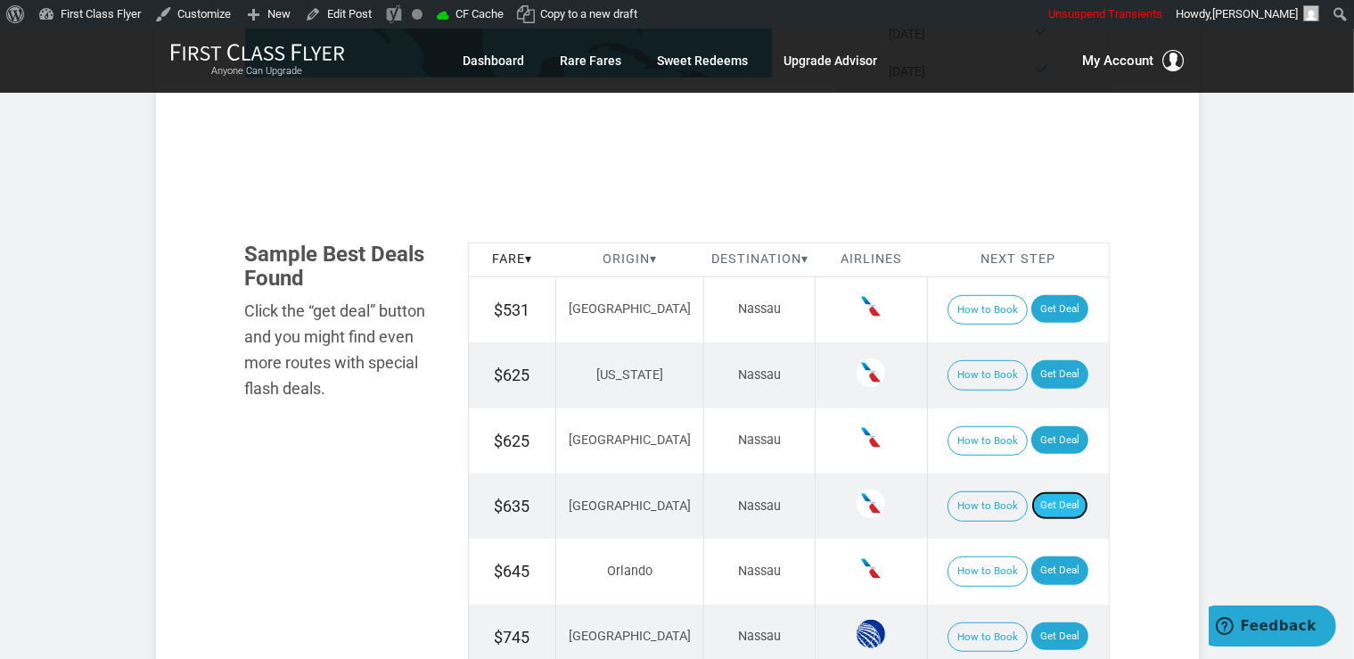
click at [1031, 504] on link "Get Deal" at bounding box center [1059, 505] width 57 height 29
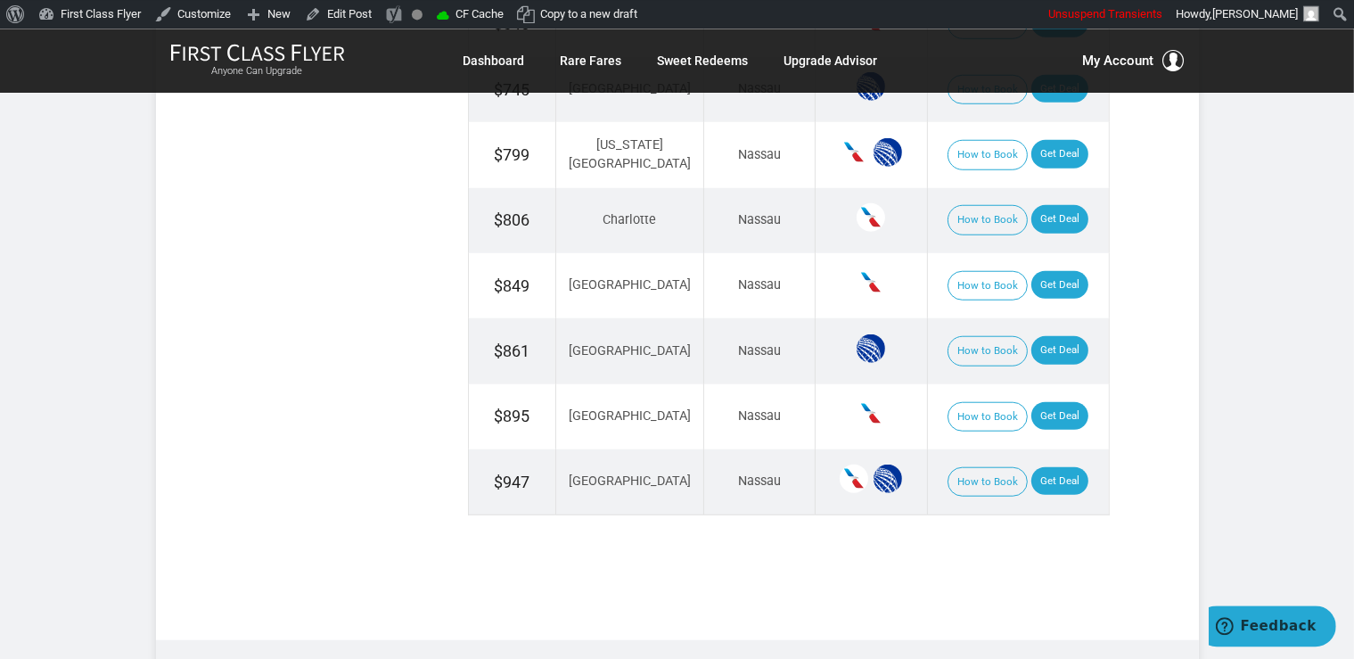
scroll to position [1600, 0]
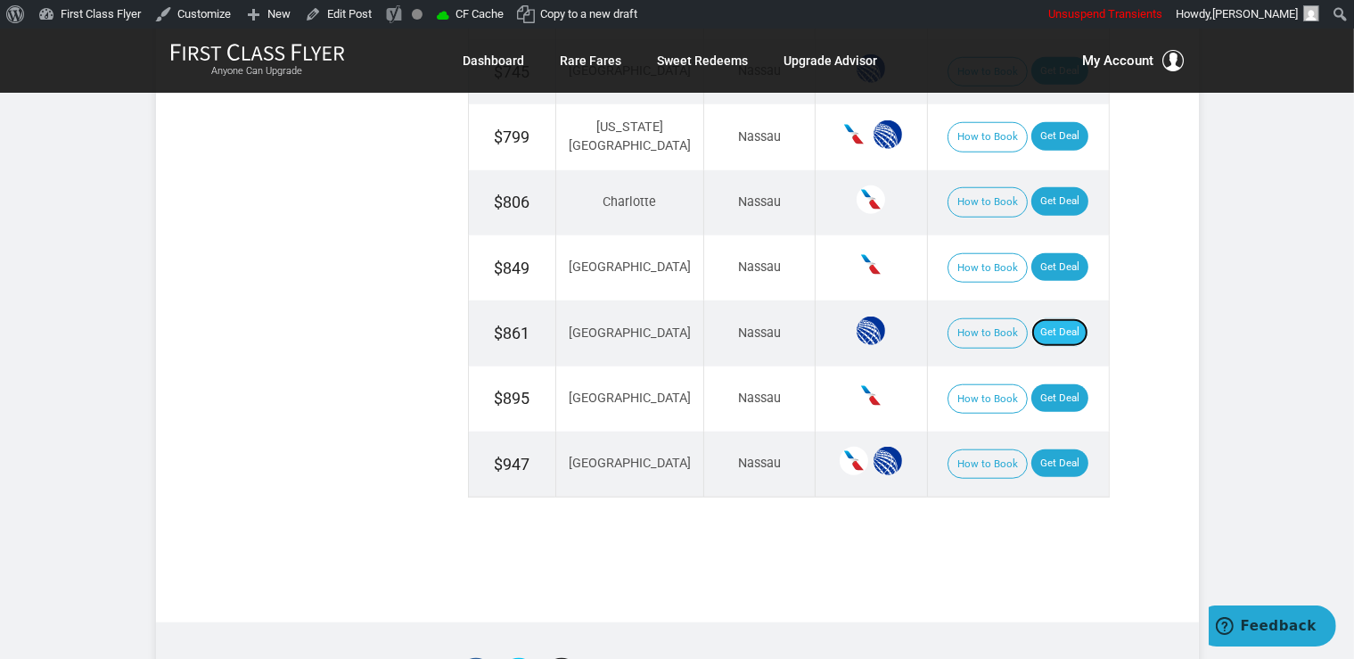
click at [1060, 318] on link "Get Deal" at bounding box center [1059, 332] width 57 height 29
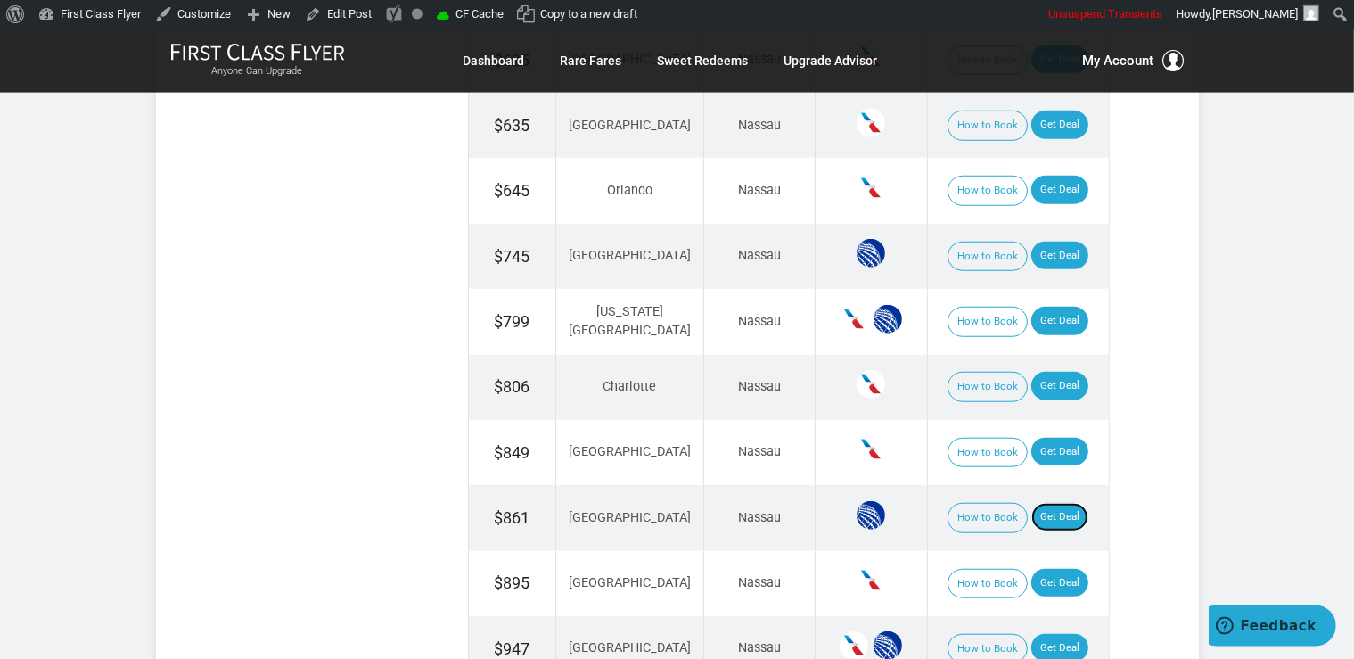
scroll to position [1412, 0]
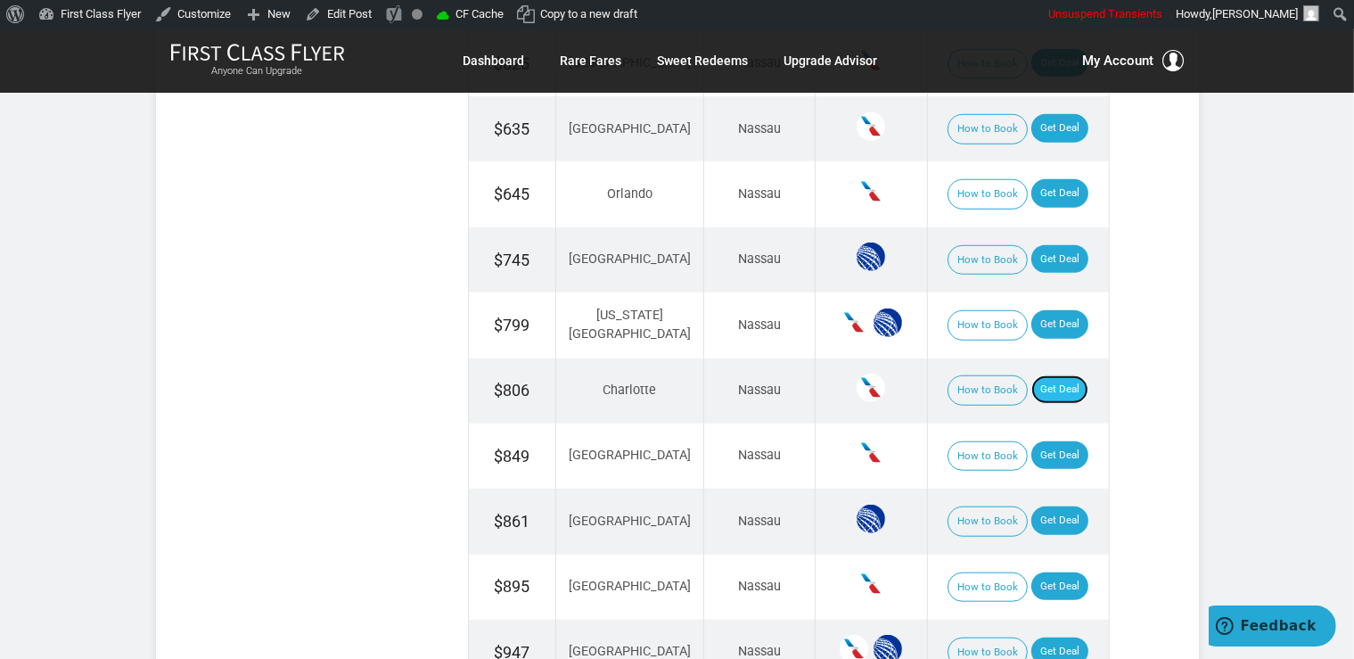
click at [1055, 382] on link "Get Deal" at bounding box center [1059, 389] width 57 height 29
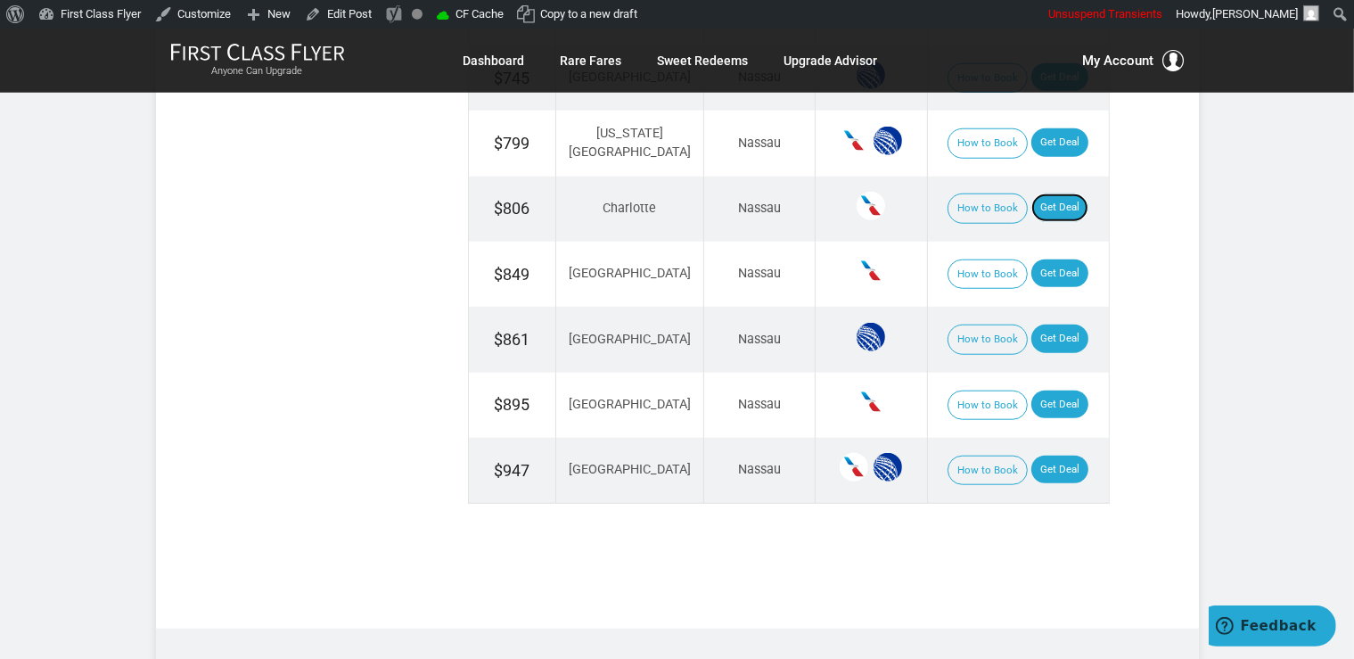
scroll to position [1600, 0]
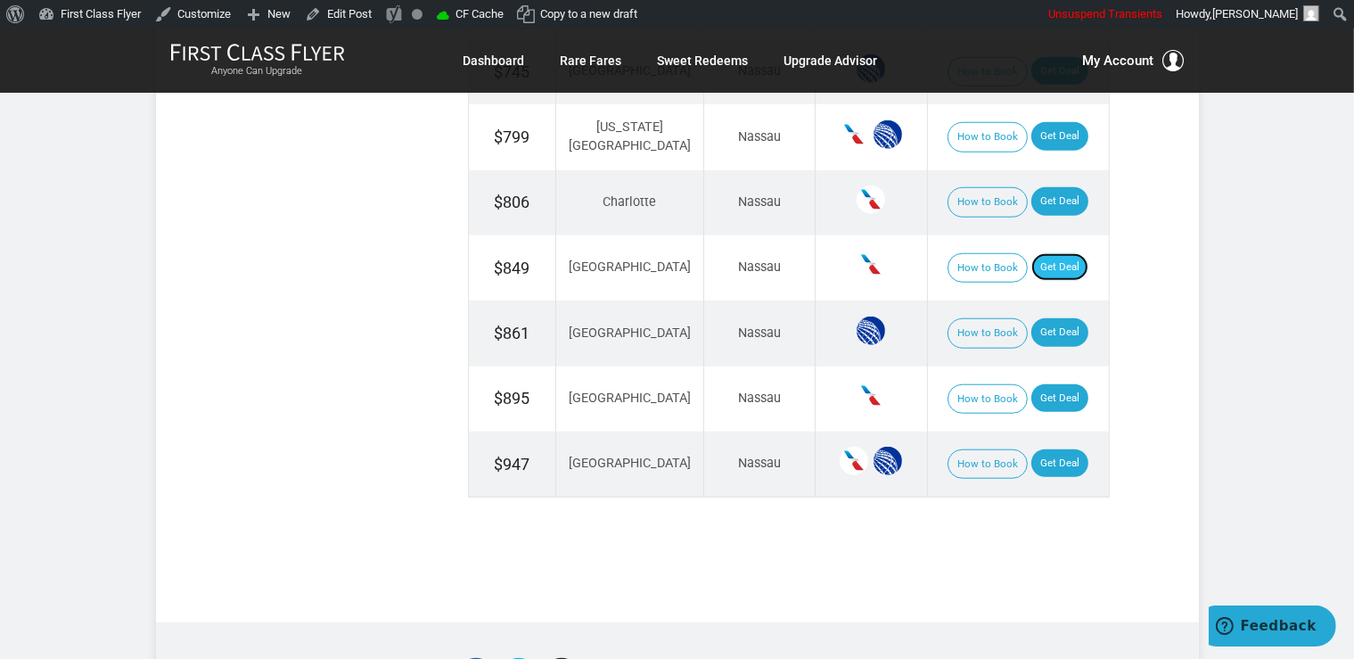
click at [1039, 262] on link "Get Deal" at bounding box center [1059, 267] width 57 height 29
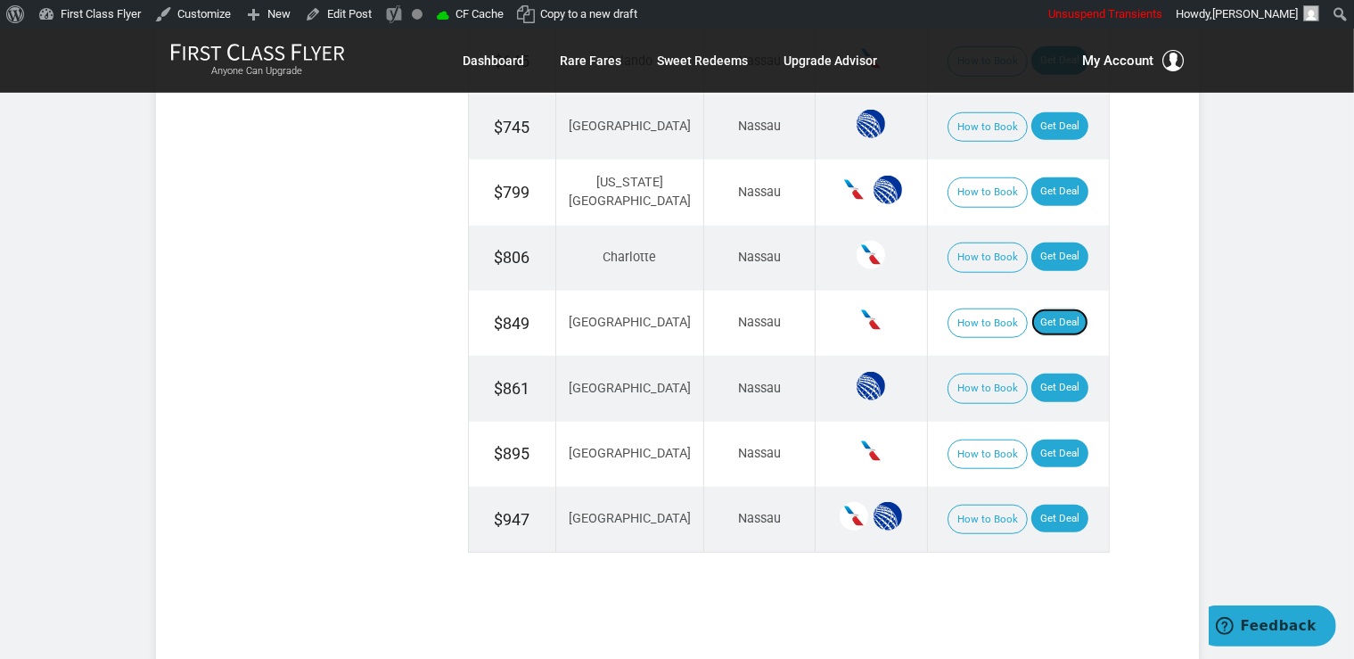
scroll to position [1693, 0]
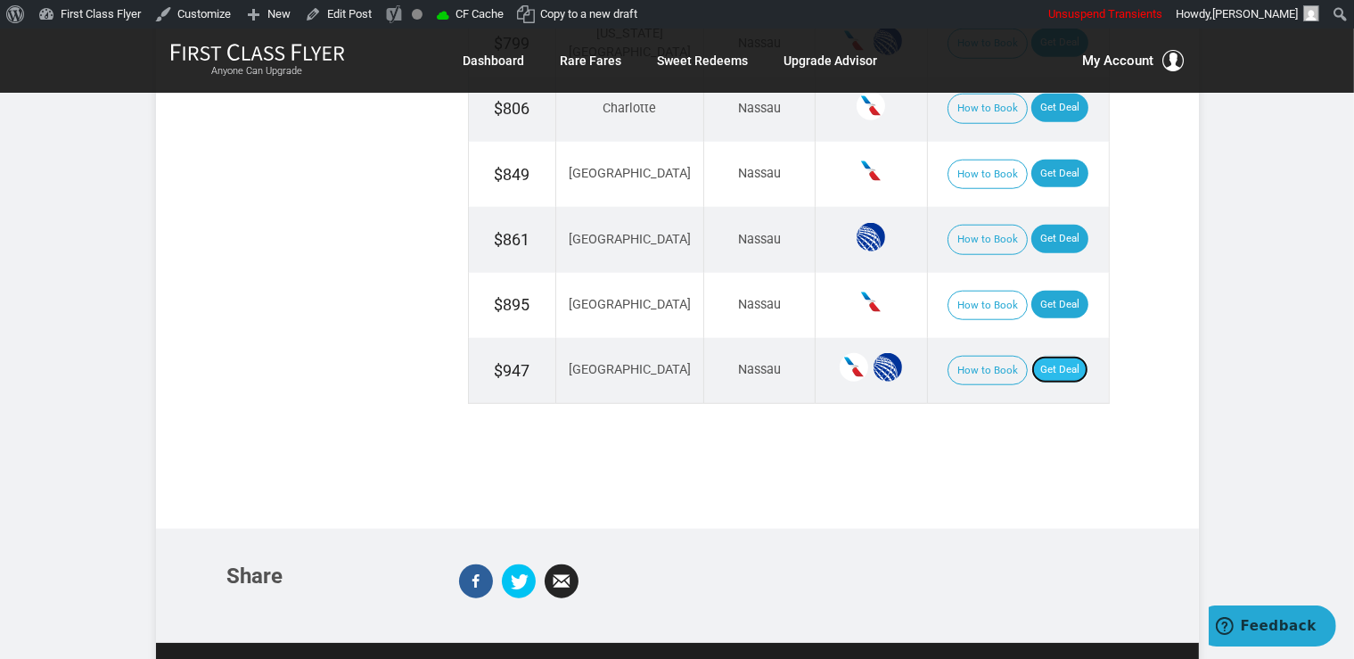
click at [1052, 366] on link "Get Deal" at bounding box center [1059, 370] width 57 height 29
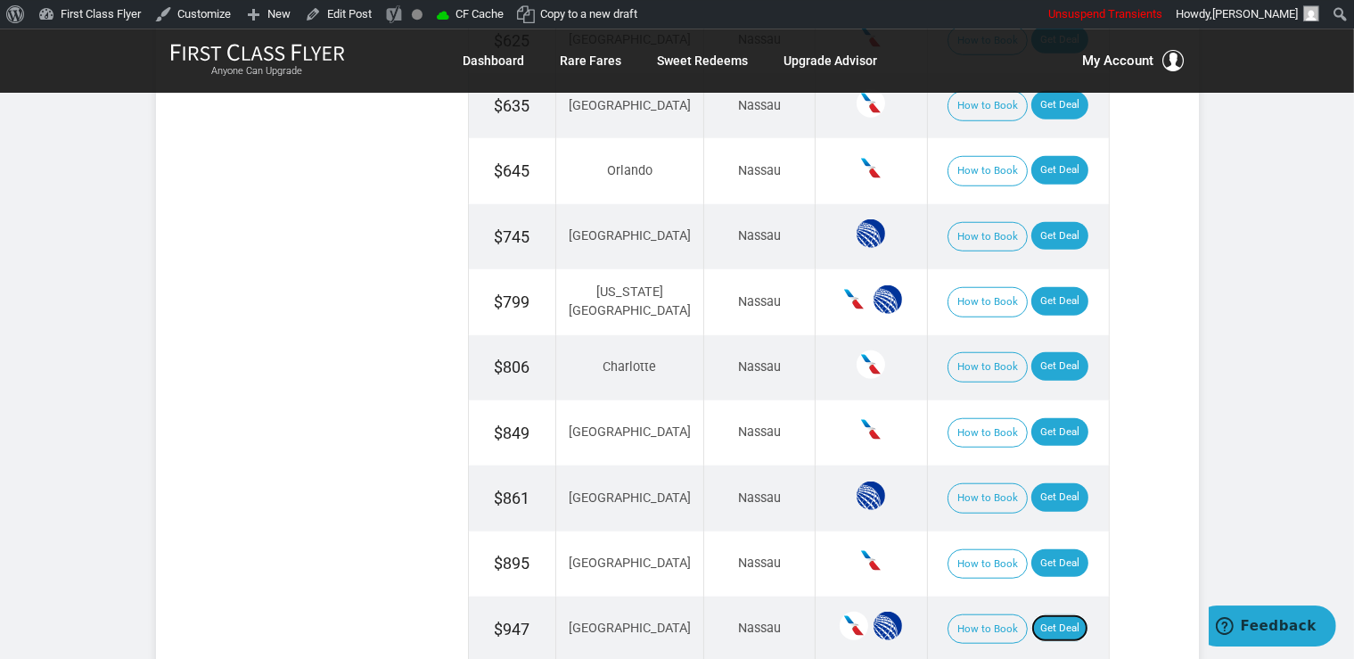
scroll to position [1412, 0]
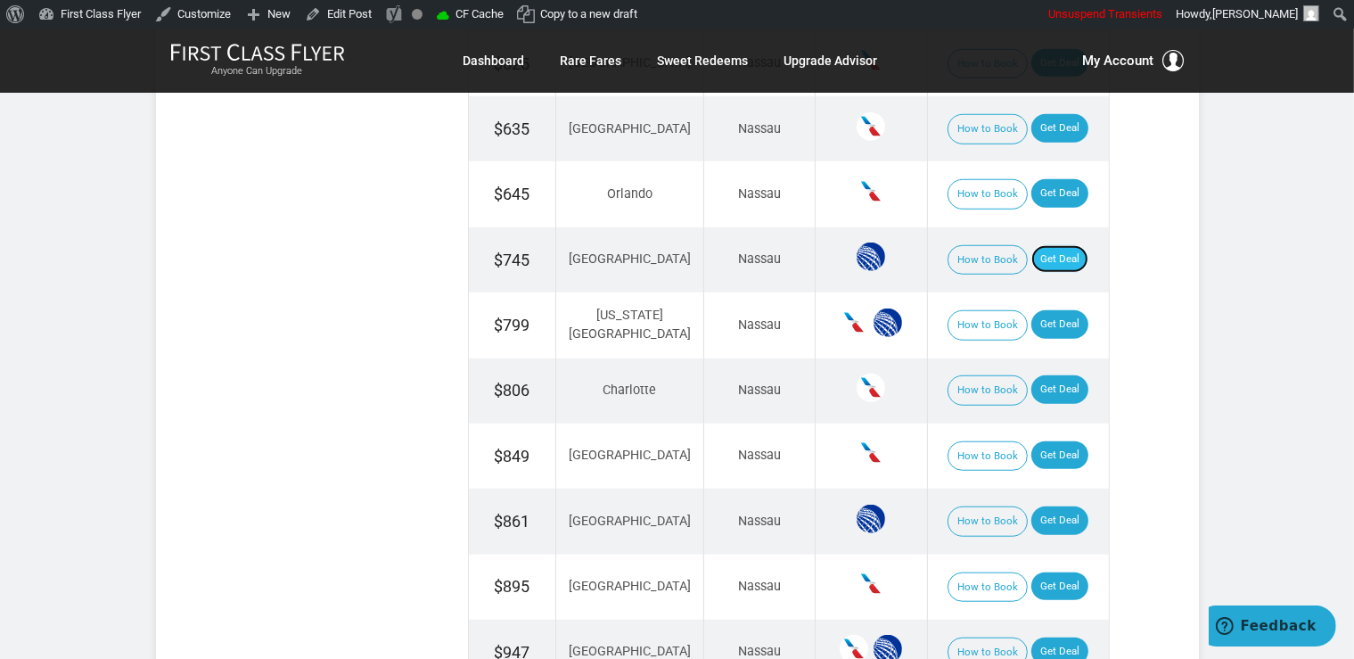
click at [1031, 251] on link "Get Deal" at bounding box center [1059, 259] width 57 height 29
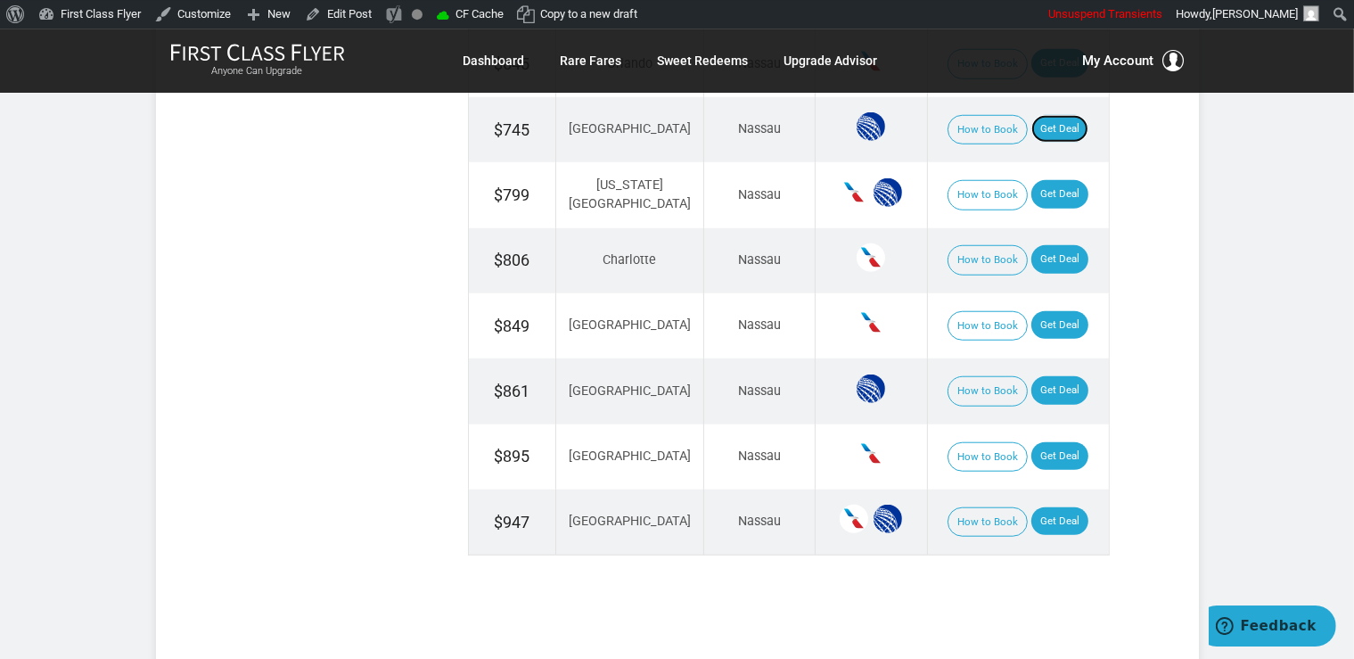
scroll to position [1788, 0]
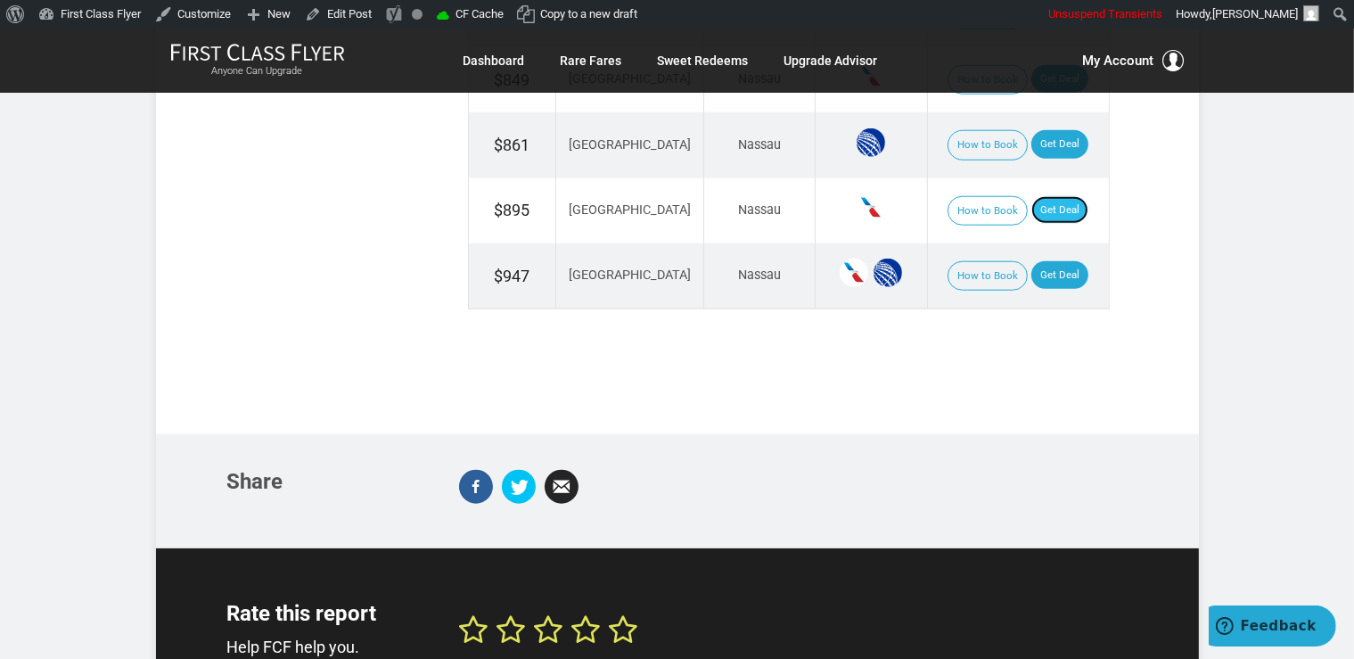
click at [1058, 209] on link "Get Deal" at bounding box center [1059, 210] width 57 height 29
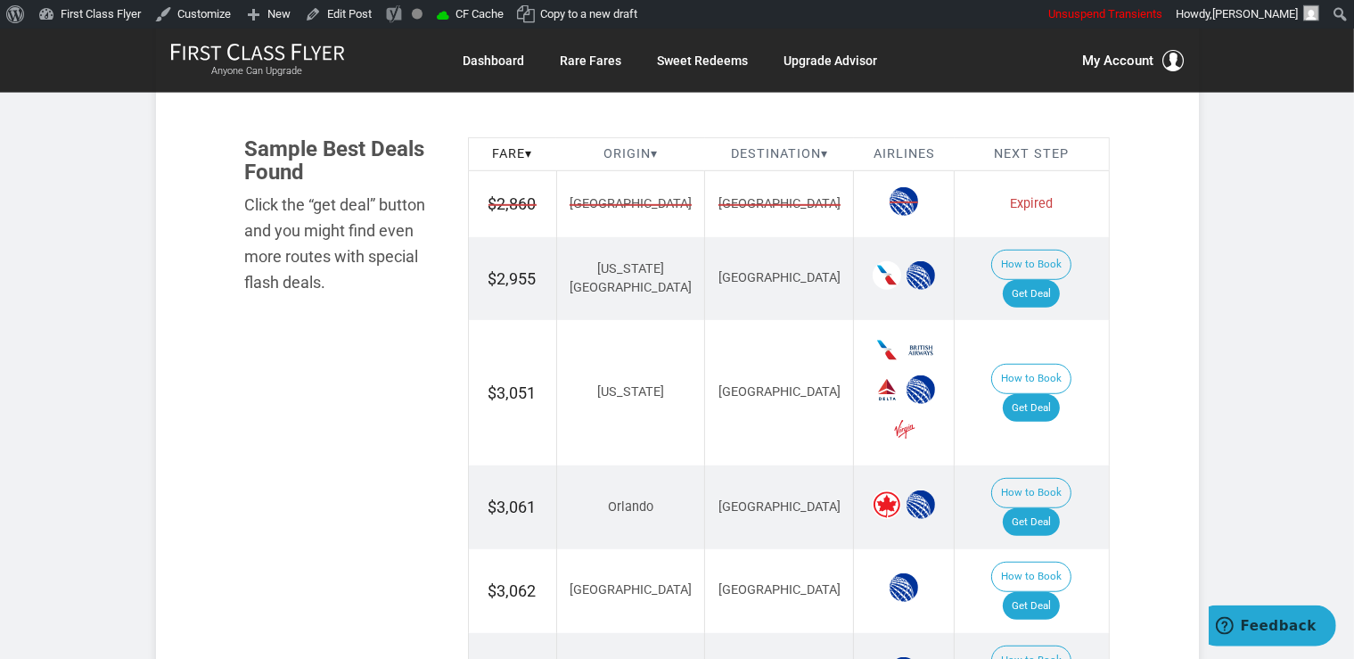
scroll to position [1035, 0]
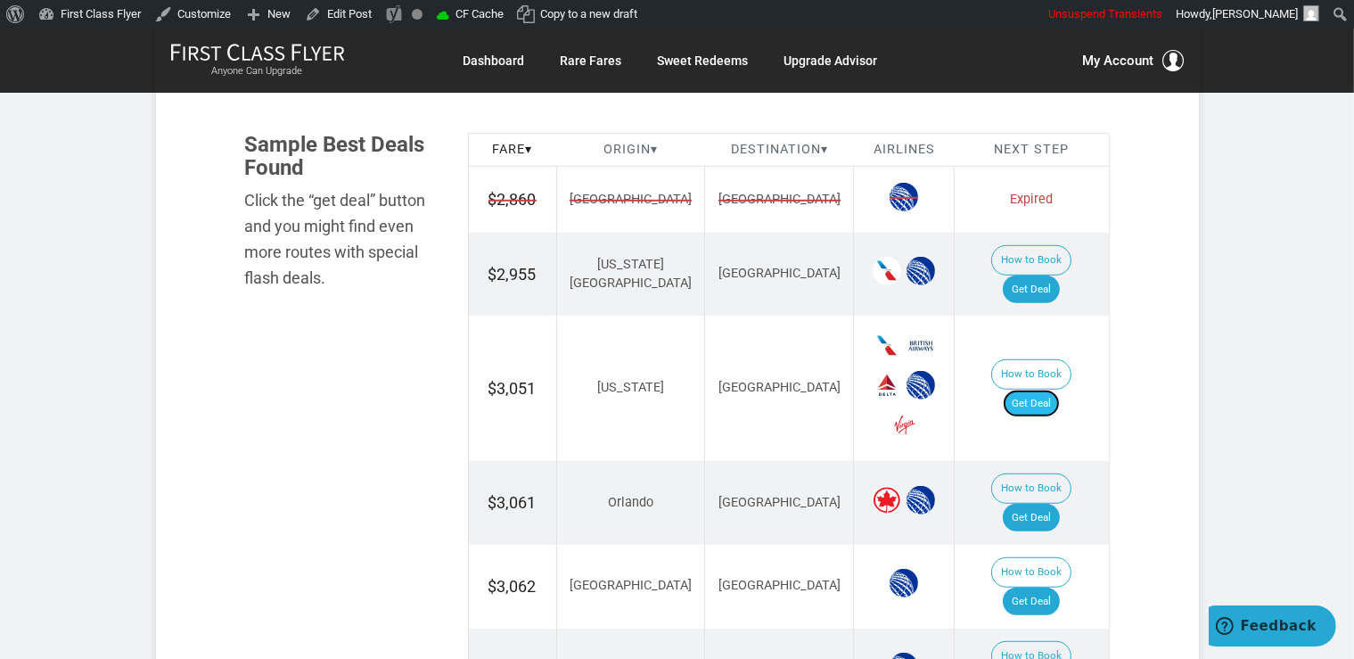
click at [1052, 389] on link "Get Deal" at bounding box center [1031, 403] width 57 height 29
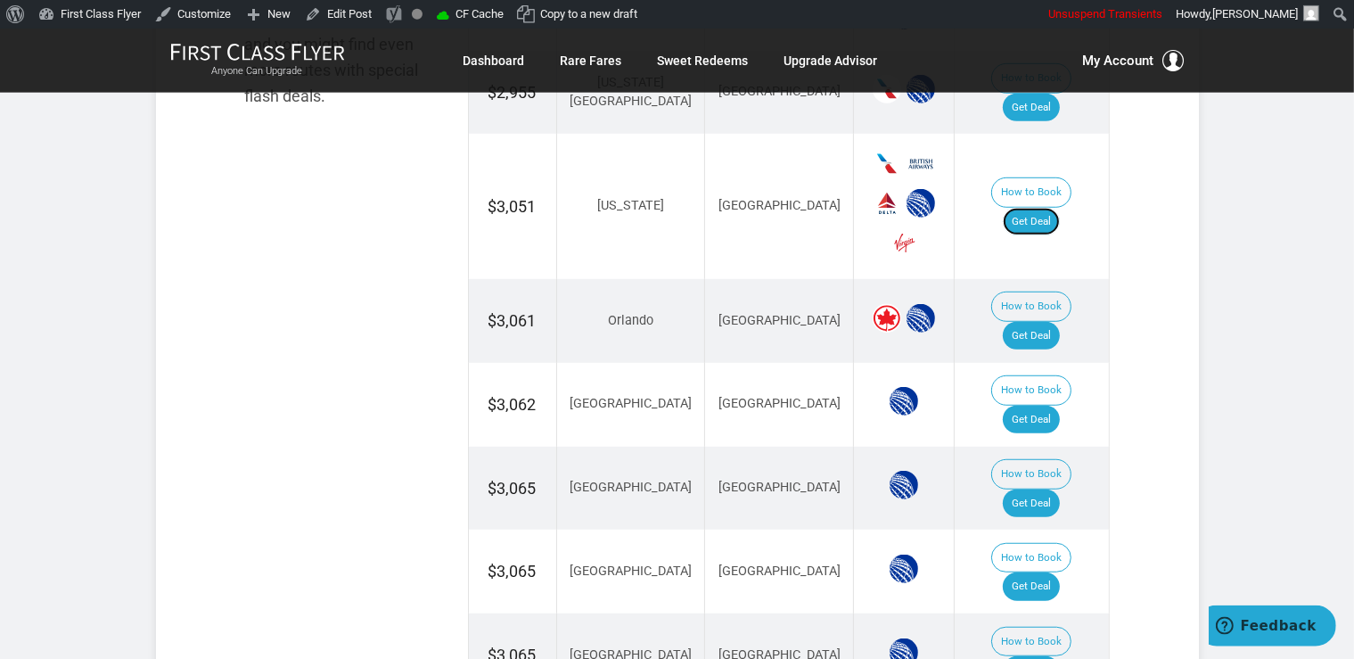
scroll to position [1223, 0]
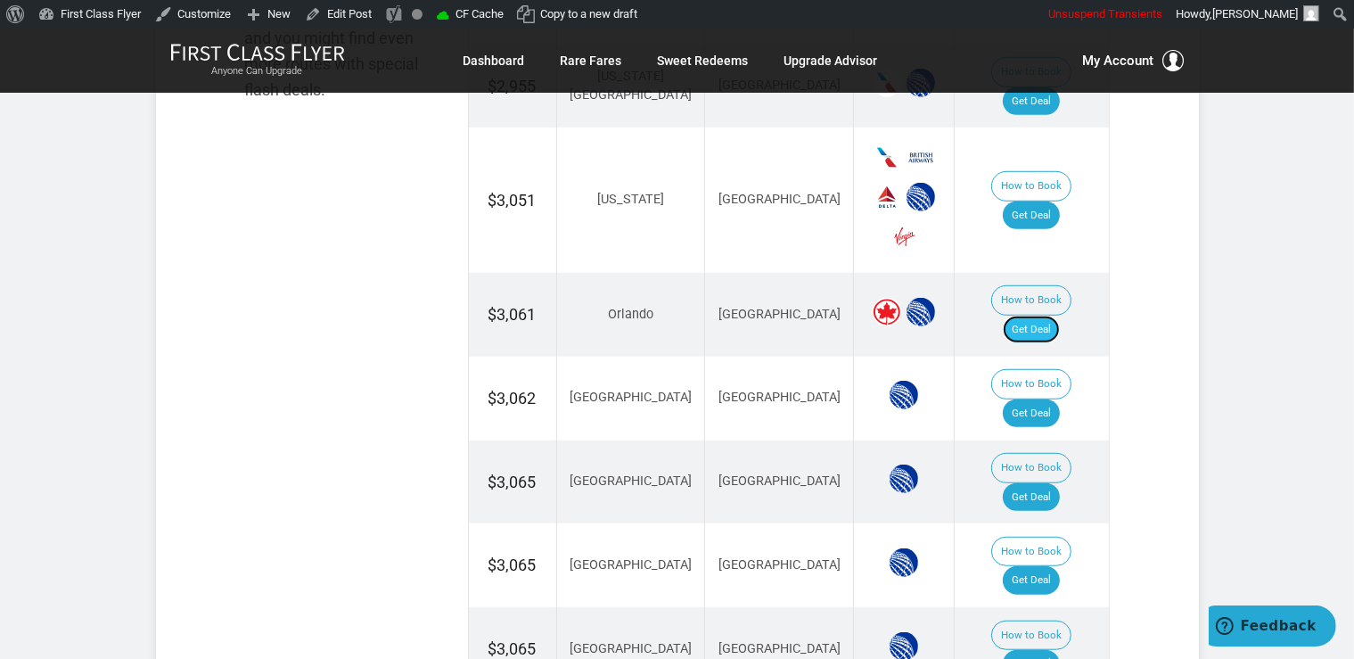
click at [1053, 315] on link "Get Deal" at bounding box center [1031, 329] width 57 height 29
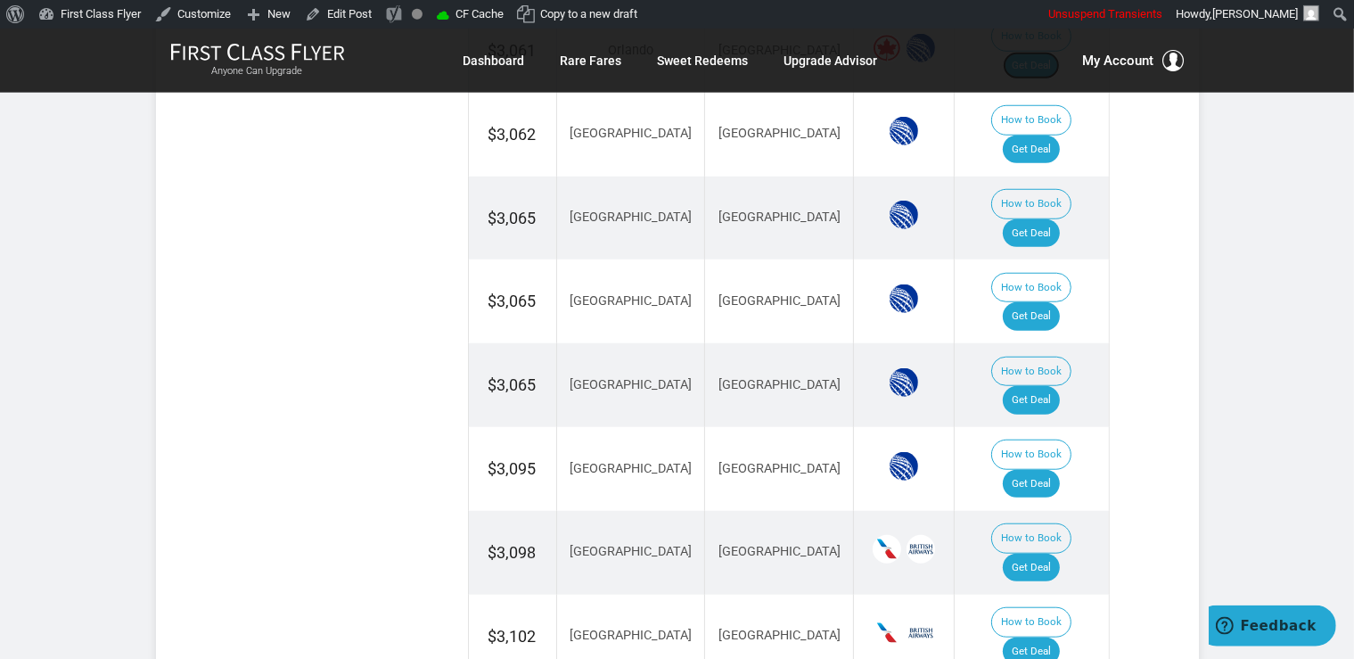
scroll to position [1505, 0]
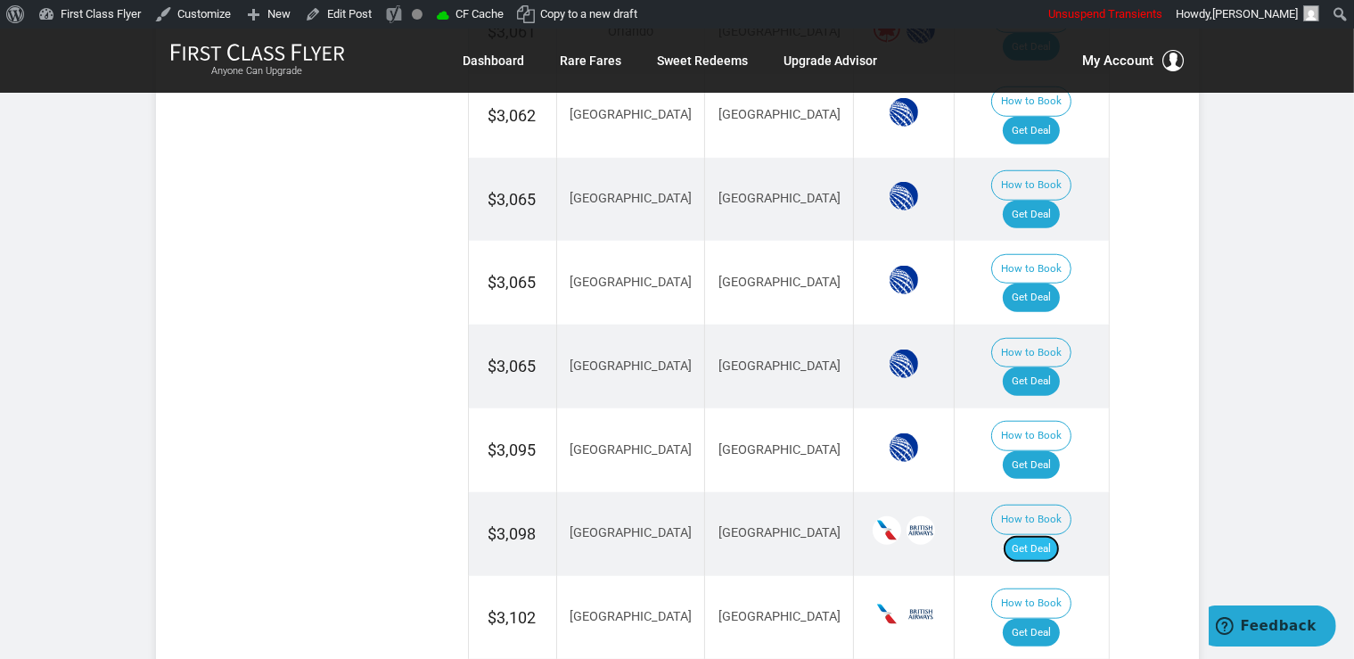
click at [1038, 535] on link "Get Deal" at bounding box center [1031, 549] width 57 height 29
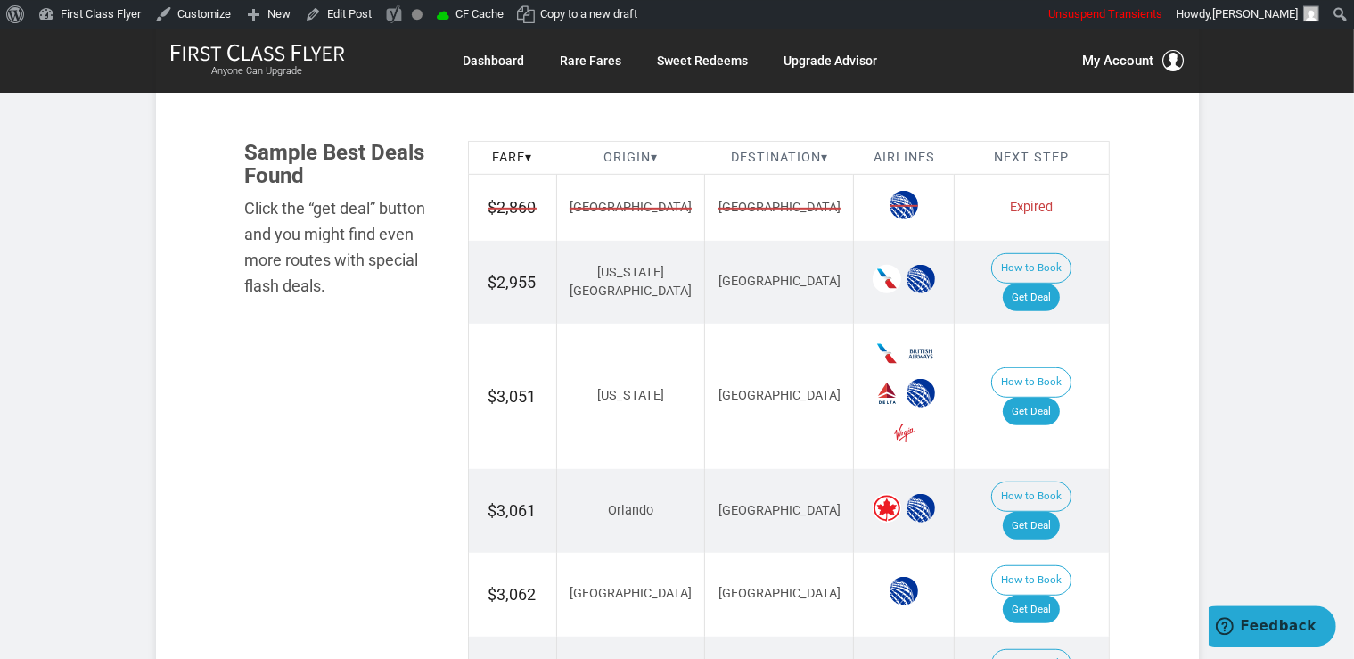
scroll to position [941, 0]
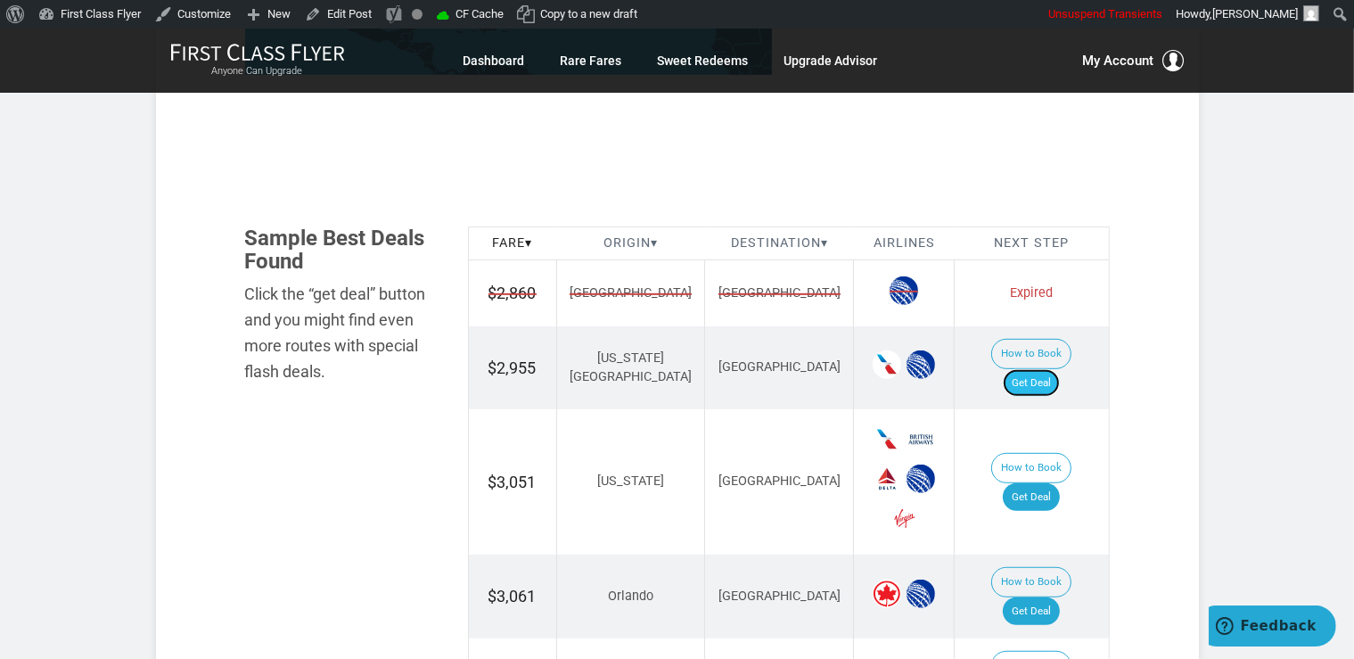
click at [1049, 369] on link "Get Deal" at bounding box center [1031, 383] width 57 height 29
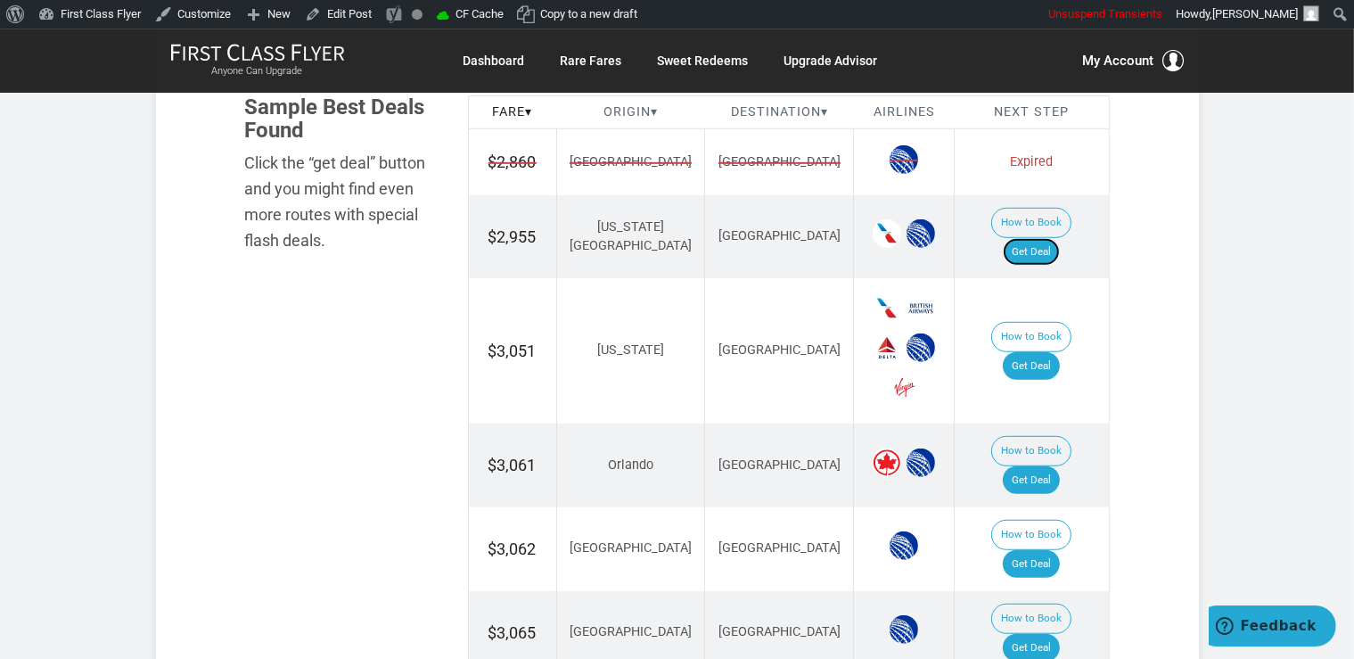
scroll to position [1317, 0]
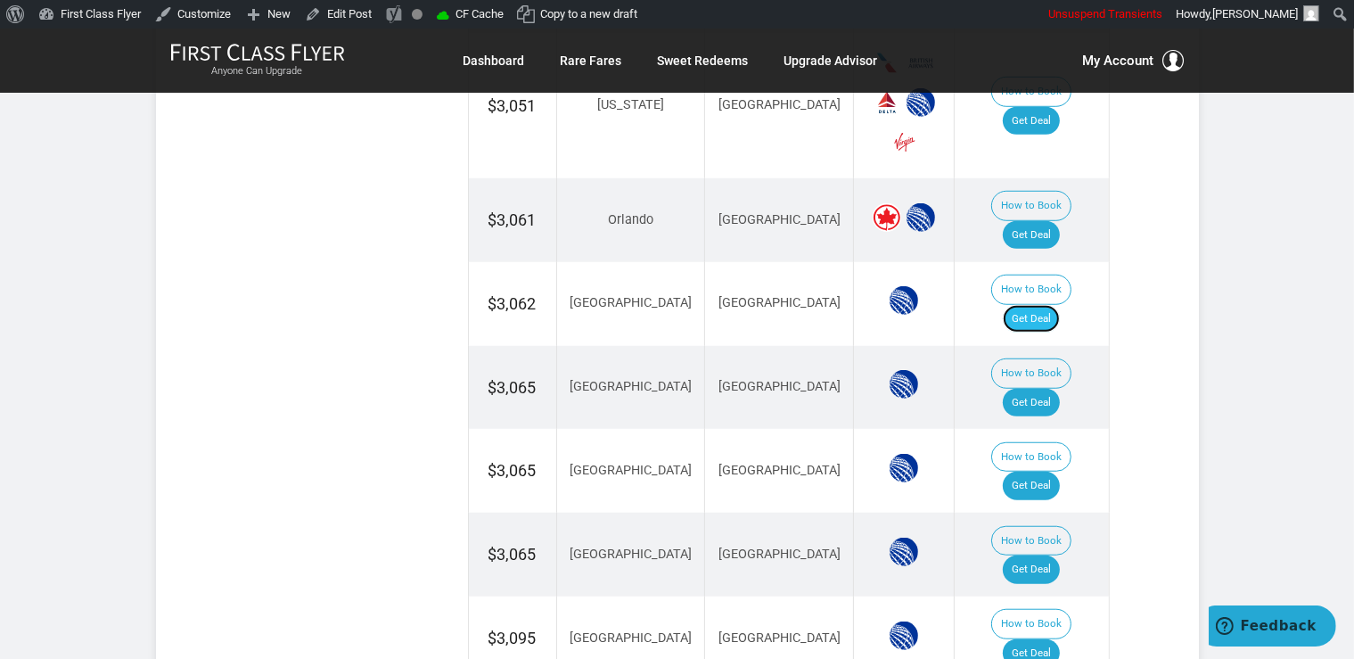
click at [1053, 305] on link "Get Deal" at bounding box center [1031, 319] width 57 height 29
click at [1060, 389] on link "Get Deal" at bounding box center [1031, 403] width 57 height 29
click at [1060, 471] on link "Get Deal" at bounding box center [1031, 485] width 57 height 29
click at [1044, 555] on link "Get Deal" at bounding box center [1031, 569] width 57 height 29
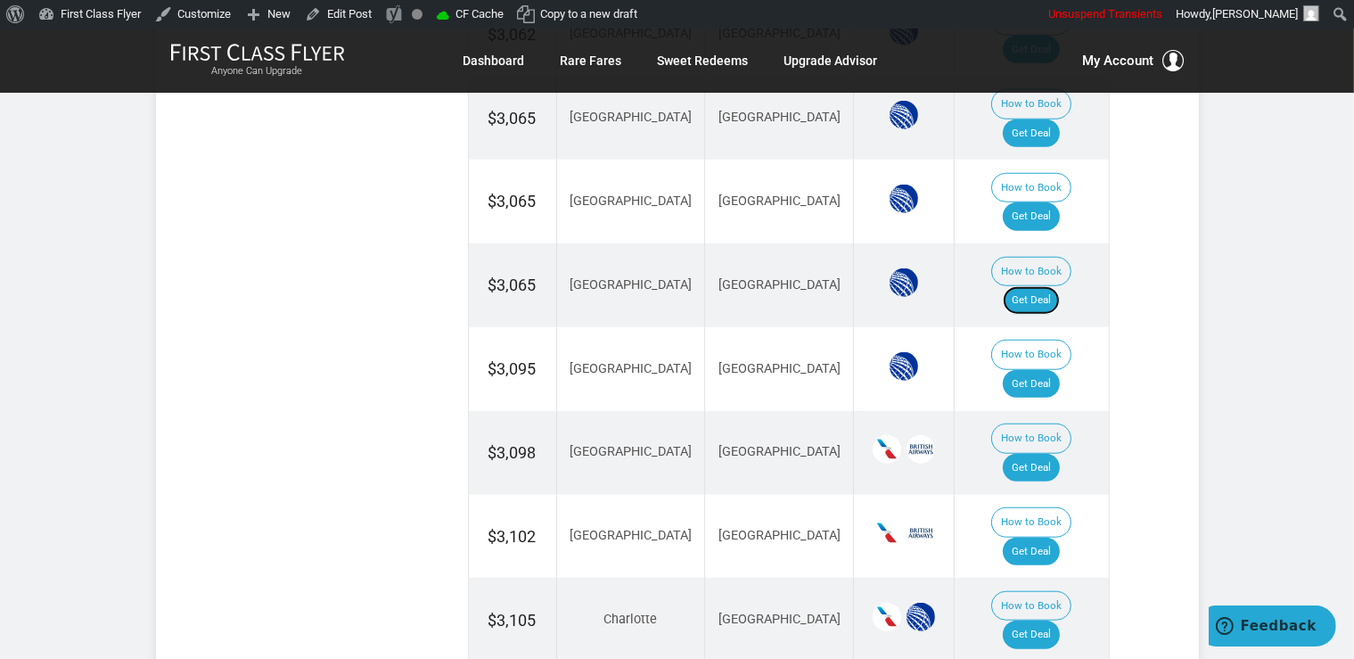
scroll to position [1600, 0]
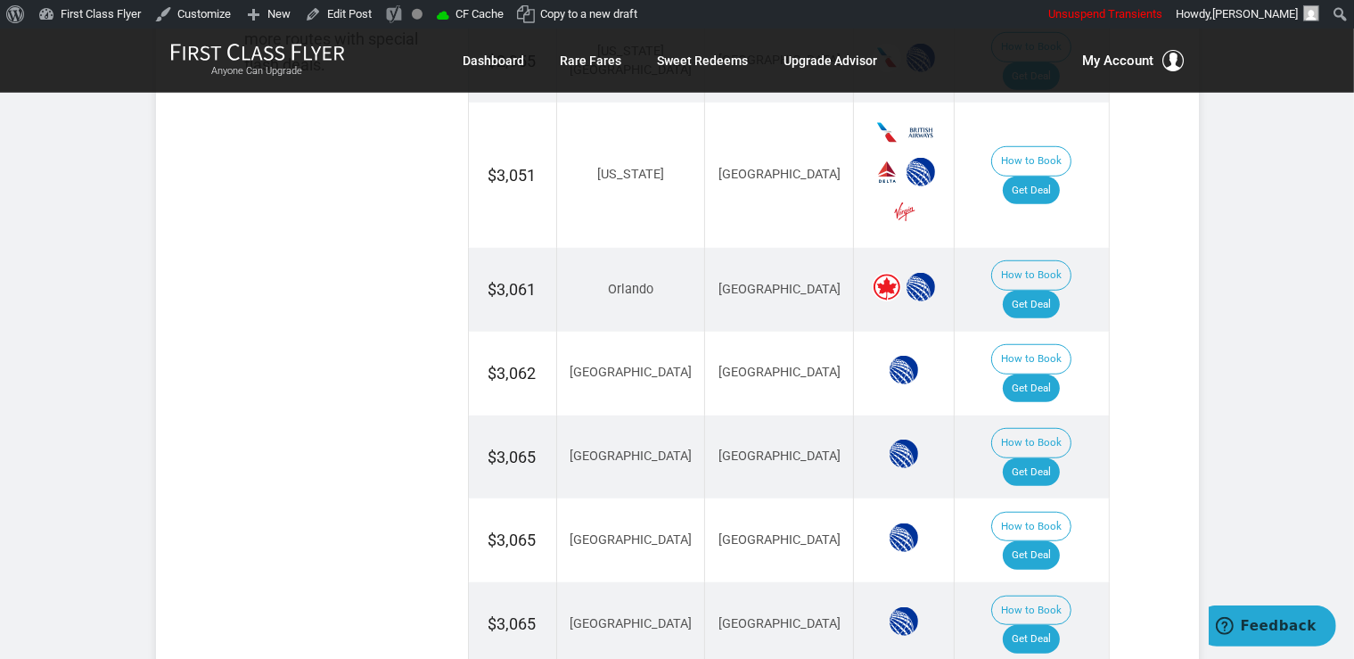
scroll to position [1223, 0]
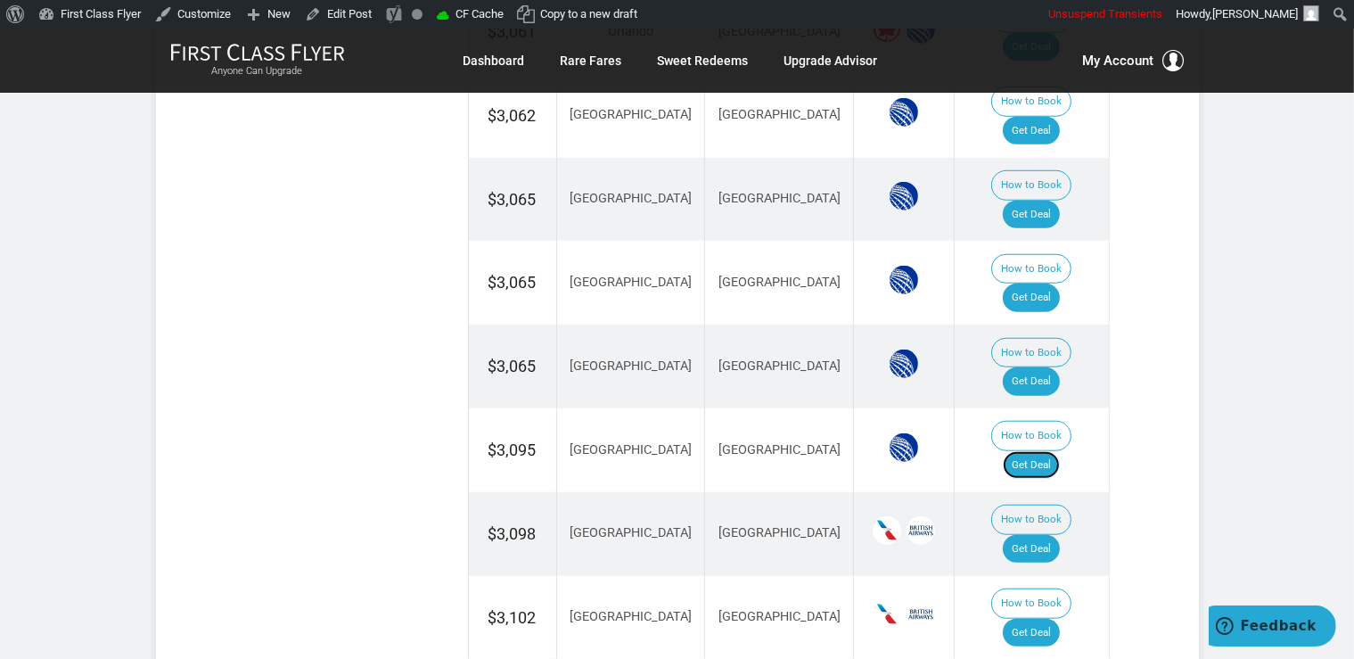
scroll to position [1693, 0]
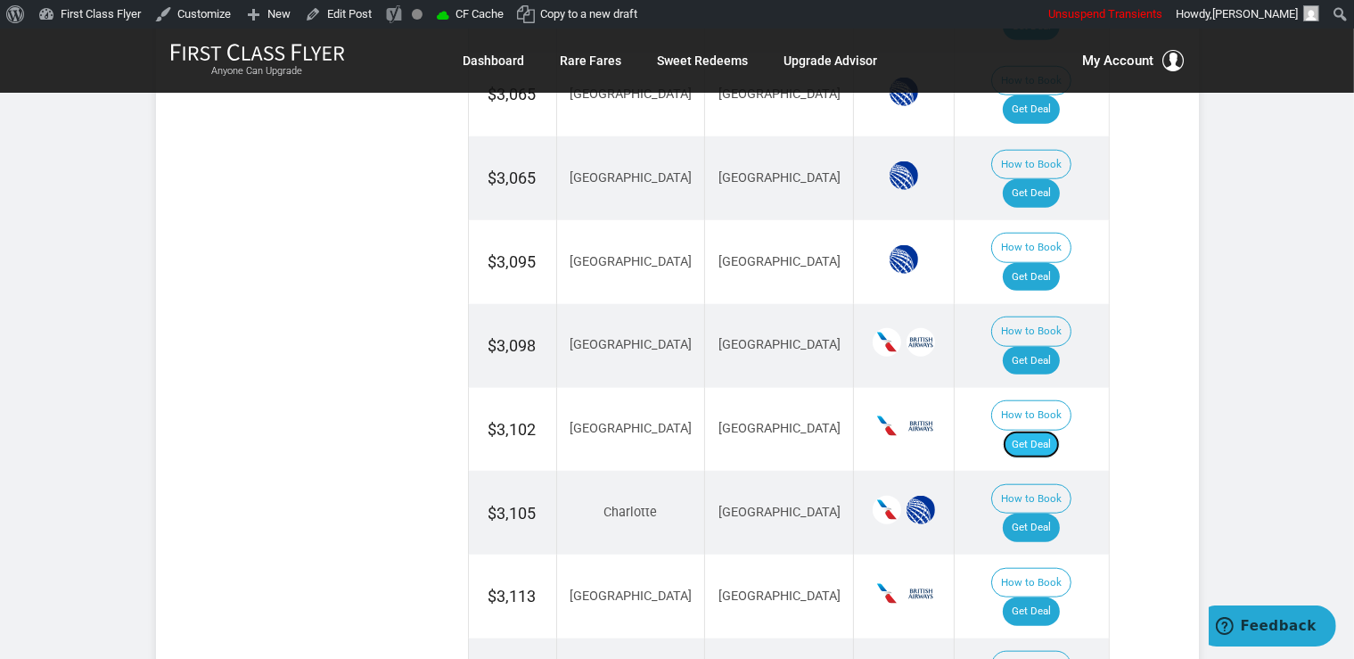
click at [1060, 430] on link "Get Deal" at bounding box center [1031, 444] width 57 height 29
click at [1035, 513] on link "Get Deal" at bounding box center [1031, 527] width 57 height 29
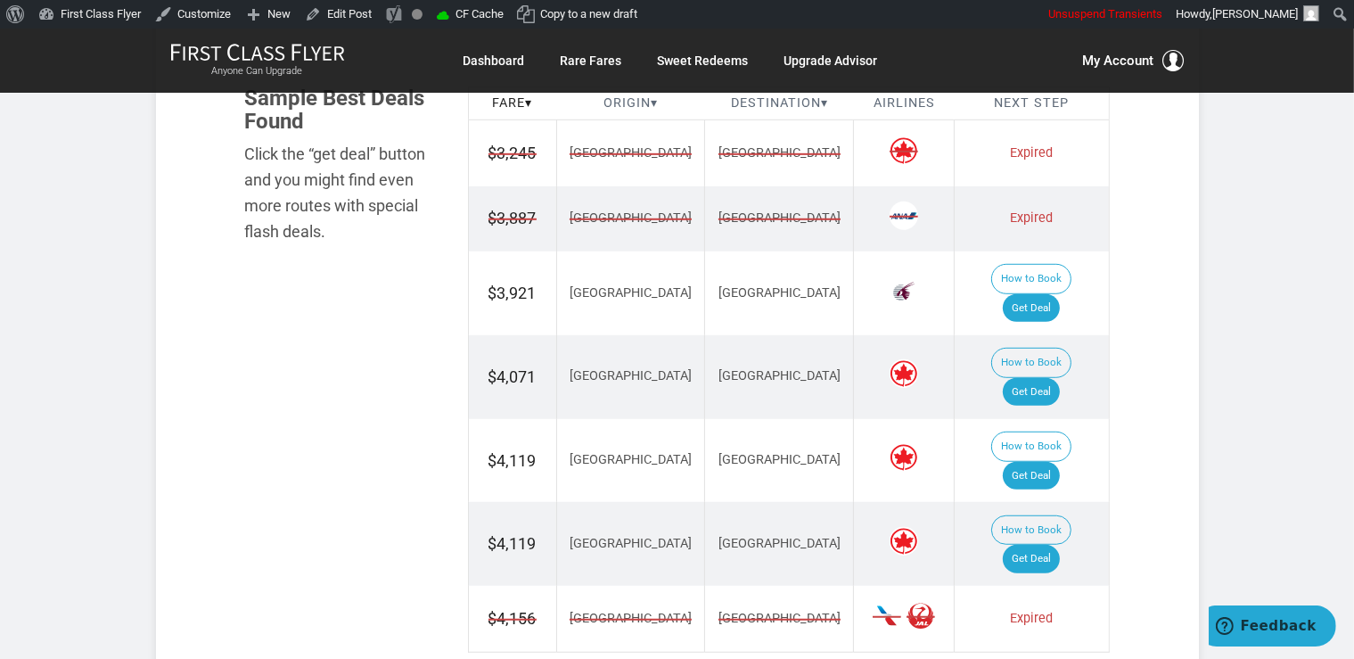
scroll to position [1223, 0]
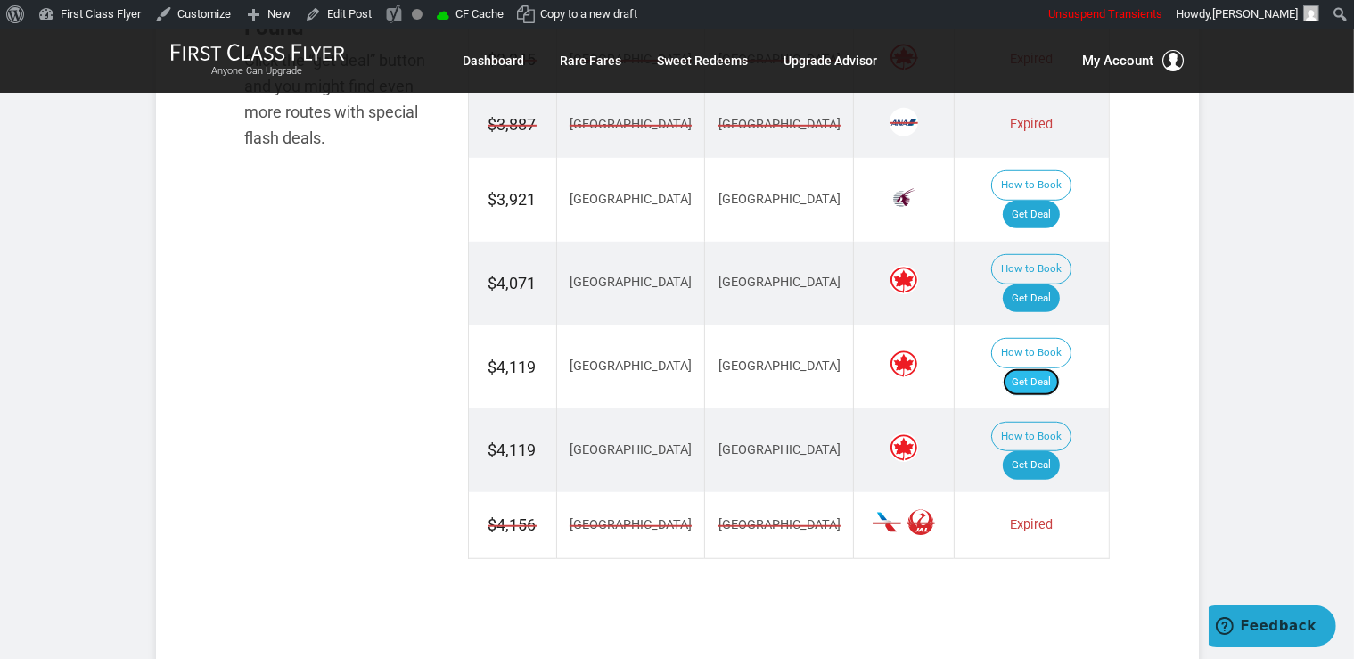
click at [1051, 368] on link "Get Deal" at bounding box center [1031, 382] width 57 height 29
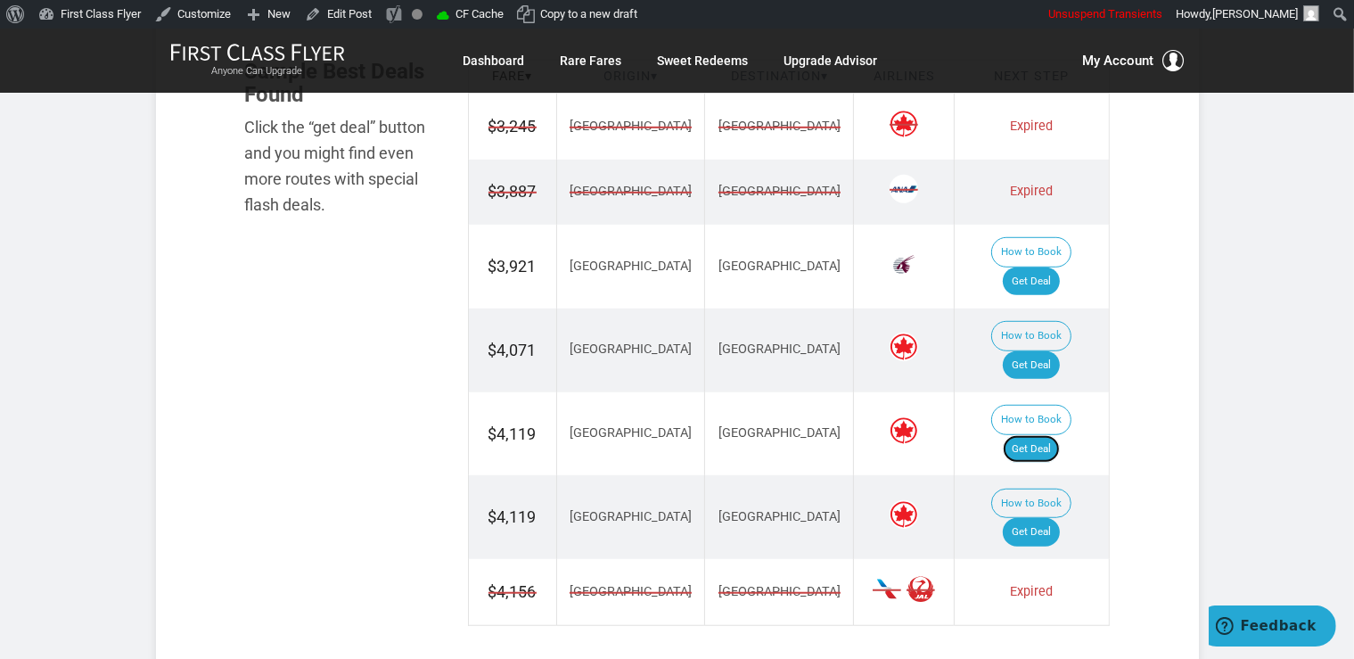
scroll to position [1129, 0]
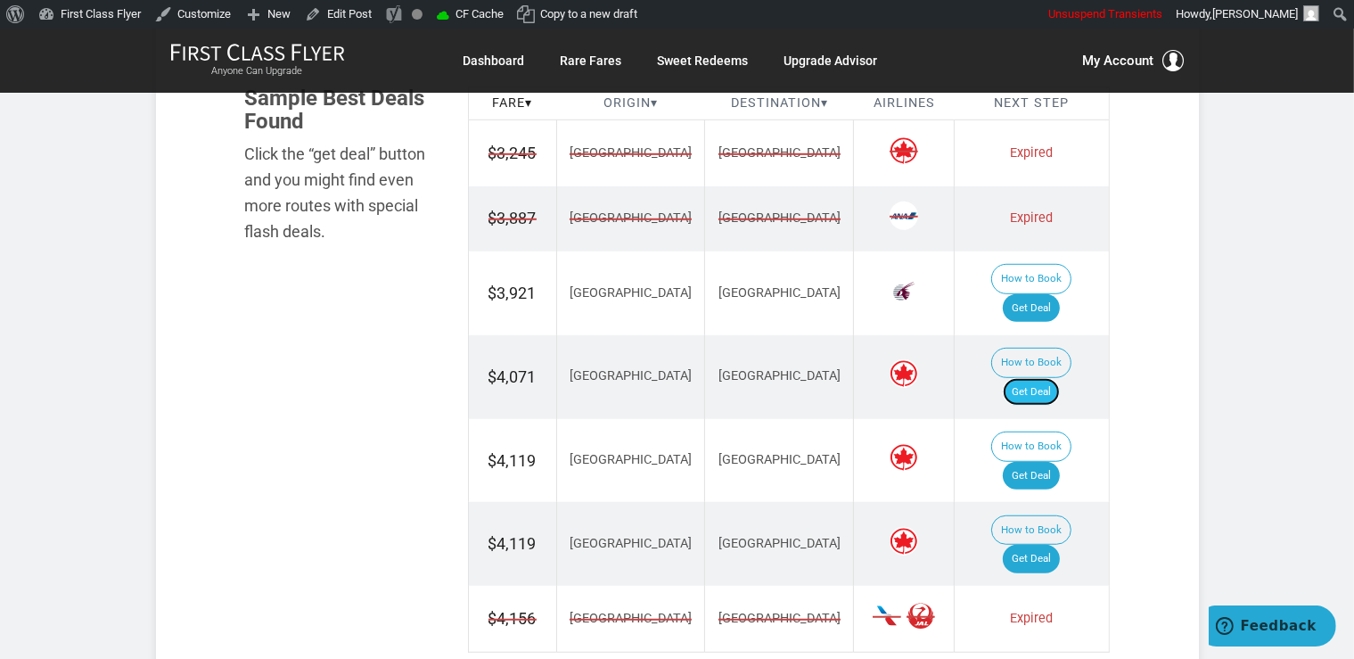
click at [1046, 378] on link "Get Deal" at bounding box center [1031, 392] width 57 height 29
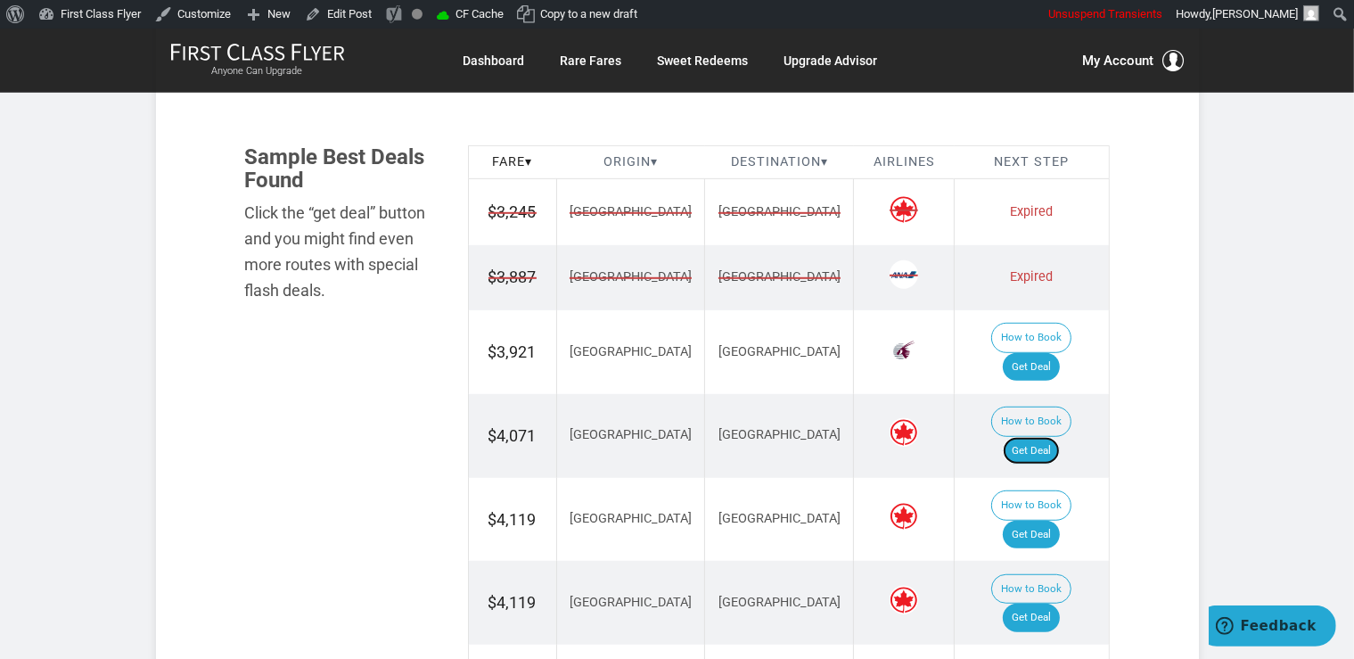
scroll to position [1035, 0]
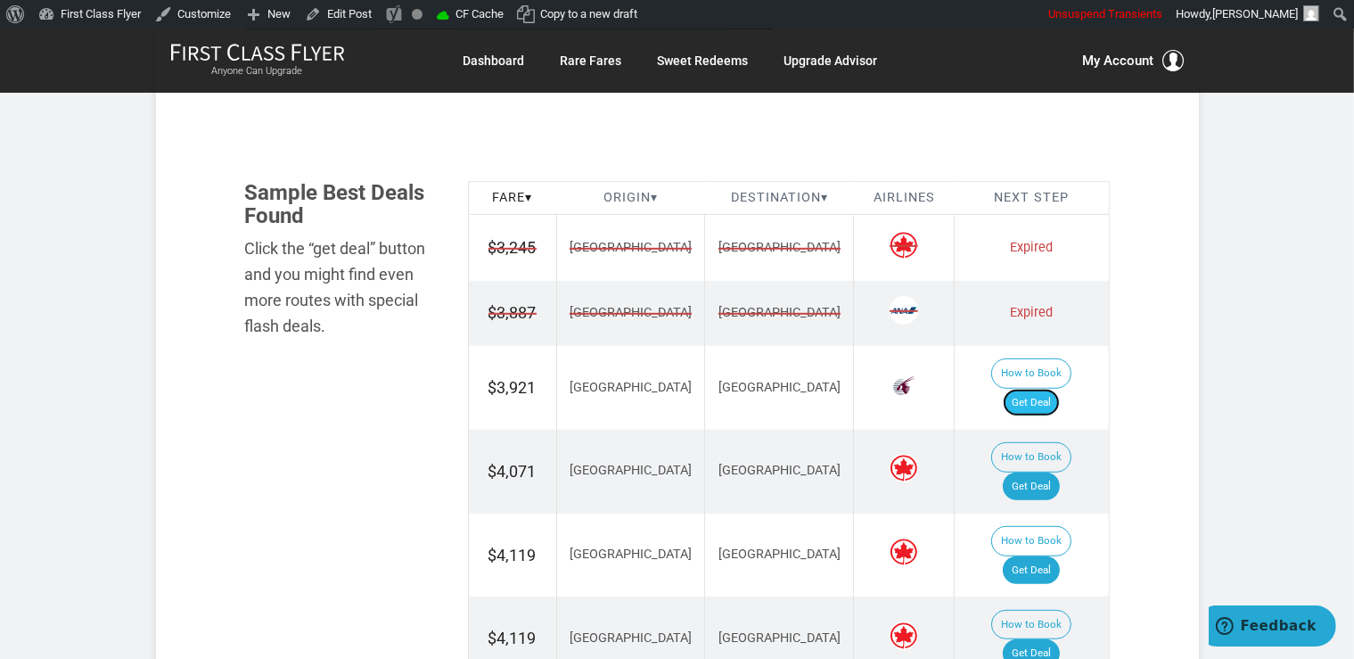
click at [1059, 389] on link "Get Deal" at bounding box center [1031, 403] width 57 height 29
click at [1060, 639] on link "Get Deal" at bounding box center [1031, 653] width 57 height 29
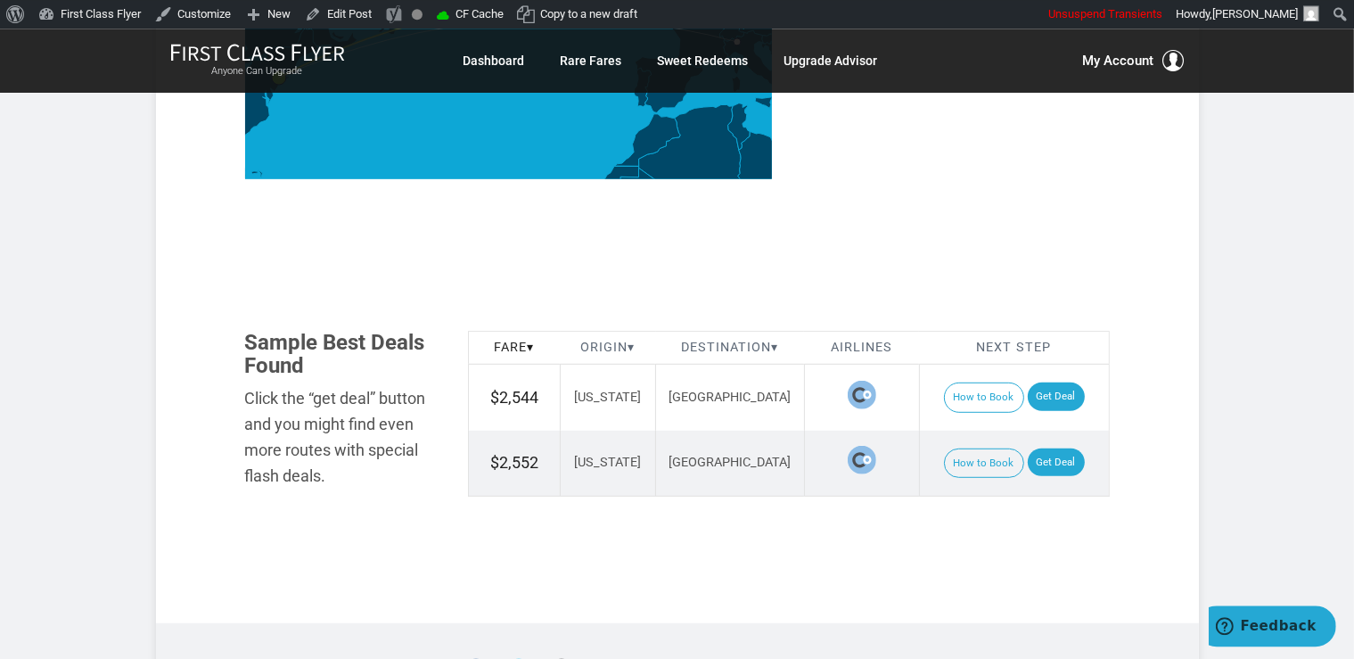
scroll to position [1035, 0]
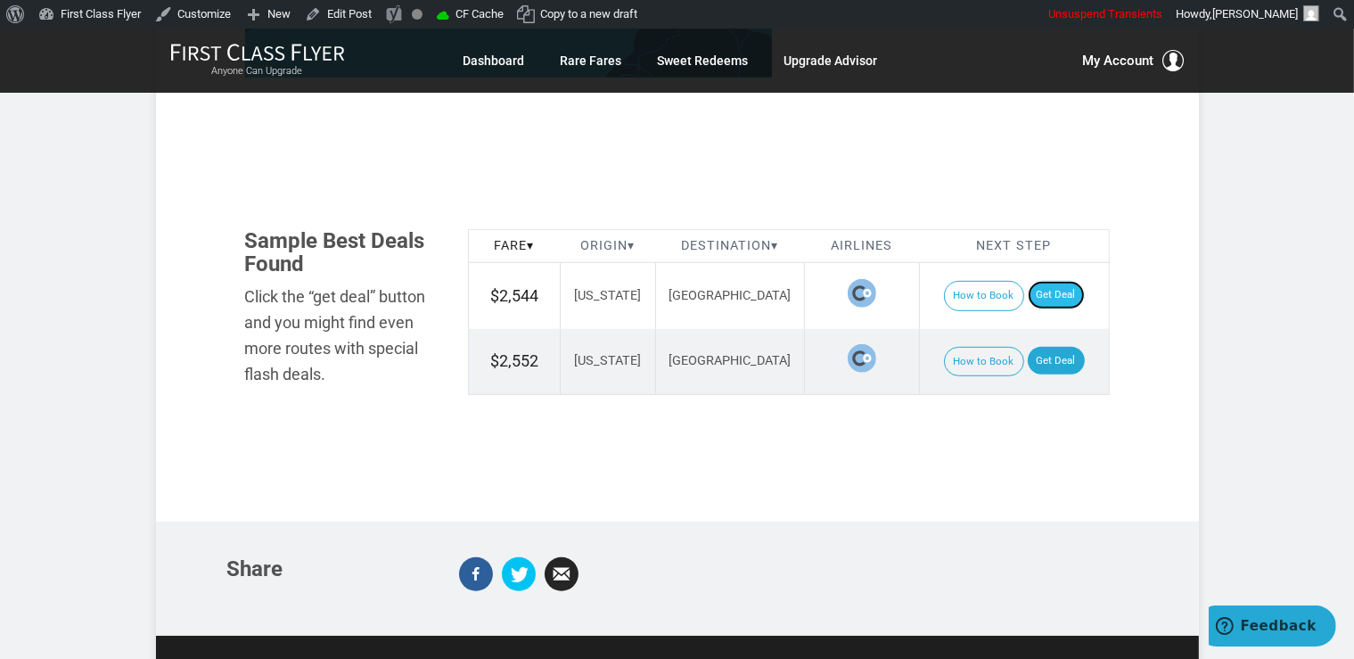
click at [1066, 281] on link "Get Deal" at bounding box center [1055, 295] width 57 height 29
click at [1045, 347] on link "Get Deal" at bounding box center [1055, 361] width 57 height 29
click at [1052, 281] on link "Get Deal" at bounding box center [1055, 295] width 57 height 29
click at [1046, 281] on link "Get Deal" at bounding box center [1055, 295] width 57 height 29
click at [1033, 347] on link "Get Deal" at bounding box center [1055, 361] width 57 height 29
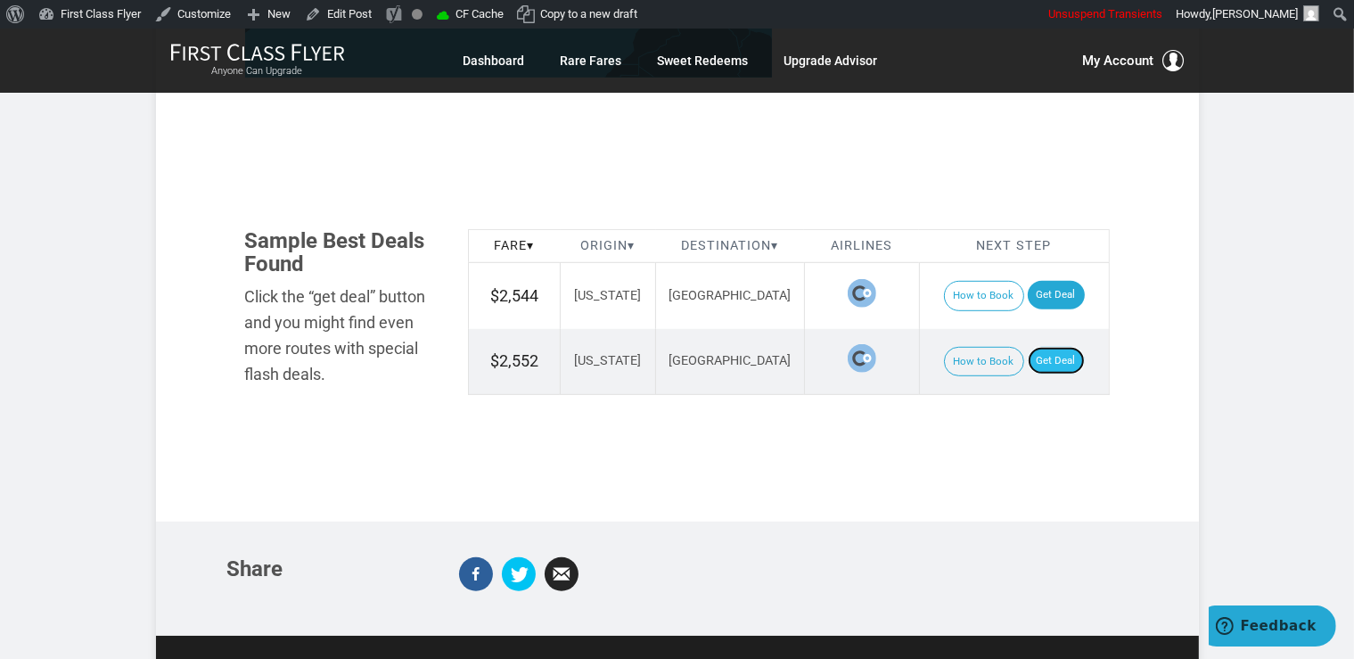
click at [1048, 347] on link "Get Deal" at bounding box center [1055, 361] width 57 height 29
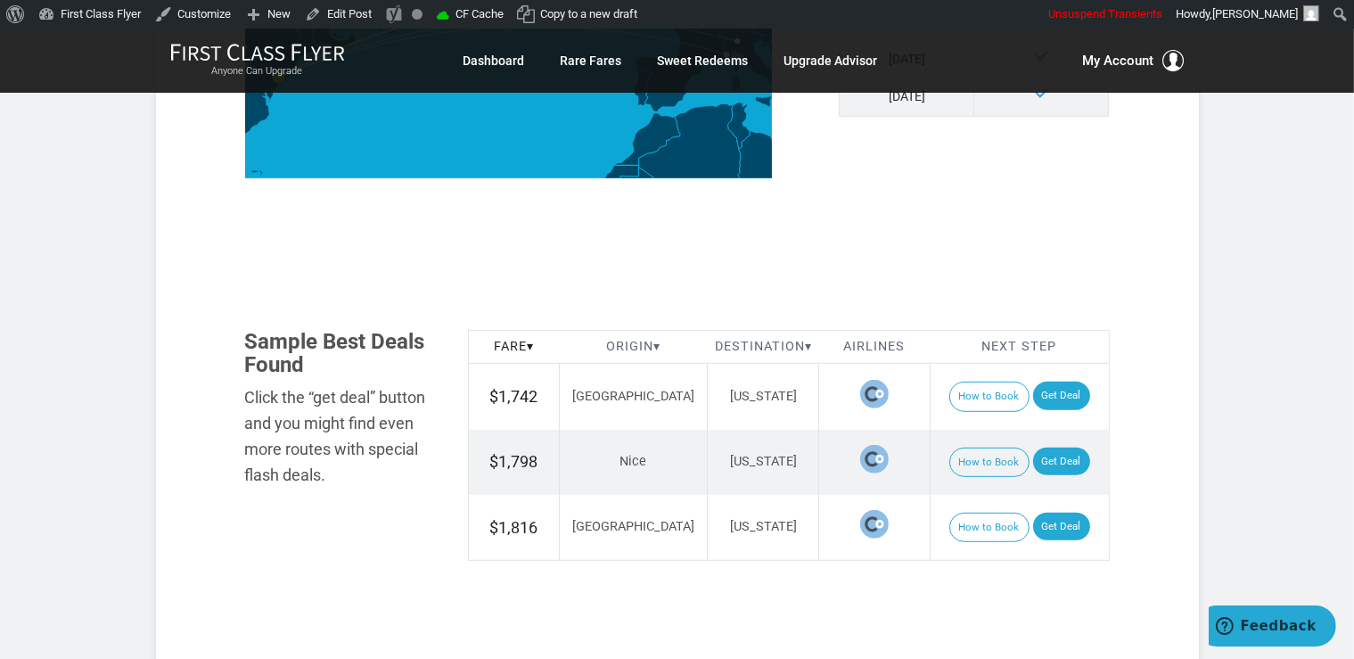
scroll to position [901, 0]
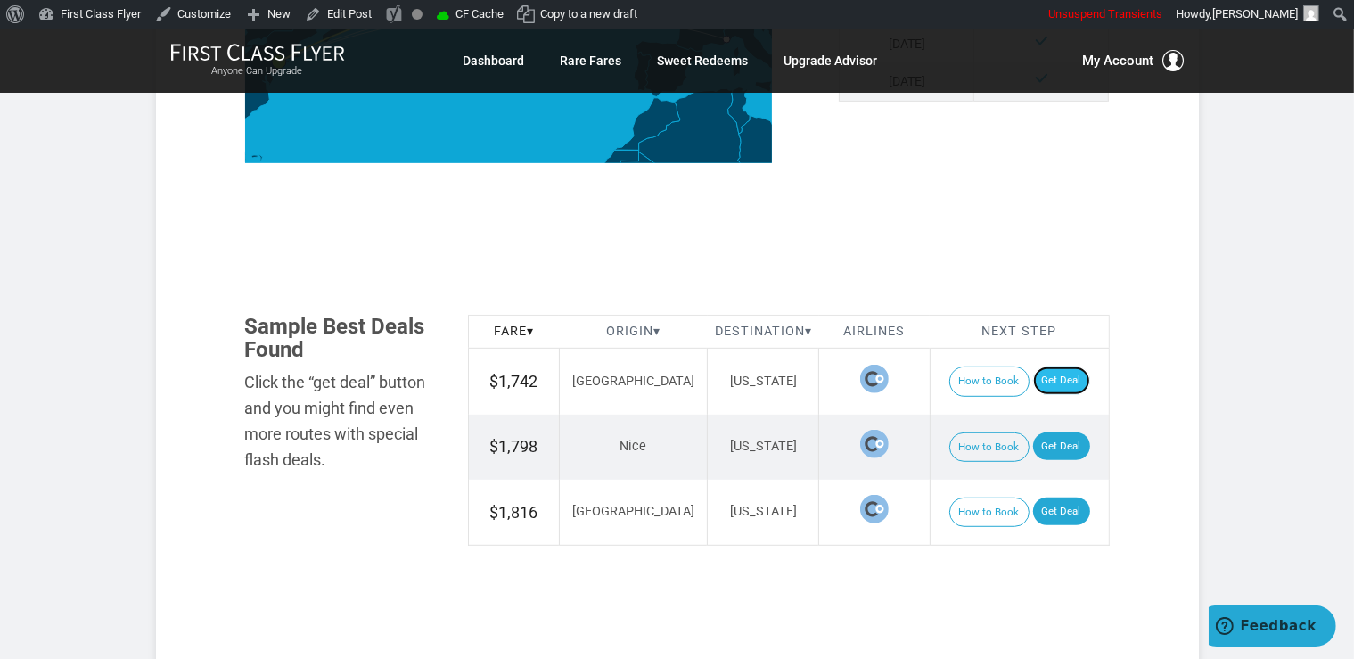
click at [1038, 368] on link "Get Deal" at bounding box center [1061, 380] width 57 height 29
click at [1043, 436] on link "Get Deal" at bounding box center [1061, 446] width 57 height 29
click at [1065, 509] on link "Get Deal" at bounding box center [1061, 511] width 57 height 29
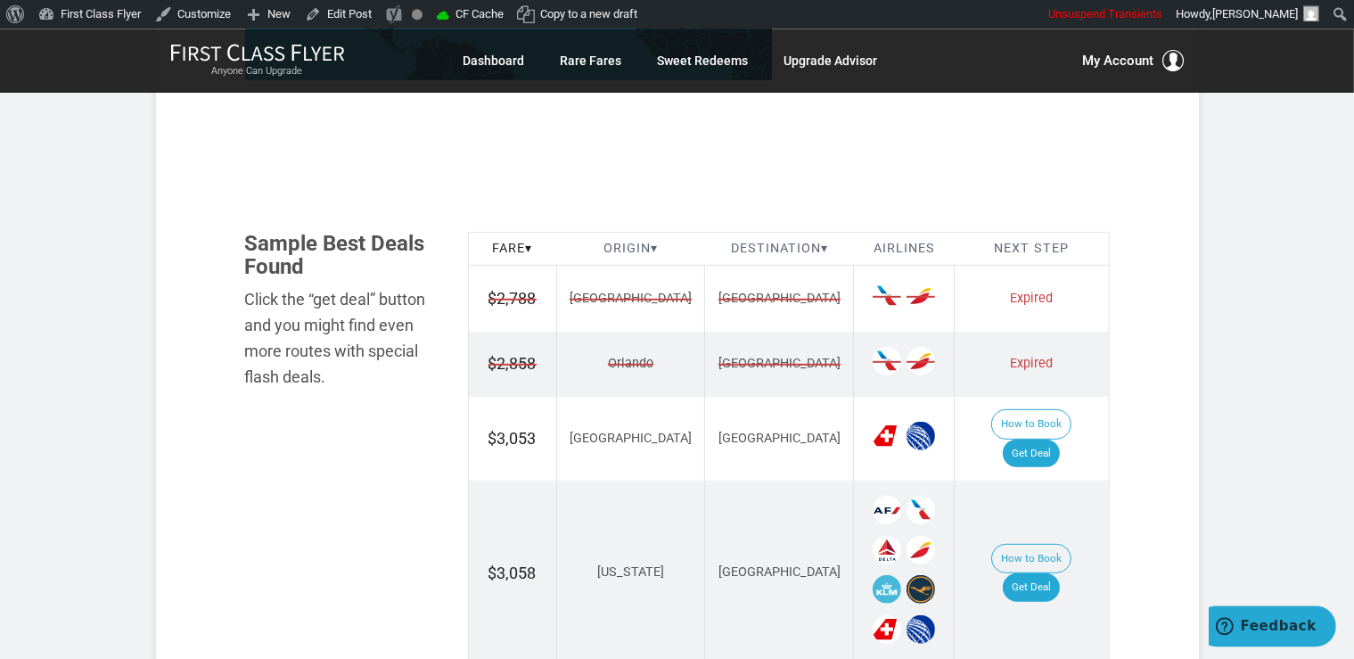
scroll to position [1129, 0]
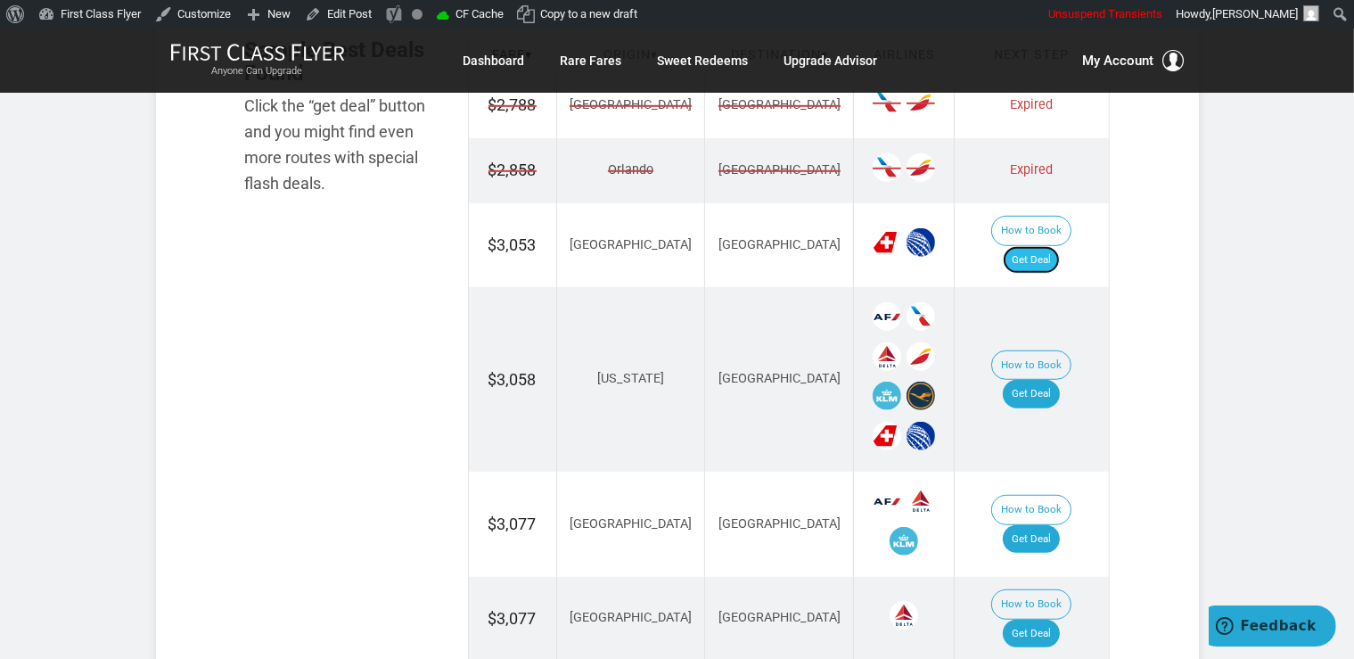
click at [1053, 246] on link "Get Deal" at bounding box center [1031, 260] width 57 height 29
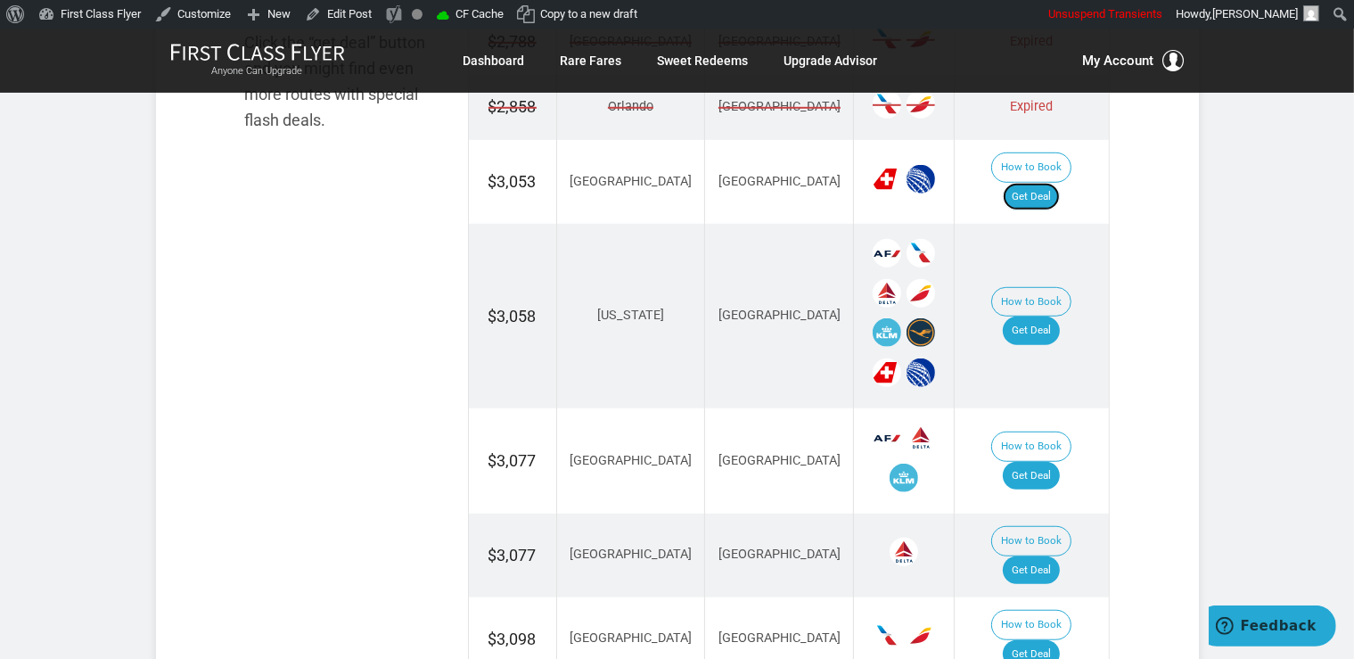
scroll to position [1223, 0]
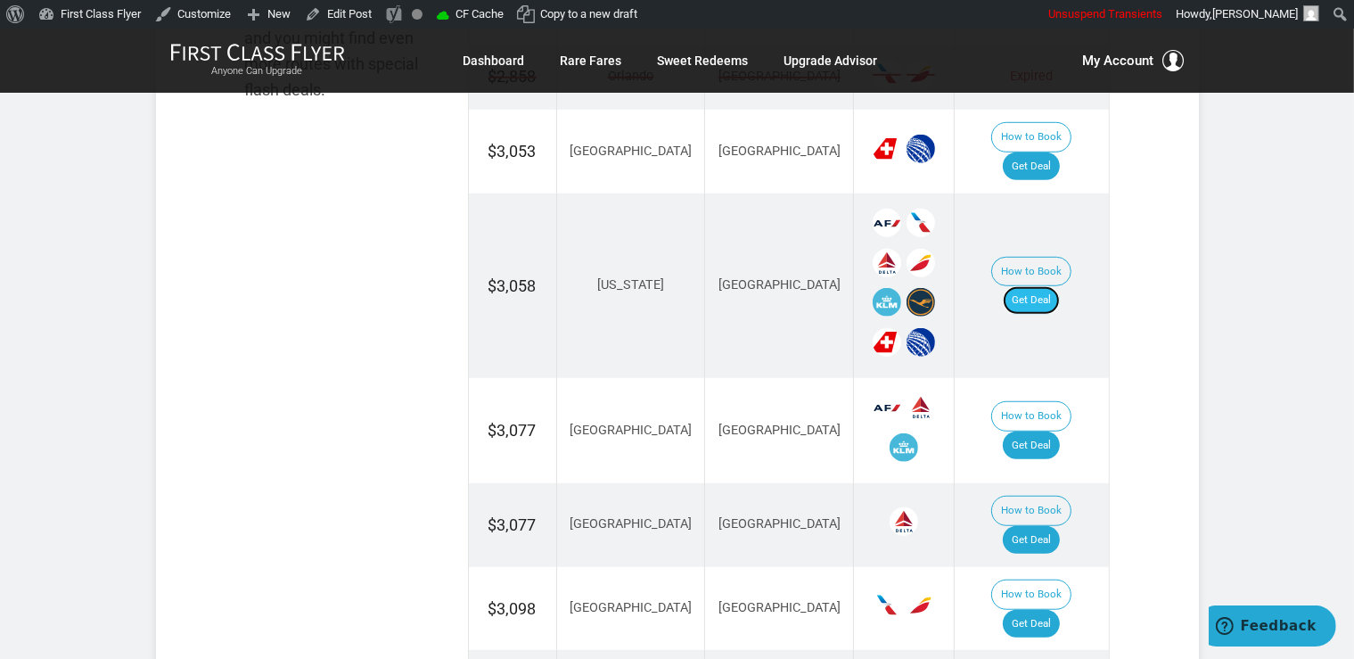
click at [1052, 286] on link "Get Deal" at bounding box center [1031, 300] width 57 height 29
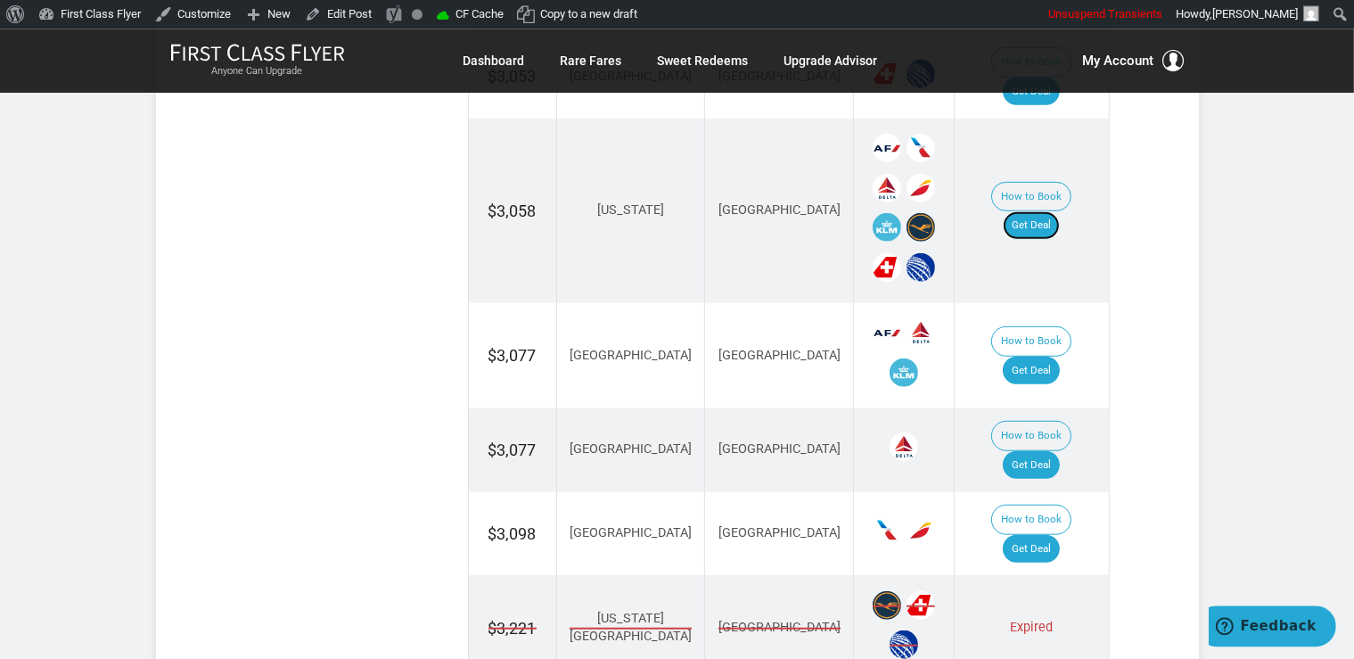
scroll to position [1317, 0]
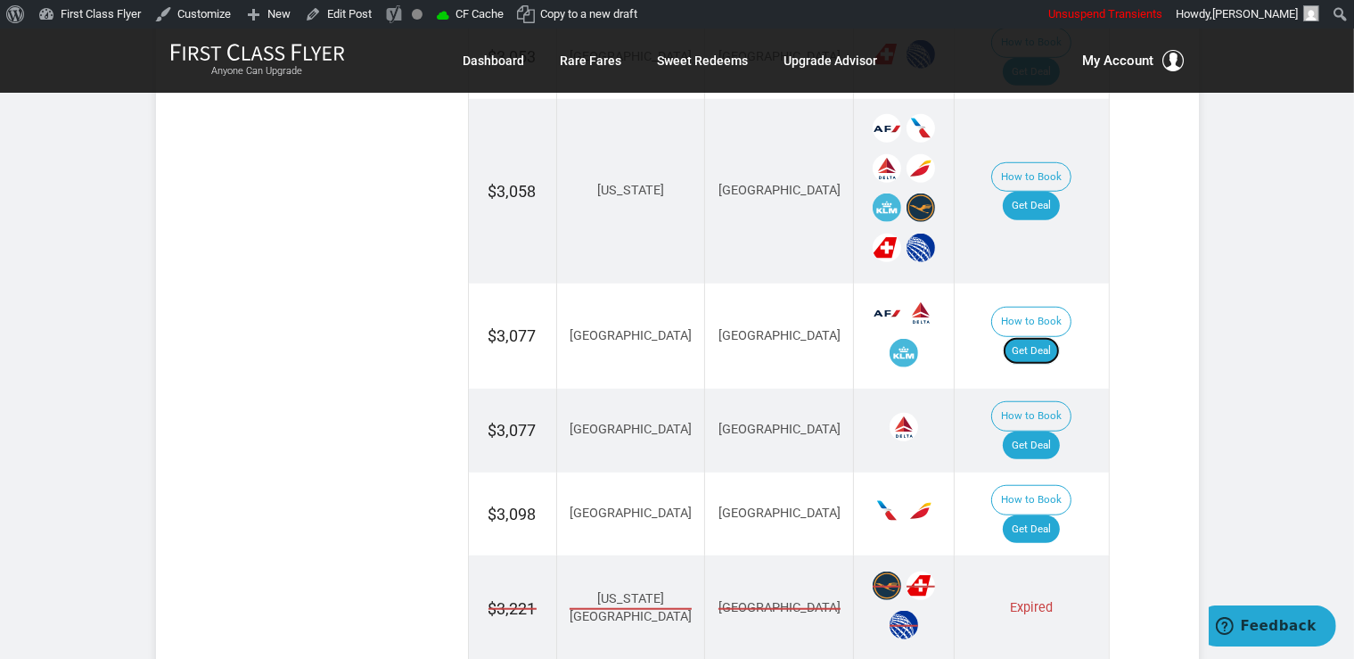
click at [1060, 337] on link "Get Deal" at bounding box center [1031, 351] width 57 height 29
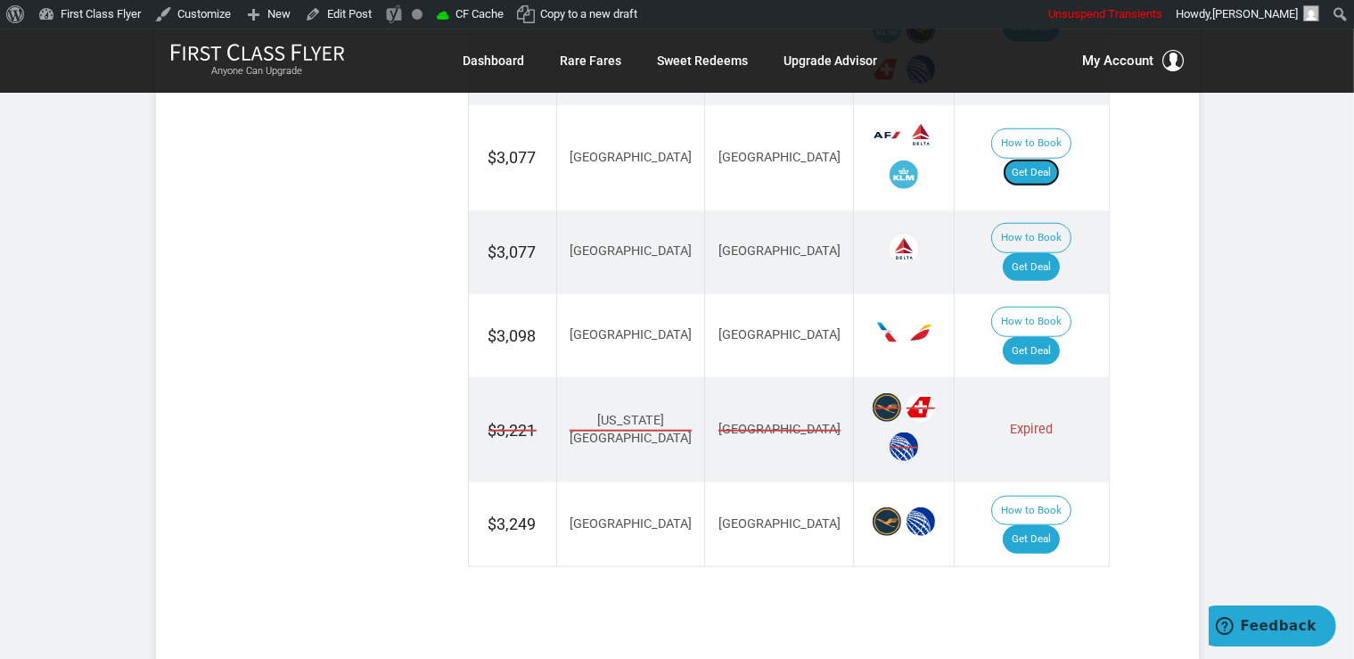
scroll to position [1505, 0]
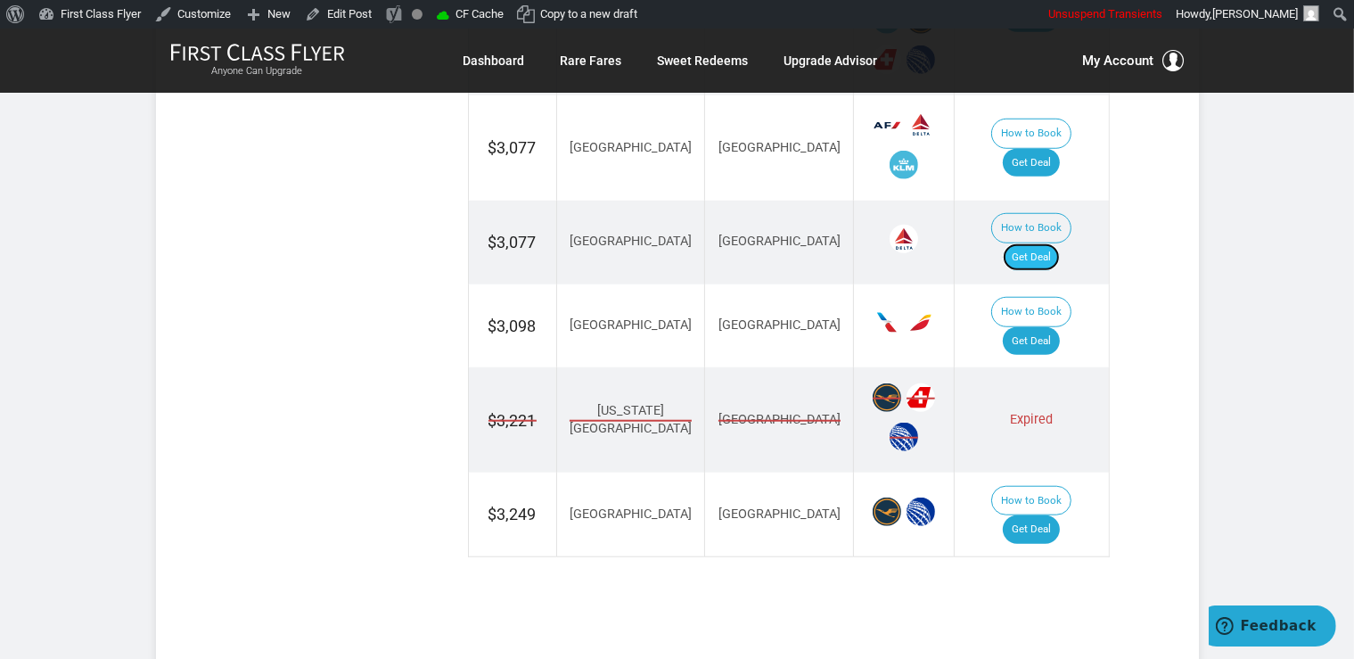
click at [1052, 243] on link "Get Deal" at bounding box center [1031, 257] width 57 height 29
drag, startPoint x: 1055, startPoint y: 266, endPoint x: 1058, endPoint y: 282, distance: 17.1
click at [1055, 327] on link "Get Deal" at bounding box center [1031, 341] width 57 height 29
click at [1046, 515] on link "Get Deal" at bounding box center [1031, 529] width 57 height 29
click at [1053, 515] on link "Get Deal" at bounding box center [1031, 529] width 57 height 29
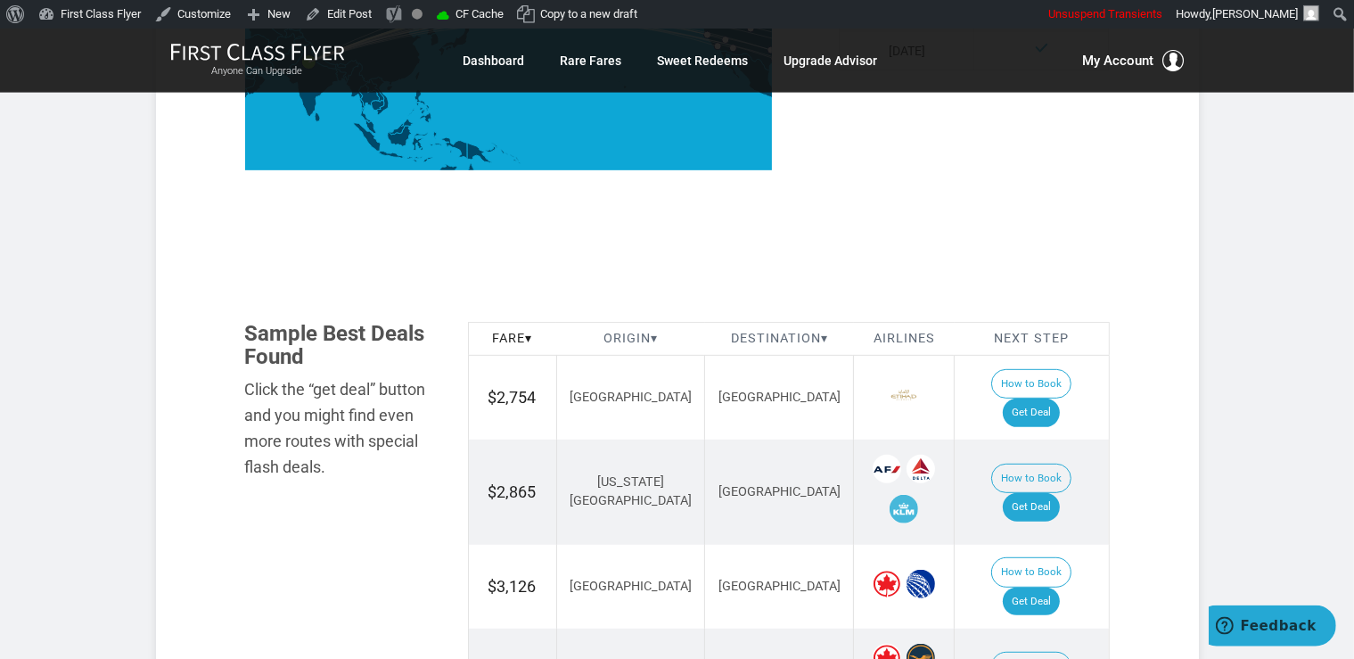
scroll to position [847, 0]
click at [1047, 397] on link "Get Deal" at bounding box center [1031, 411] width 57 height 29
click at [1060, 397] on link "Get Deal" at bounding box center [1031, 411] width 57 height 29
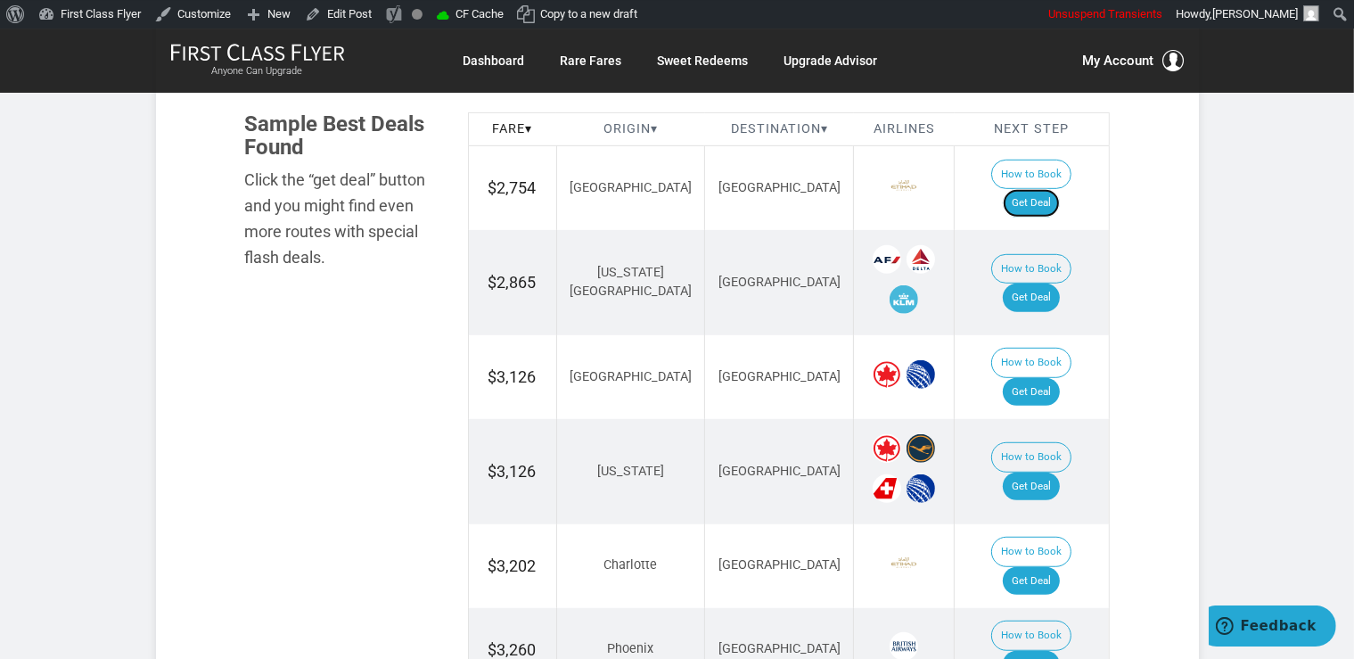
scroll to position [1223, 0]
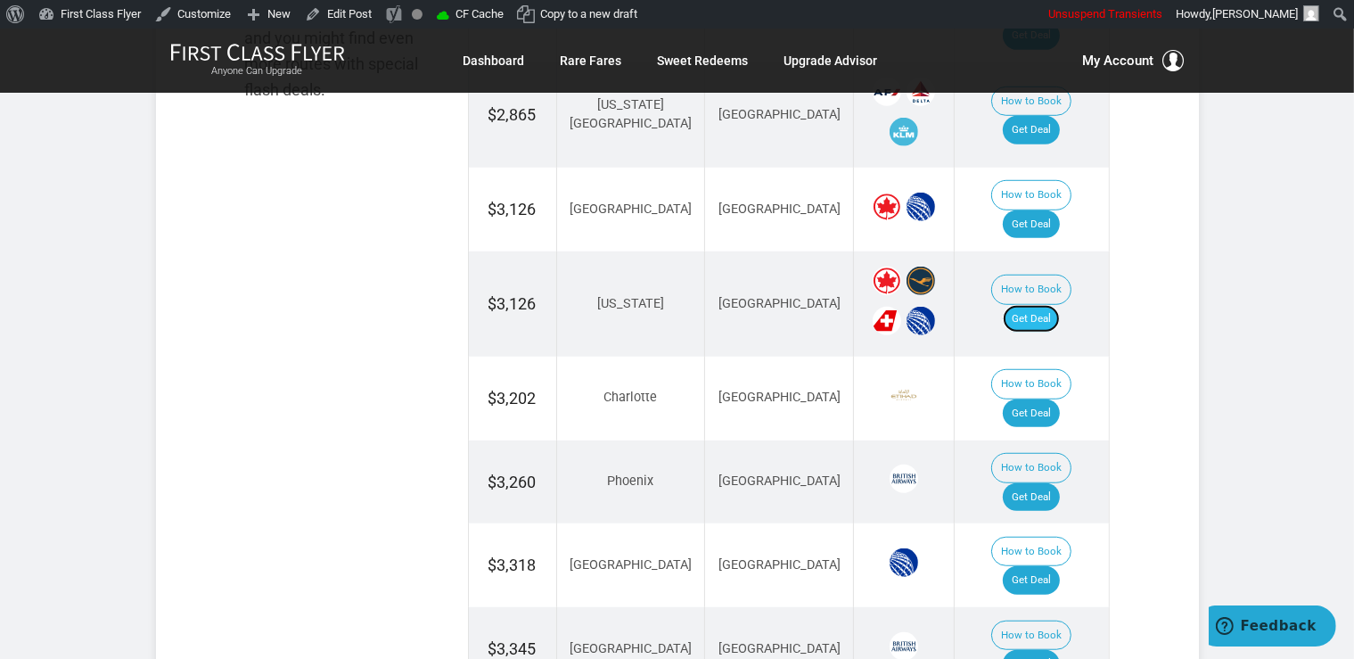
click at [1046, 305] on link "Get Deal" at bounding box center [1031, 319] width 57 height 29
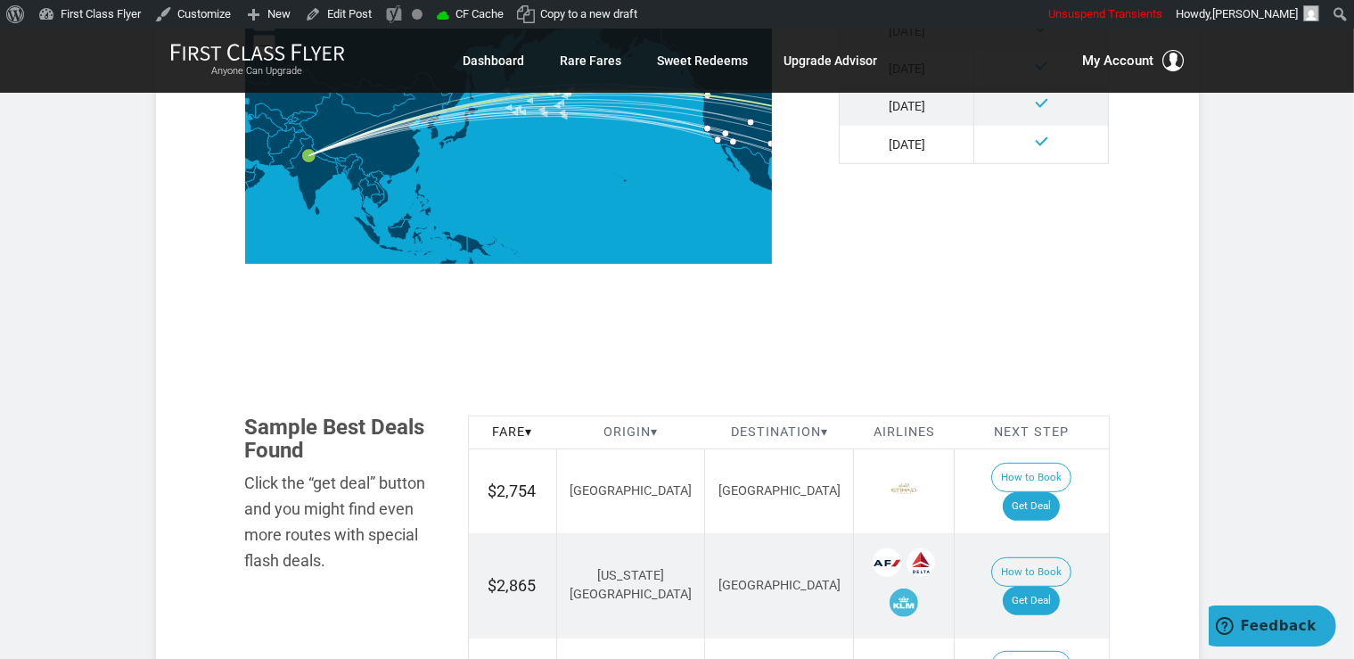
scroll to position [847, 0]
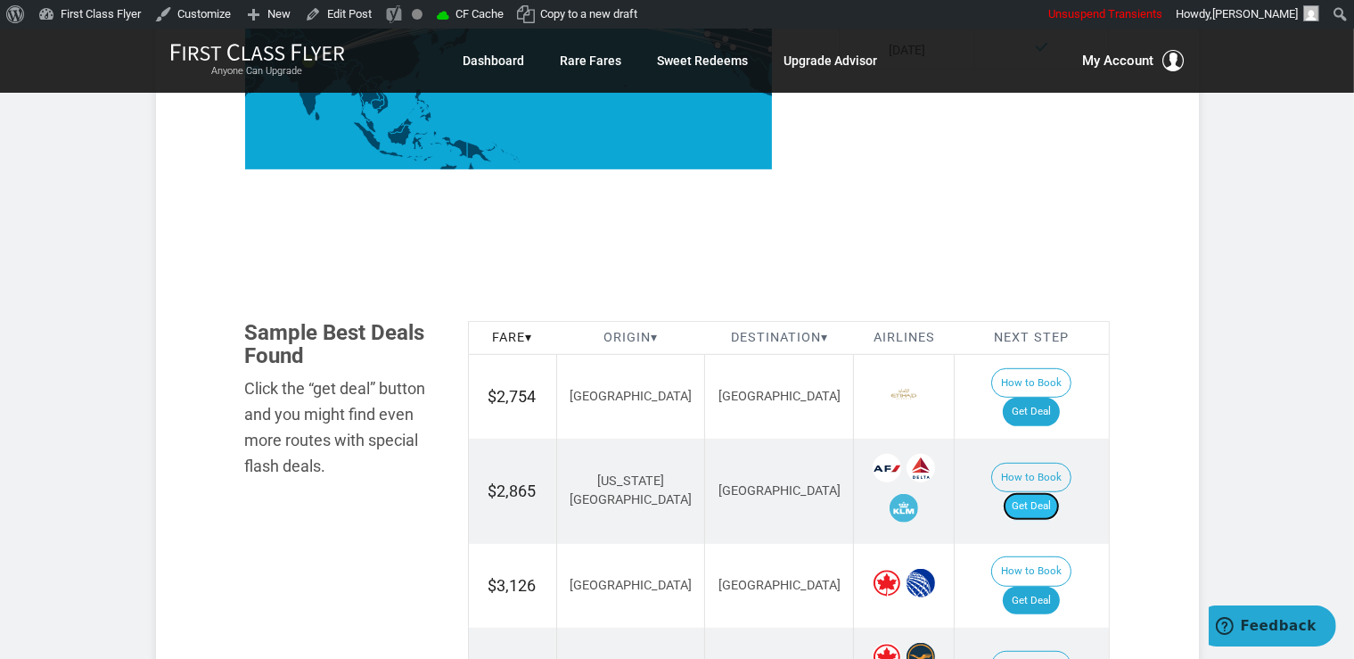
click at [1060, 492] on link "Get Deal" at bounding box center [1031, 506] width 57 height 29
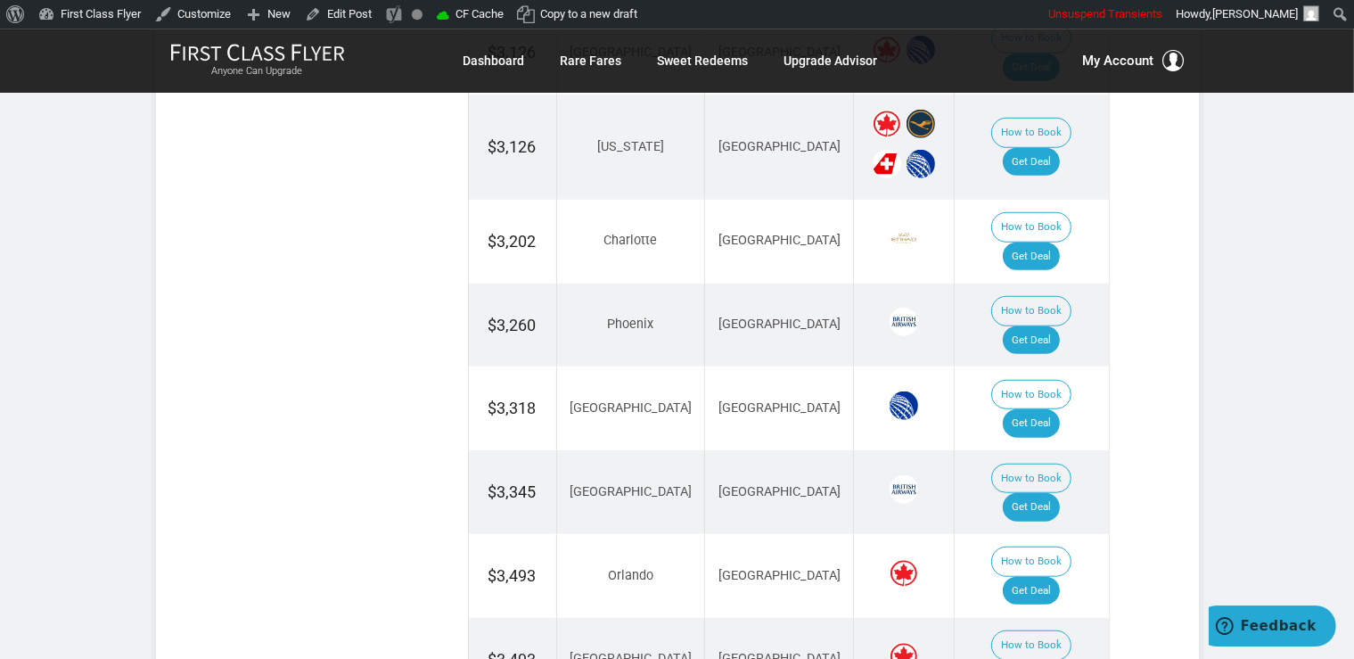
scroll to position [1412, 0]
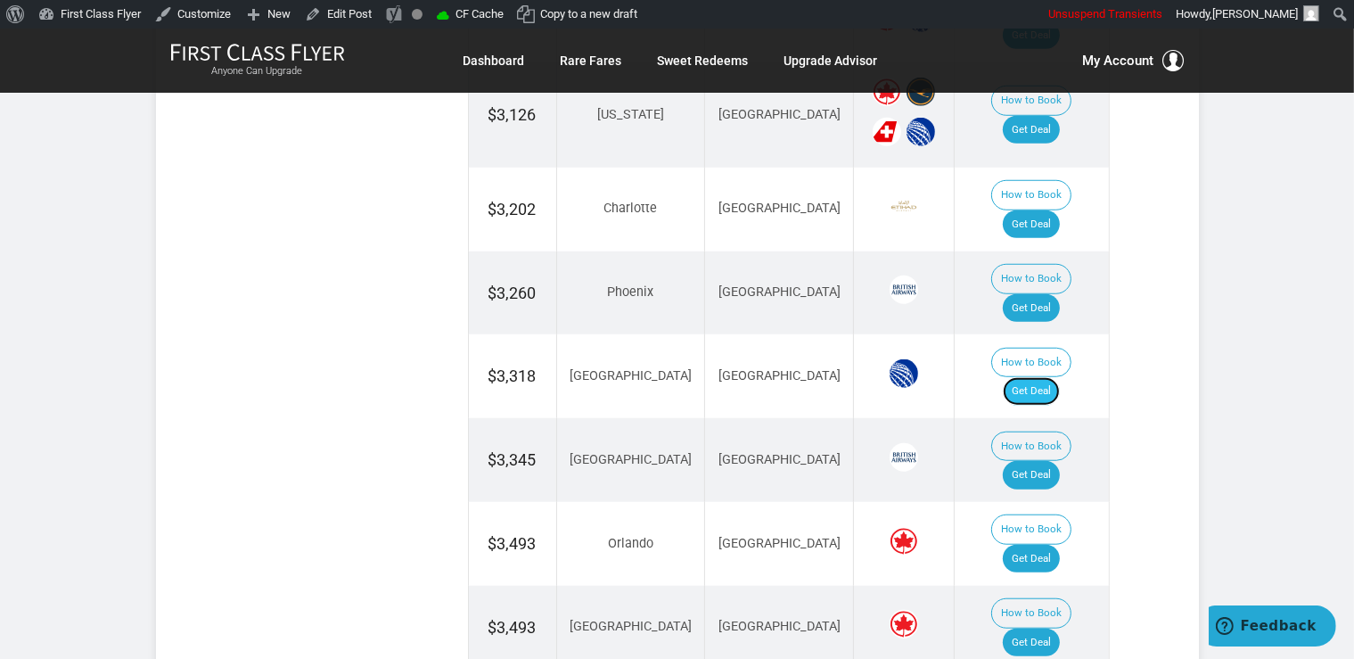
click at [1050, 377] on link "Get Deal" at bounding box center [1031, 391] width 57 height 29
click at [1046, 461] on link "Get Deal" at bounding box center [1031, 475] width 57 height 29
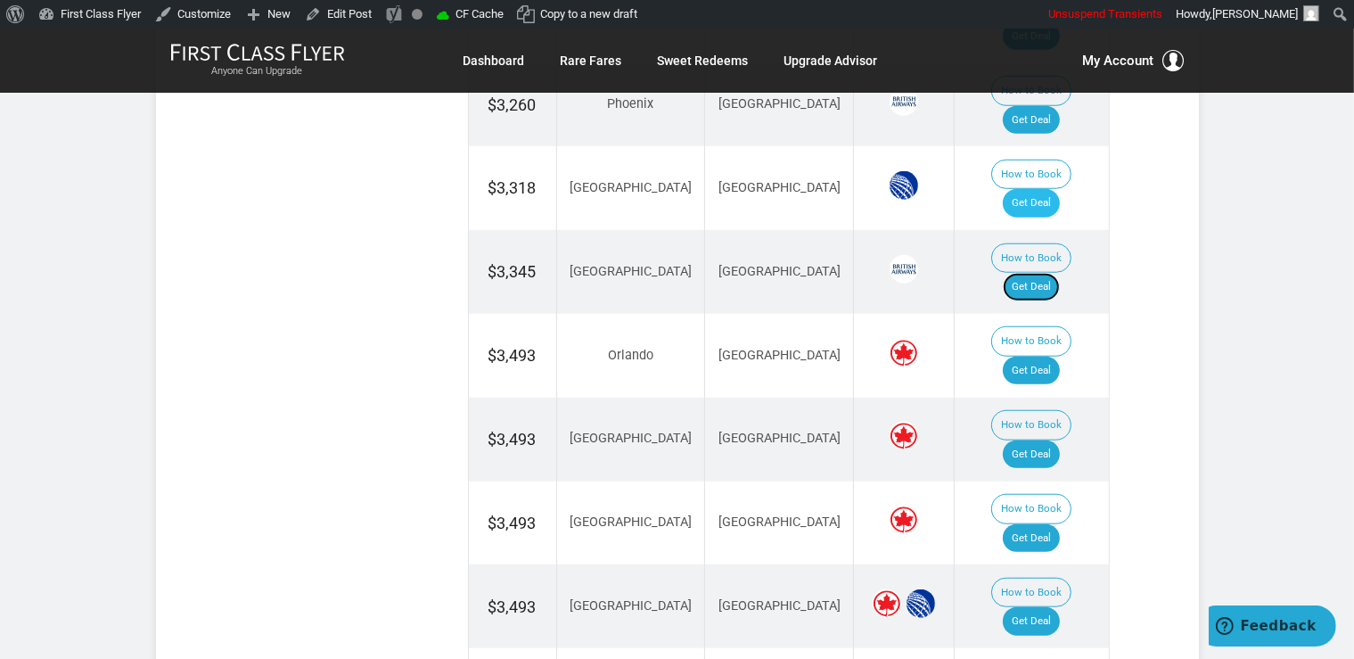
scroll to position [1317, 0]
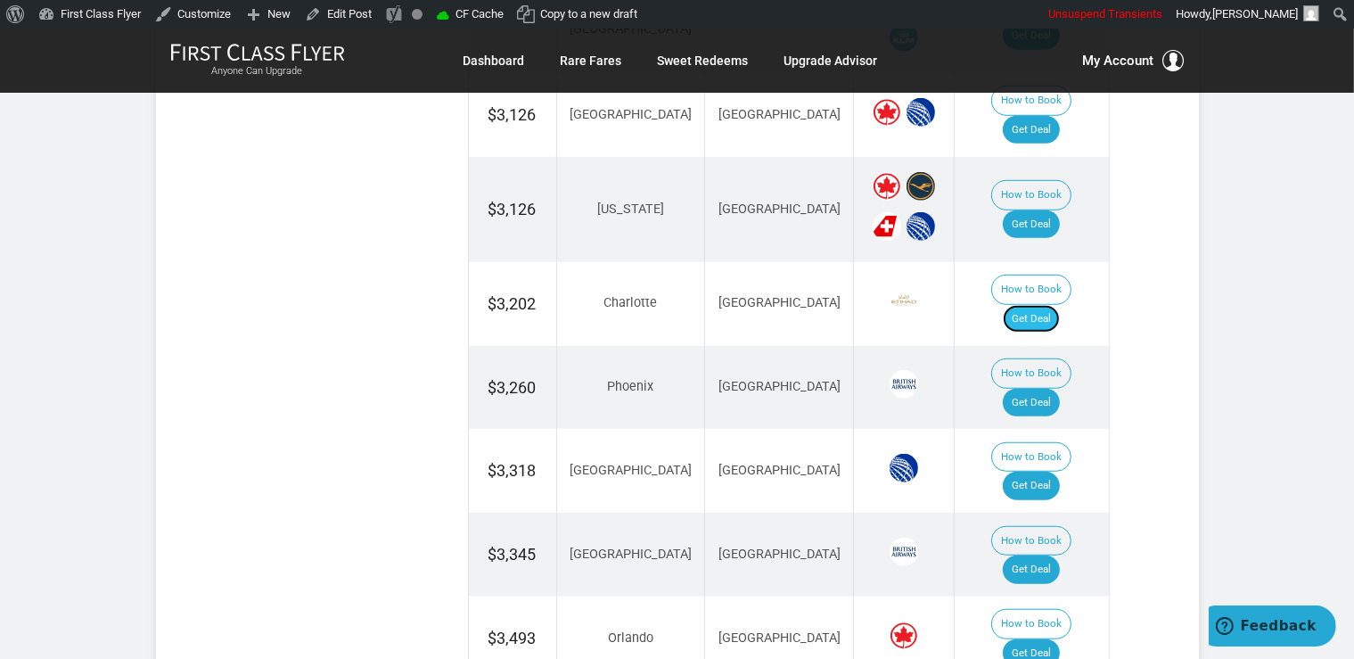
click at [1058, 305] on link "Get Deal" at bounding box center [1031, 319] width 57 height 29
click at [1020, 389] on link "Get Deal" at bounding box center [1031, 403] width 57 height 29
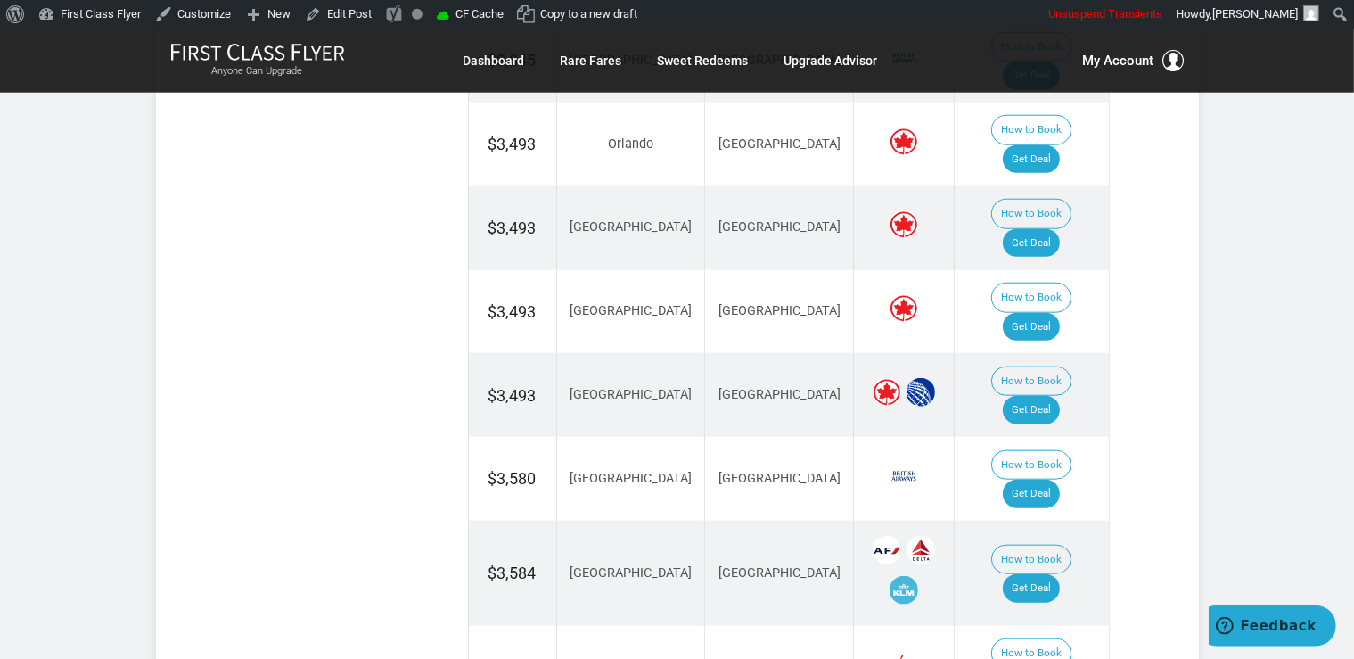
scroll to position [1882, 0]
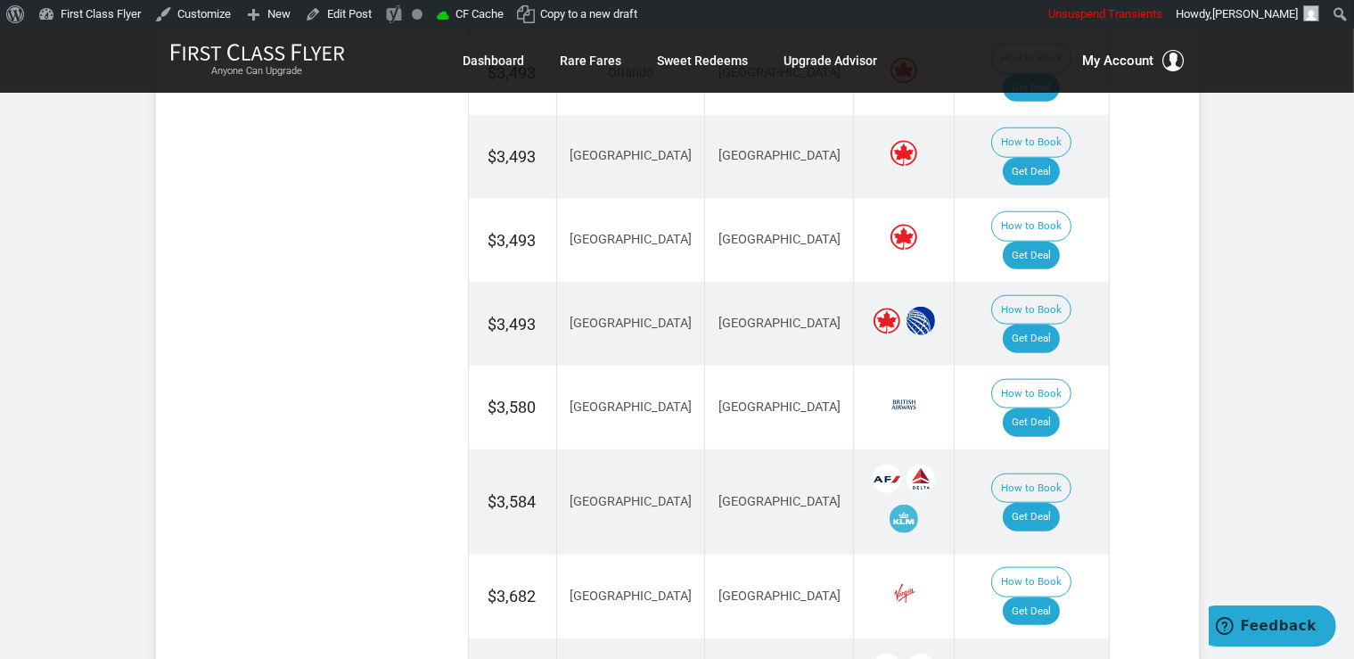
click at [1036, 449] on td "How to Book Get Deal" at bounding box center [1031, 501] width 154 height 105
click at [1039, 503] on link "Get Deal" at bounding box center [1031, 517] width 57 height 29
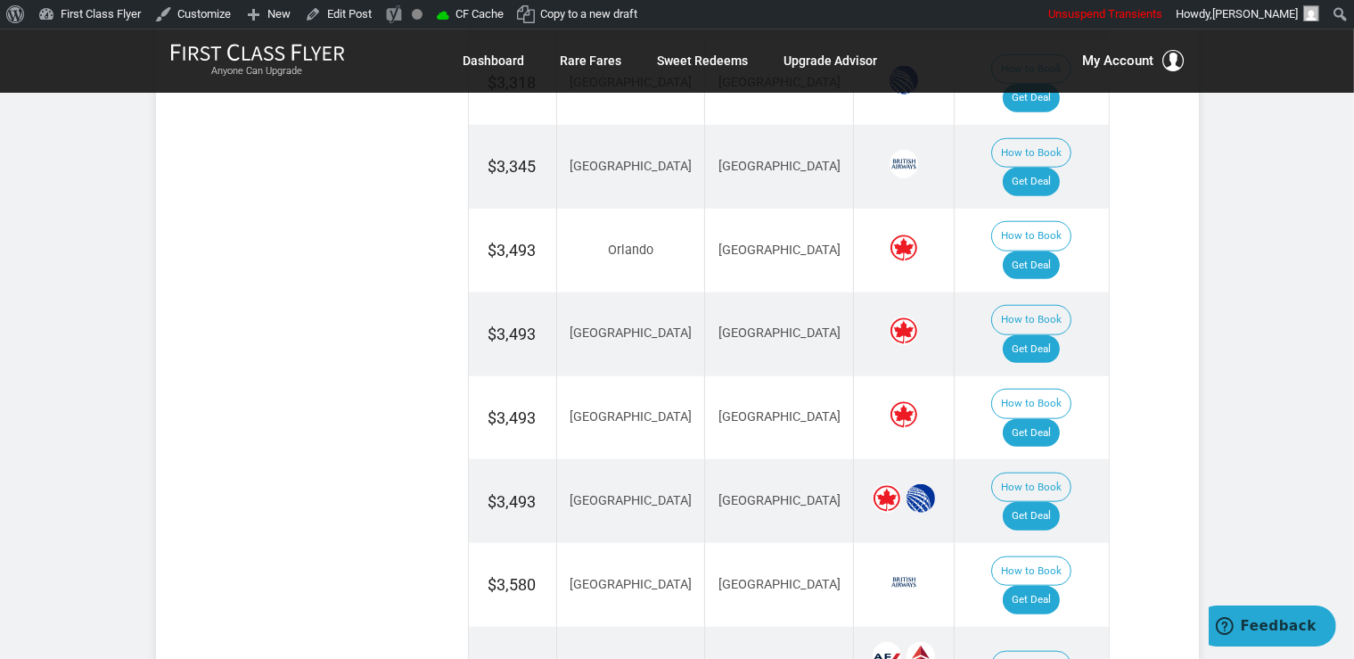
scroll to position [1693, 0]
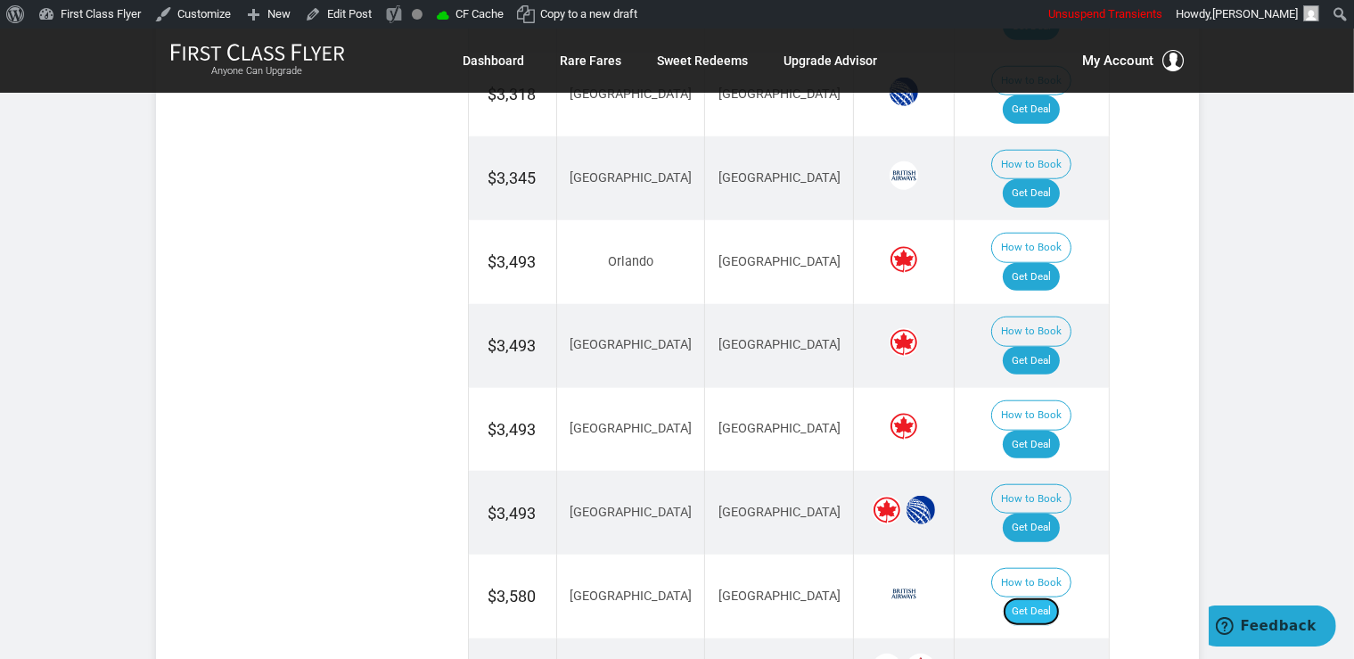
click at [1060, 597] on link "Get Deal" at bounding box center [1031, 611] width 57 height 29
click at [1035, 430] on link "Get Deal" at bounding box center [1031, 444] width 57 height 29
click at [1024, 513] on link "Get Deal" at bounding box center [1031, 527] width 57 height 29
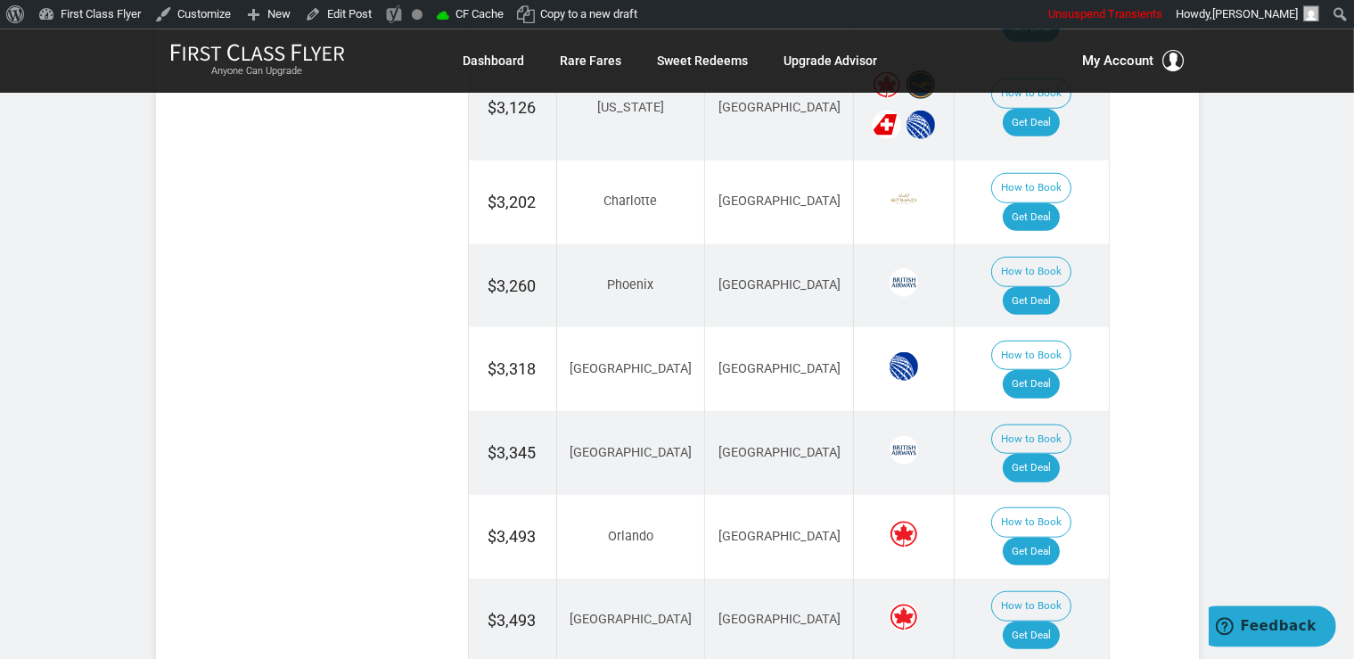
scroll to position [1412, 0]
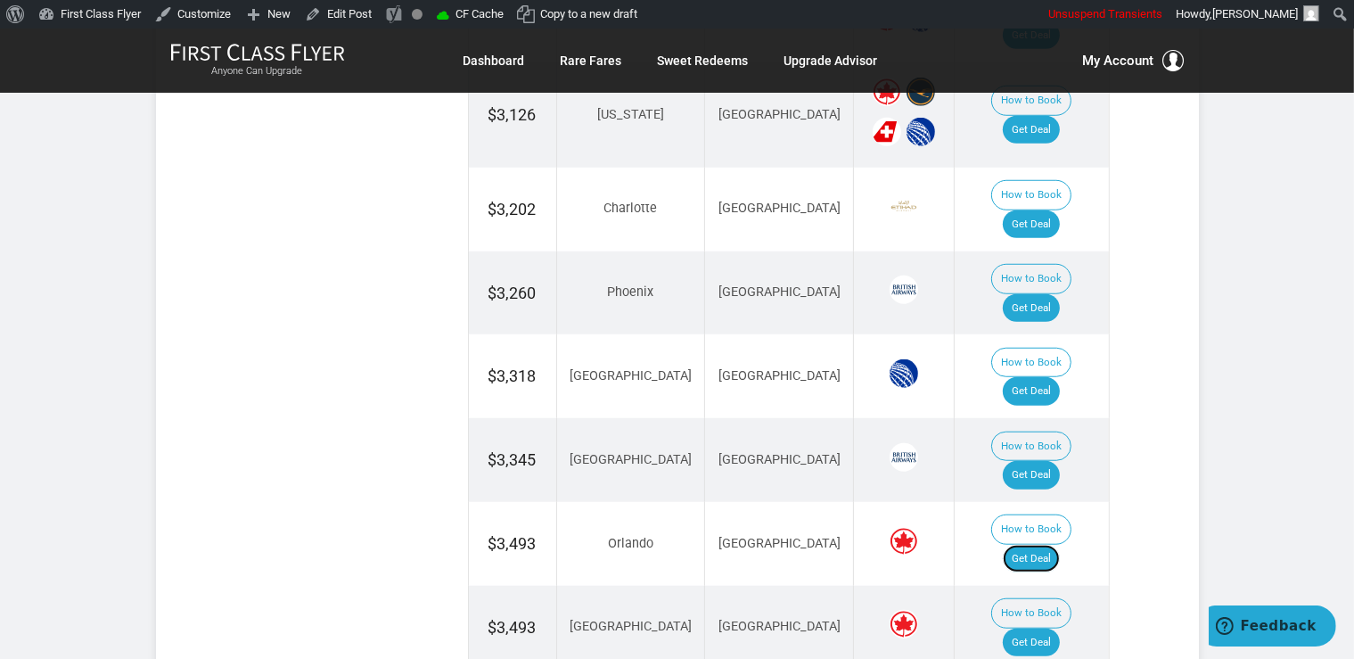
click at [1059, 544] on link "Get Deal" at bounding box center [1031, 558] width 57 height 29
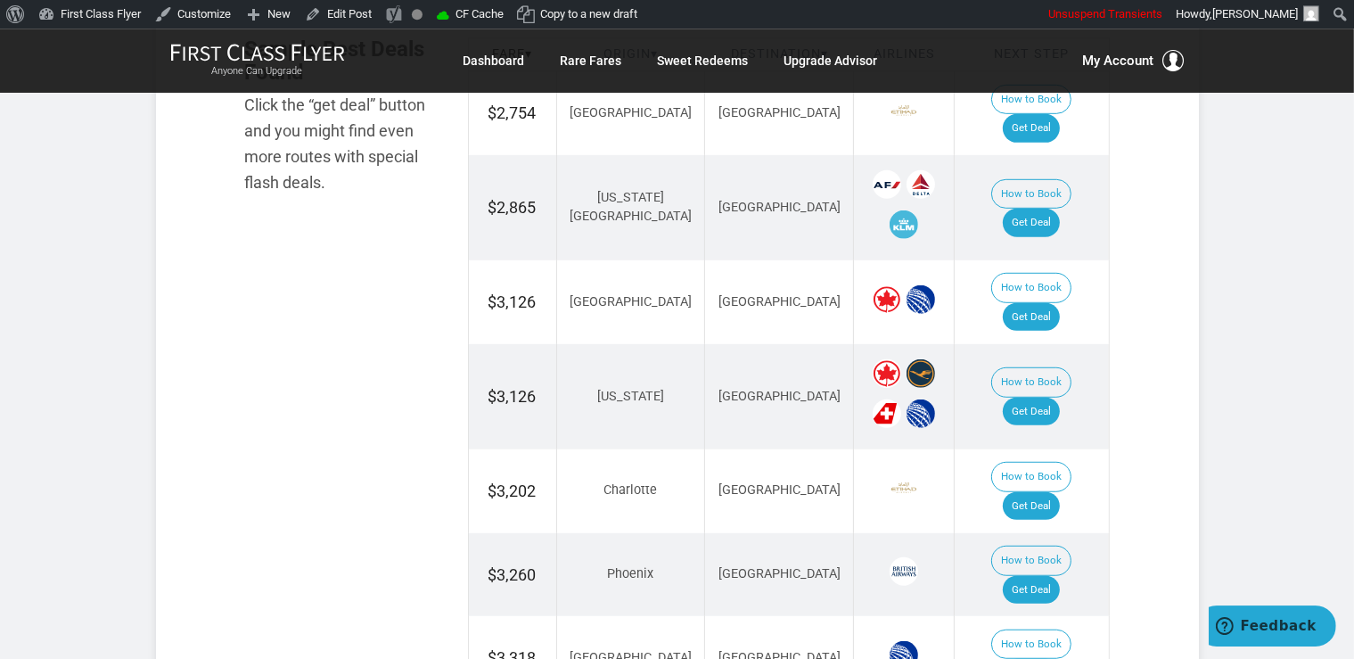
scroll to position [1129, 0]
click at [1060, 304] on link "Get Deal" at bounding box center [1031, 318] width 57 height 29
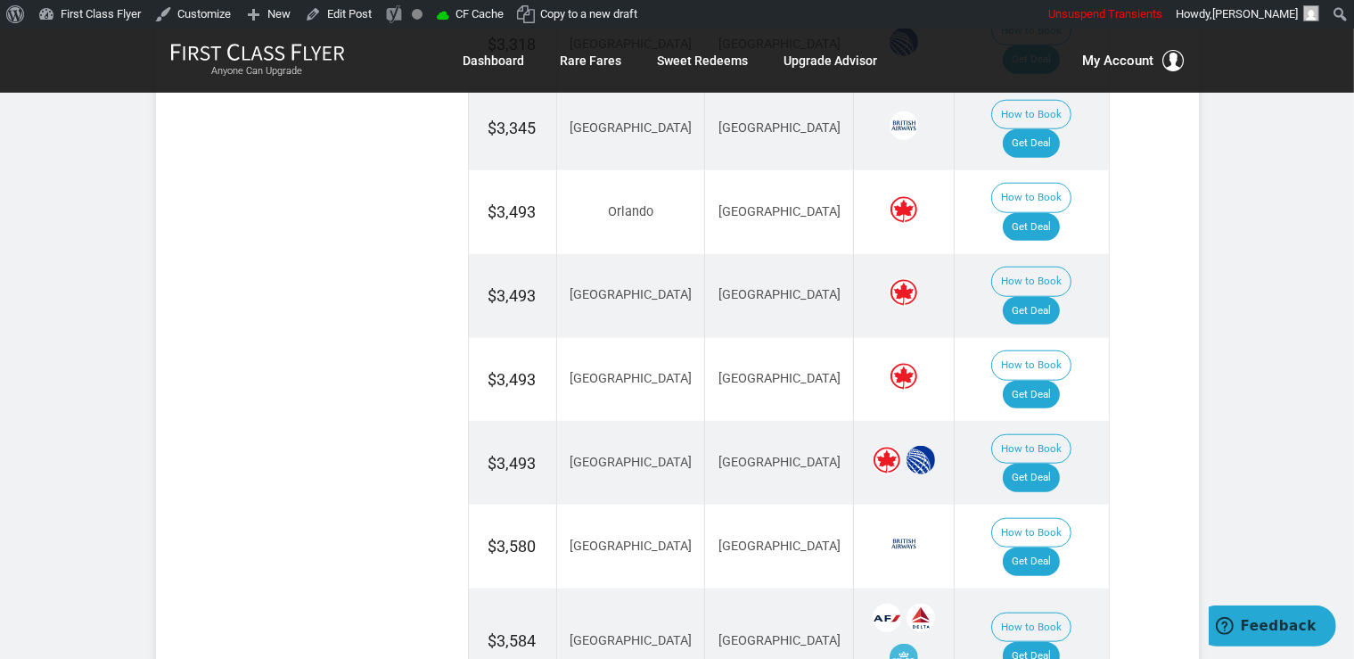
scroll to position [1788, 0]
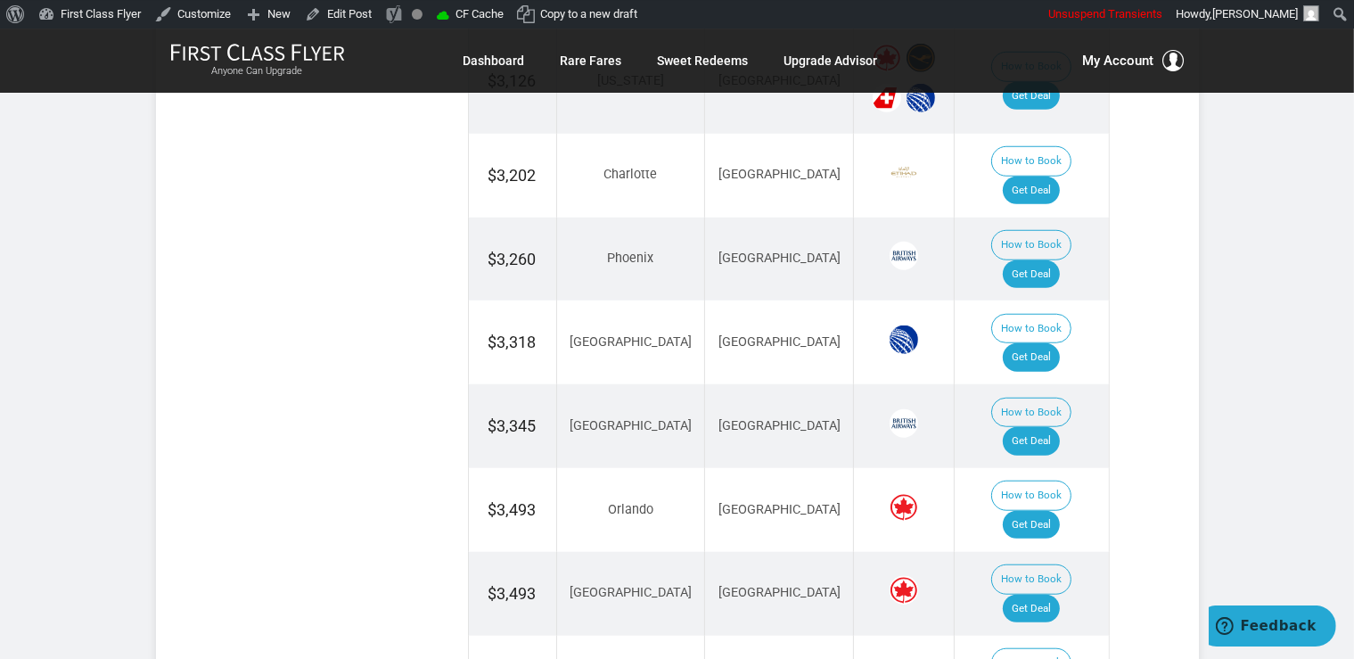
scroll to position [1412, 0]
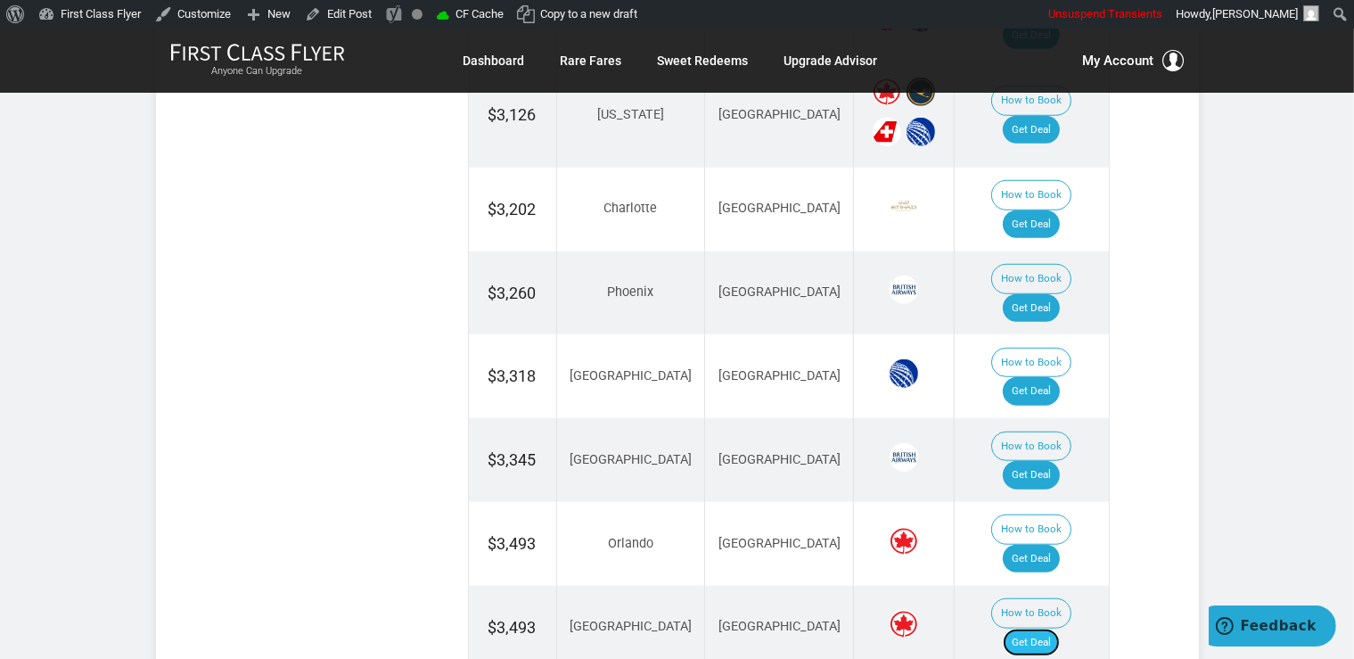
drag, startPoint x: 1029, startPoint y: 464, endPoint x: 1046, endPoint y: 476, distance: 20.5
click at [1030, 628] on link "Get Deal" at bounding box center [1031, 642] width 57 height 29
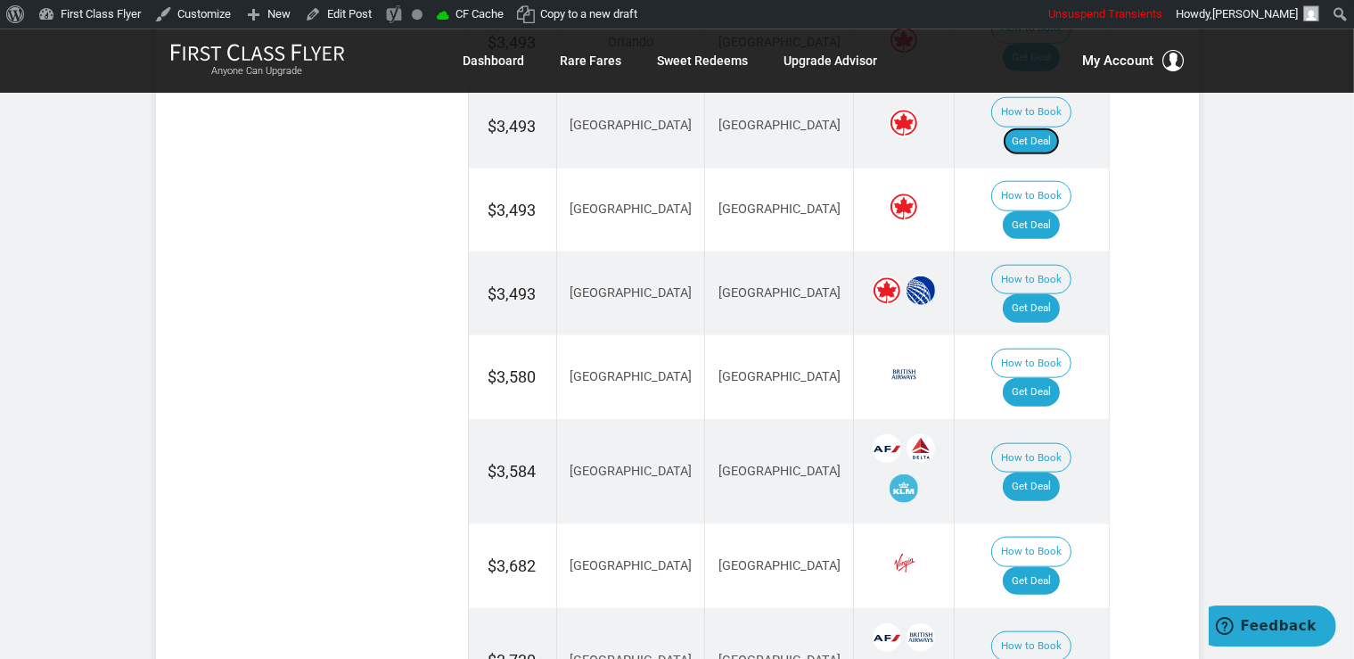
scroll to position [1976, 0]
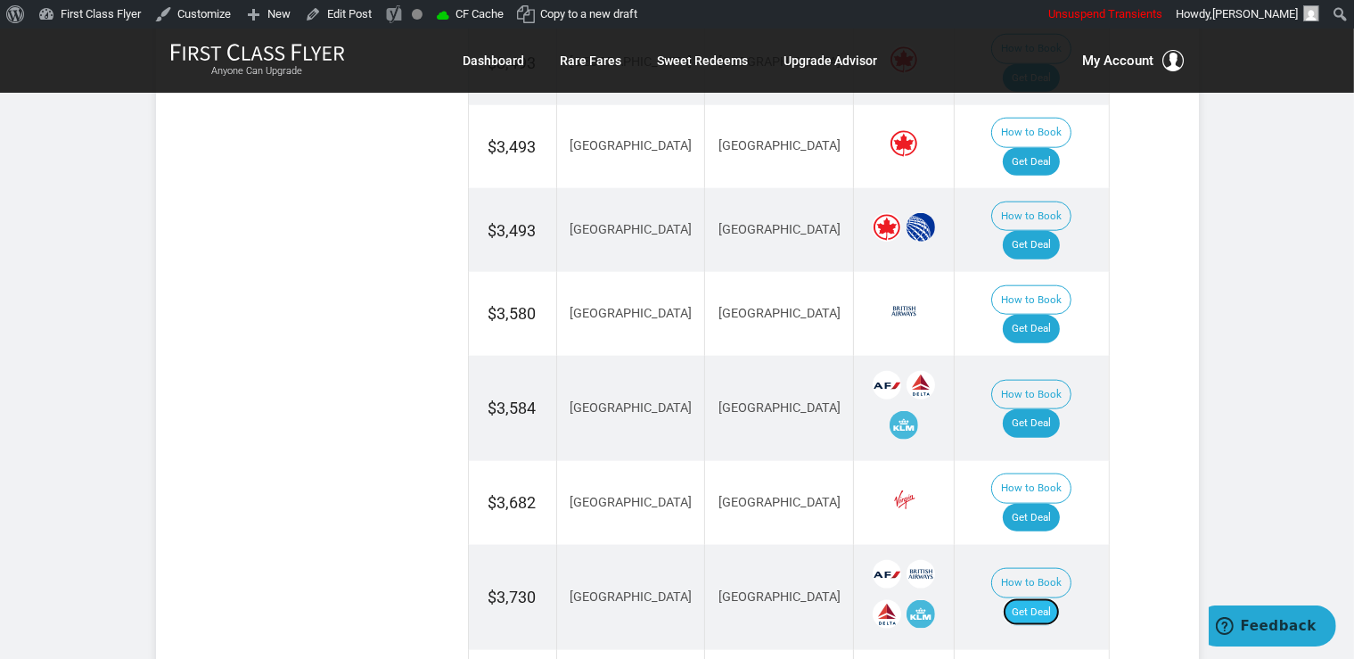
click at [1050, 598] on link "Get Deal" at bounding box center [1031, 612] width 57 height 29
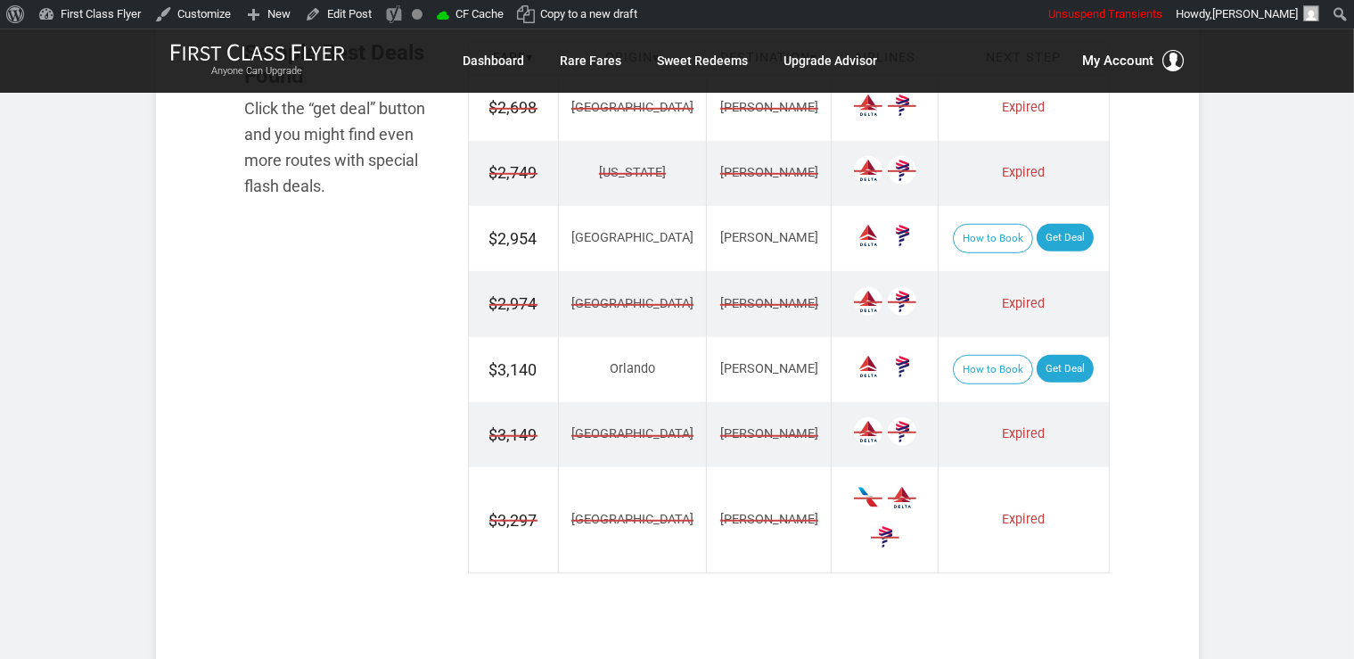
scroll to position [1129, 0]
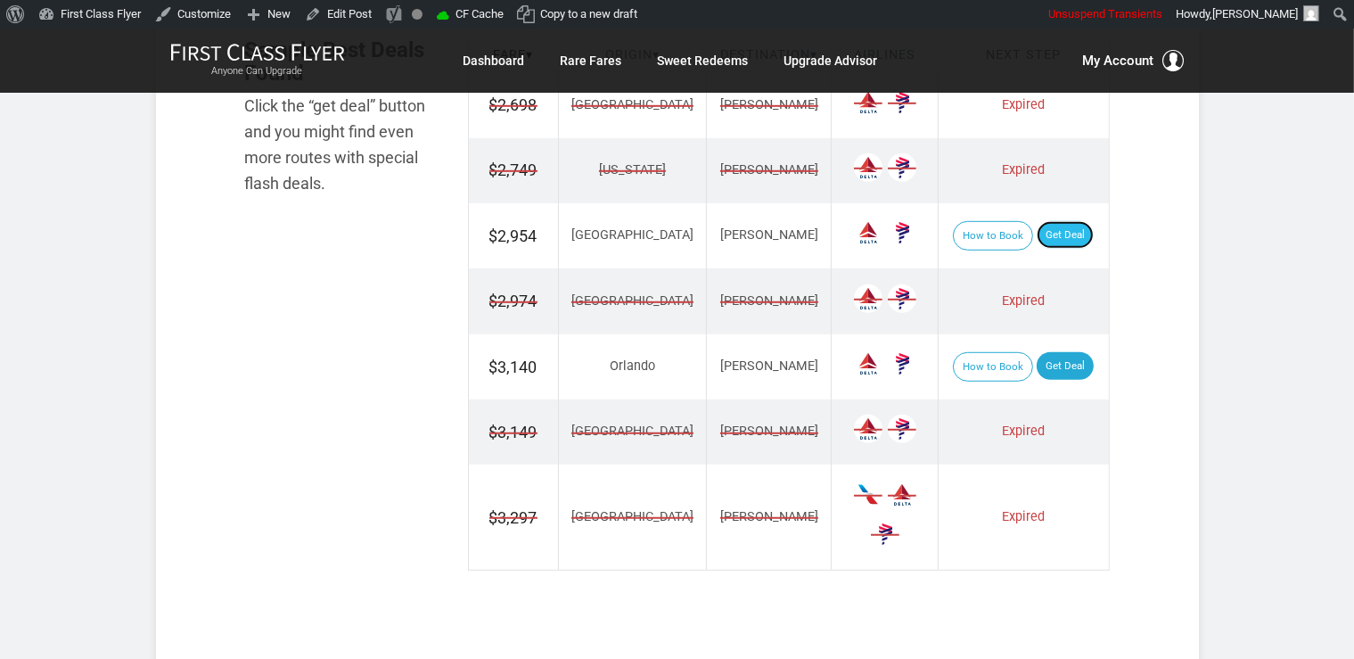
click at [1052, 230] on link "Get Deal" at bounding box center [1064, 235] width 57 height 29
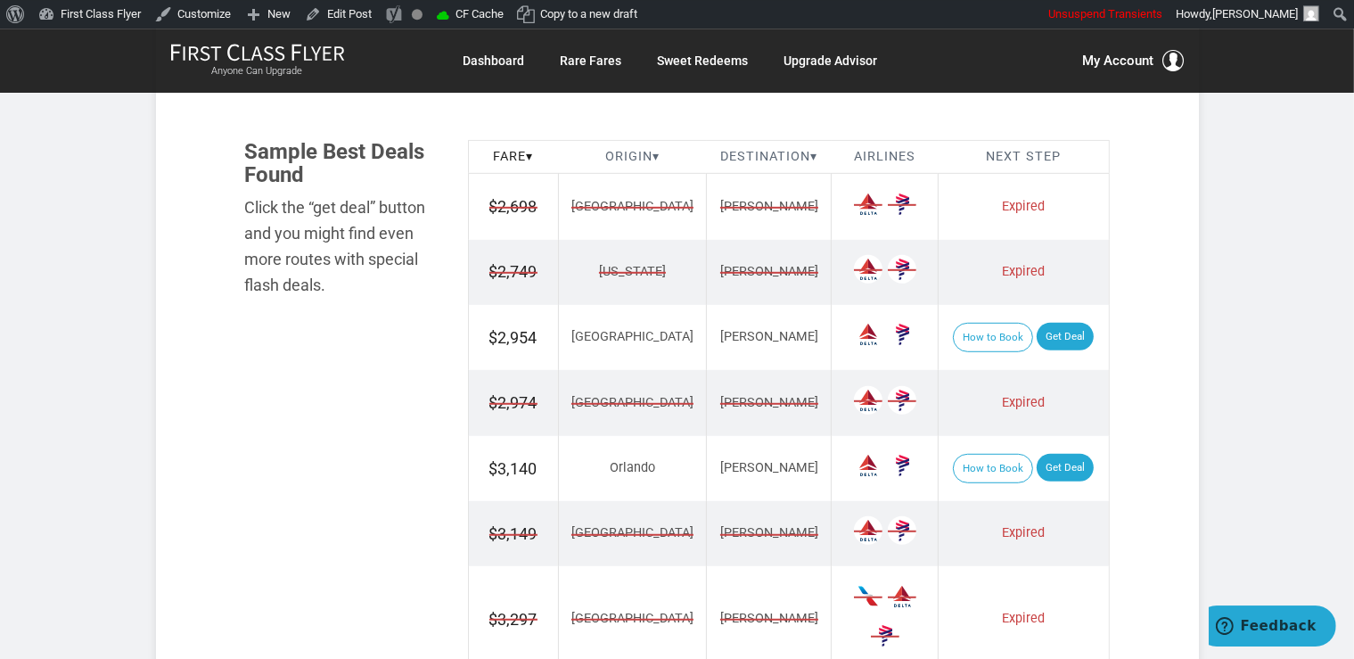
scroll to position [1035, 0]
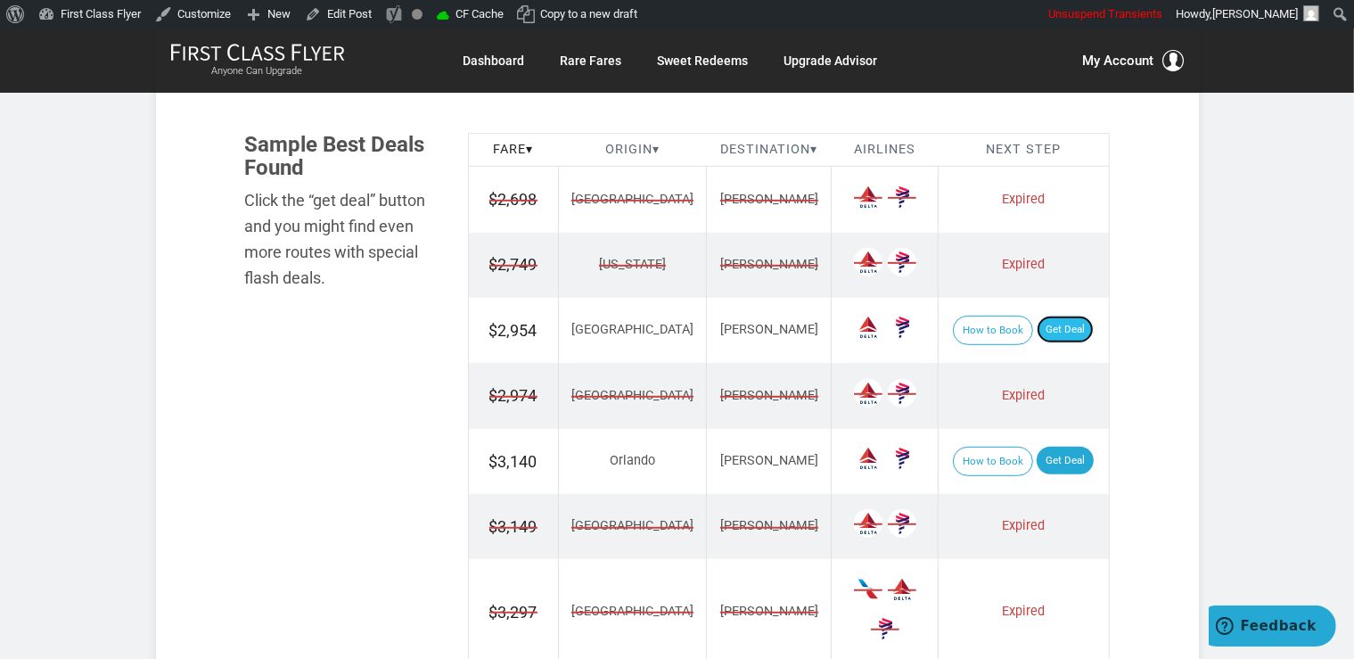
click at [1047, 322] on link "Get Deal" at bounding box center [1064, 329] width 57 height 29
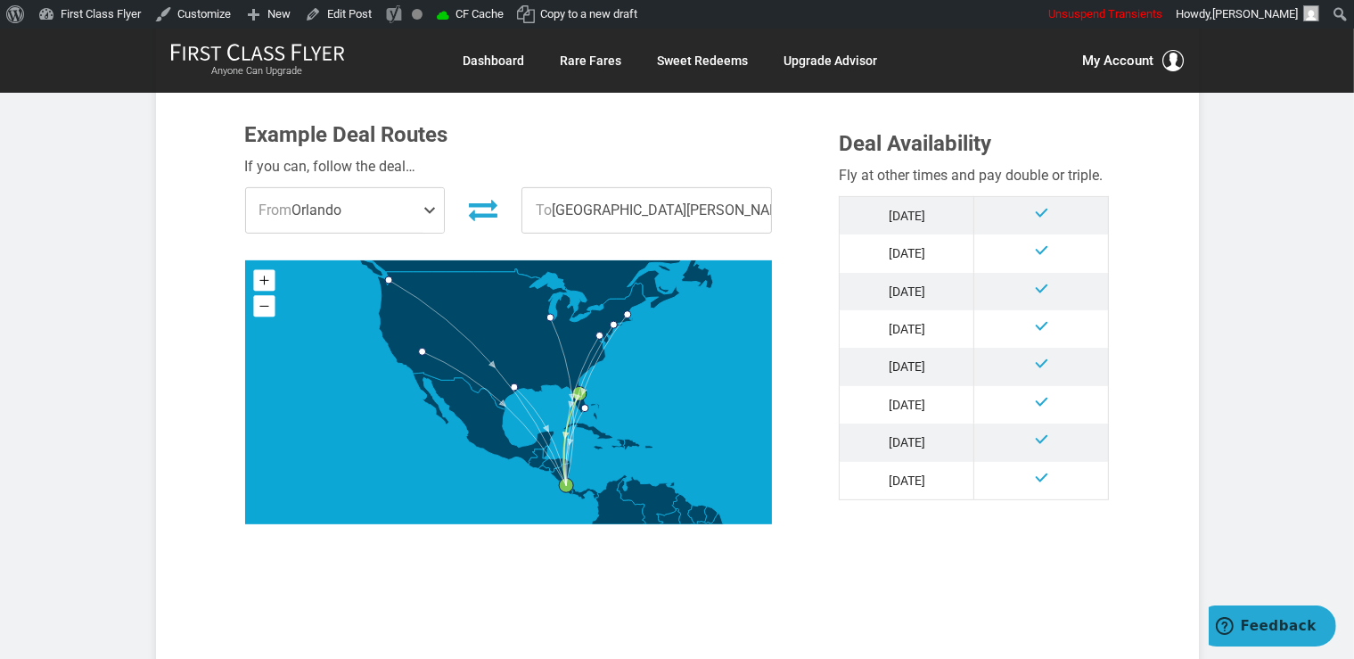
scroll to position [1035, 0]
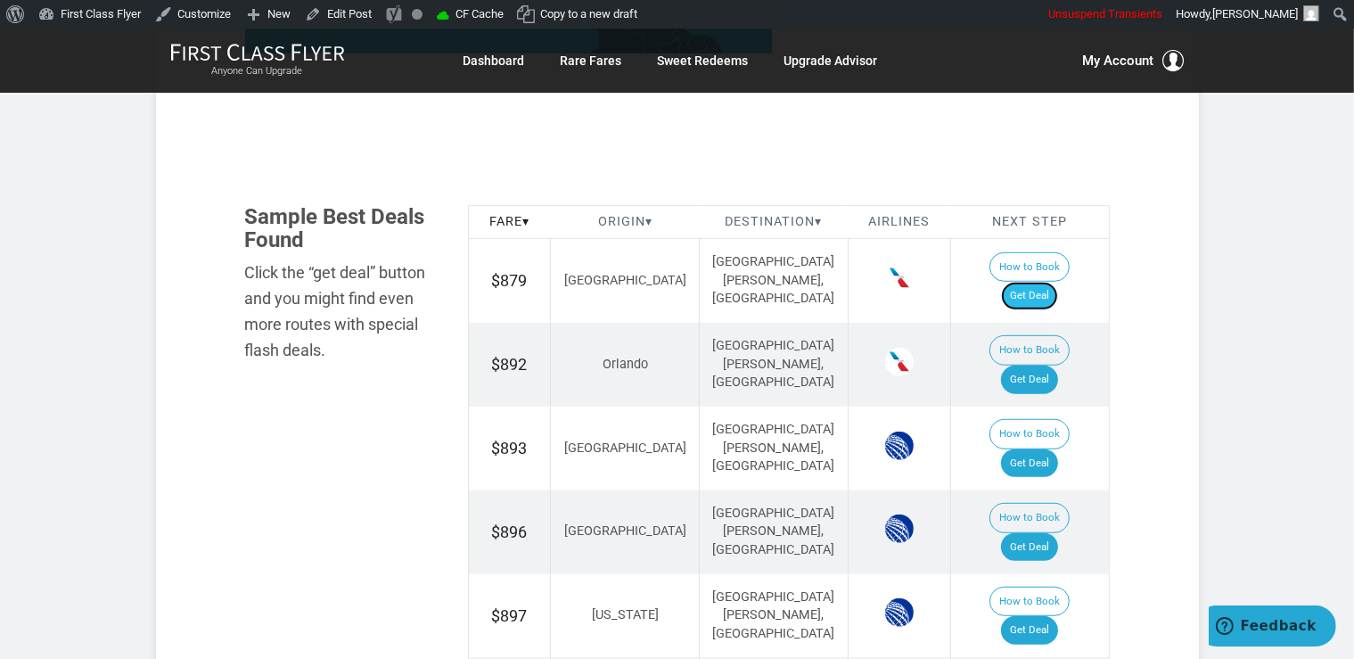
click at [1034, 282] on link "Get Deal" at bounding box center [1029, 296] width 57 height 29
click at [1029, 365] on link "Get Deal" at bounding box center [1029, 379] width 57 height 29
click at [1038, 365] on link "Get Deal" at bounding box center [1029, 379] width 57 height 29
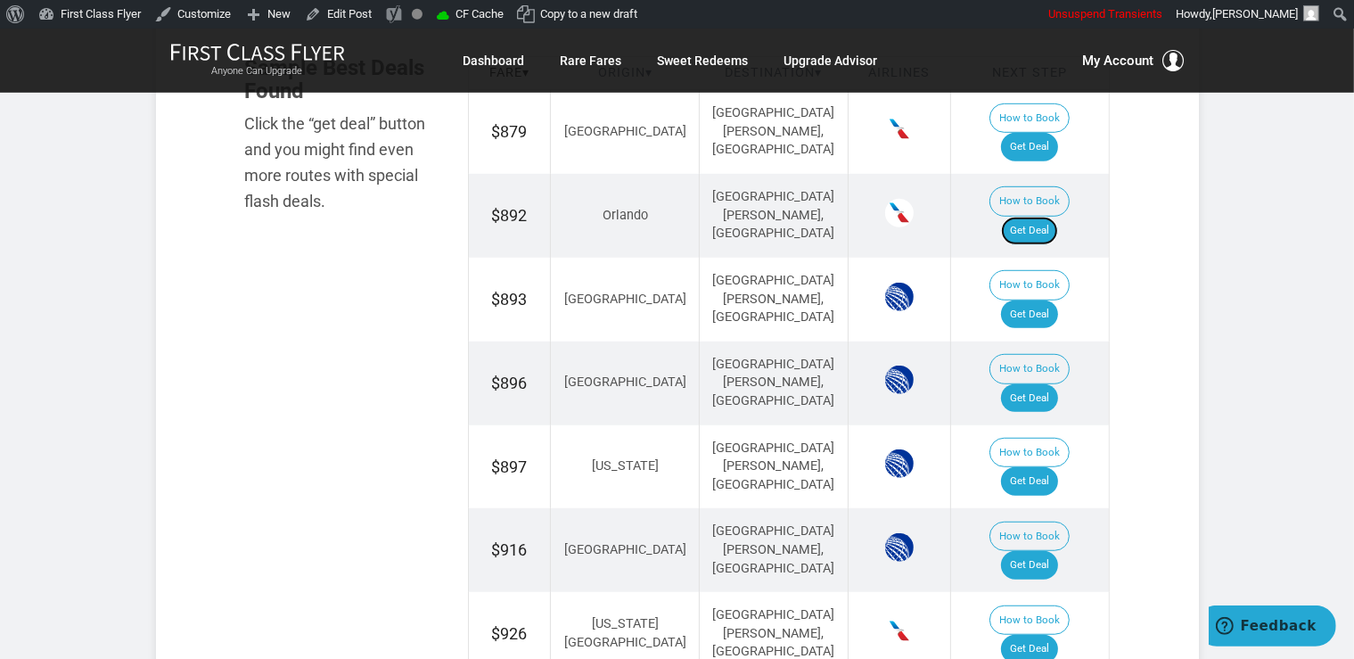
scroll to position [1223, 0]
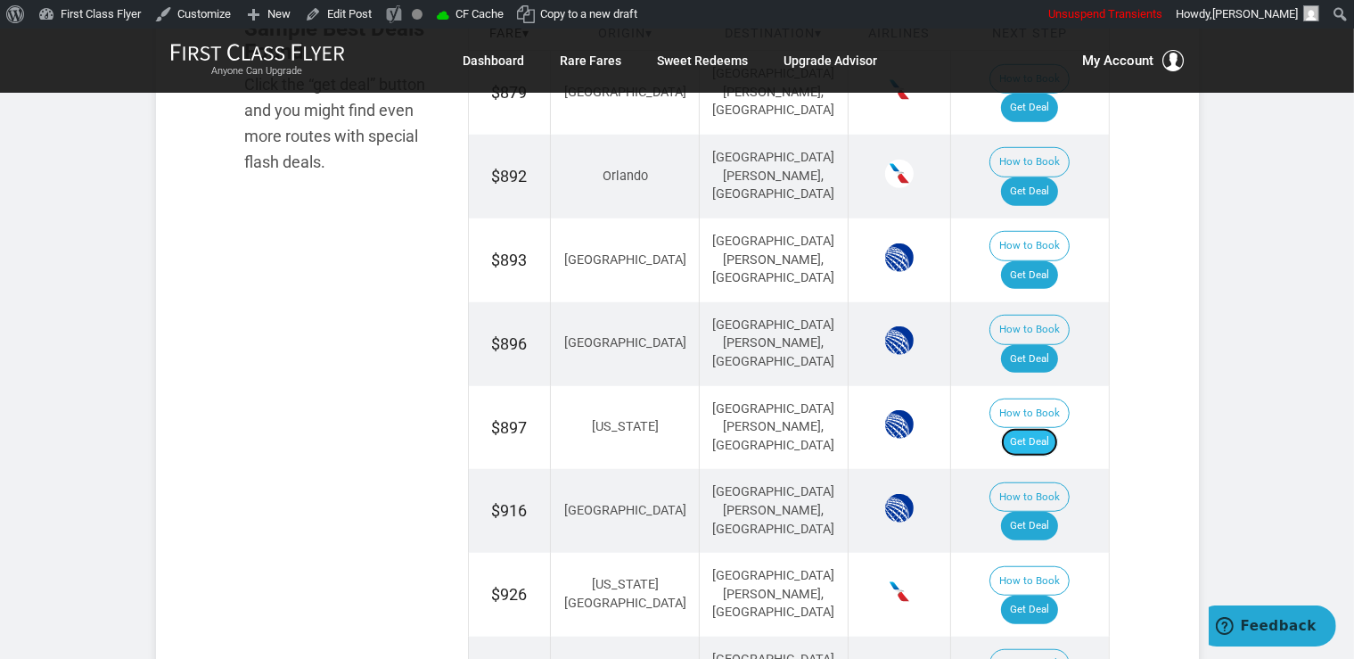
click at [1044, 428] on link "Get Deal" at bounding box center [1029, 442] width 57 height 29
click at [1053, 595] on link "Get Deal" at bounding box center [1029, 609] width 57 height 29
click at [1044, 345] on link "Get Deal" at bounding box center [1029, 359] width 57 height 29
click at [1058, 512] on link "Get Deal" at bounding box center [1029, 526] width 57 height 29
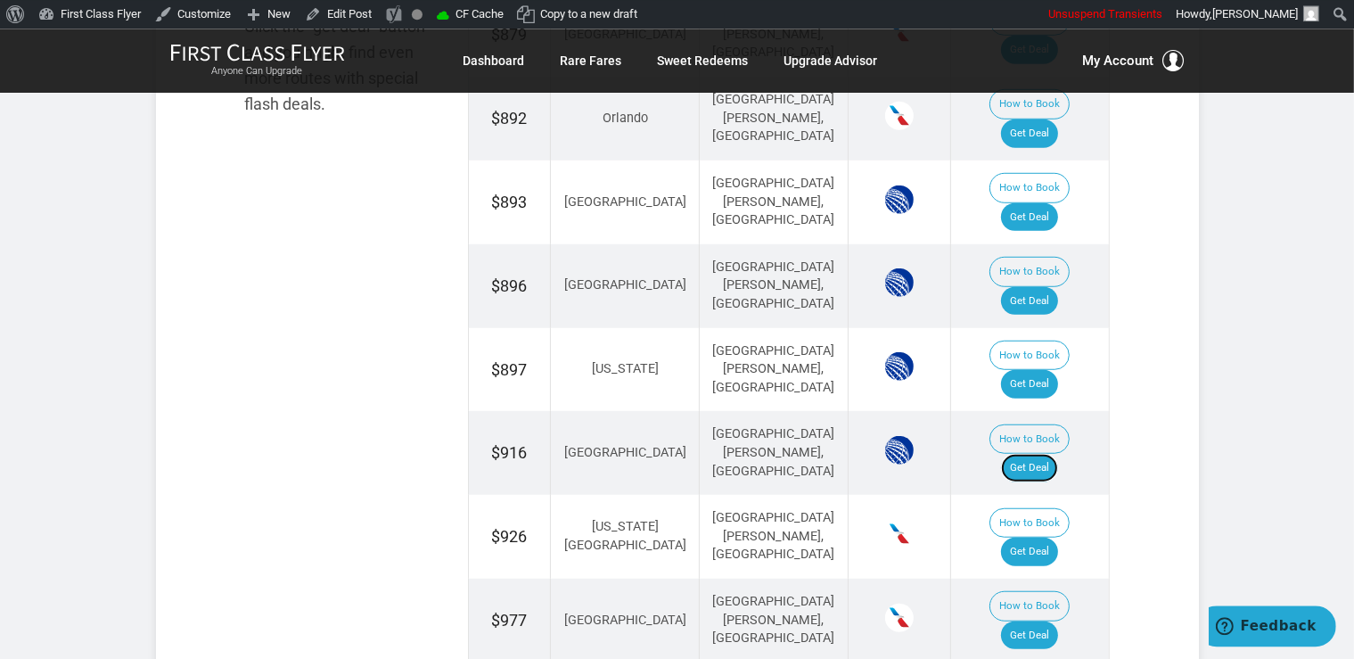
scroll to position [1317, 0]
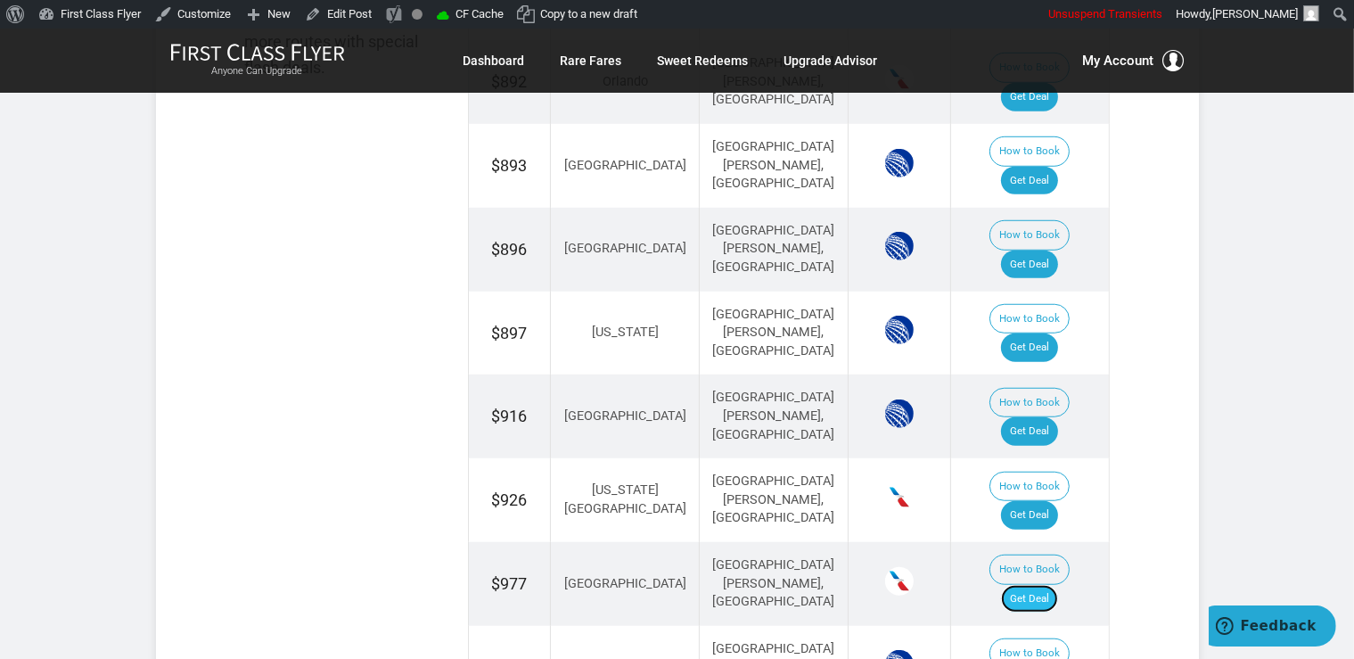
click at [1058, 585] on link "Get Deal" at bounding box center [1029, 599] width 57 height 29
click at [1046, 626] on td "How to Book Get Deal" at bounding box center [1029, 668] width 159 height 84
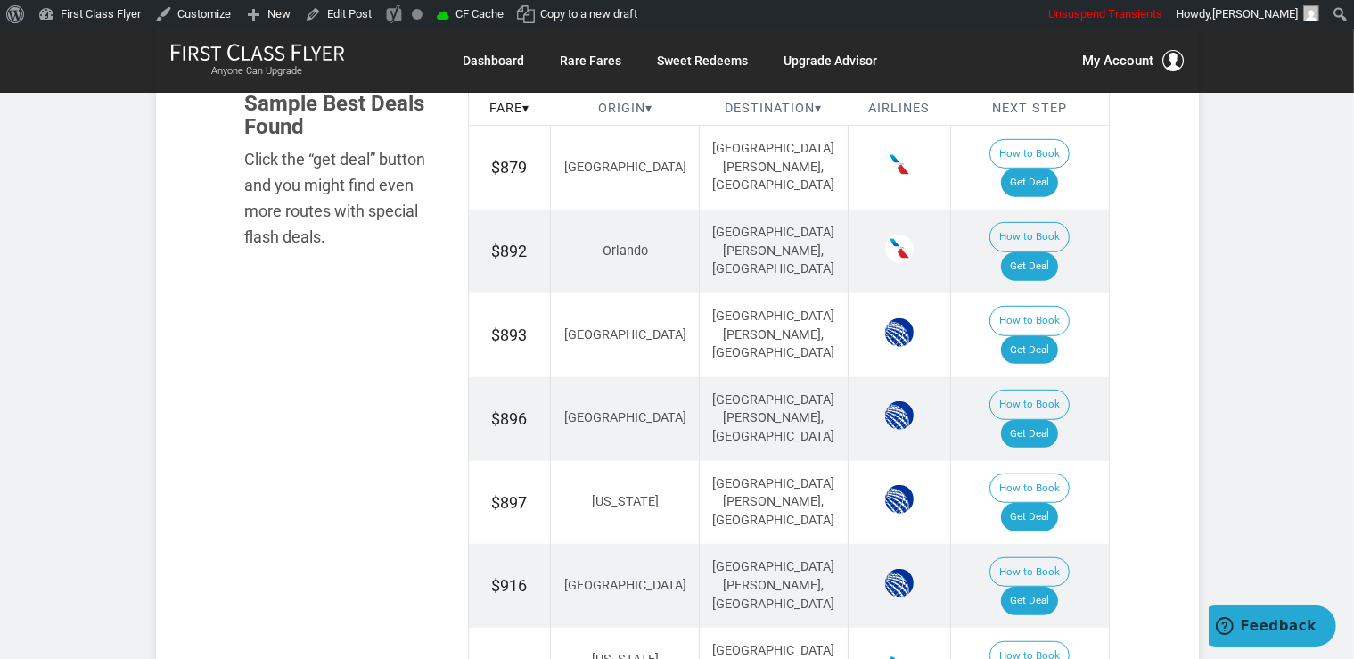
scroll to position [1129, 0]
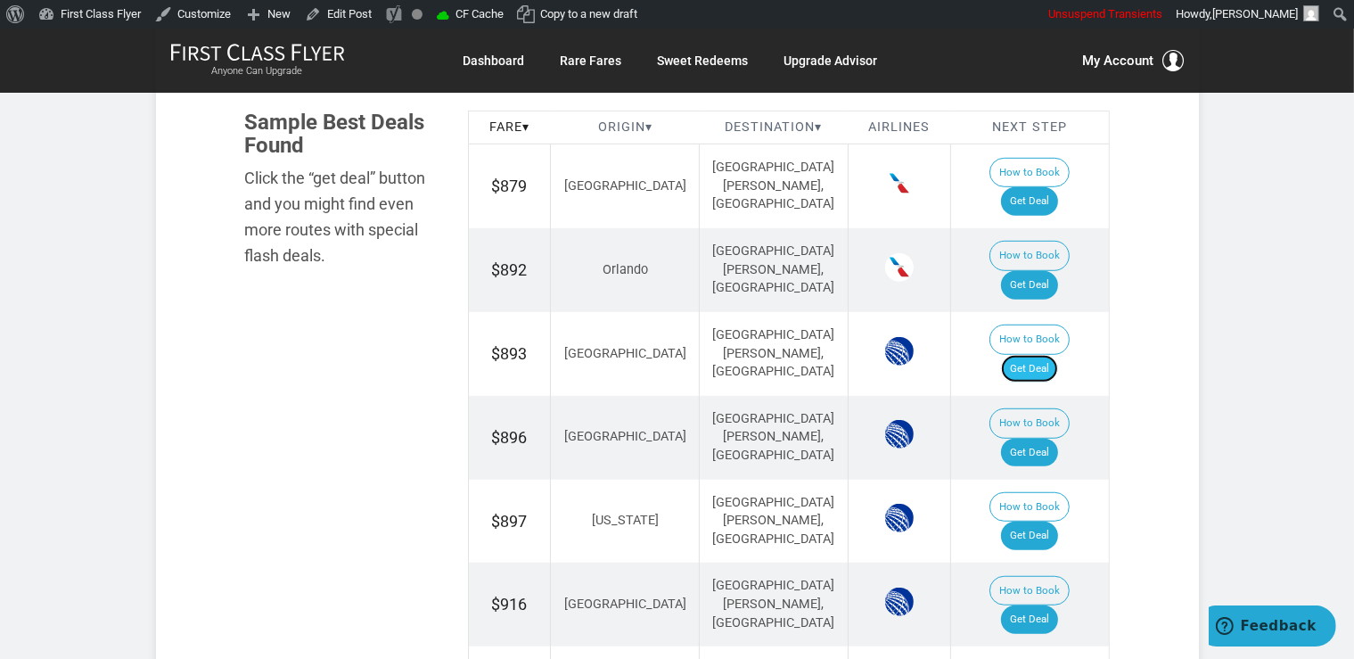
click at [1046, 355] on link "Get Deal" at bounding box center [1029, 369] width 57 height 29
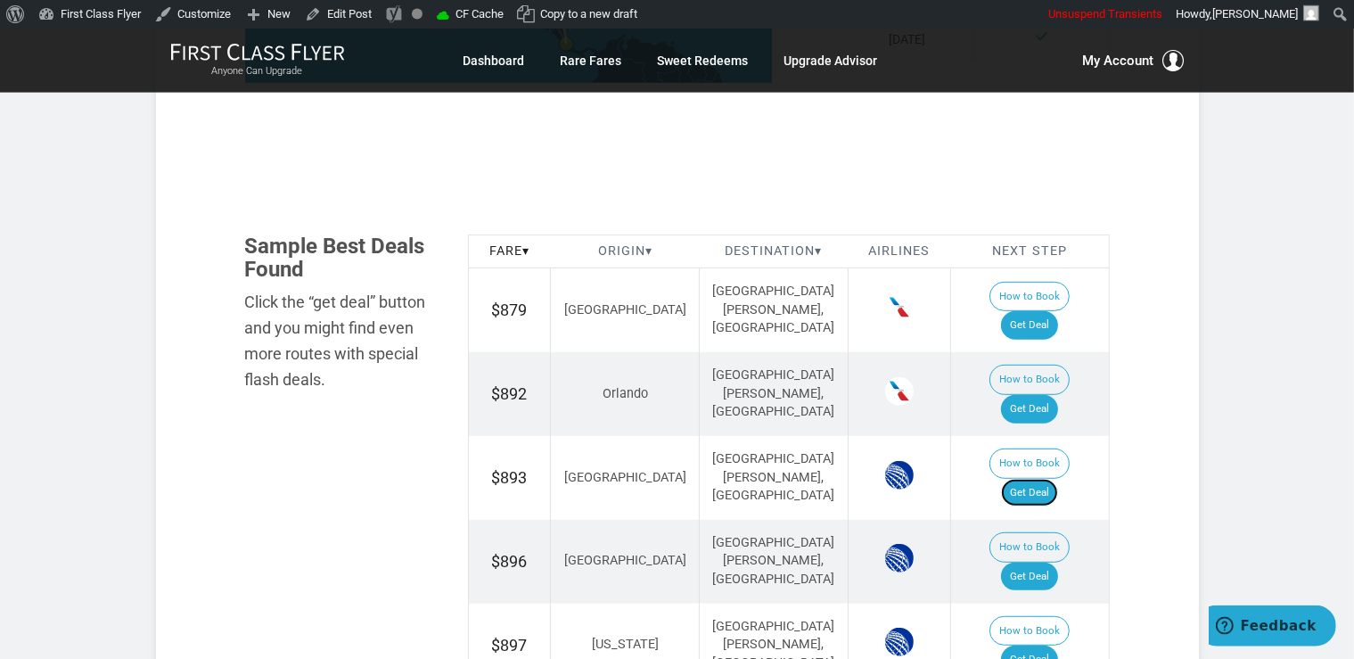
scroll to position [941, 0]
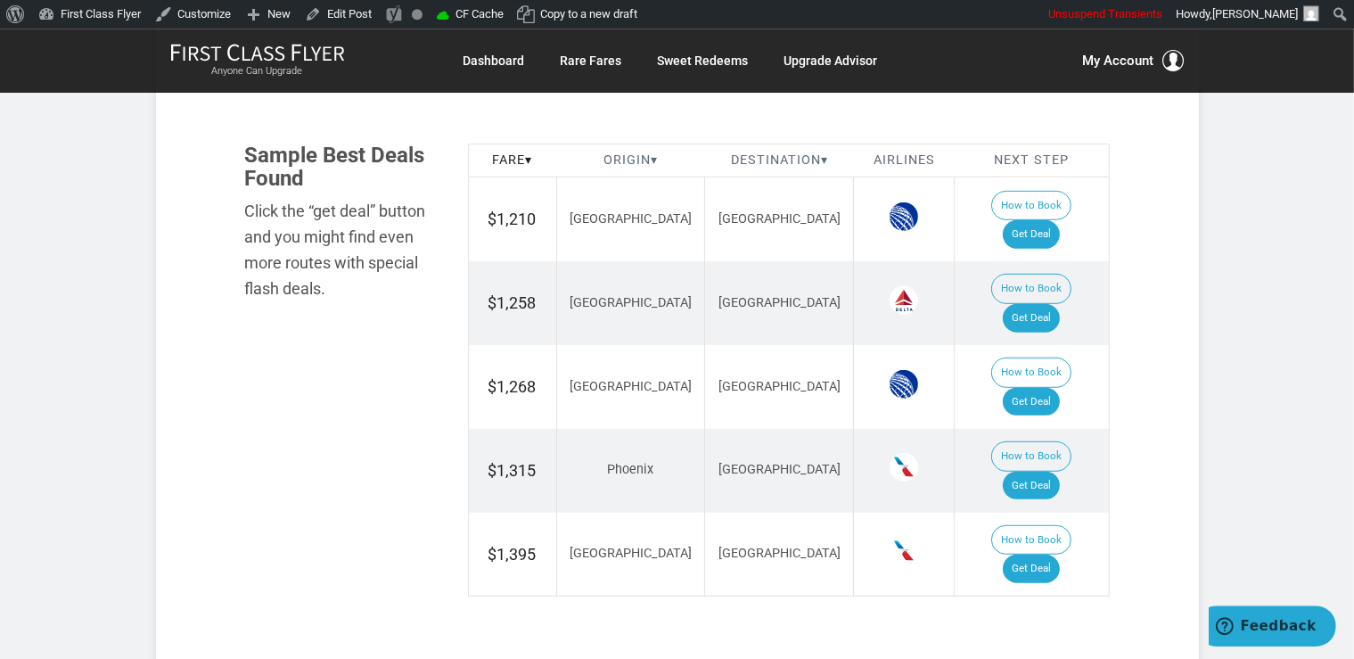
scroll to position [1035, 0]
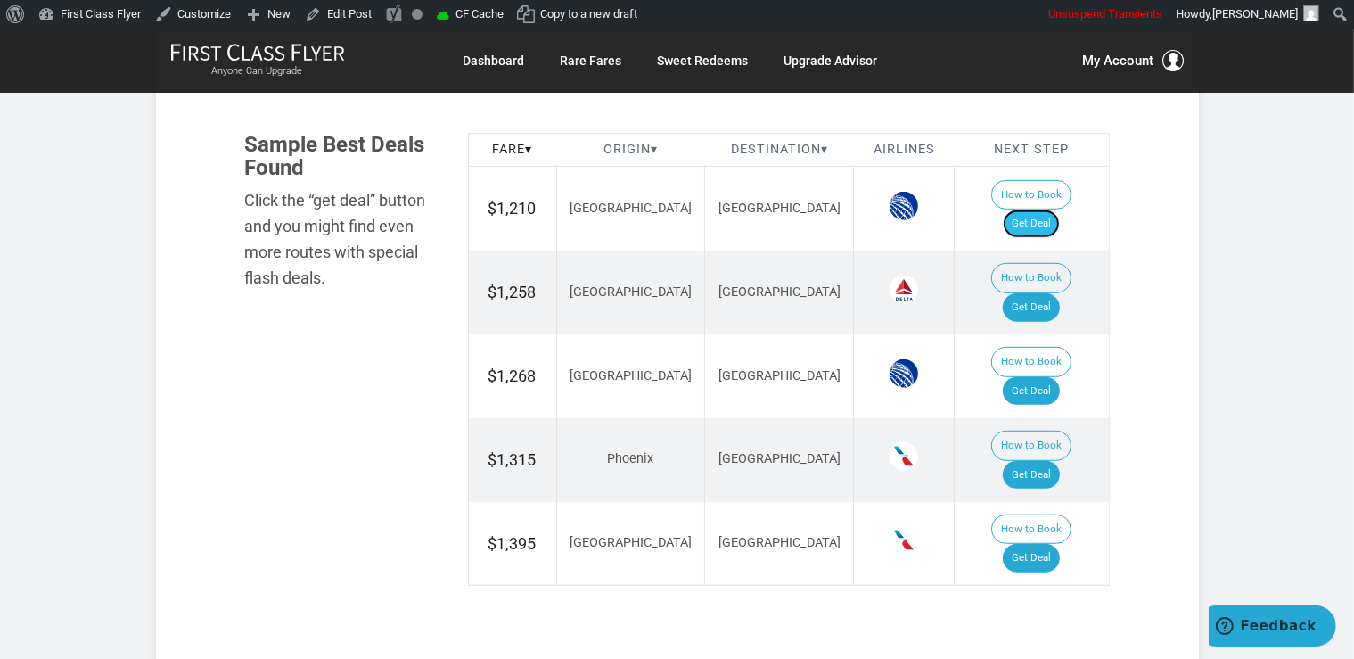
click at [1043, 209] on link "Get Deal" at bounding box center [1031, 223] width 57 height 29
click at [1050, 377] on link "Get Deal" at bounding box center [1031, 391] width 57 height 29
drag, startPoint x: 1039, startPoint y: 267, endPoint x: 1046, endPoint y: 276, distance: 11.4
click at [1039, 293] on link "Get Deal" at bounding box center [1031, 307] width 57 height 29
click at [1025, 461] on link "Get Deal" at bounding box center [1031, 475] width 57 height 29
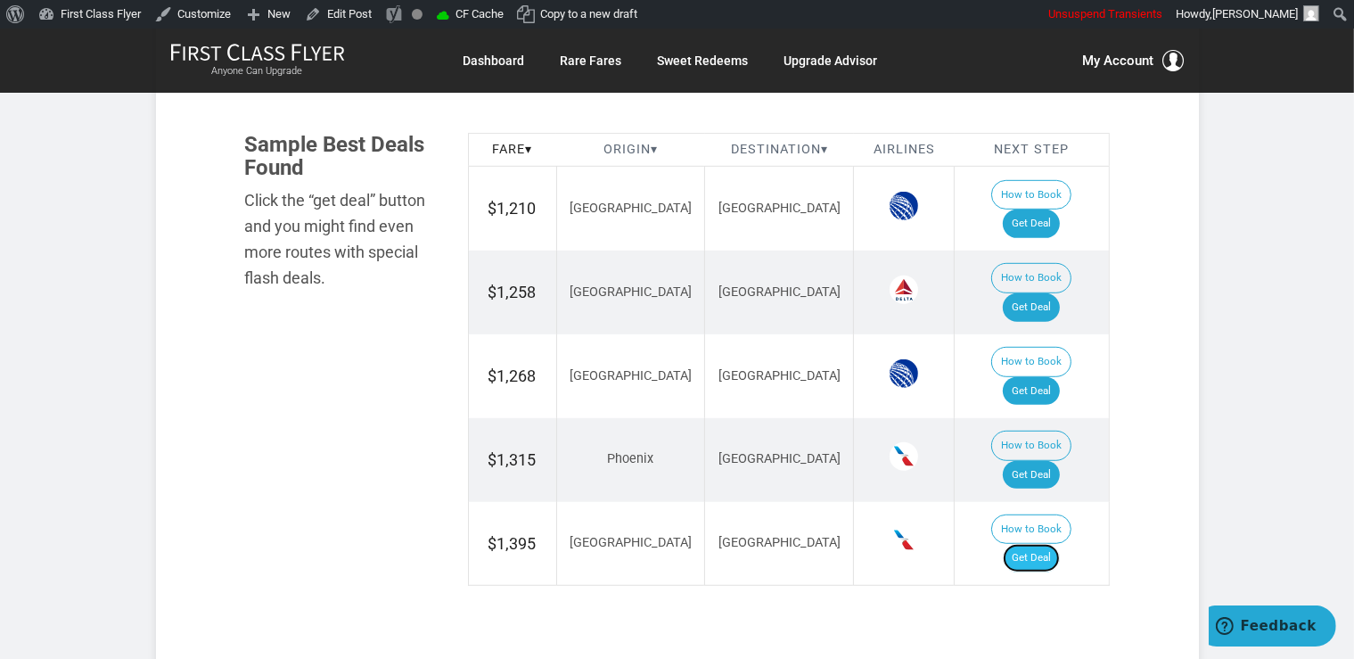
click at [1035, 544] on link "Get Deal" at bounding box center [1031, 558] width 57 height 29
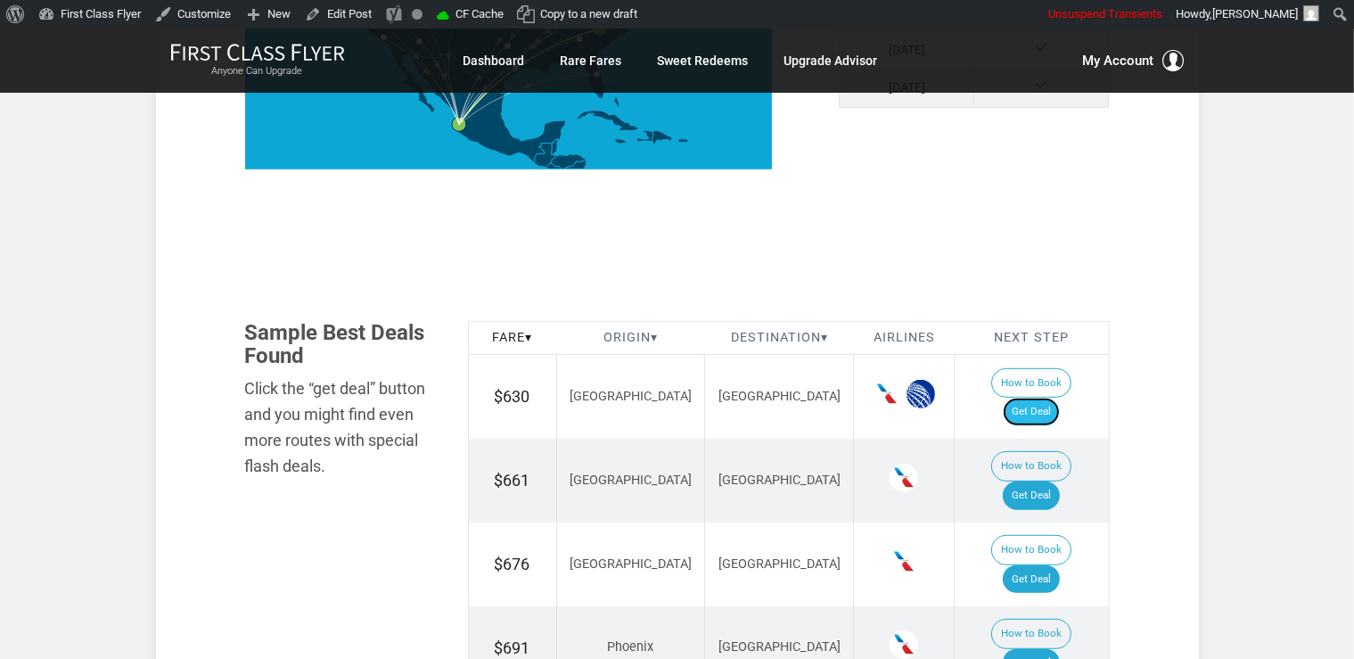
drag, startPoint x: 1050, startPoint y: 379, endPoint x: 1047, endPoint y: 400, distance: 21.6
click at [1050, 397] on link "Get Deal" at bounding box center [1031, 411] width 57 height 29
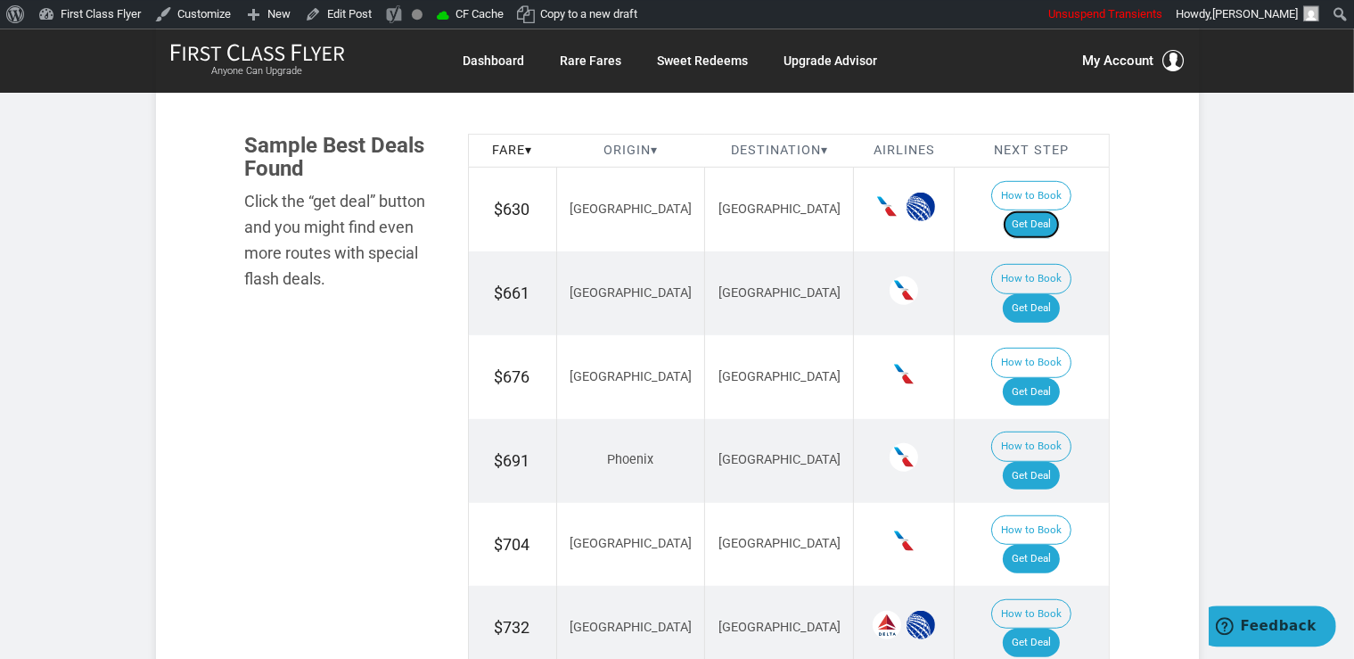
scroll to position [1035, 0]
click at [1044, 293] on link "Get Deal" at bounding box center [1031, 307] width 57 height 29
click at [1060, 461] on link "Get Deal" at bounding box center [1031, 475] width 57 height 29
click at [1041, 544] on link "Get Deal" at bounding box center [1031, 558] width 57 height 29
click at [1046, 377] on link "Get Deal" at bounding box center [1031, 391] width 57 height 29
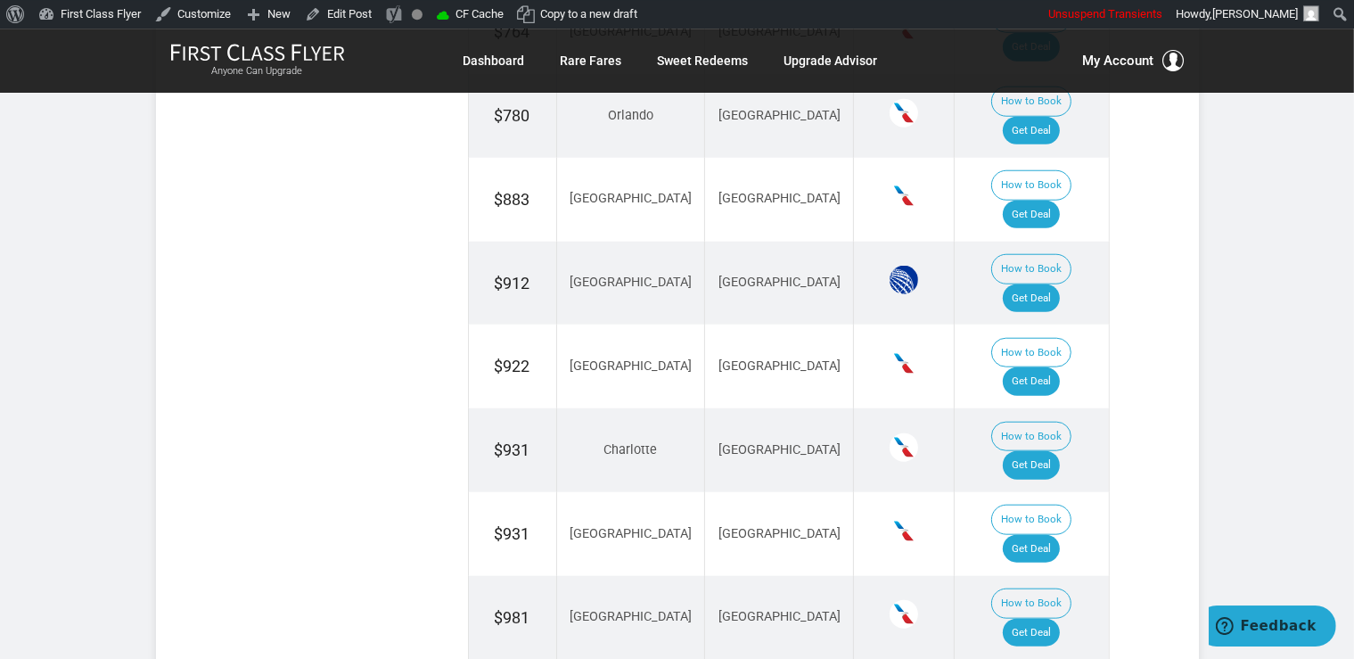
scroll to position [1788, 0]
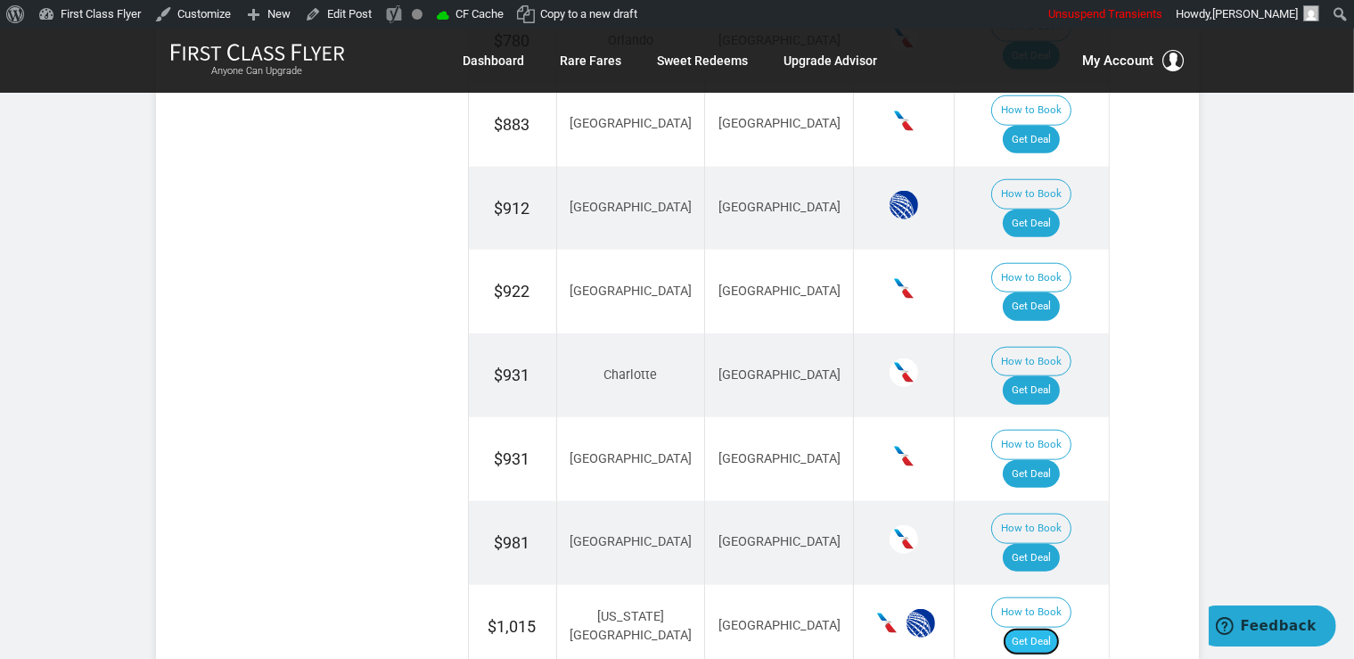
click at [1054, 627] on link "Get Deal" at bounding box center [1031, 641] width 57 height 29
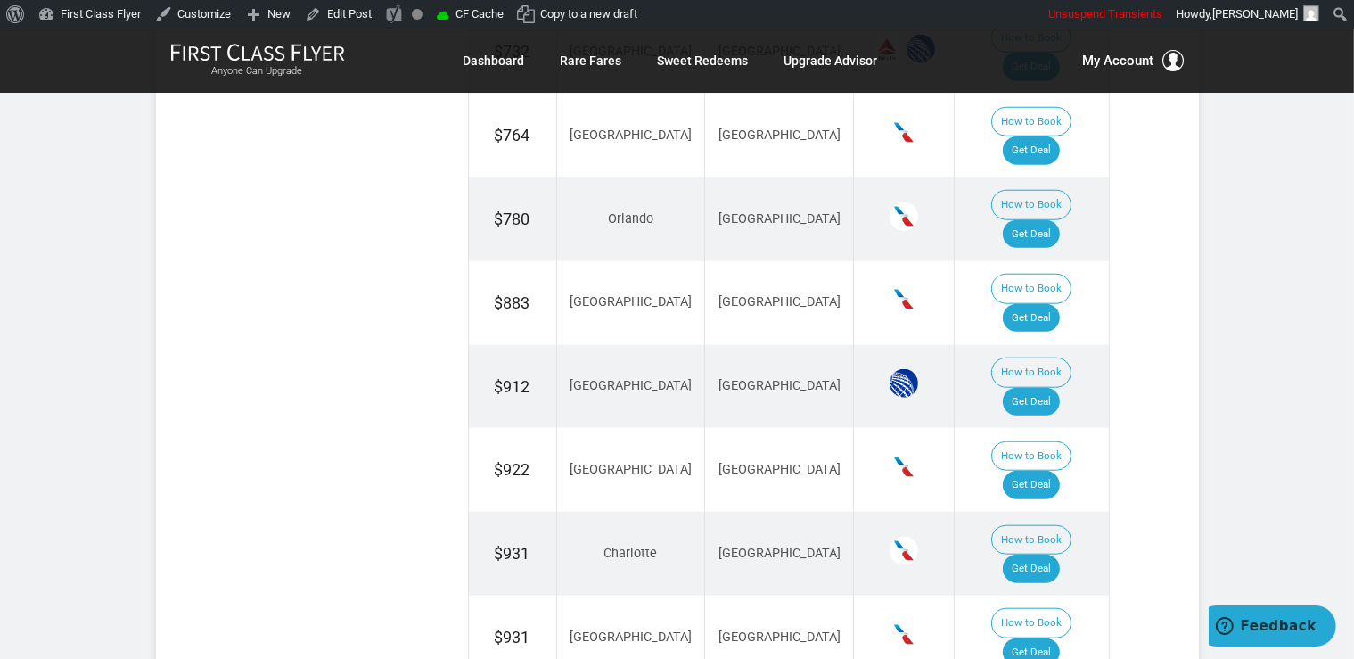
scroll to position [1600, 0]
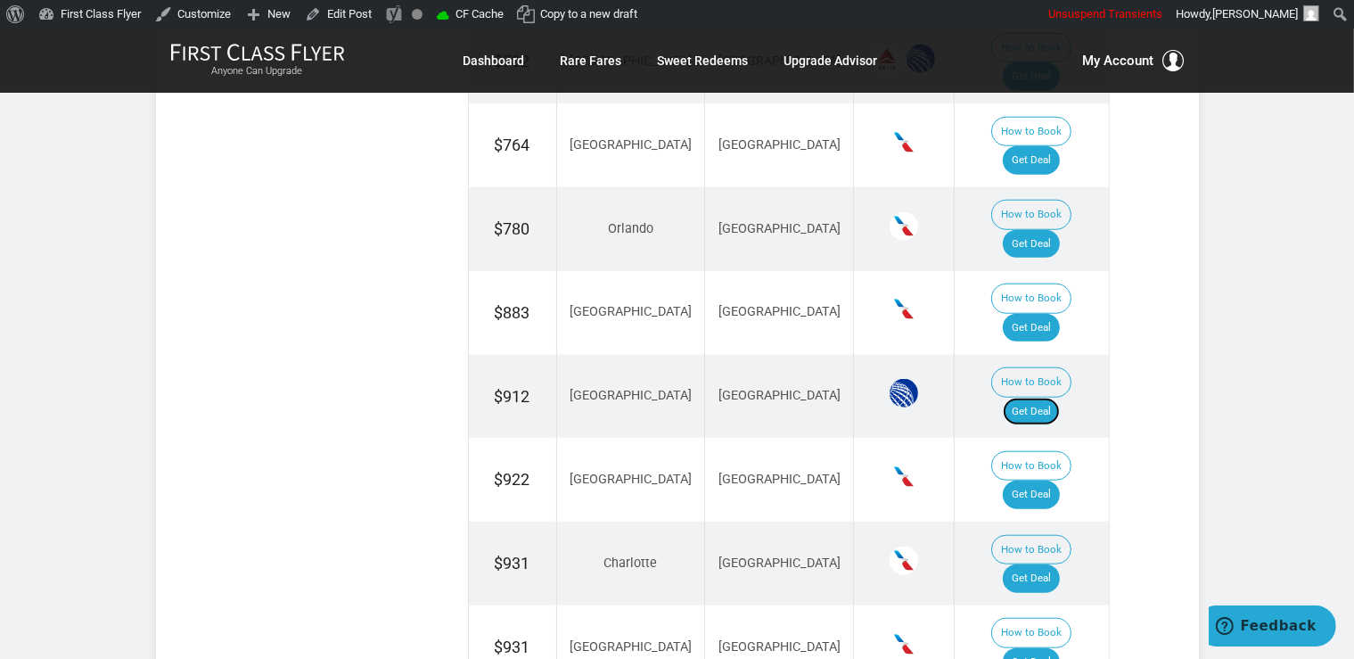
click at [1027, 397] on link "Get Deal" at bounding box center [1031, 411] width 57 height 29
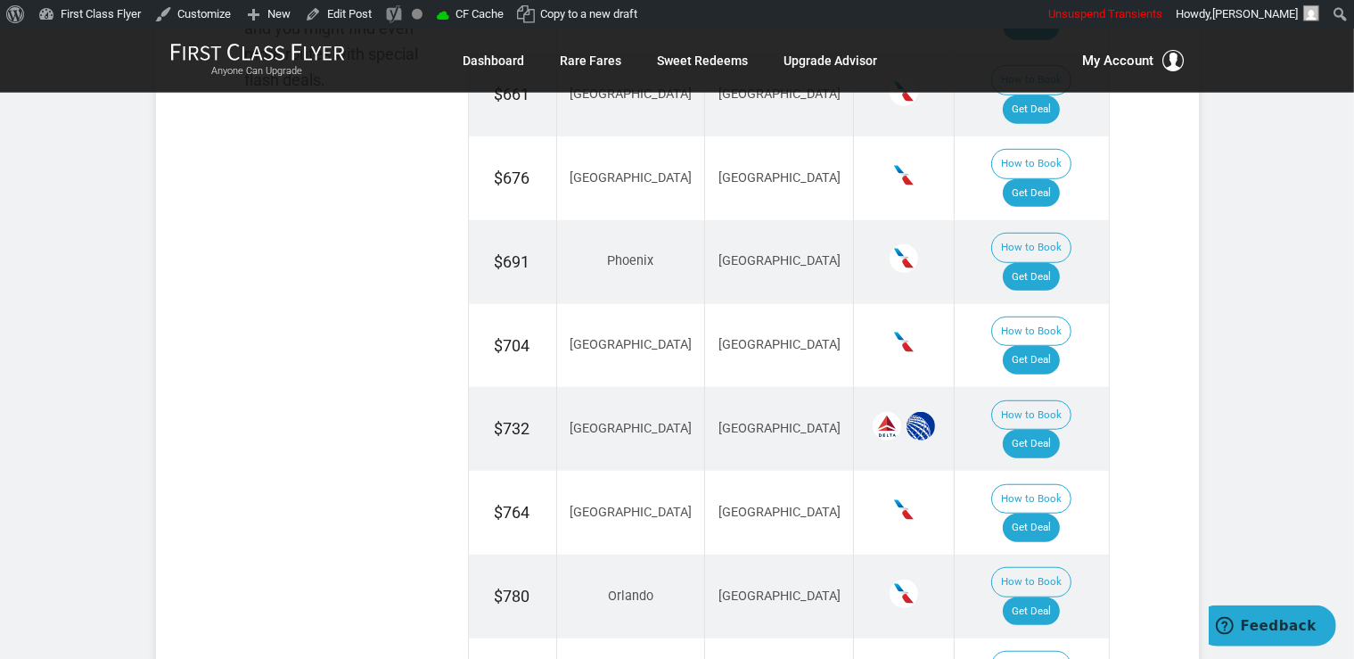
scroll to position [1223, 0]
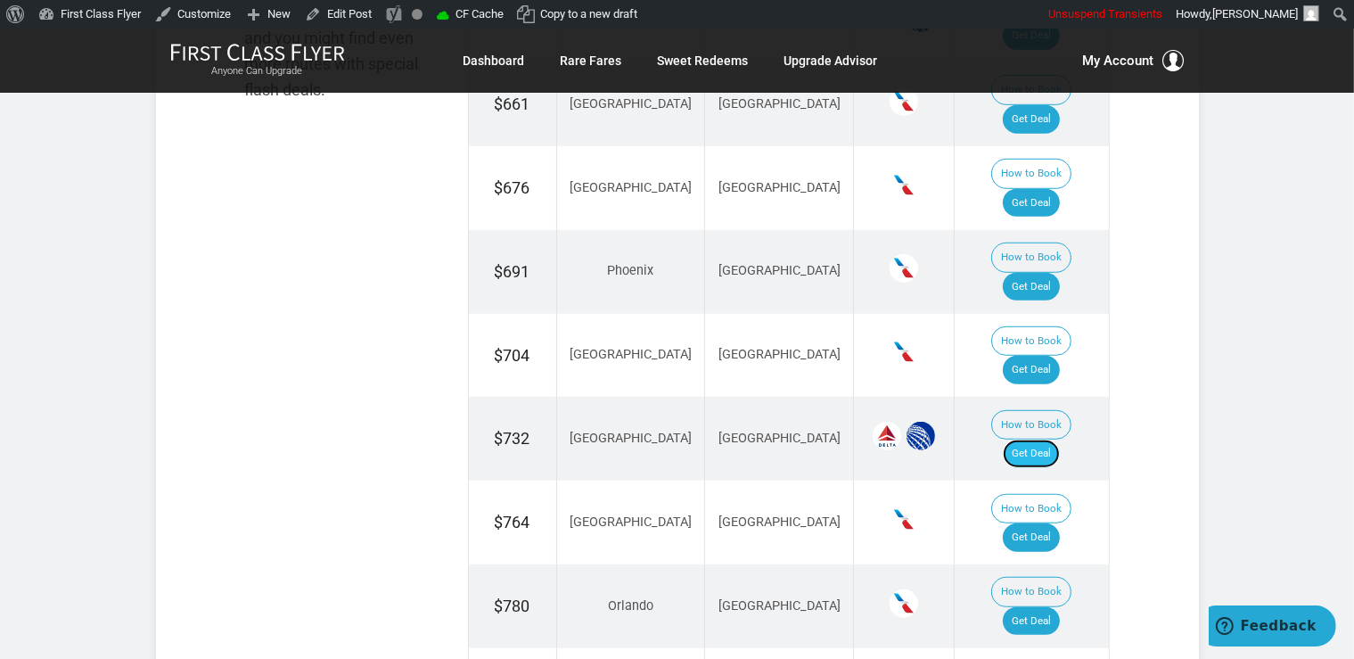
click at [1046, 439] on link "Get Deal" at bounding box center [1031, 453] width 57 height 29
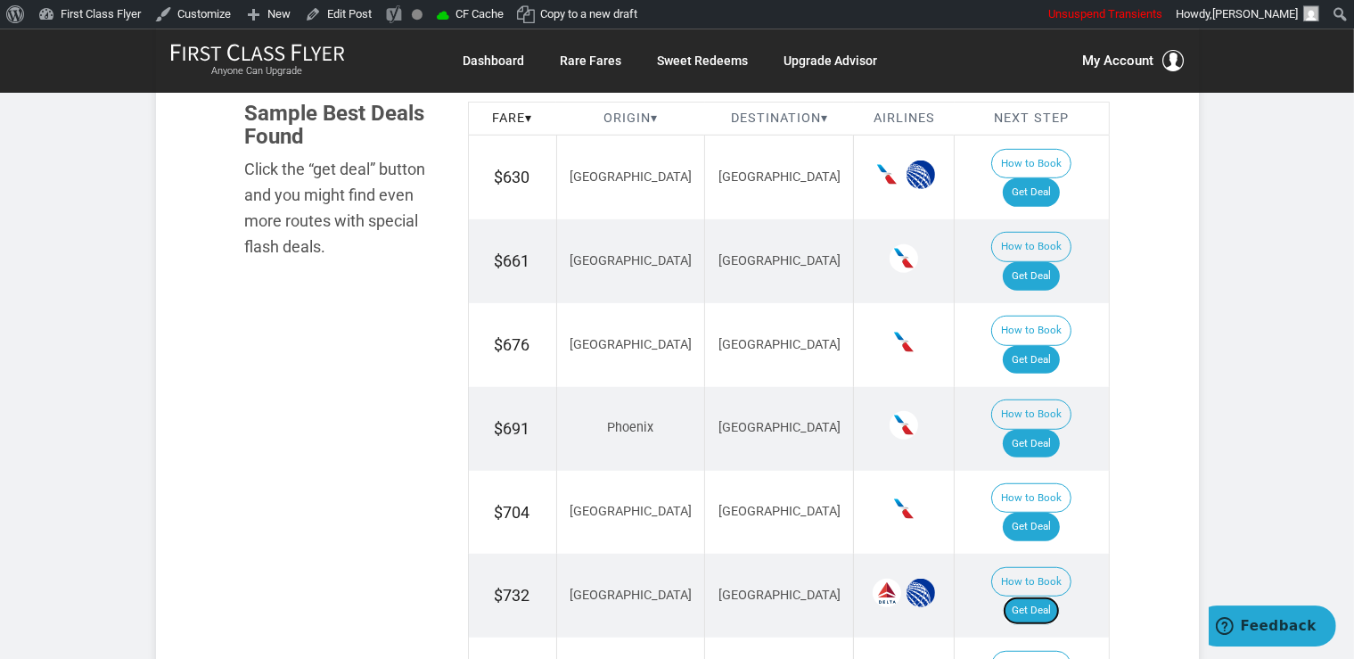
scroll to position [1129, 0]
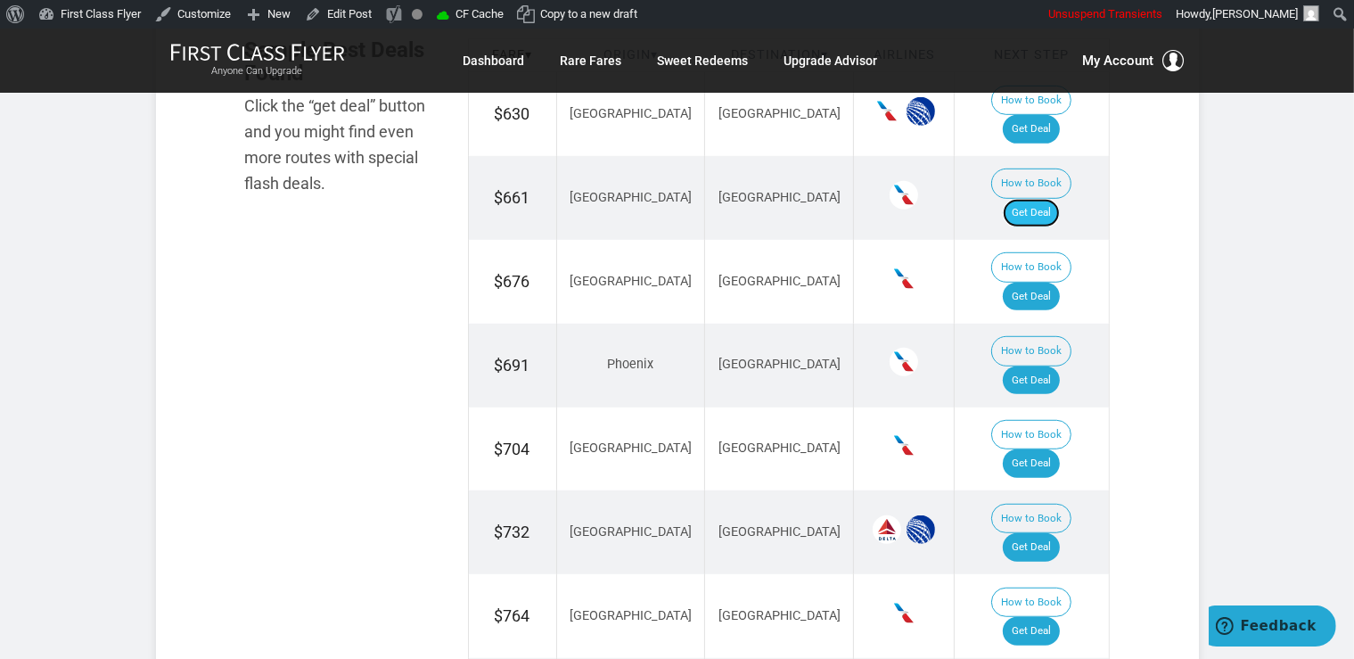
click at [1039, 199] on link "Get Deal" at bounding box center [1031, 213] width 57 height 29
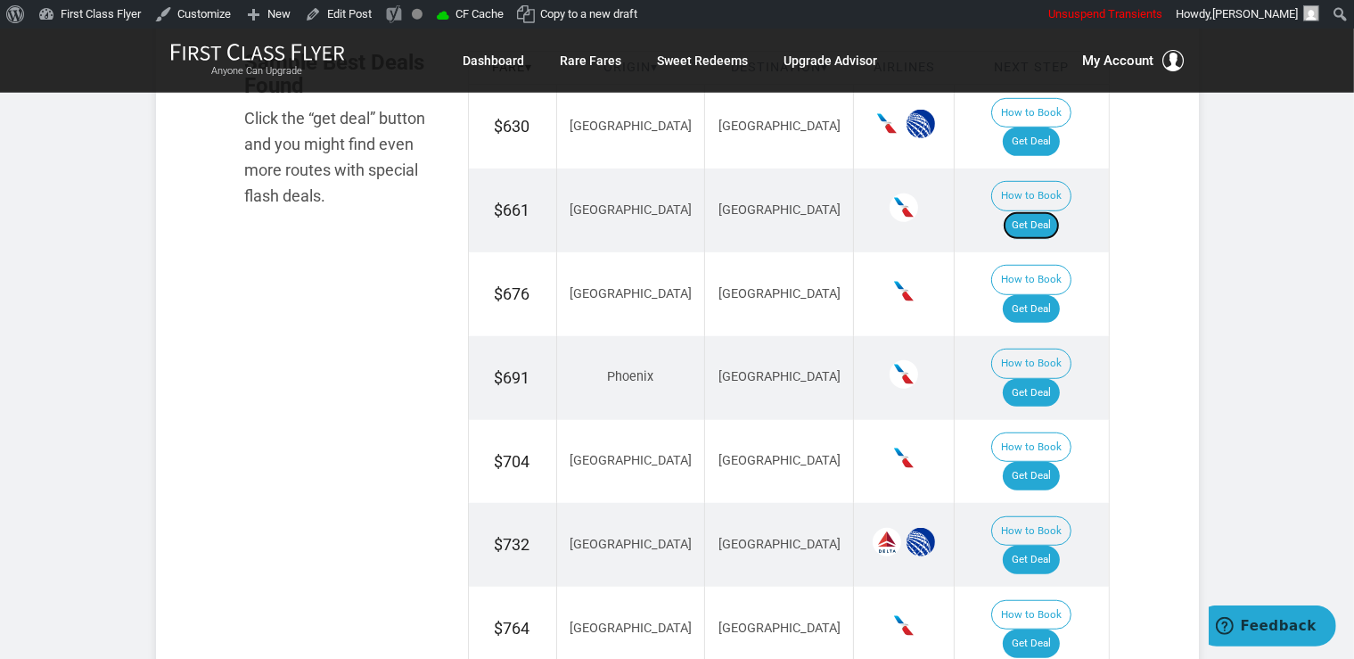
scroll to position [1223, 0]
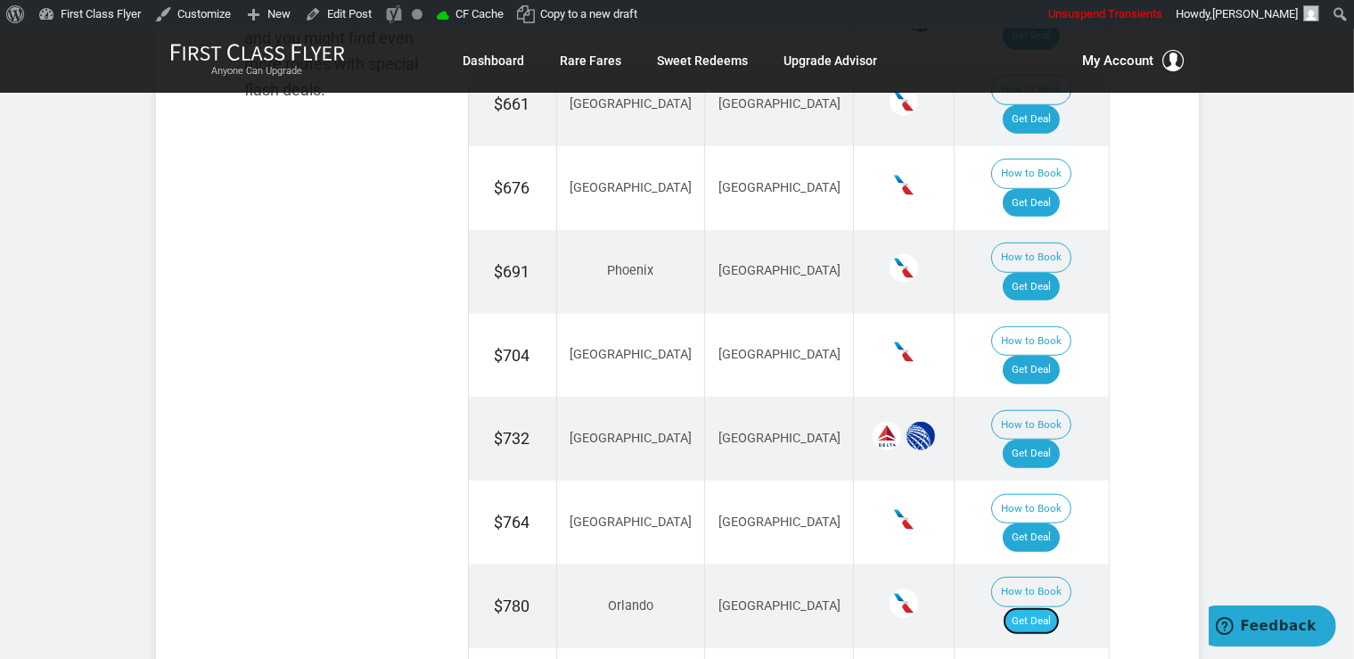
click at [1028, 607] on link "Get Deal" at bounding box center [1031, 621] width 57 height 29
click at [1046, 523] on link "Get Deal" at bounding box center [1031, 537] width 57 height 29
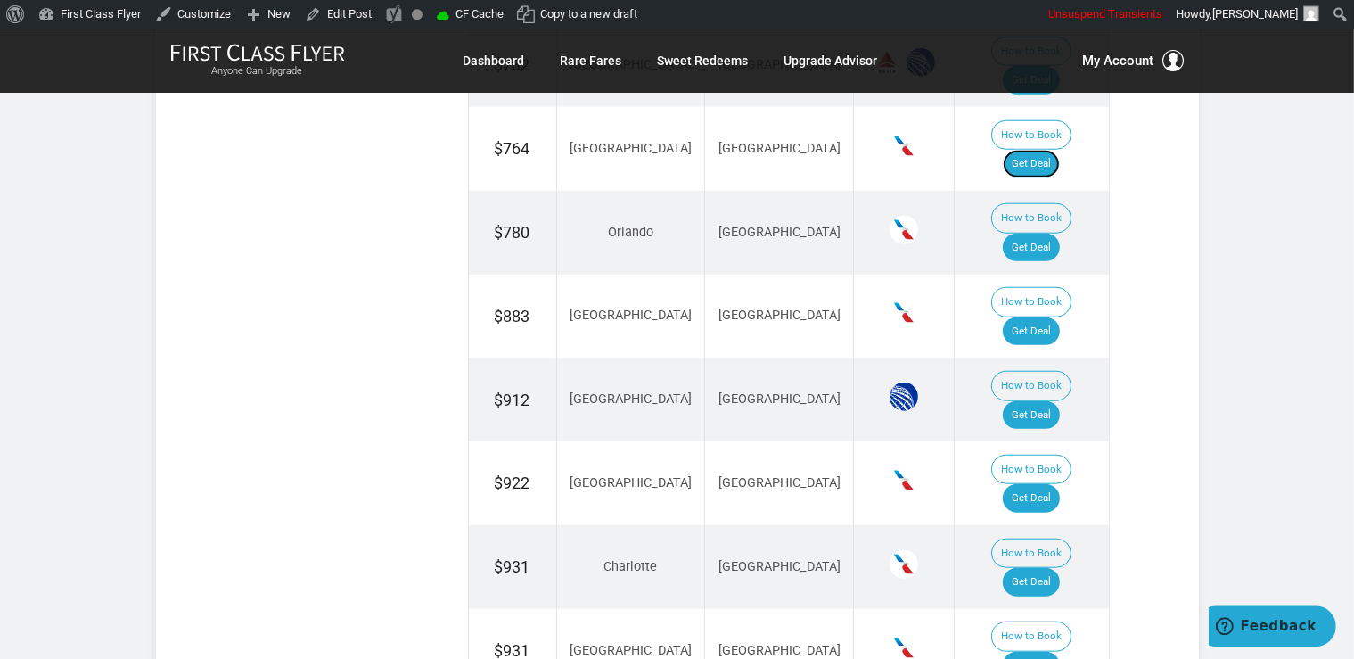
scroll to position [1600, 0]
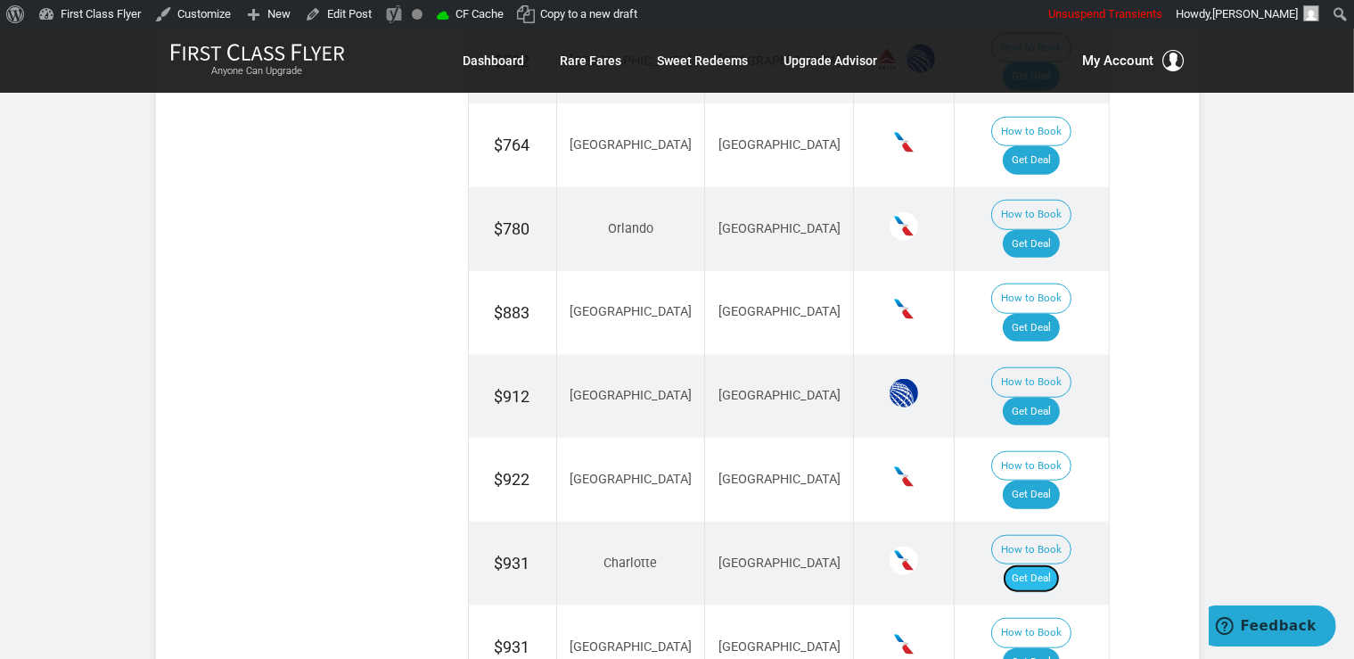
click at [1040, 564] on link "Get Deal" at bounding box center [1031, 578] width 57 height 29
click at [1059, 564] on link "Get Deal" at bounding box center [1031, 578] width 57 height 29
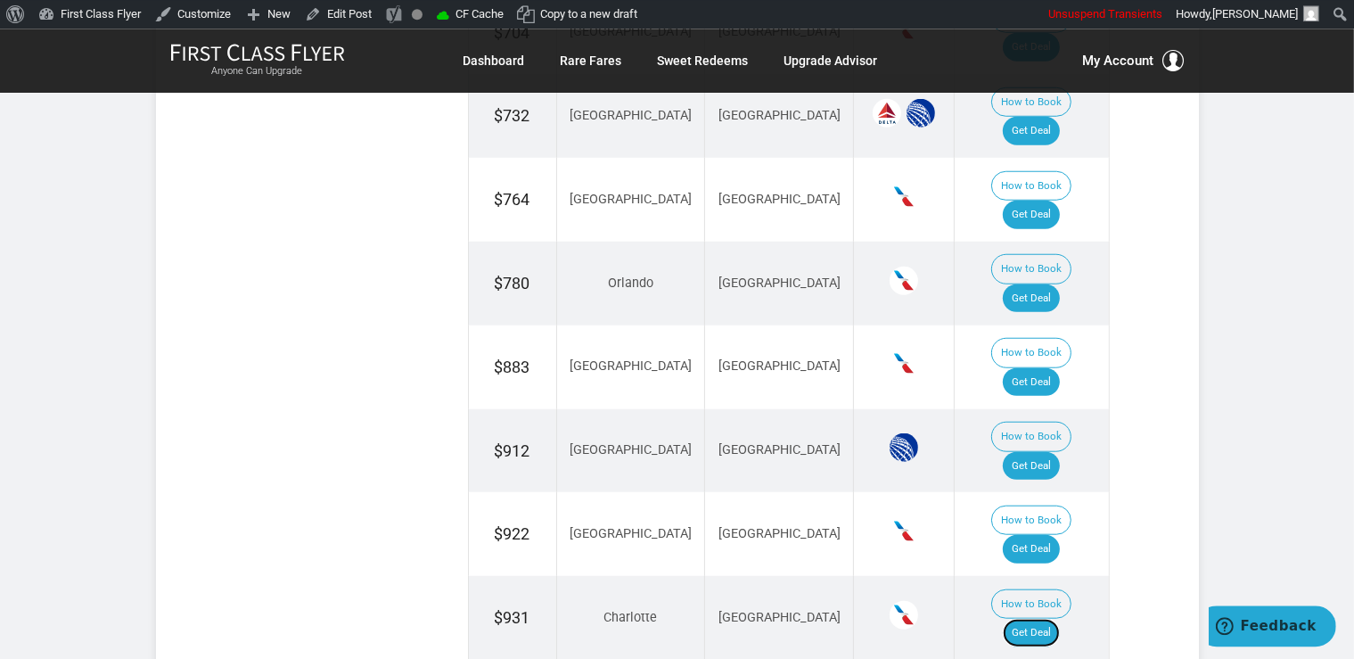
scroll to position [1505, 0]
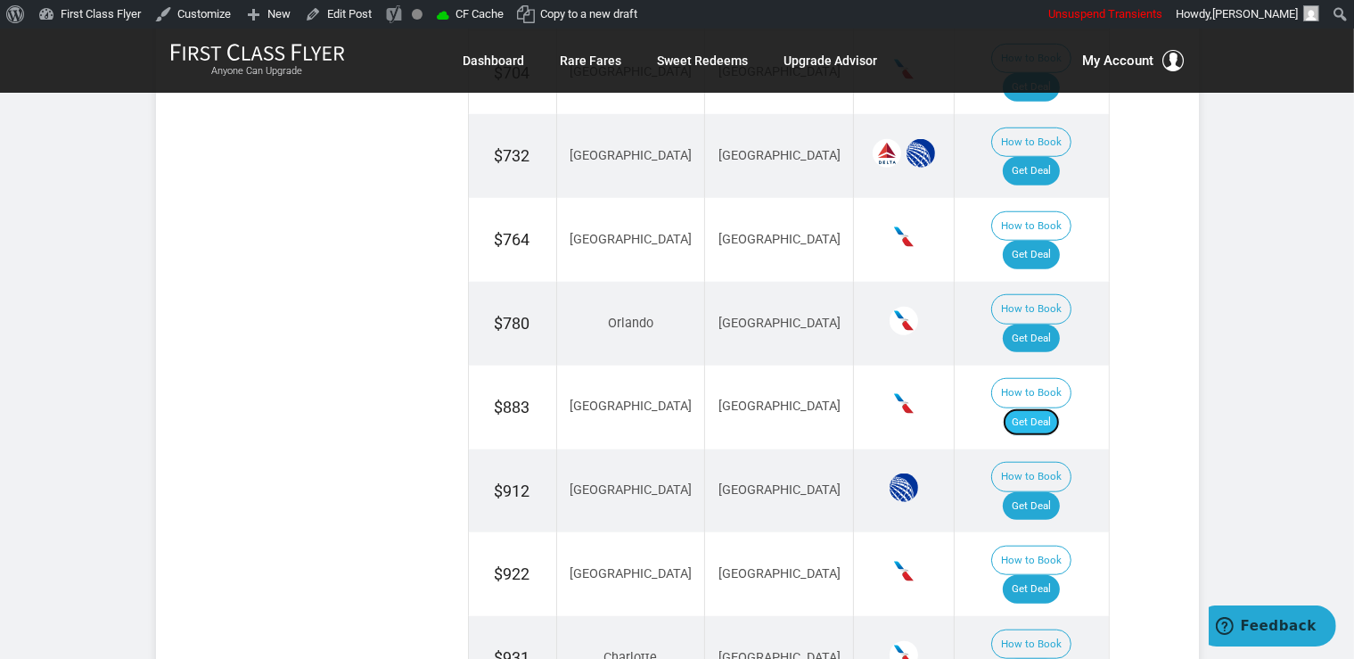
click at [1060, 408] on link "Get Deal" at bounding box center [1031, 422] width 57 height 29
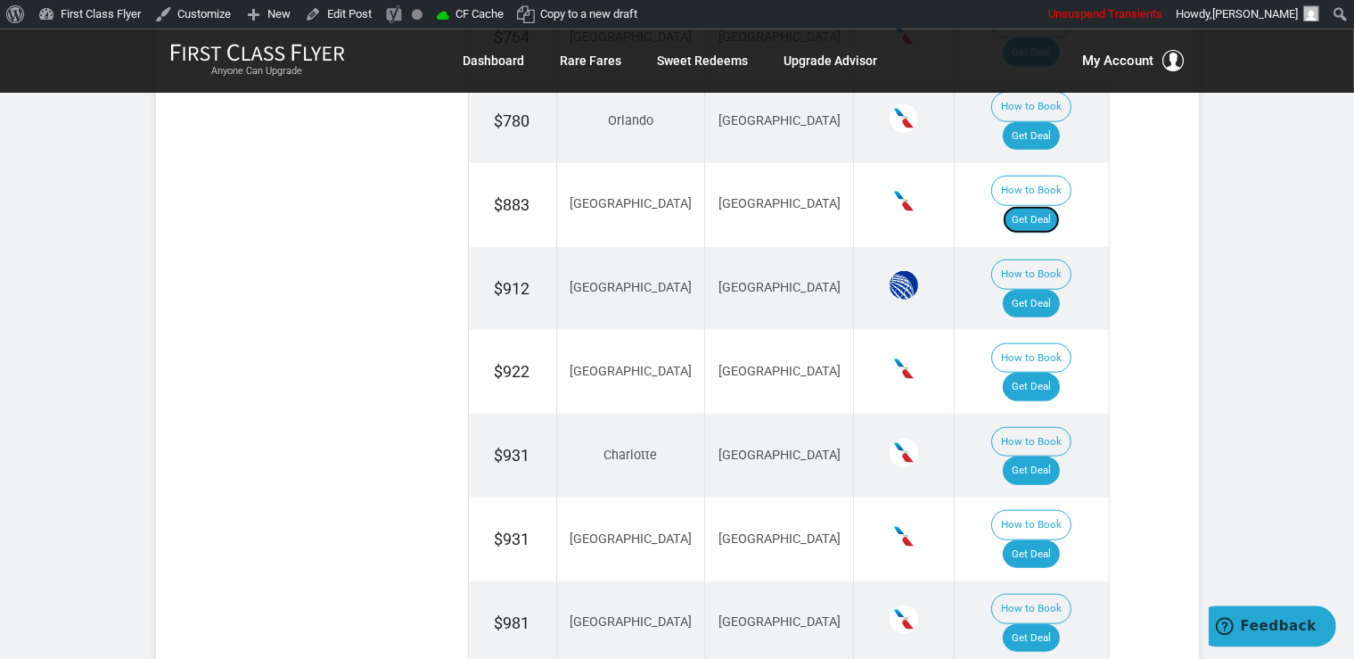
scroll to position [1788, 0]
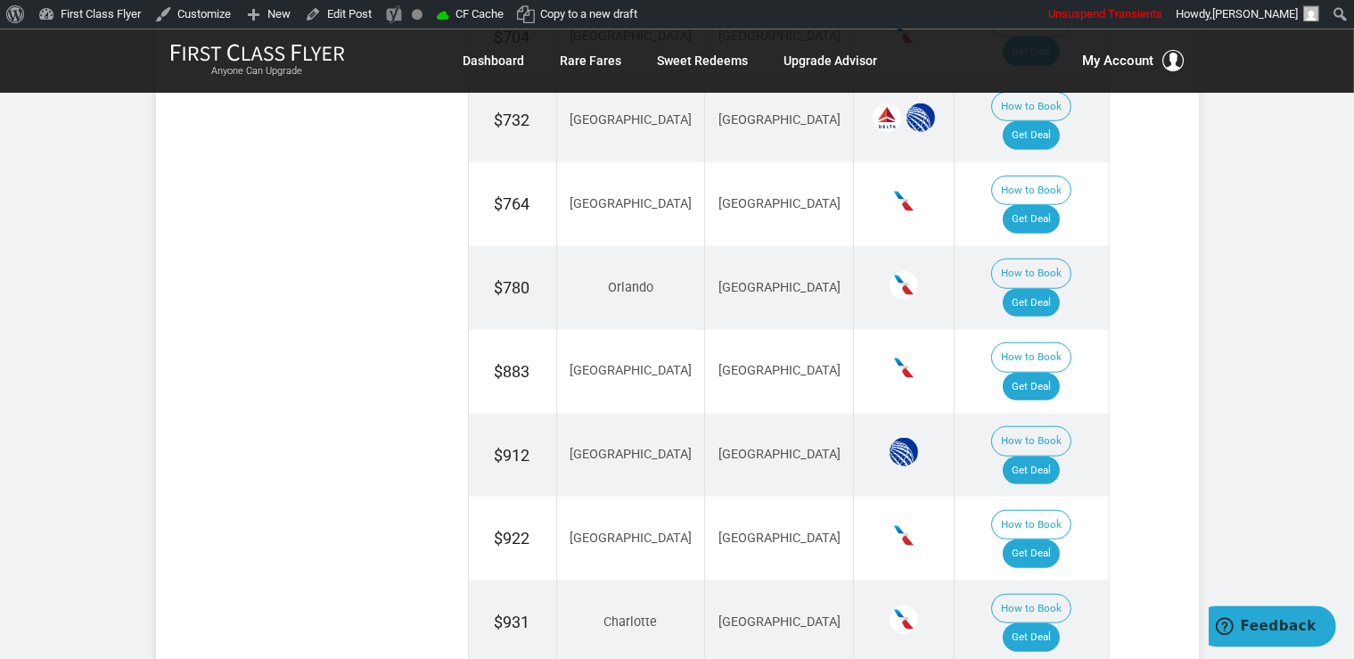
scroll to position [1412, 0]
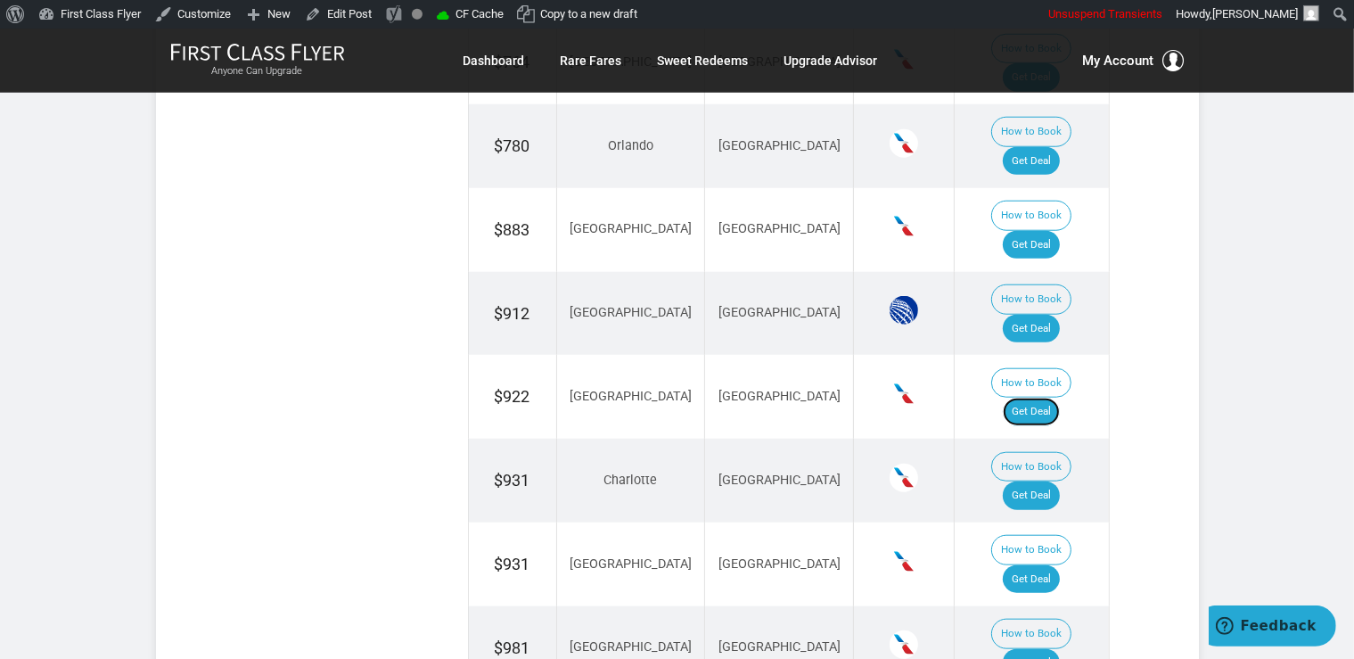
scroll to position [1693, 0]
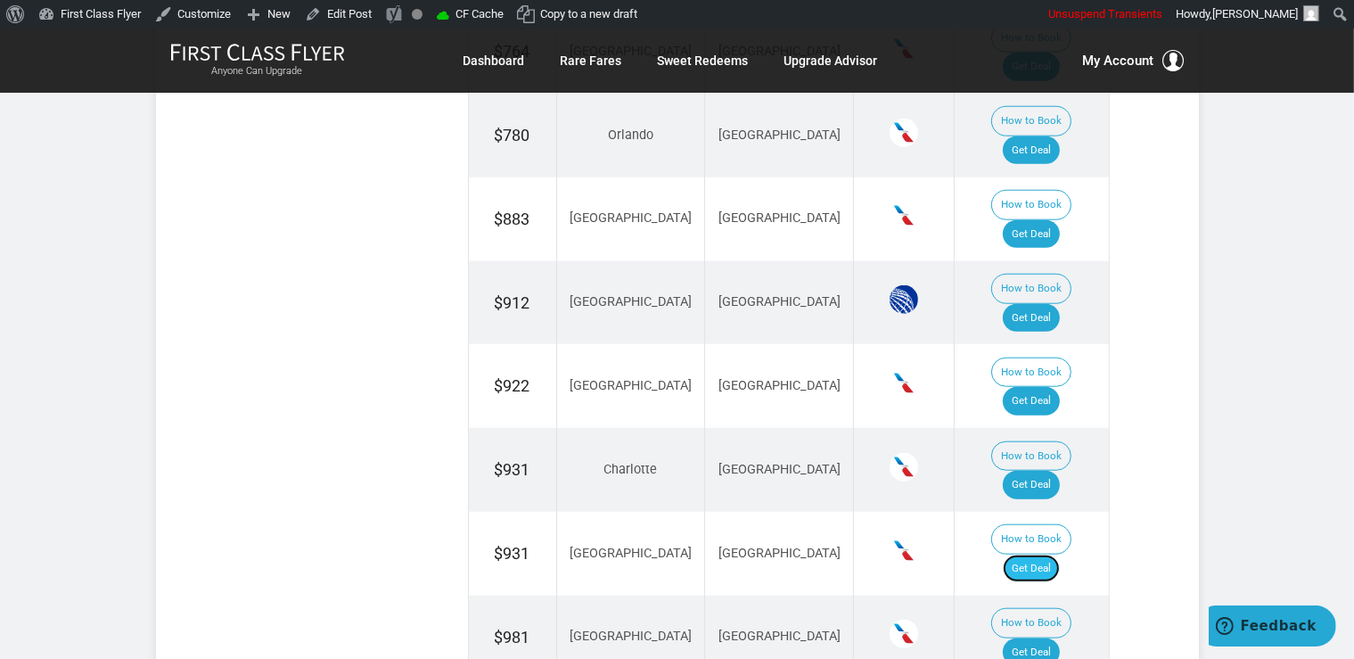
click at [1058, 554] on link "Get Deal" at bounding box center [1031, 568] width 57 height 29
click at [1060, 638] on link "Get Deal" at bounding box center [1031, 652] width 57 height 29
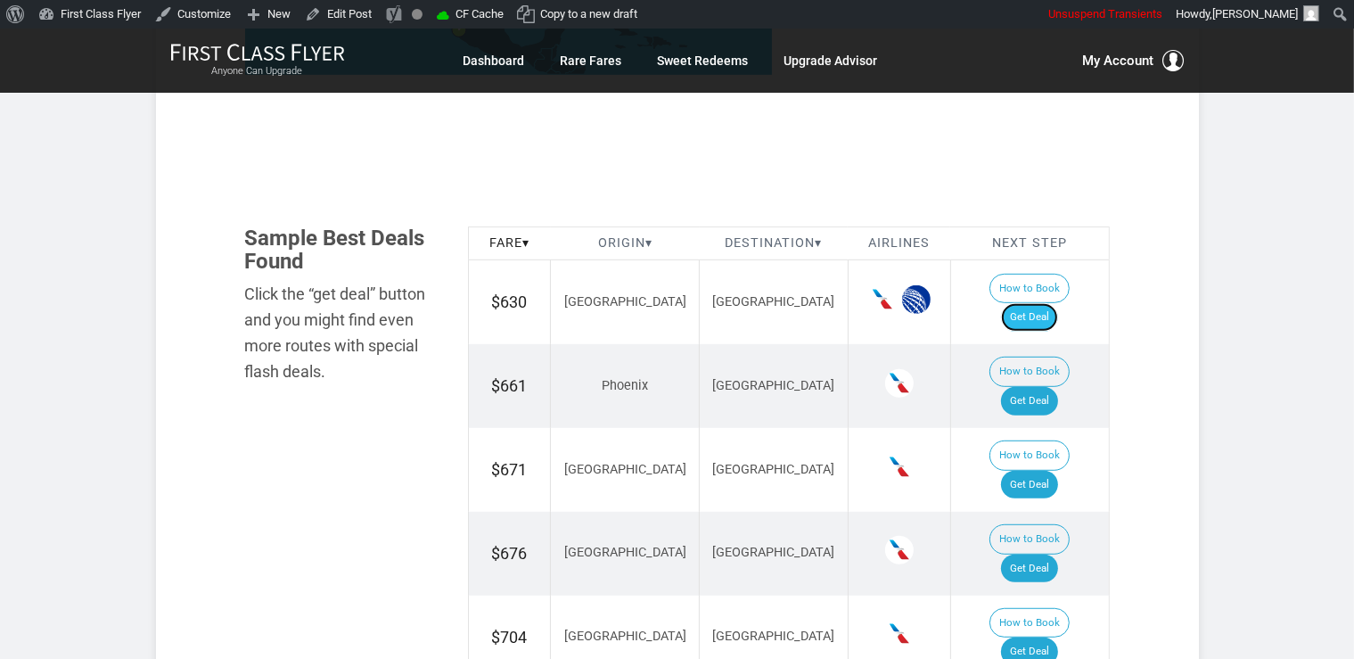
click at [1028, 303] on link "Get Deal" at bounding box center [1029, 317] width 57 height 29
click at [1049, 387] on link "Get Deal" at bounding box center [1029, 401] width 57 height 29
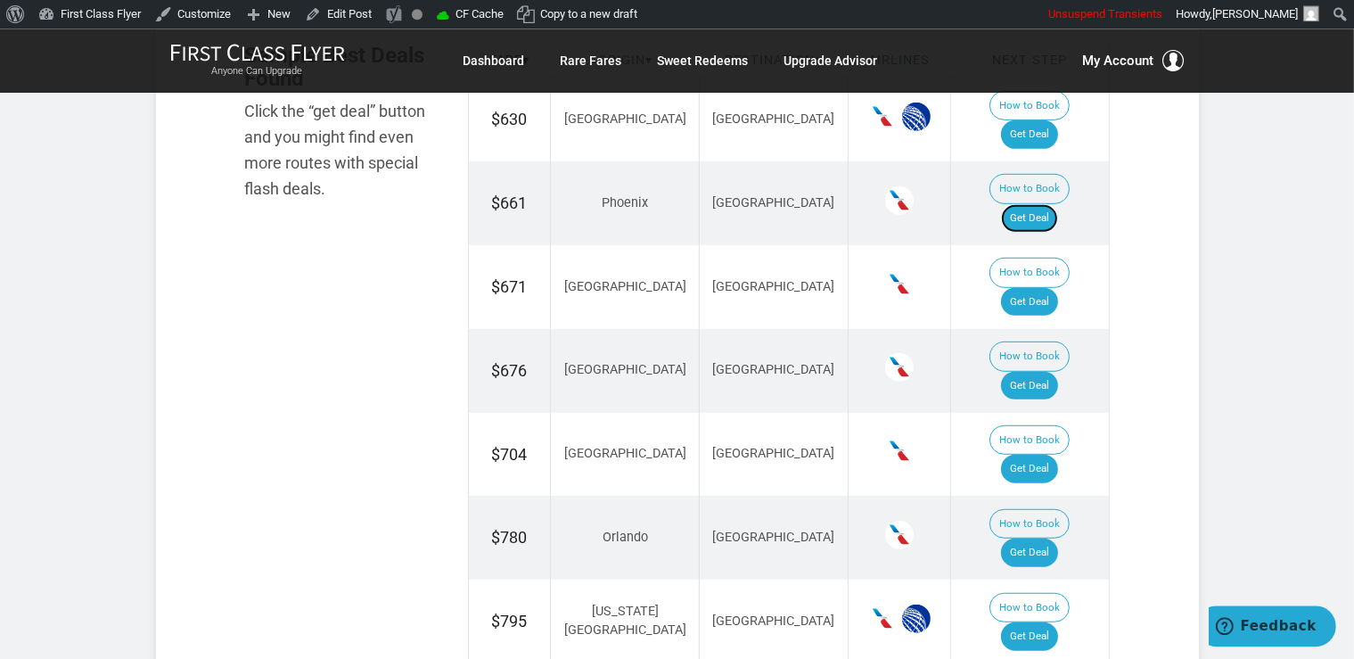
scroll to position [1129, 0]
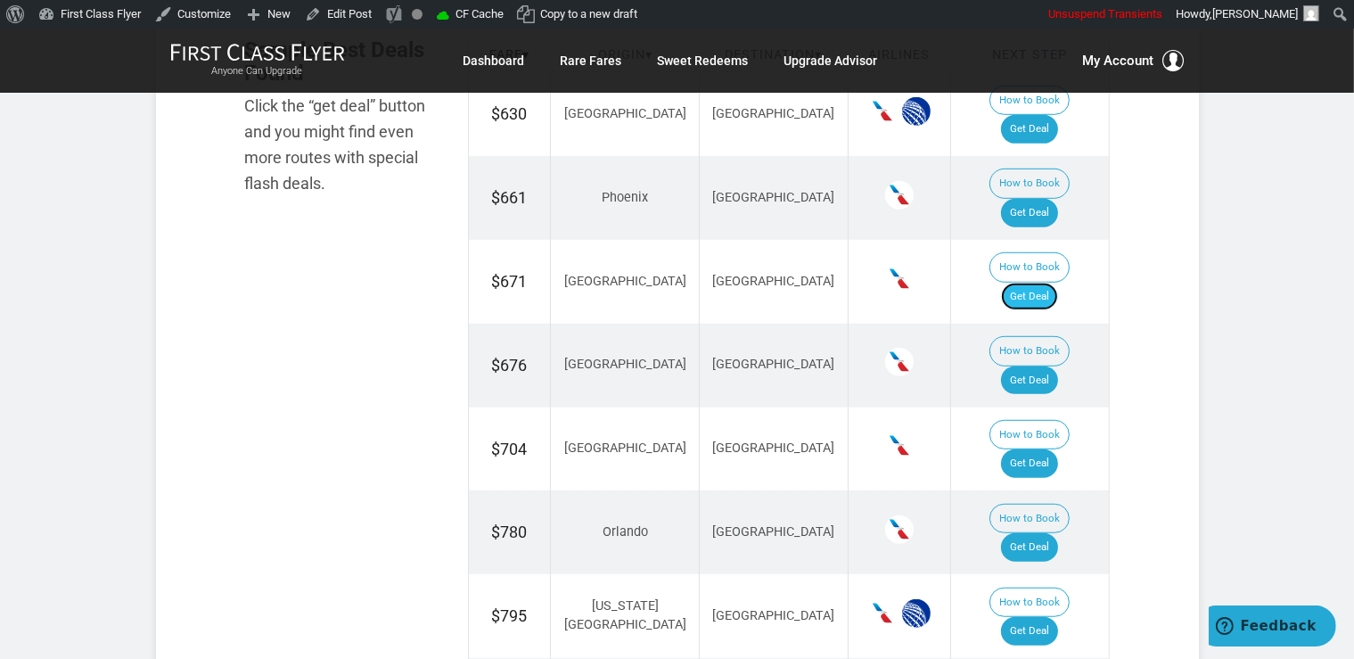
click at [1040, 282] on link "Get Deal" at bounding box center [1029, 296] width 57 height 29
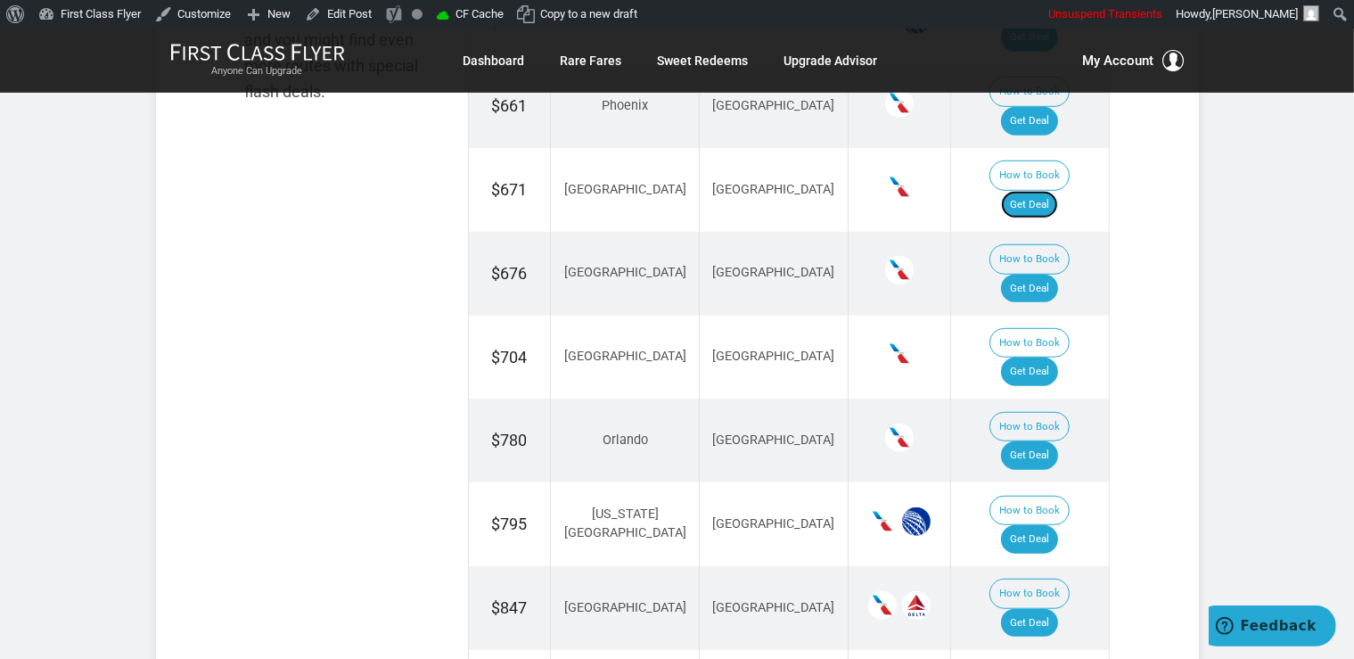
scroll to position [1223, 0]
click at [1039, 273] on link "Get Deal" at bounding box center [1029, 287] width 57 height 29
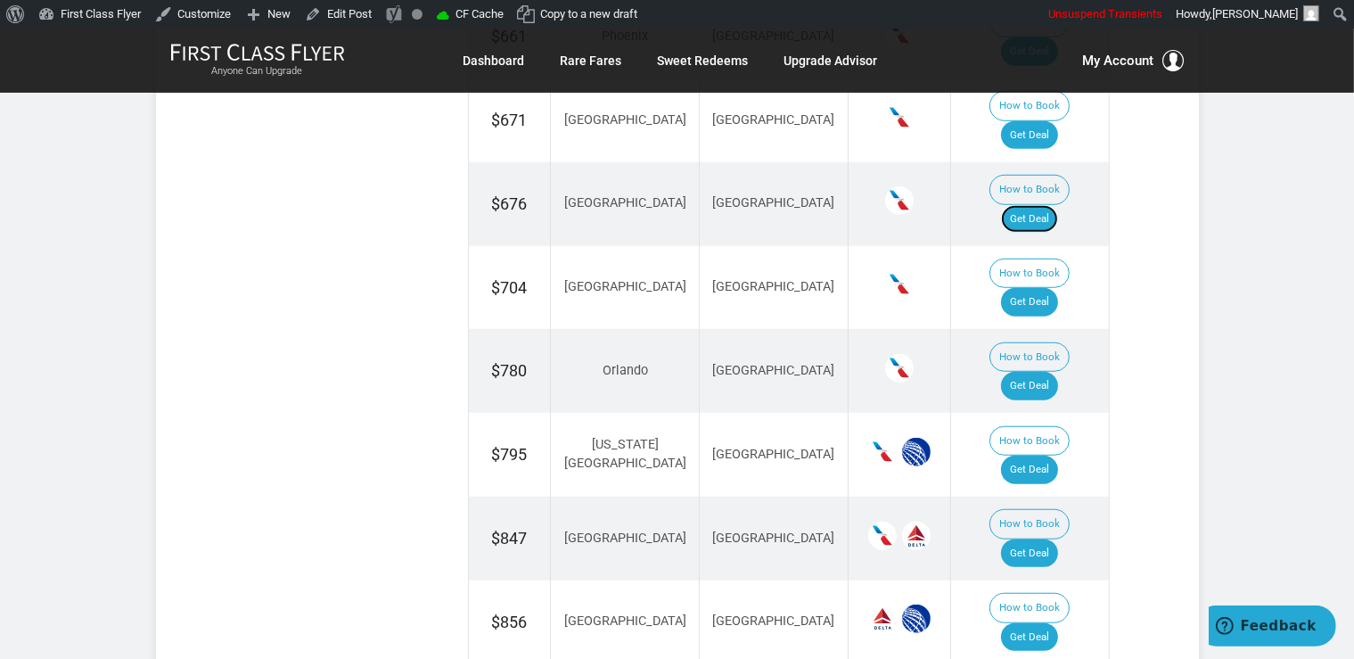
scroll to position [1317, 0]
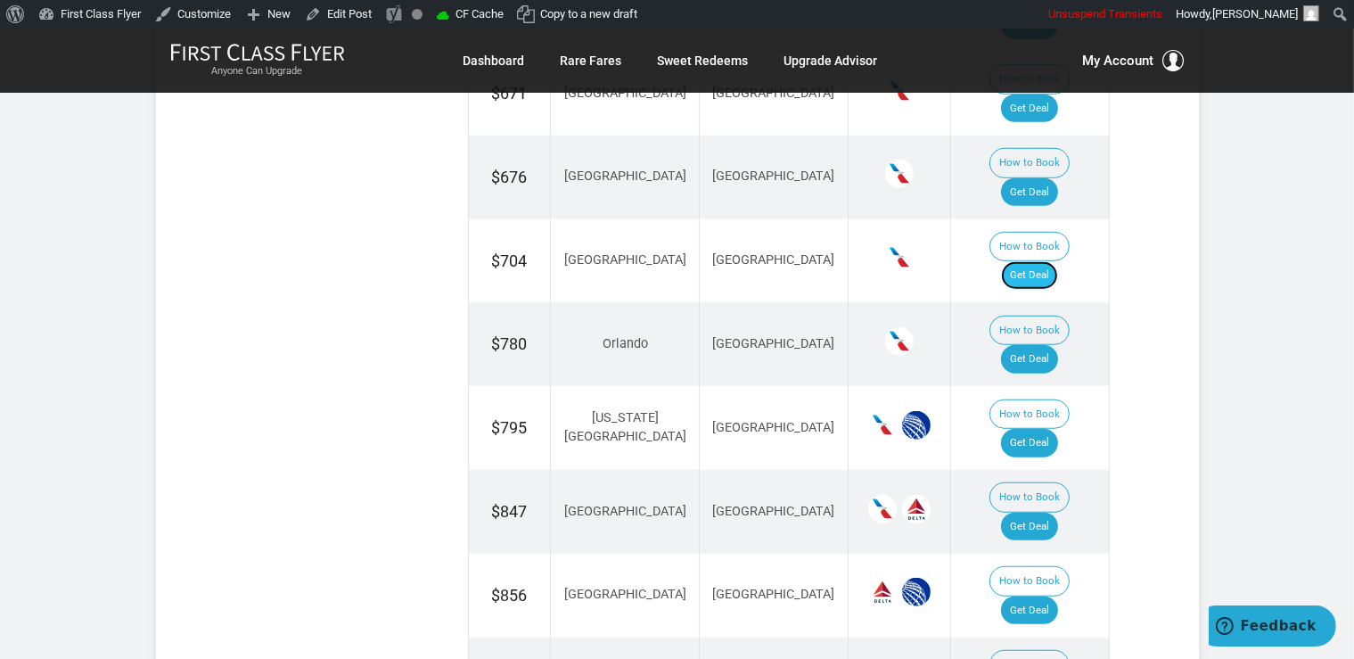
click at [1031, 261] on link "Get Deal" at bounding box center [1029, 275] width 57 height 29
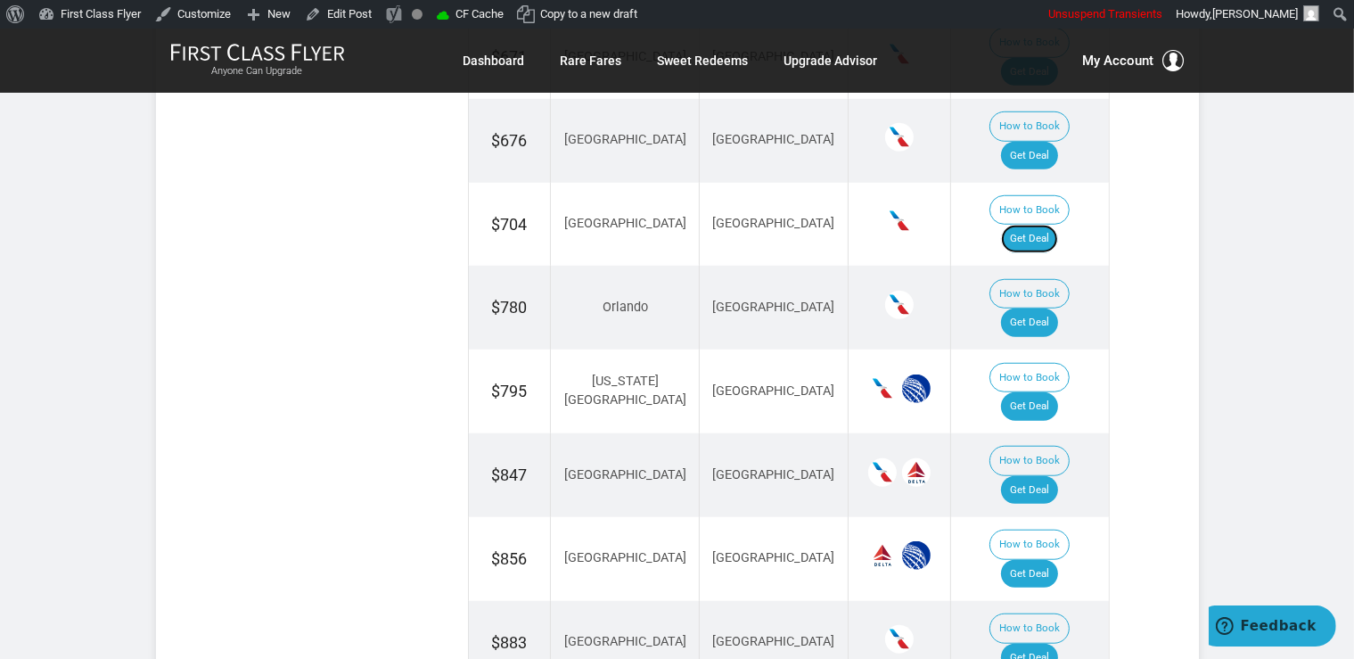
scroll to position [1412, 0]
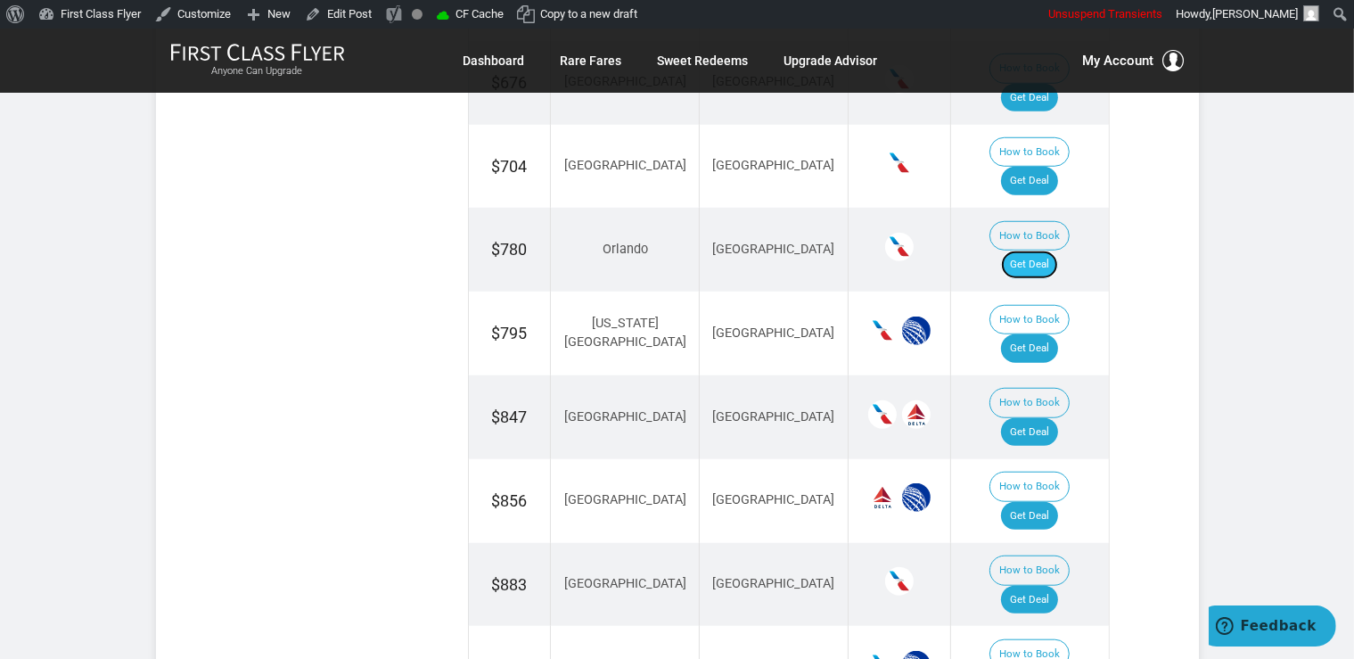
click at [1053, 250] on link "Get Deal" at bounding box center [1029, 264] width 57 height 29
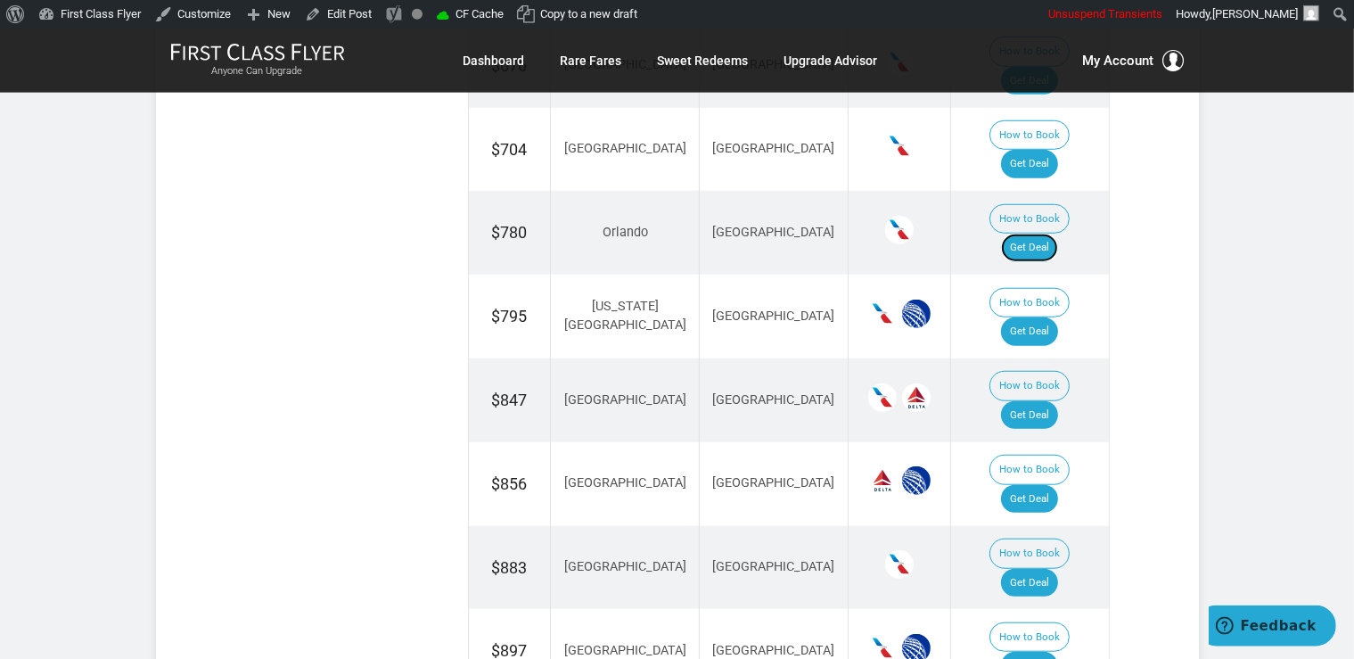
scroll to position [1505, 0]
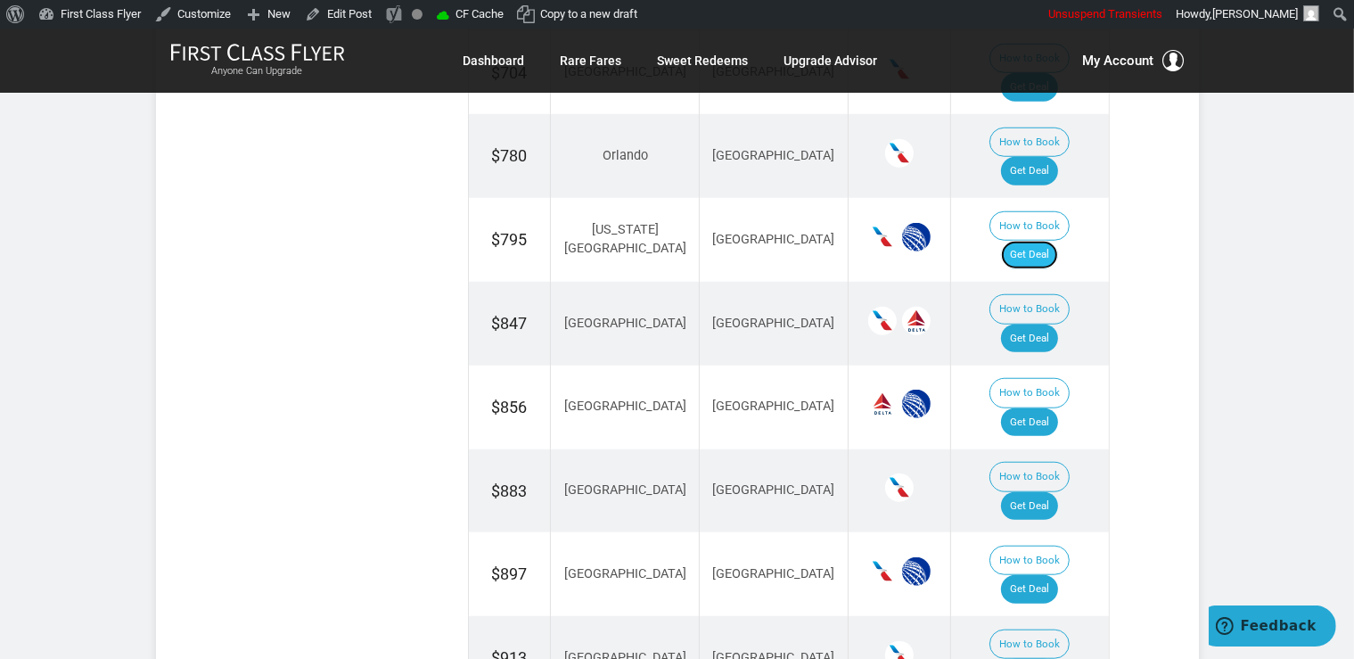
click at [1048, 241] on link "Get Deal" at bounding box center [1029, 255] width 57 height 29
click at [1046, 324] on link "Get Deal" at bounding box center [1029, 338] width 57 height 29
click at [1052, 408] on link "Get Deal" at bounding box center [1029, 422] width 57 height 29
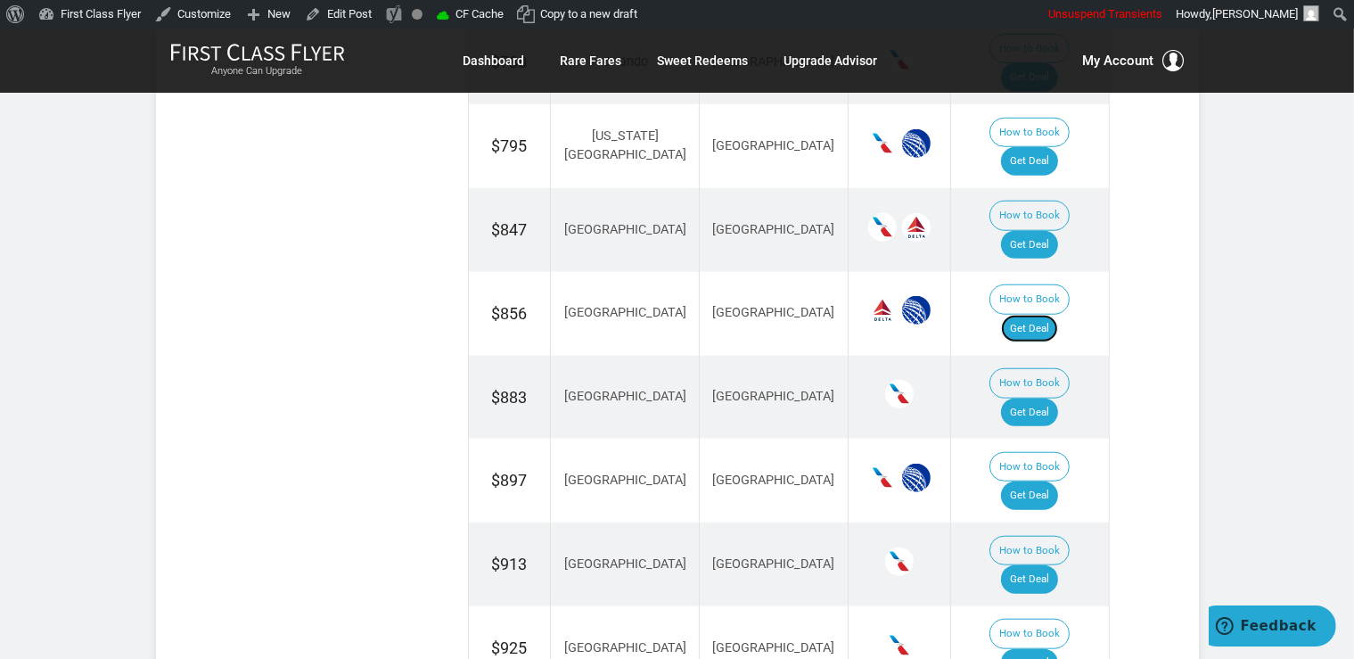
scroll to position [1600, 0]
click at [1037, 397] on link "Get Deal" at bounding box center [1029, 411] width 57 height 29
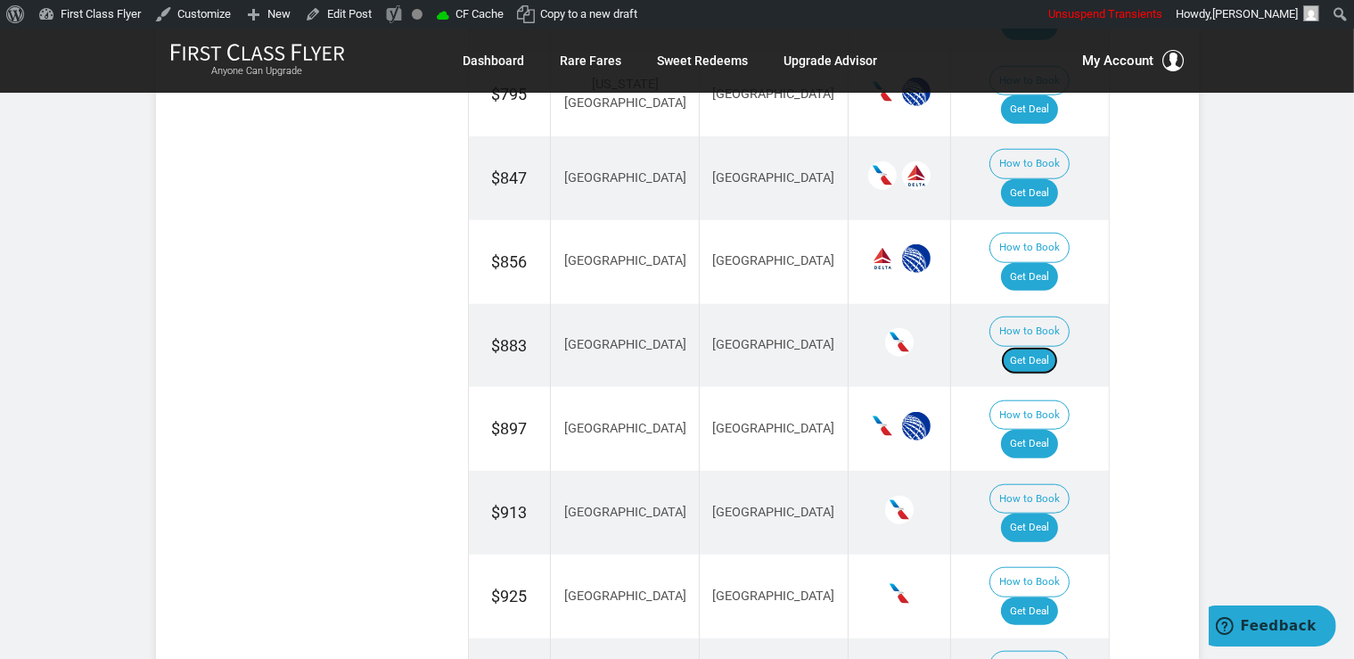
scroll to position [1693, 0]
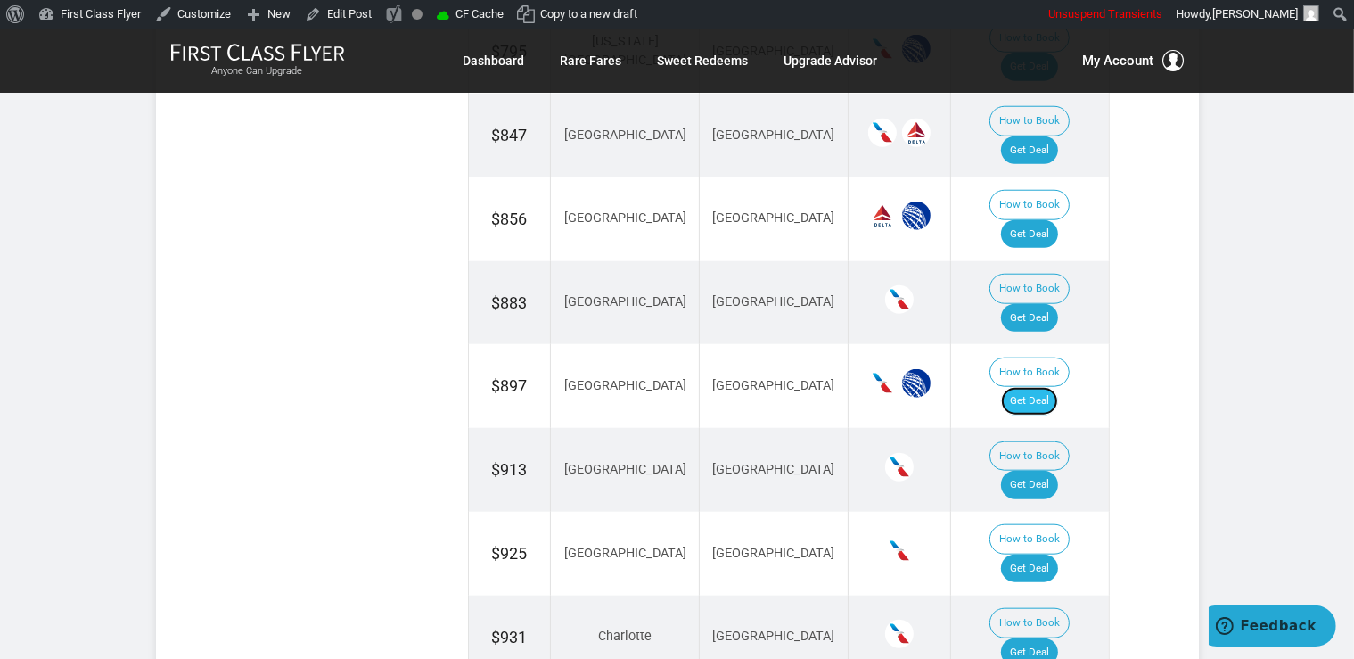
click at [1028, 387] on link "Get Deal" at bounding box center [1029, 401] width 57 height 29
drag, startPoint x: 1053, startPoint y: 251, endPoint x: 1049, endPoint y: 222, distance: 29.7
click at [1052, 471] on link "Get Deal" at bounding box center [1029, 485] width 57 height 29
click at [1053, 554] on link "Get Deal" at bounding box center [1029, 568] width 57 height 29
click at [1058, 638] on link "Get Deal" at bounding box center [1029, 652] width 57 height 29
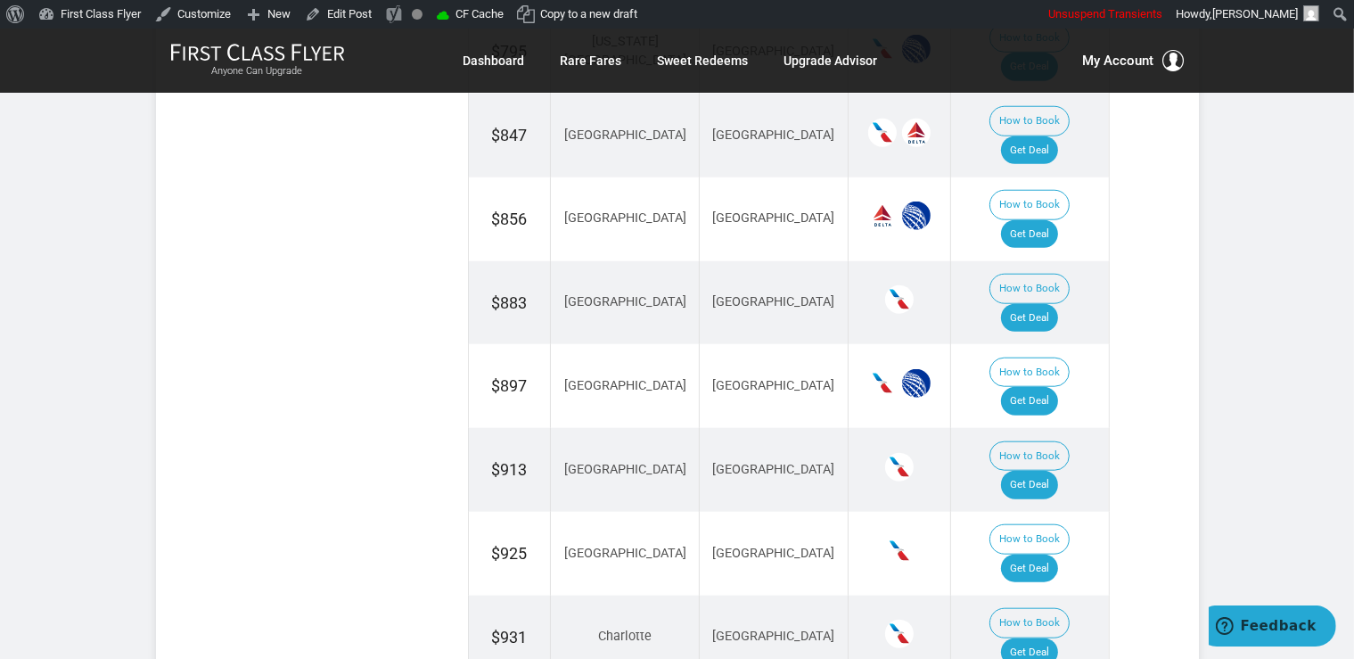
drag, startPoint x: 1033, startPoint y: 443, endPoint x: 1028, endPoint y: 428, distance: 15.8
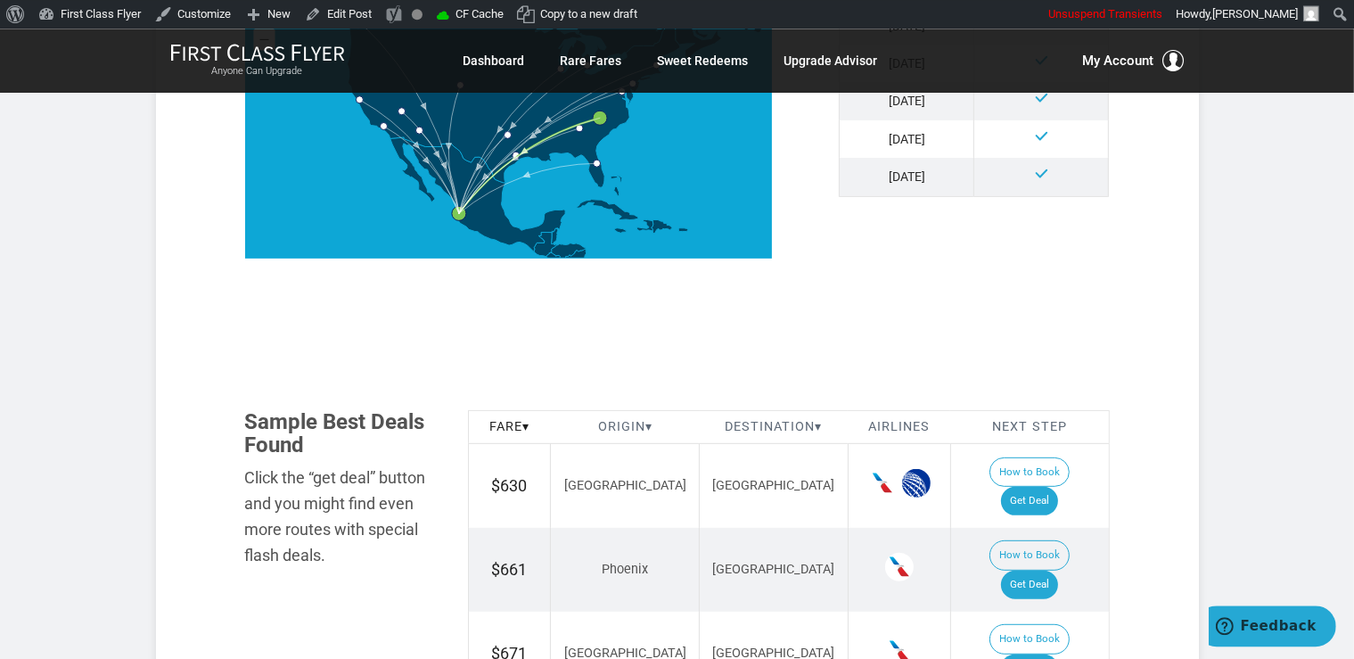
scroll to position [752, 0]
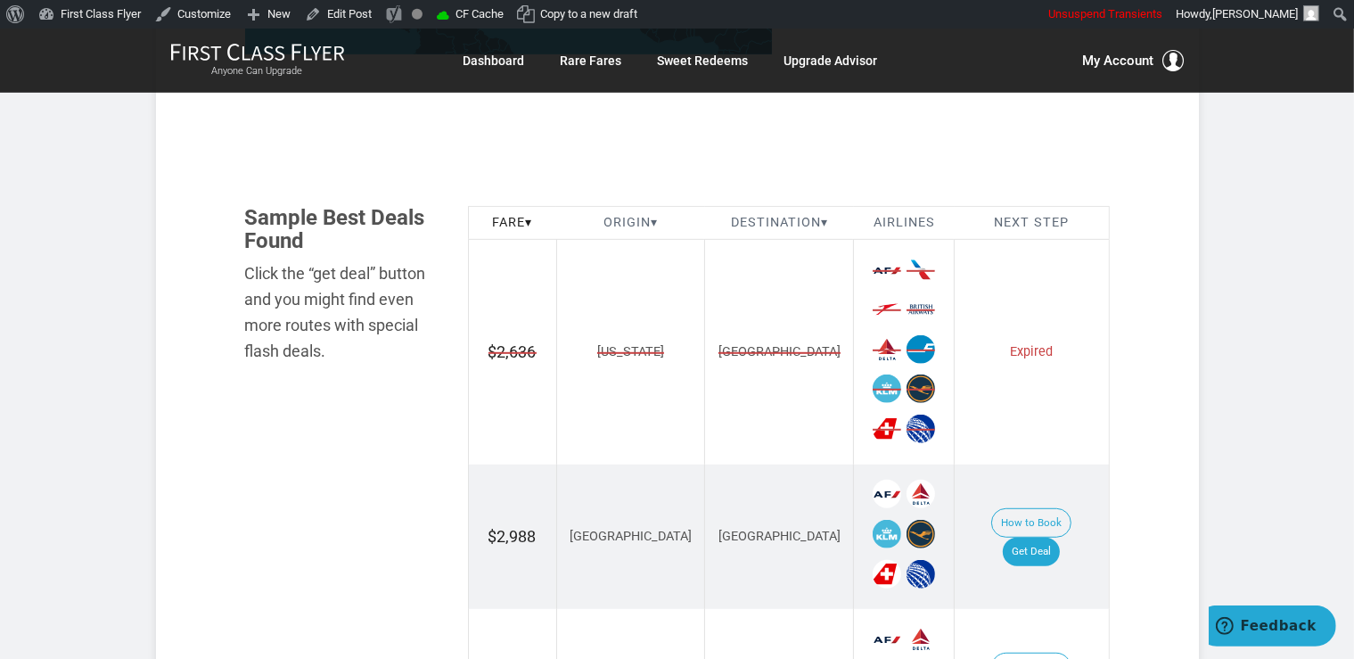
scroll to position [1035, 0]
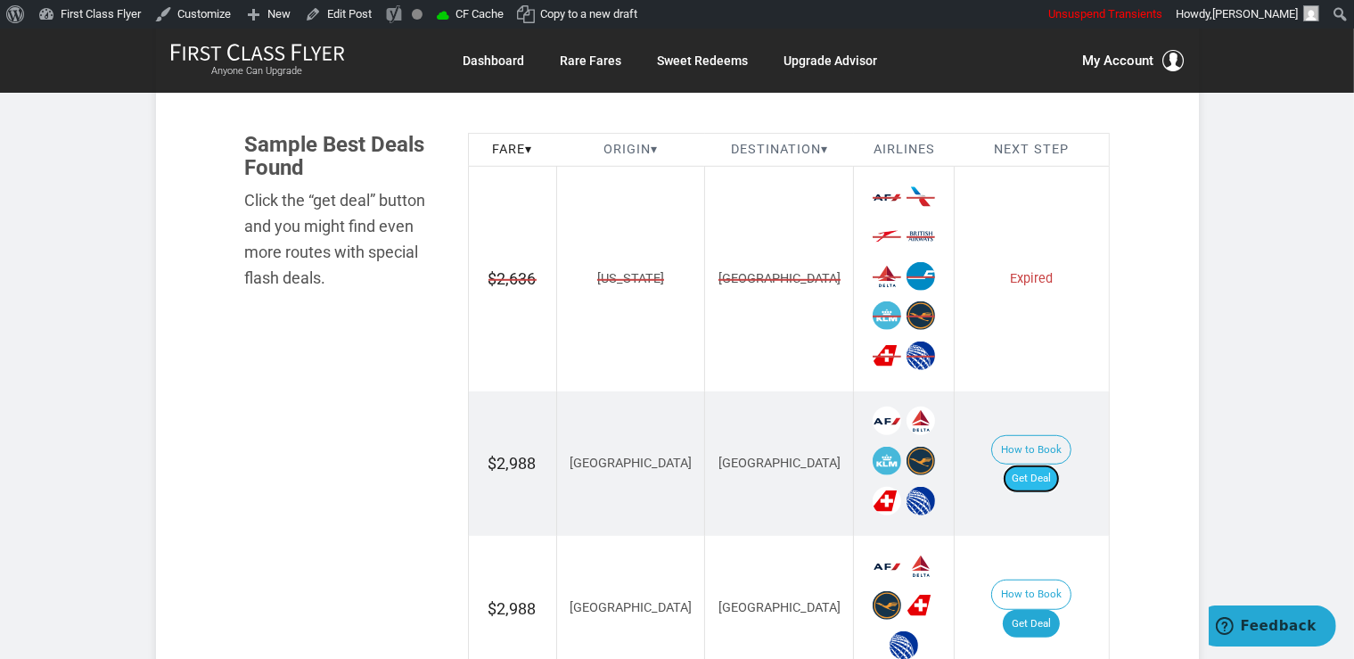
click at [1053, 464] on link "Get Deal" at bounding box center [1031, 478] width 57 height 29
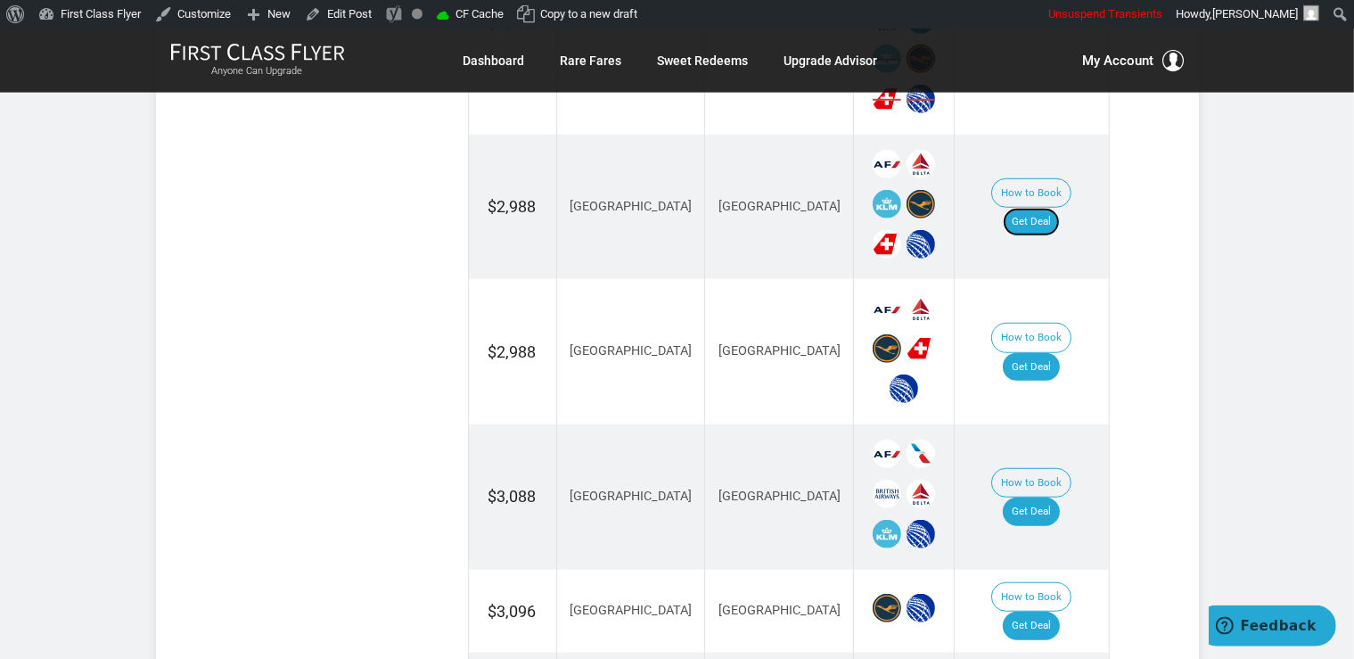
scroll to position [1317, 0]
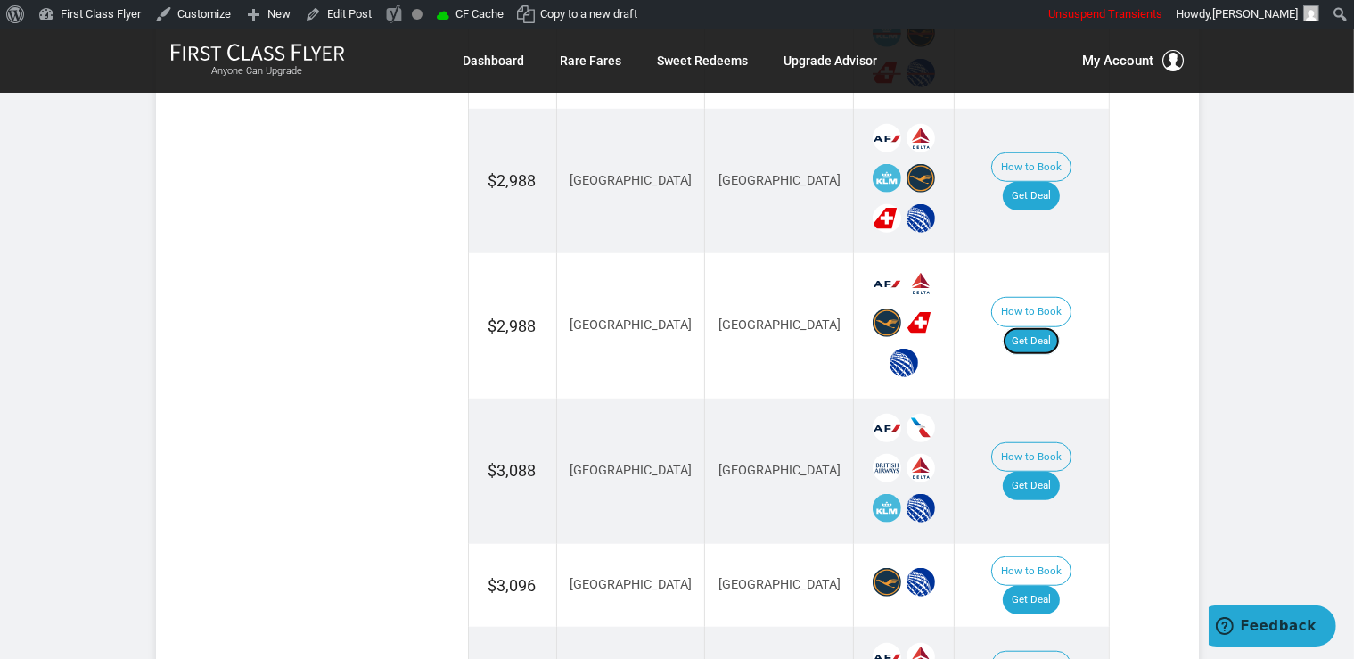
click at [1053, 327] on link "Get Deal" at bounding box center [1031, 341] width 57 height 29
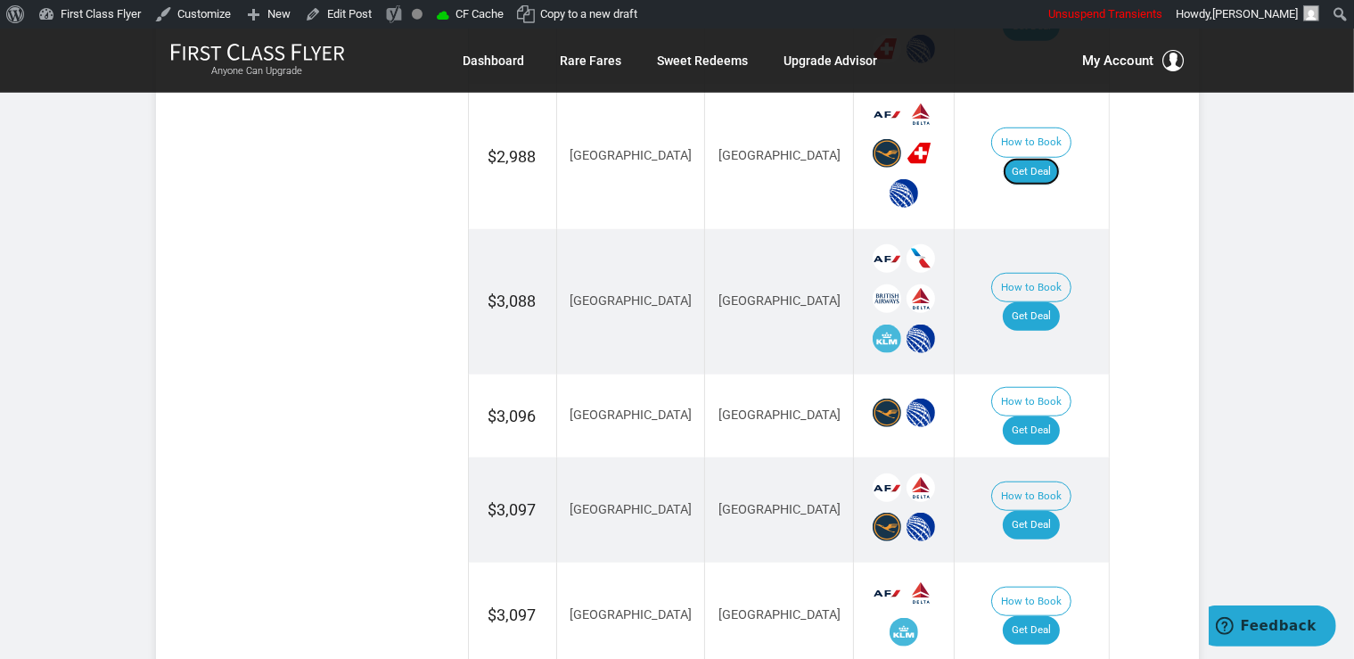
scroll to position [1505, 0]
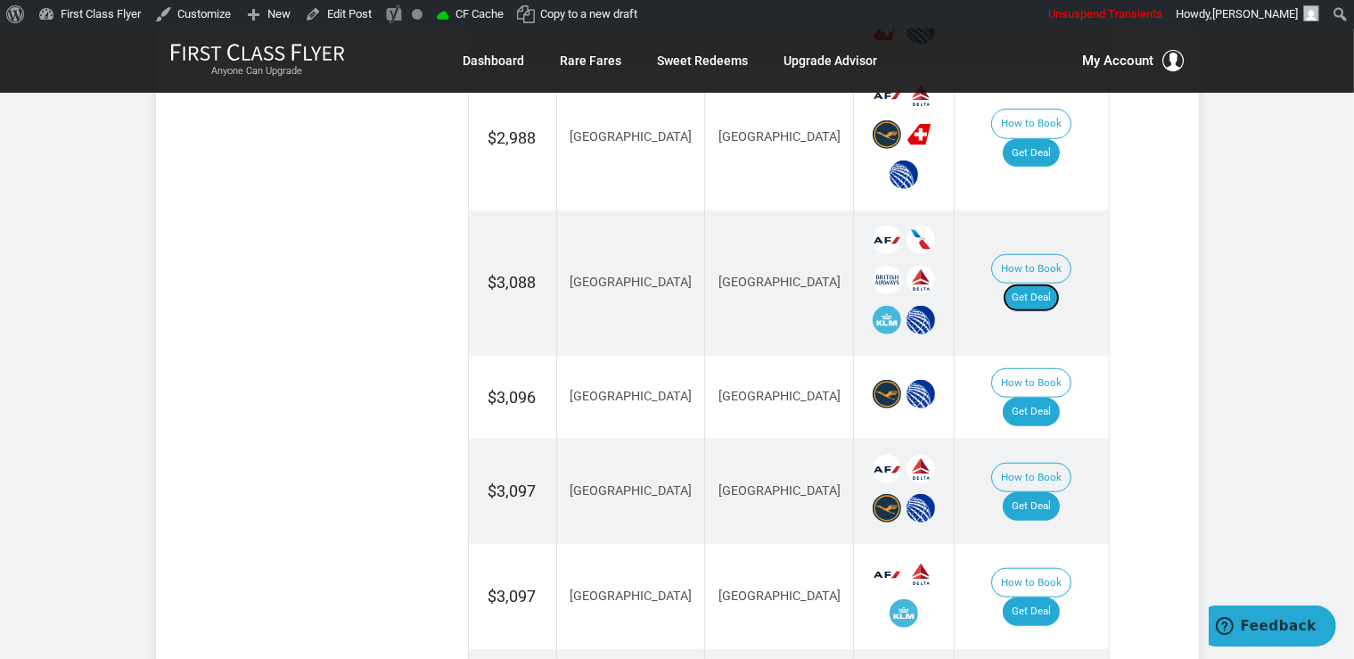
click at [1048, 283] on link "Get Deal" at bounding box center [1031, 297] width 57 height 29
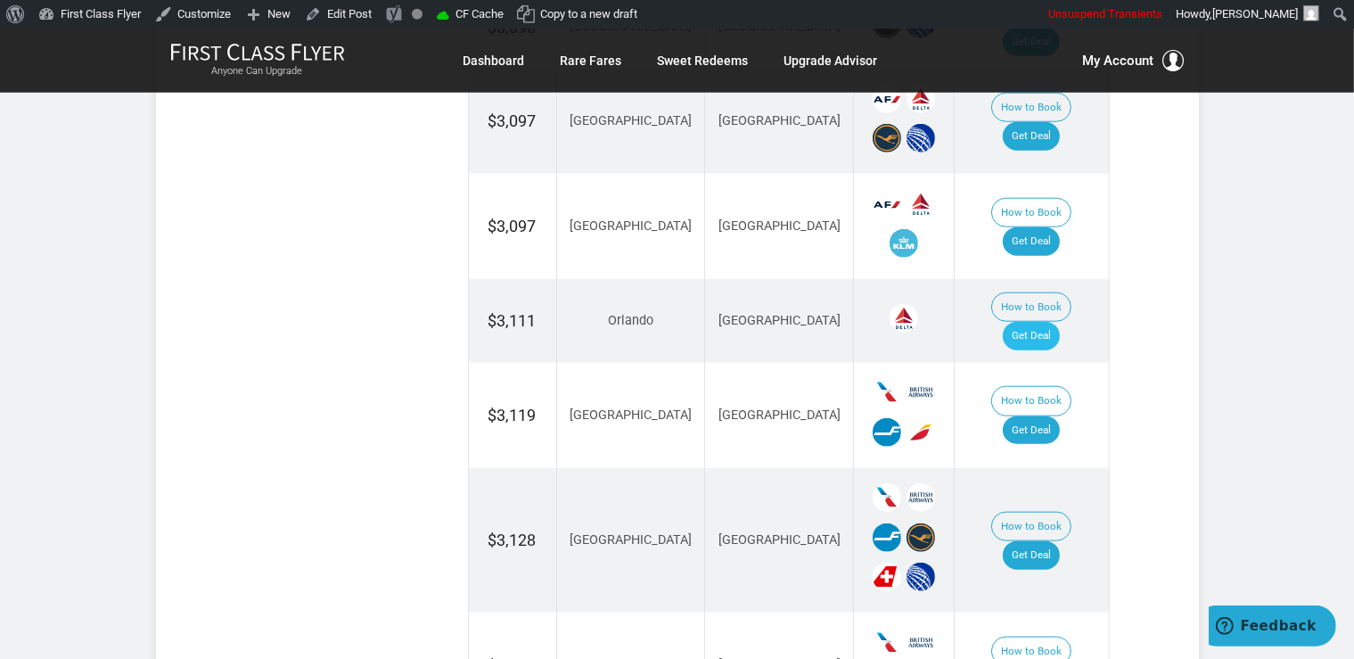
scroll to position [1882, 0]
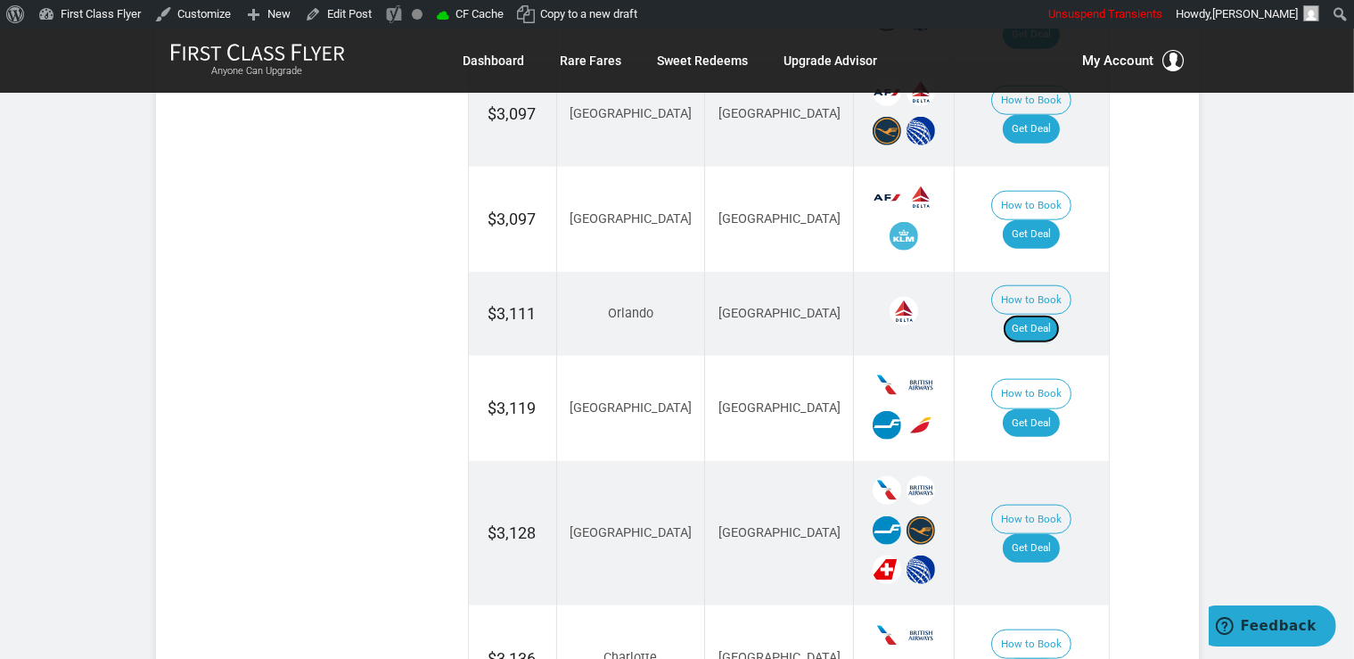
drag, startPoint x: 1035, startPoint y: 271, endPoint x: 1047, endPoint y: 289, distance: 21.3
click at [1035, 315] on link "Get Deal" at bounding box center [1031, 329] width 57 height 29
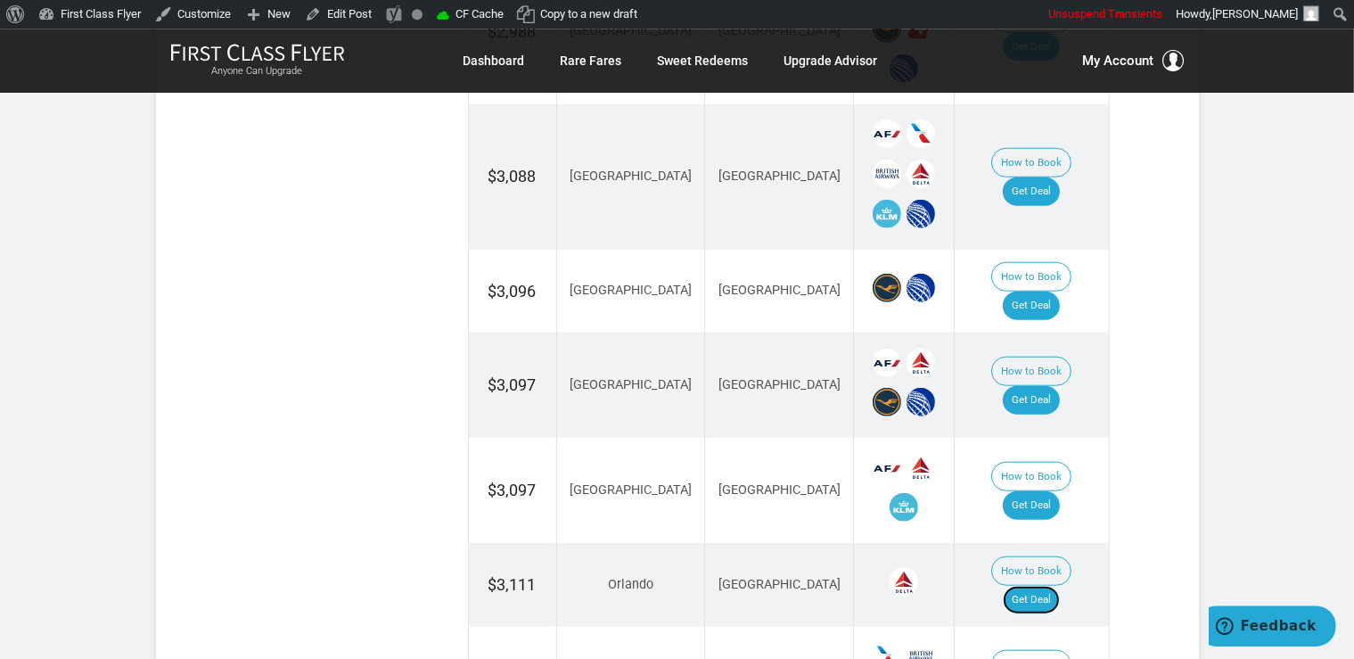
scroll to position [1600, 0]
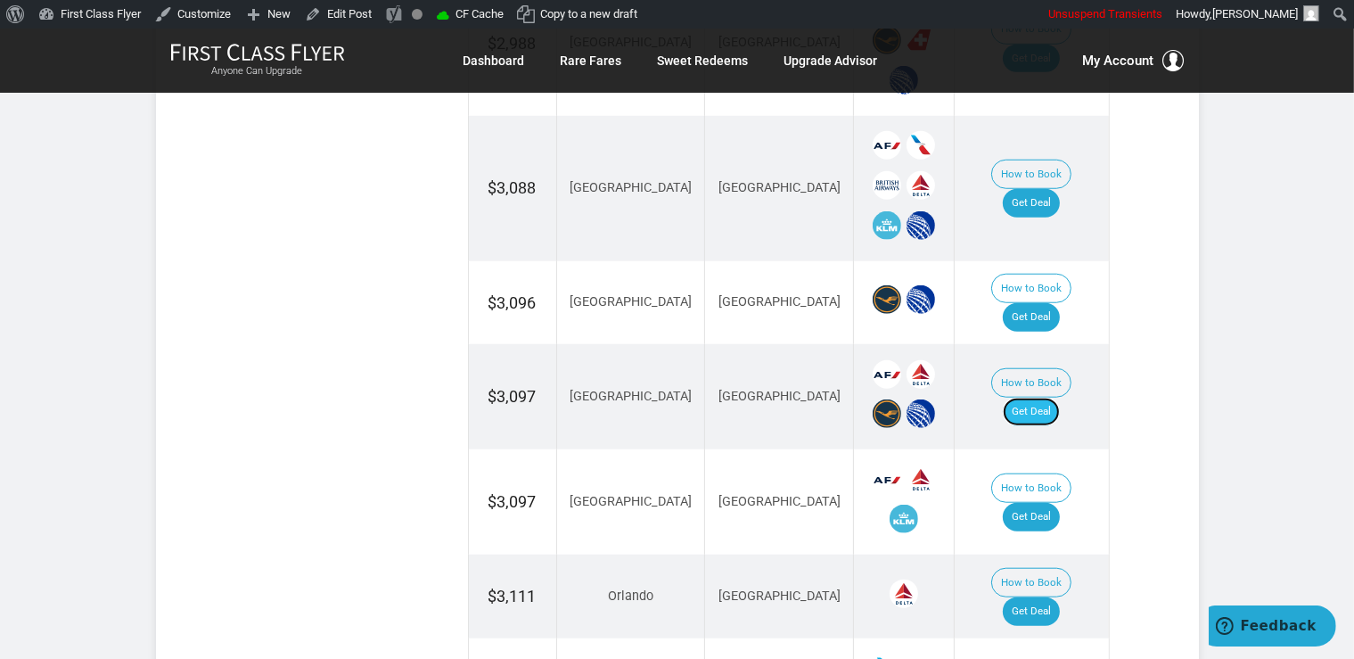
click at [1057, 397] on link "Get Deal" at bounding box center [1031, 411] width 57 height 29
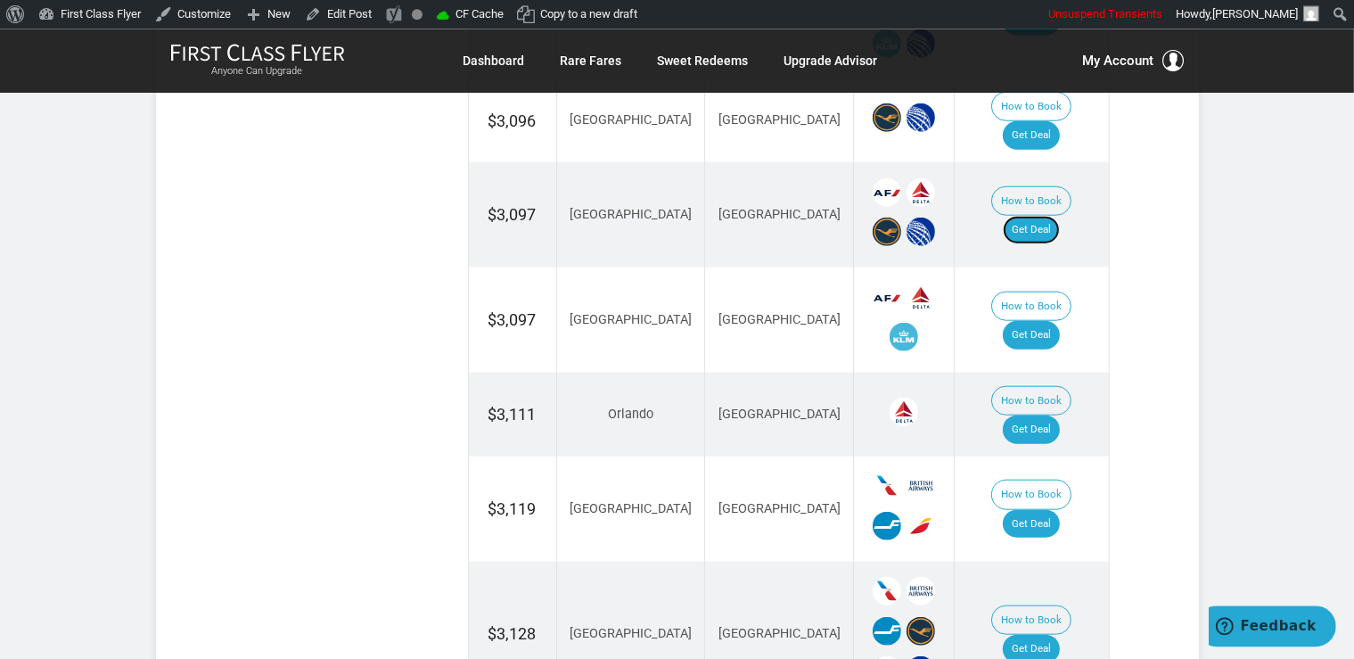
scroll to position [1788, 0]
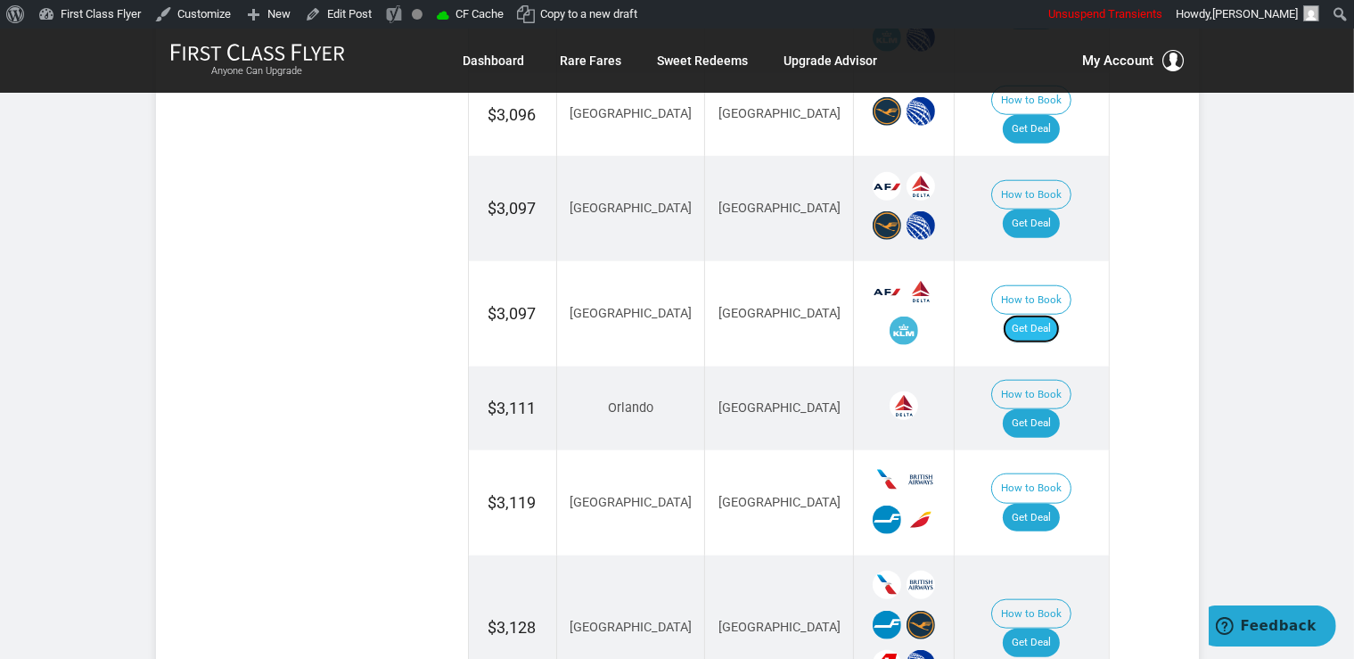
click at [1052, 315] on link "Get Deal" at bounding box center [1031, 329] width 57 height 29
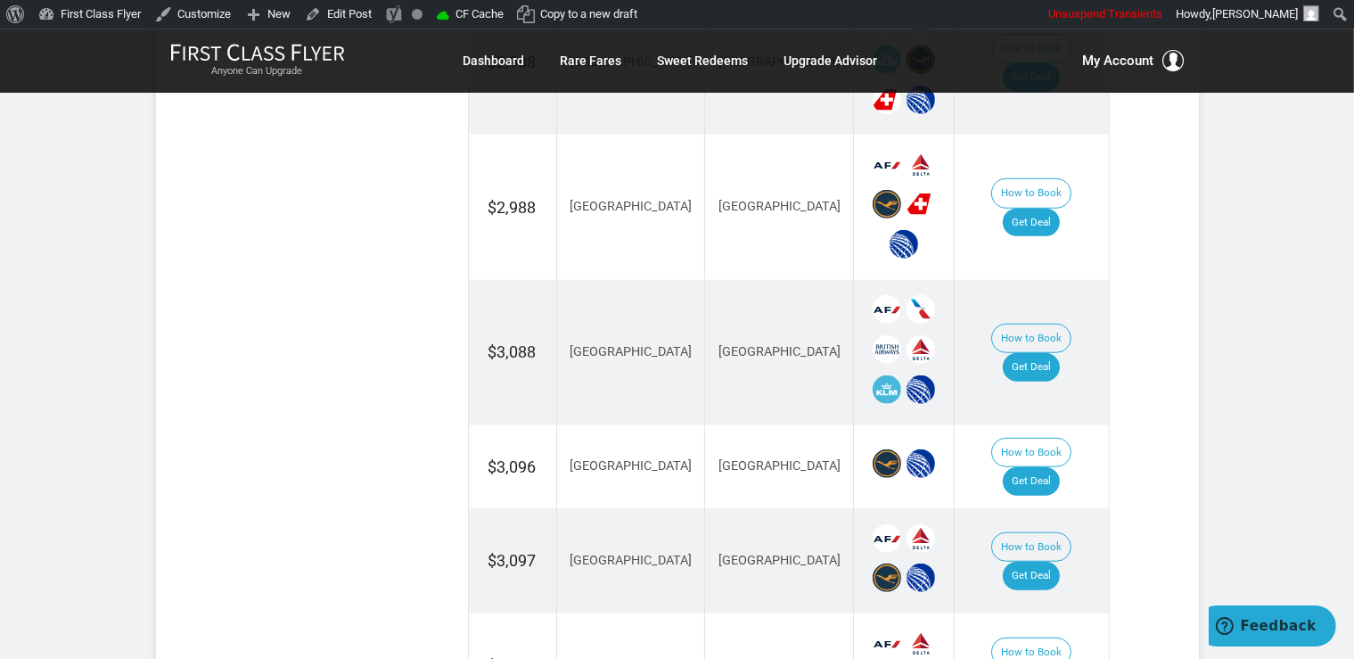
scroll to position [1412, 0]
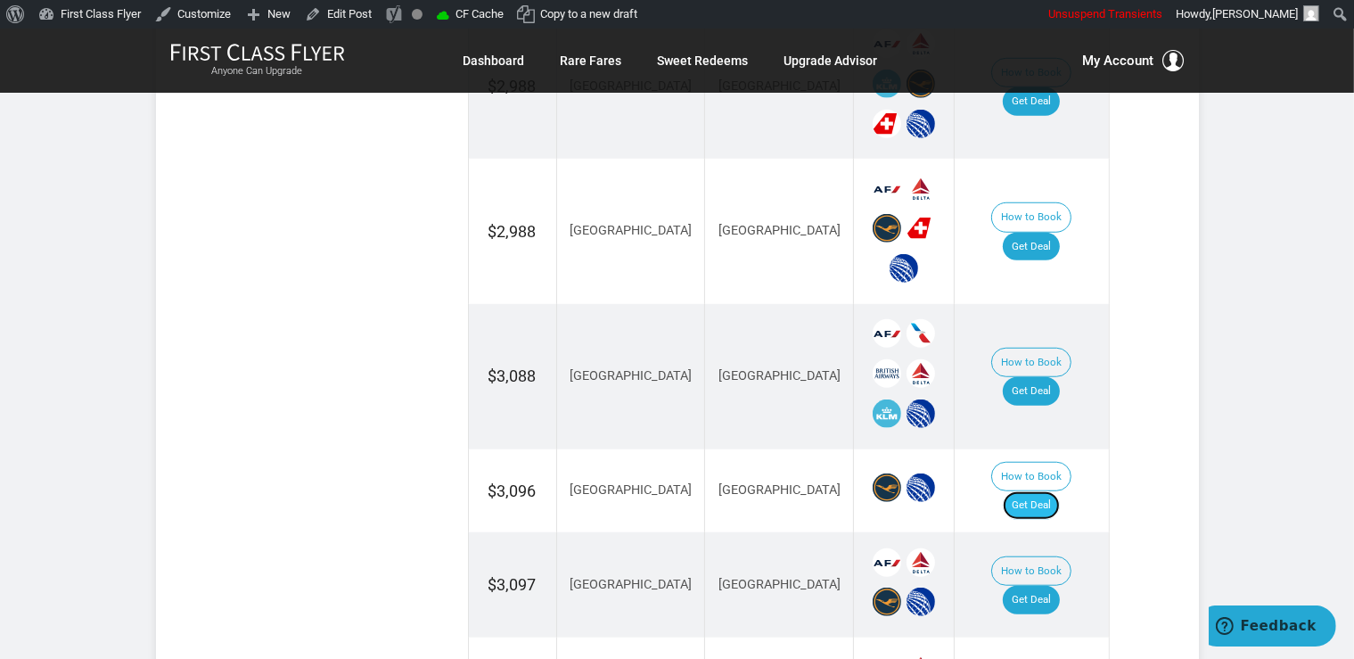
click at [1057, 491] on link "Get Deal" at bounding box center [1031, 505] width 57 height 29
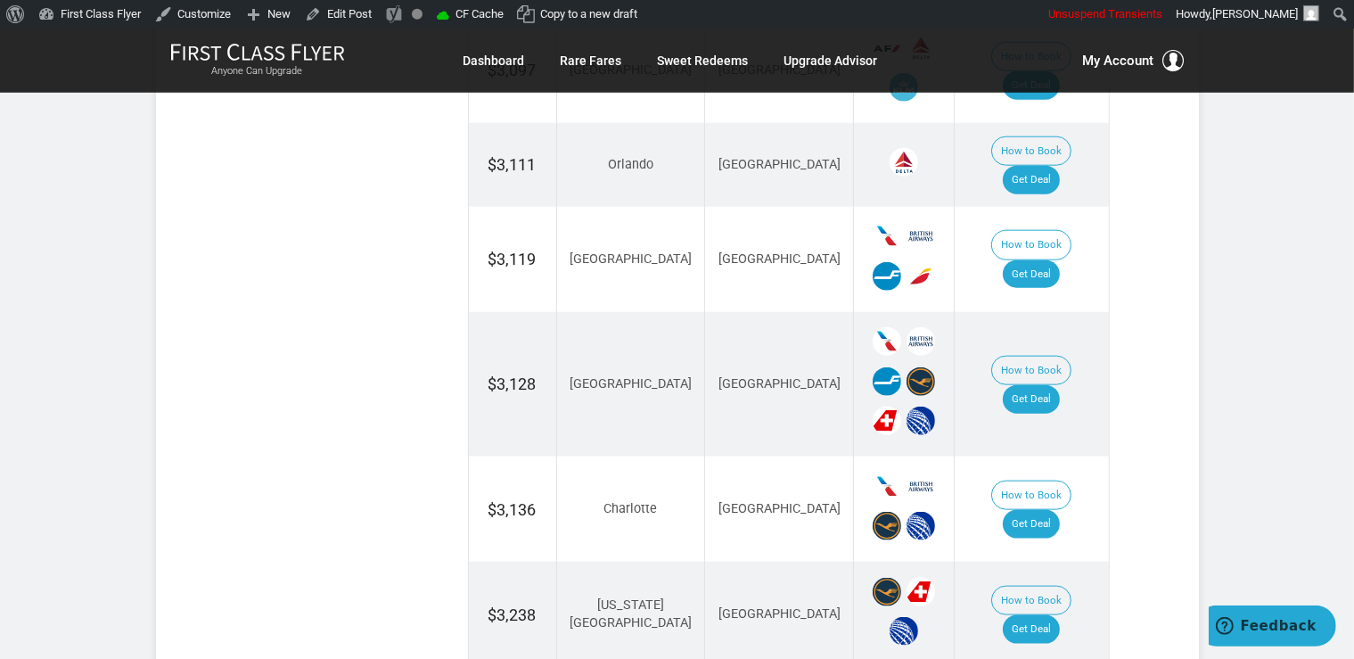
scroll to position [2070, 0]
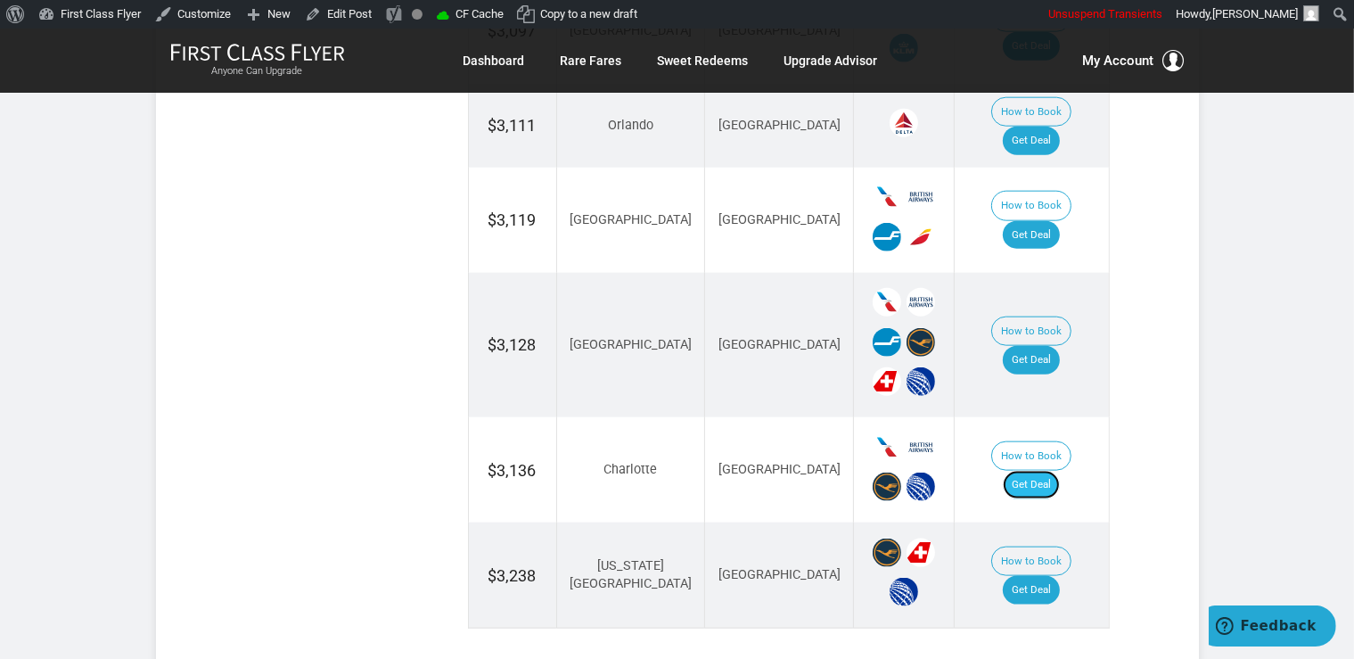
click at [1060, 471] on link "Get Deal" at bounding box center [1031, 485] width 57 height 29
click at [1044, 221] on link "Get Deal" at bounding box center [1031, 235] width 57 height 29
click at [1043, 346] on link "Get Deal" at bounding box center [1031, 360] width 57 height 29
click at [1042, 576] on link "Get Deal" at bounding box center [1031, 590] width 57 height 29
drag, startPoint x: 1052, startPoint y: 507, endPoint x: 995, endPoint y: 355, distance: 162.4
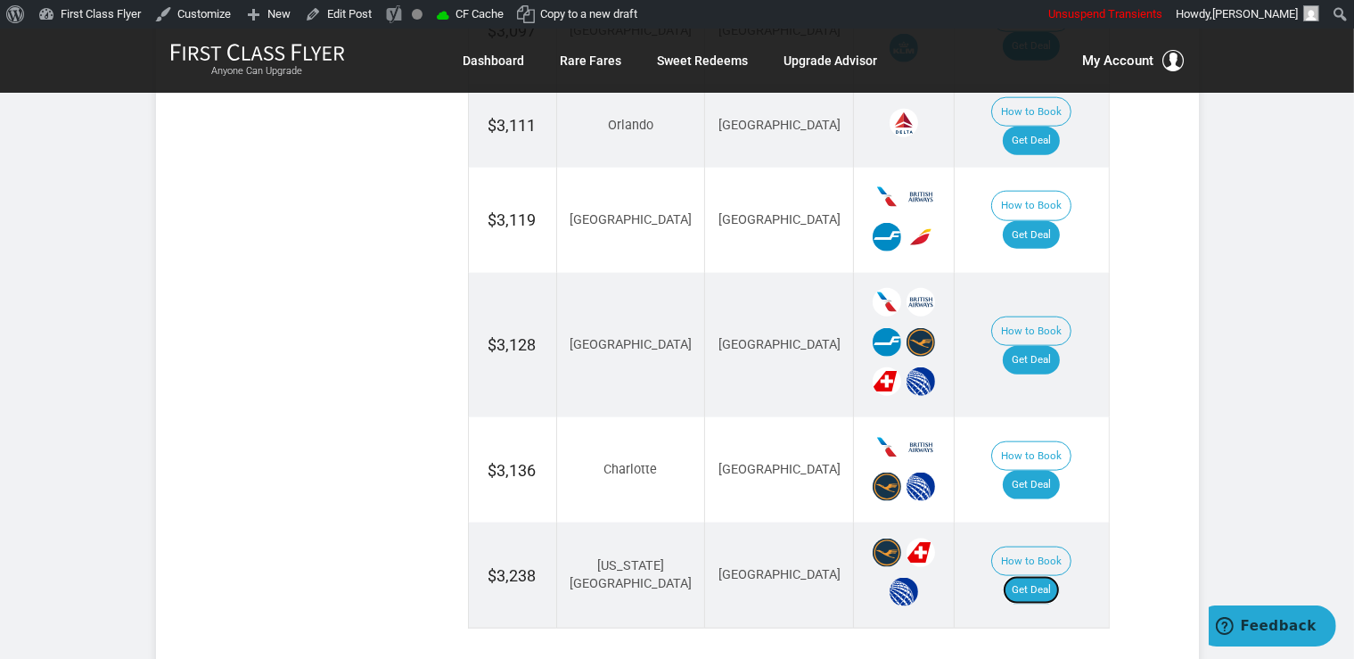
click at [1052, 576] on link "Get Deal" at bounding box center [1031, 590] width 57 height 29
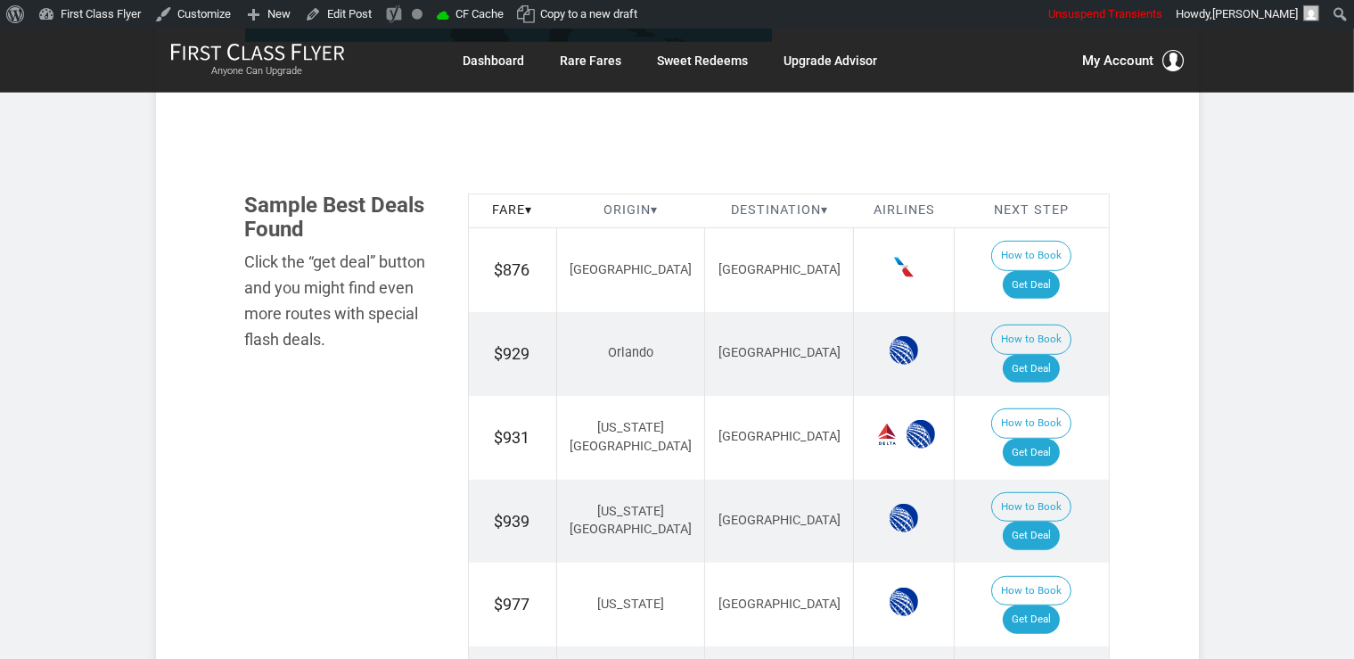
scroll to position [995, 0]
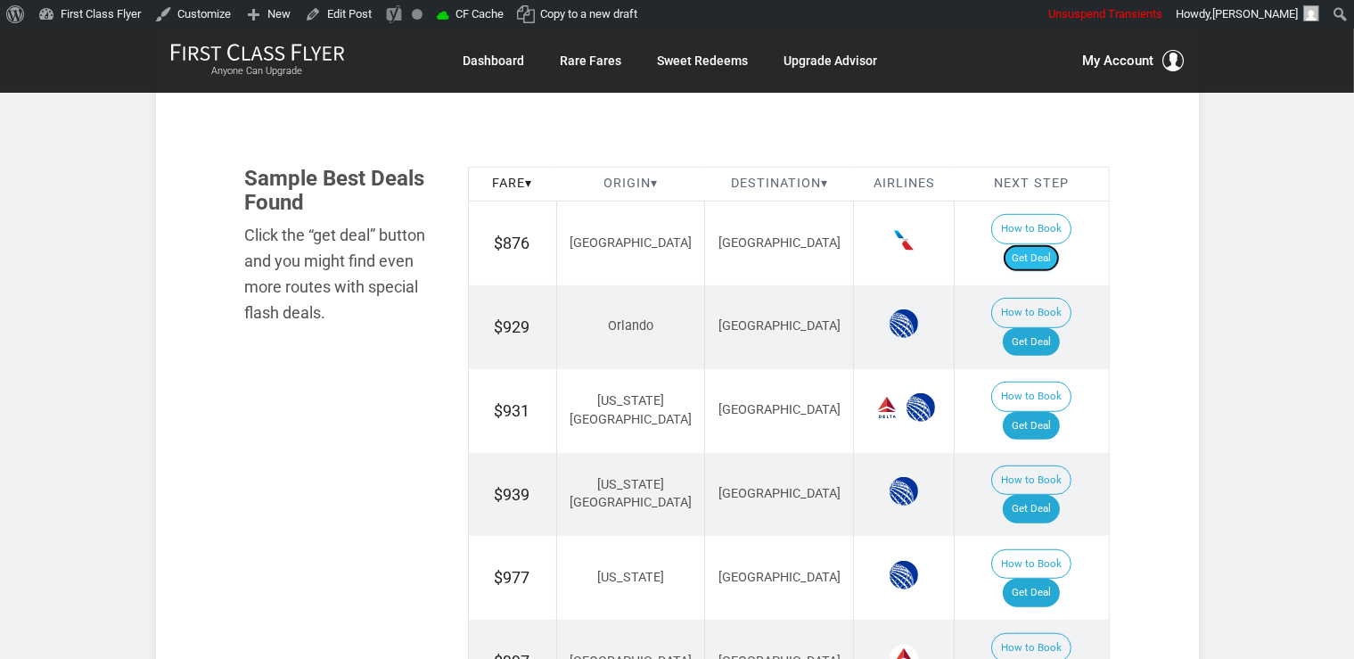
click at [1035, 244] on link "Get Deal" at bounding box center [1031, 258] width 57 height 29
click at [1030, 412] on link "Get Deal" at bounding box center [1031, 426] width 57 height 29
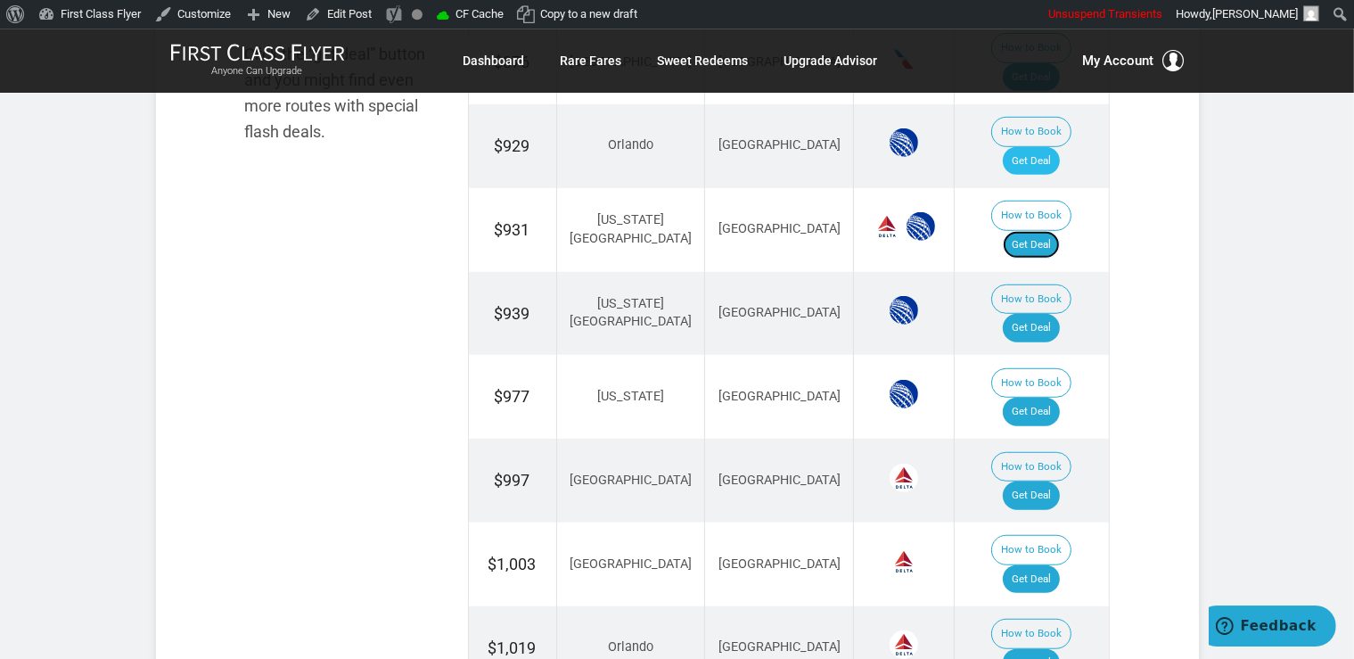
scroll to position [1183, 0]
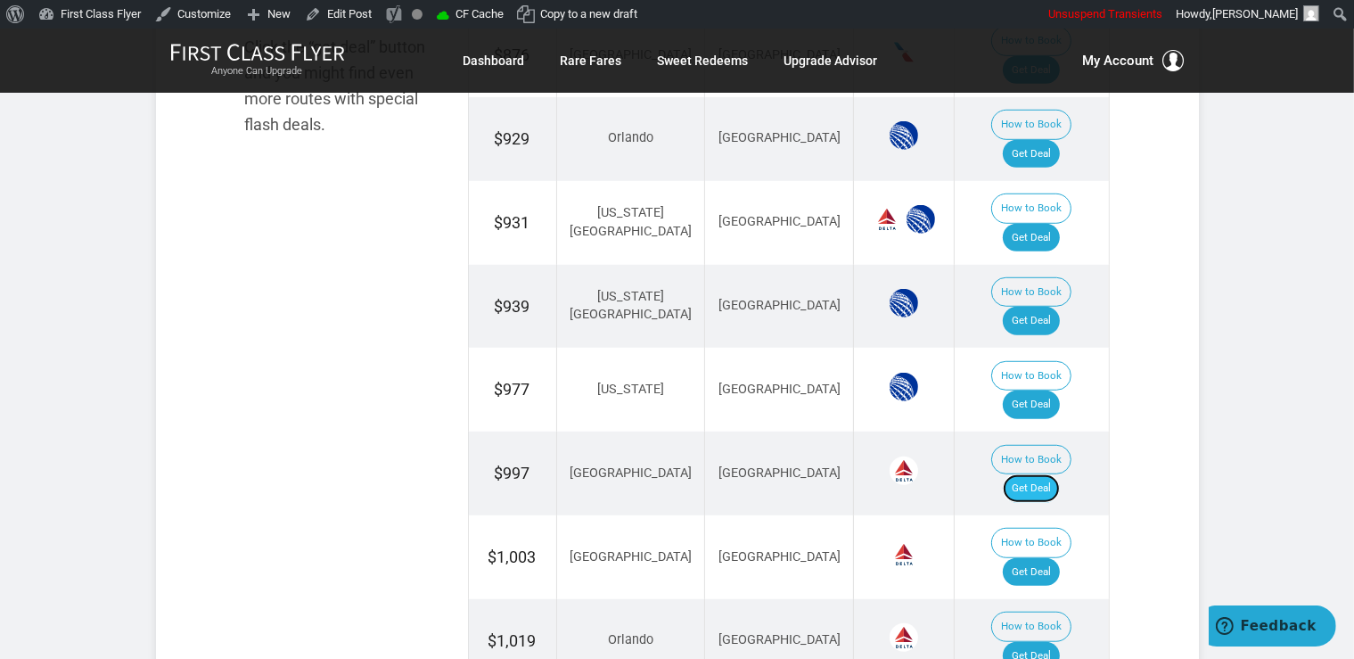
click at [1026, 474] on link "Get Deal" at bounding box center [1031, 488] width 57 height 29
click at [1057, 307] on link "Get Deal" at bounding box center [1031, 321] width 57 height 29
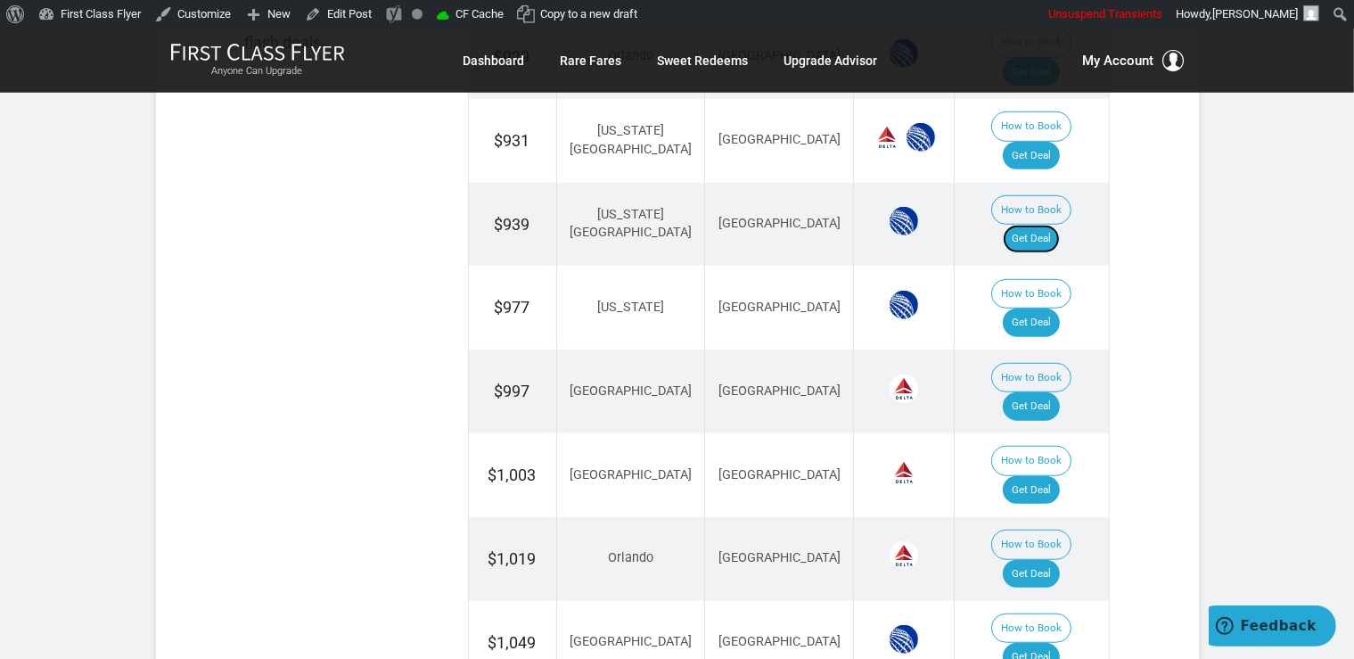
scroll to position [1277, 0]
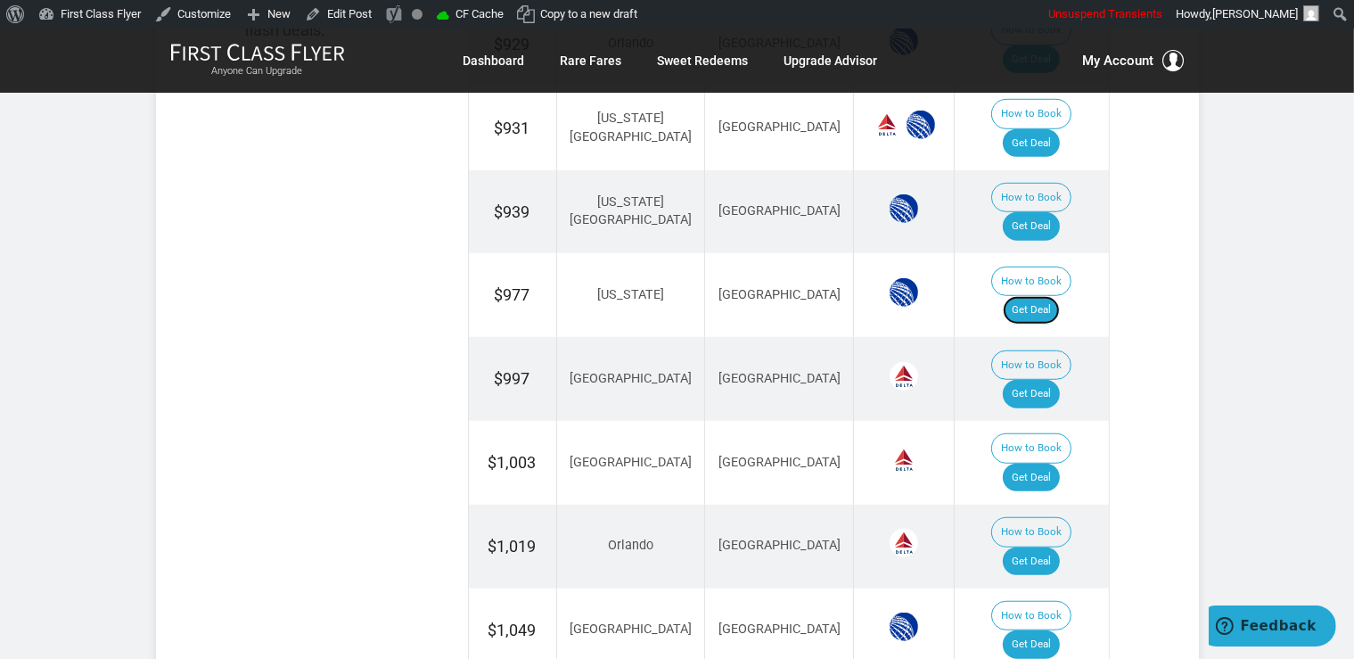
click at [1059, 296] on link "Get Deal" at bounding box center [1031, 310] width 57 height 29
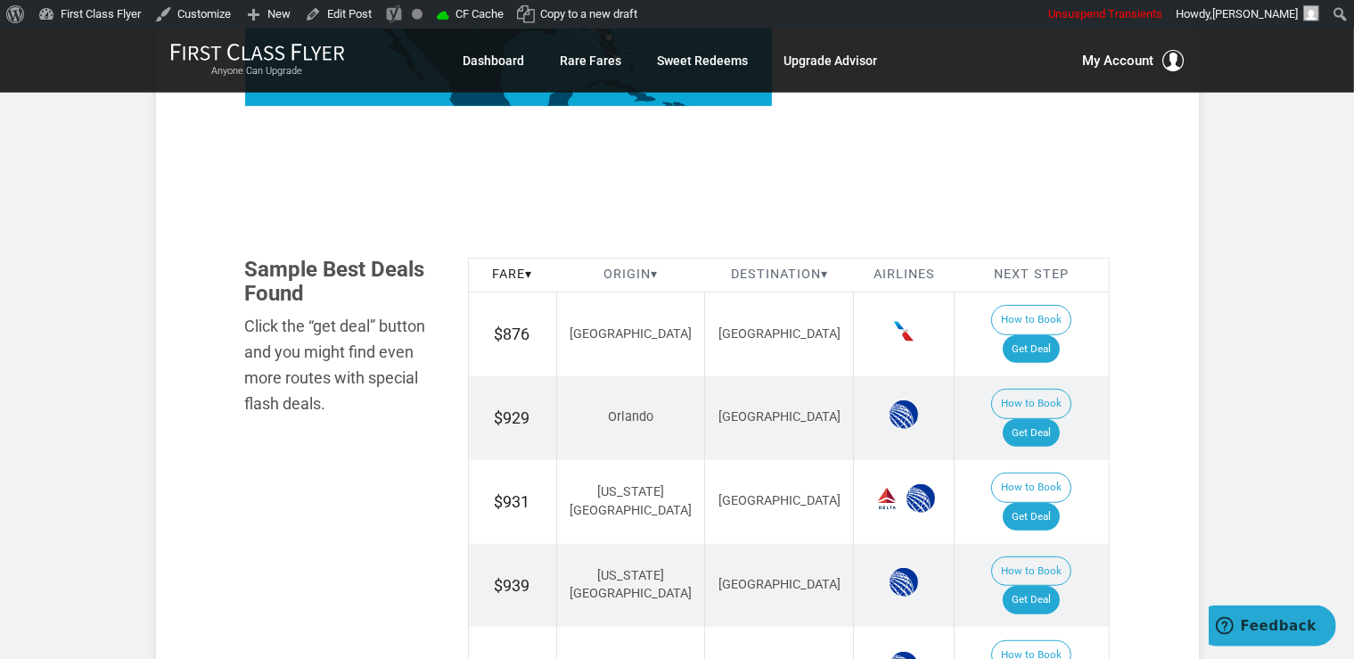
scroll to position [901, 0]
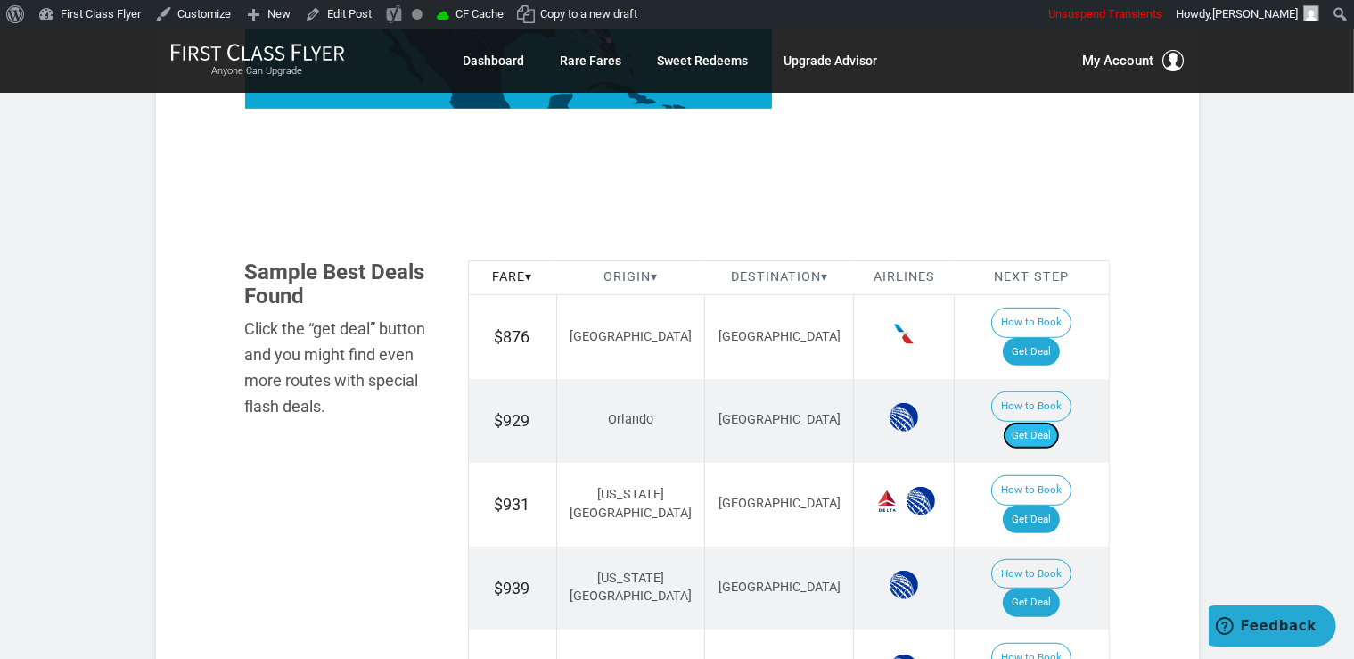
click at [1042, 422] on link "Get Deal" at bounding box center [1031, 436] width 57 height 29
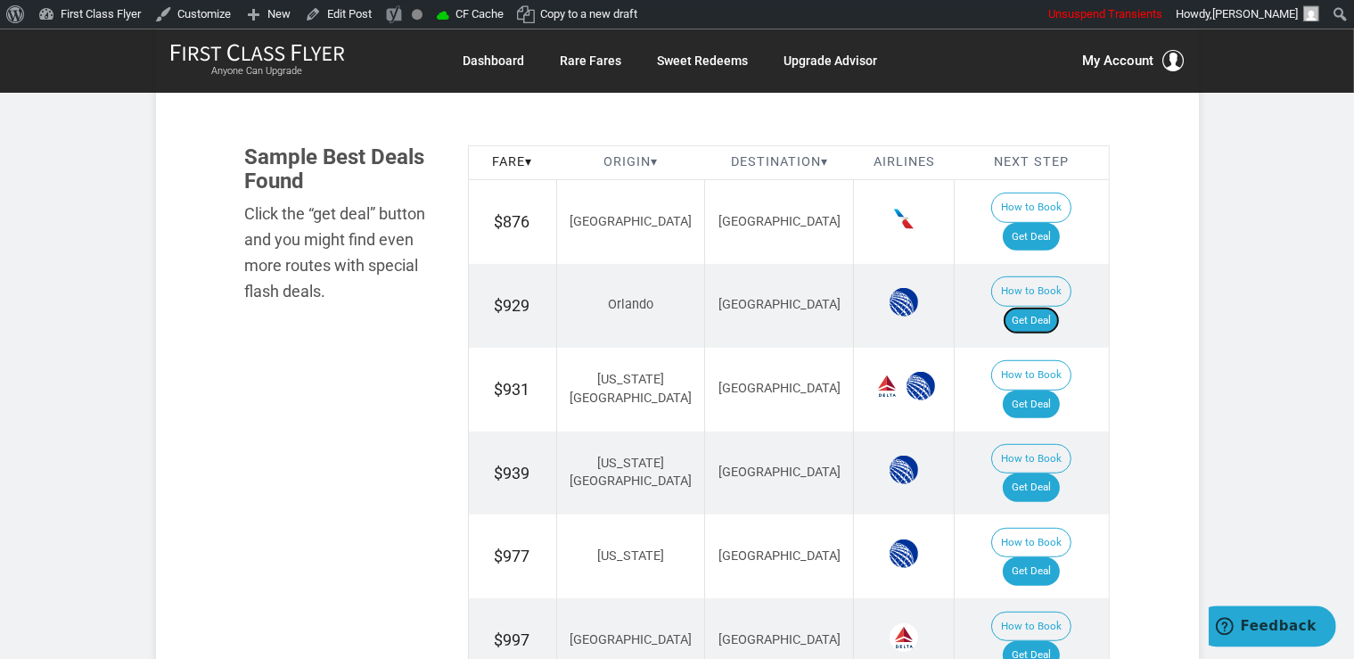
scroll to position [1183, 0]
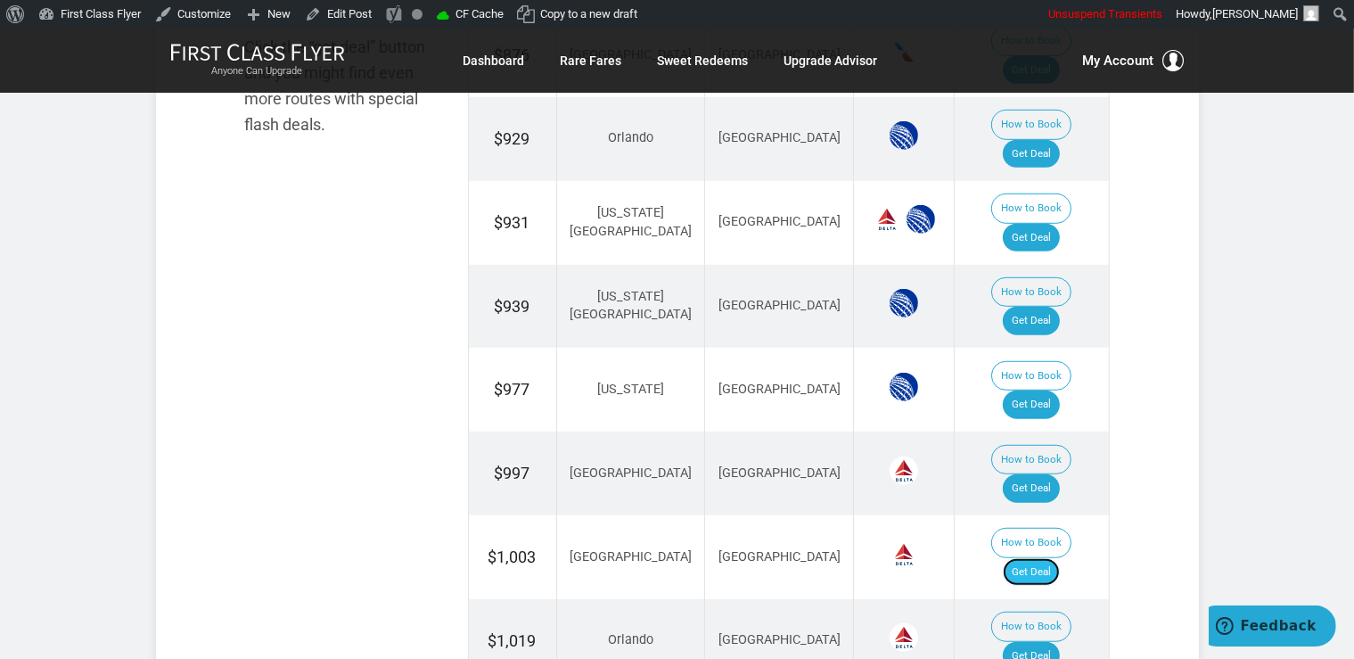
click at [1044, 558] on link "Get Deal" at bounding box center [1031, 572] width 57 height 29
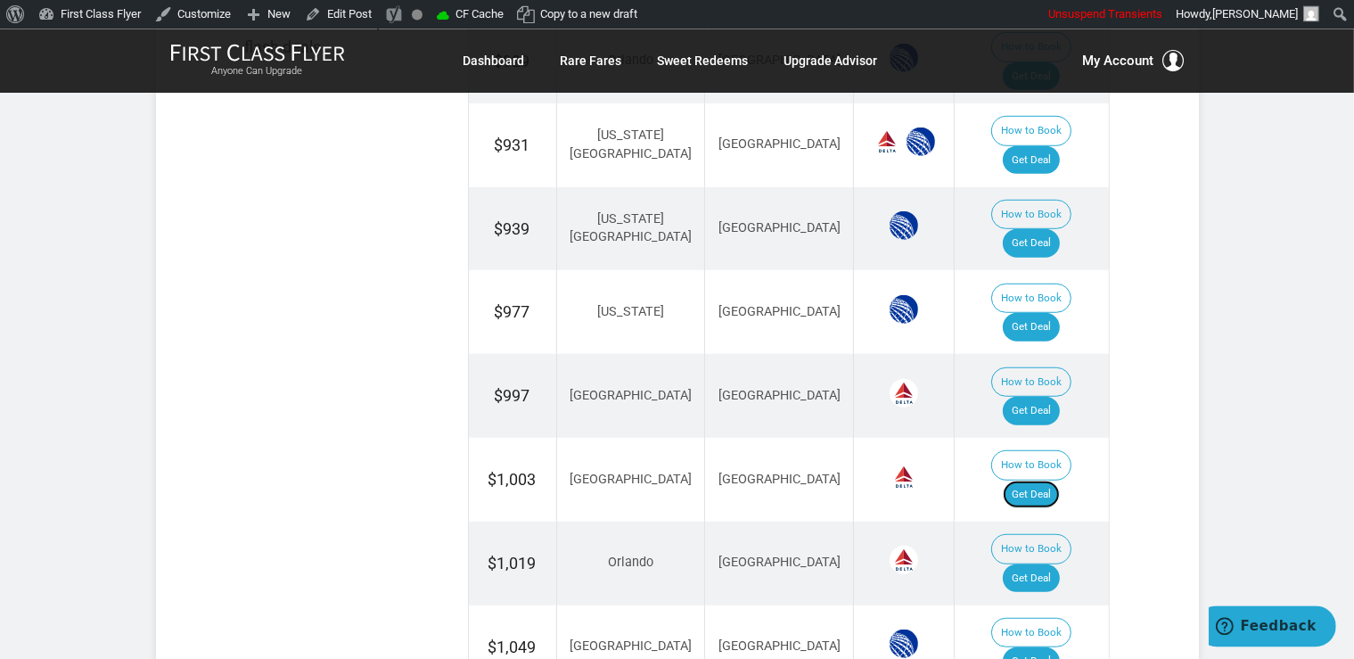
scroll to position [1371, 0]
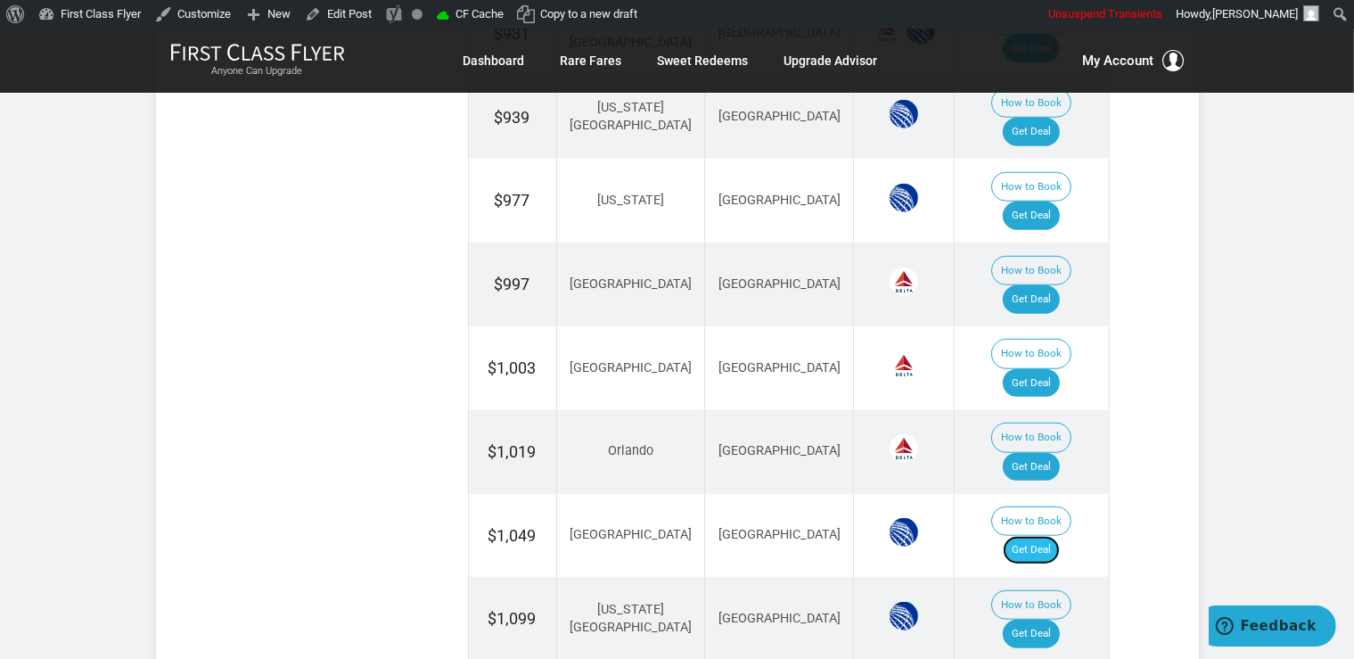
click at [1050, 536] on link "Get Deal" at bounding box center [1031, 550] width 57 height 29
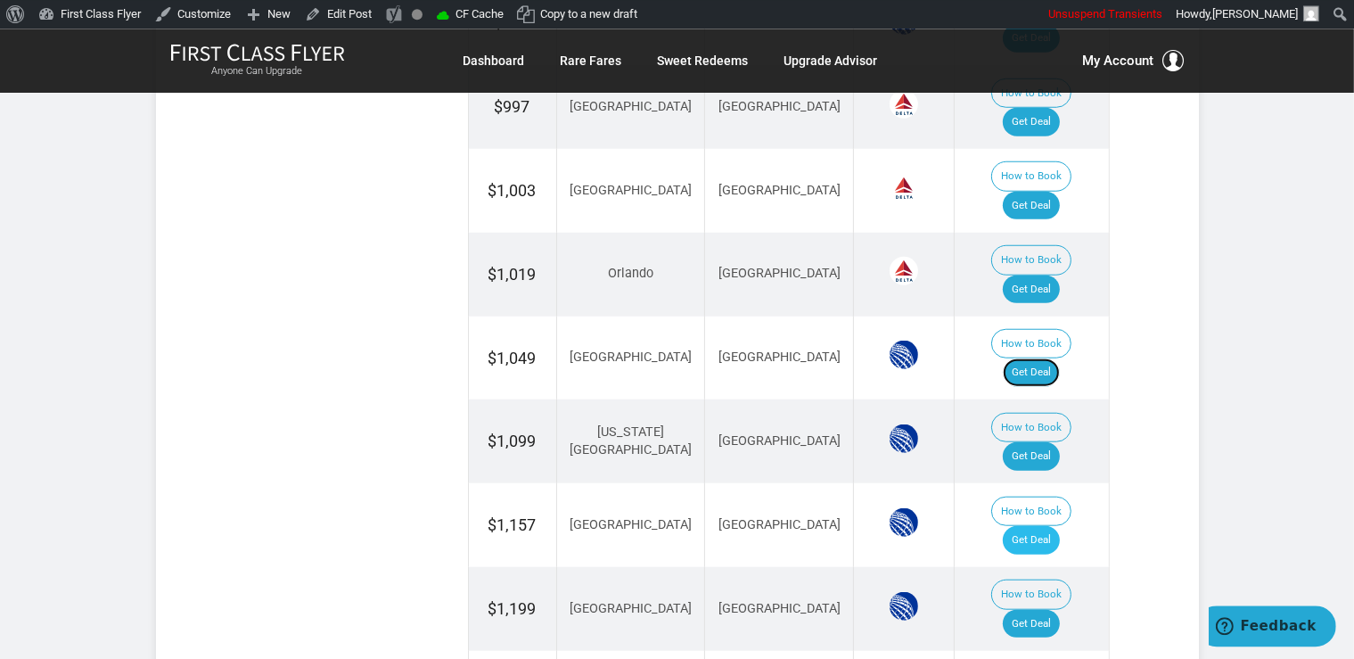
scroll to position [1559, 0]
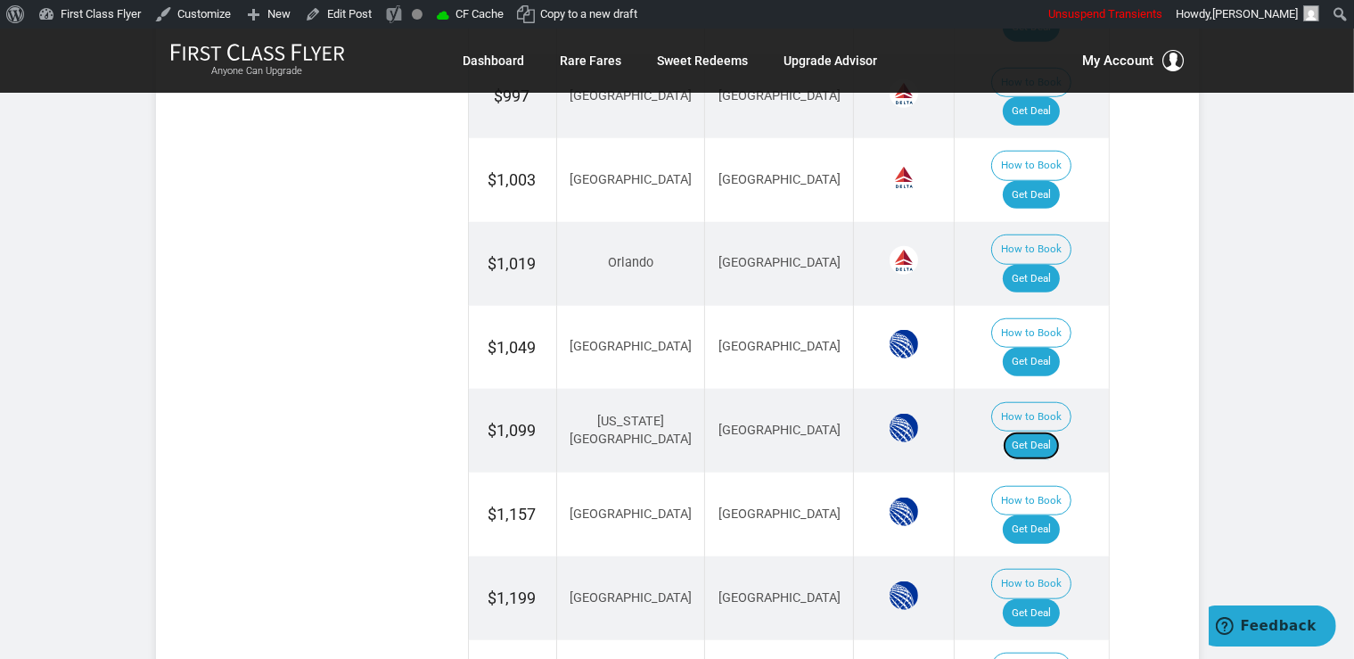
drag, startPoint x: 1053, startPoint y: 257, endPoint x: 1058, endPoint y: 273, distance: 16.6
click at [1053, 431] on link "Get Deal" at bounding box center [1031, 445] width 57 height 29
click at [1047, 515] on link "Get Deal" at bounding box center [1031, 529] width 57 height 29
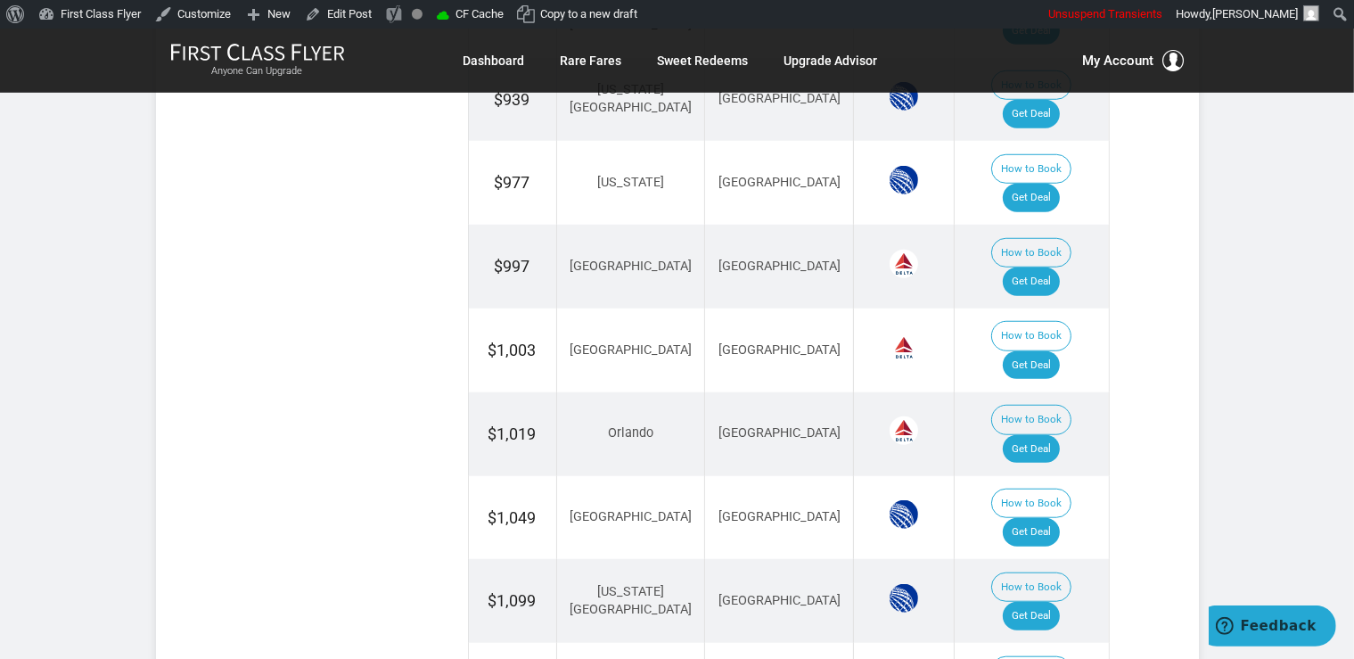
scroll to position [1371, 0]
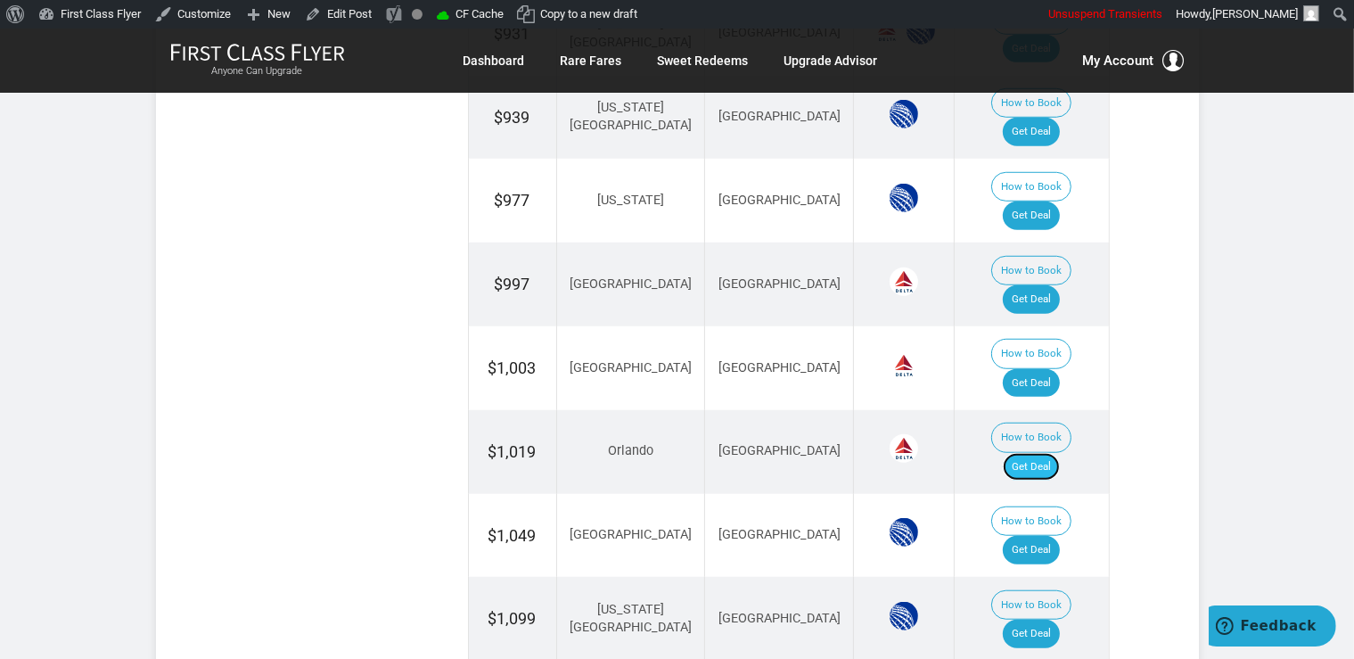
click at [1035, 453] on link "Get Deal" at bounding box center [1031, 467] width 57 height 29
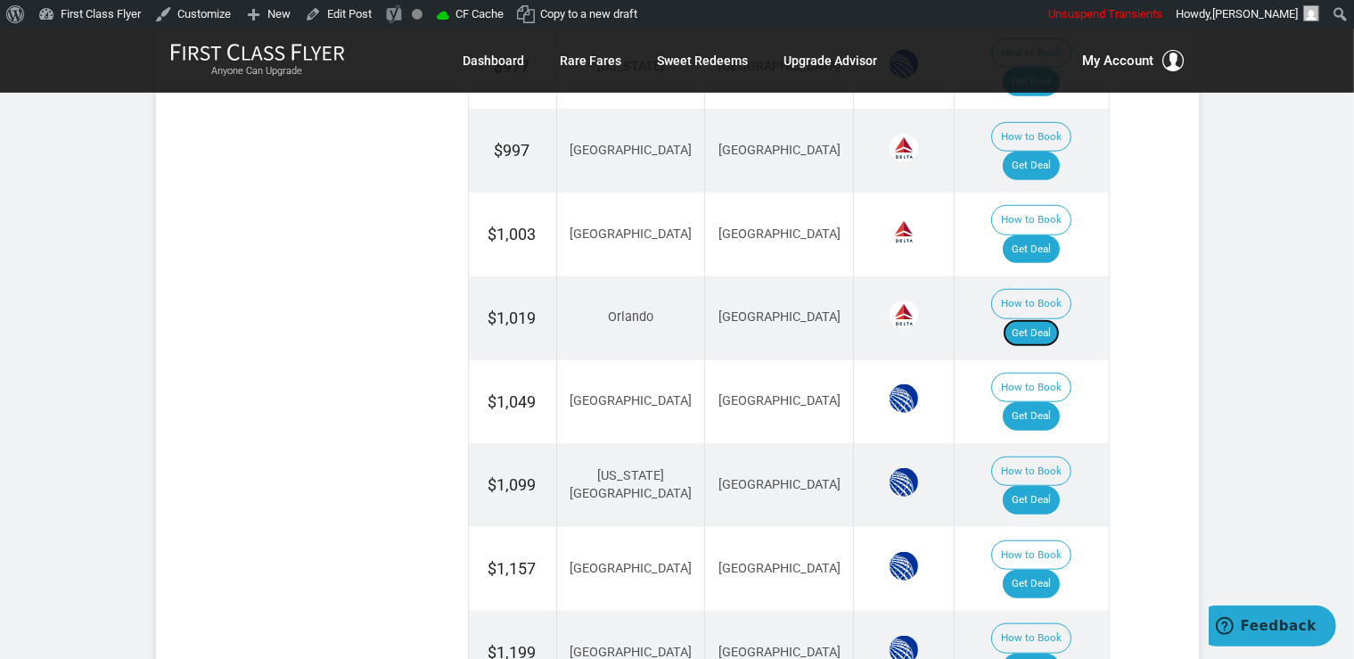
scroll to position [1527, 0]
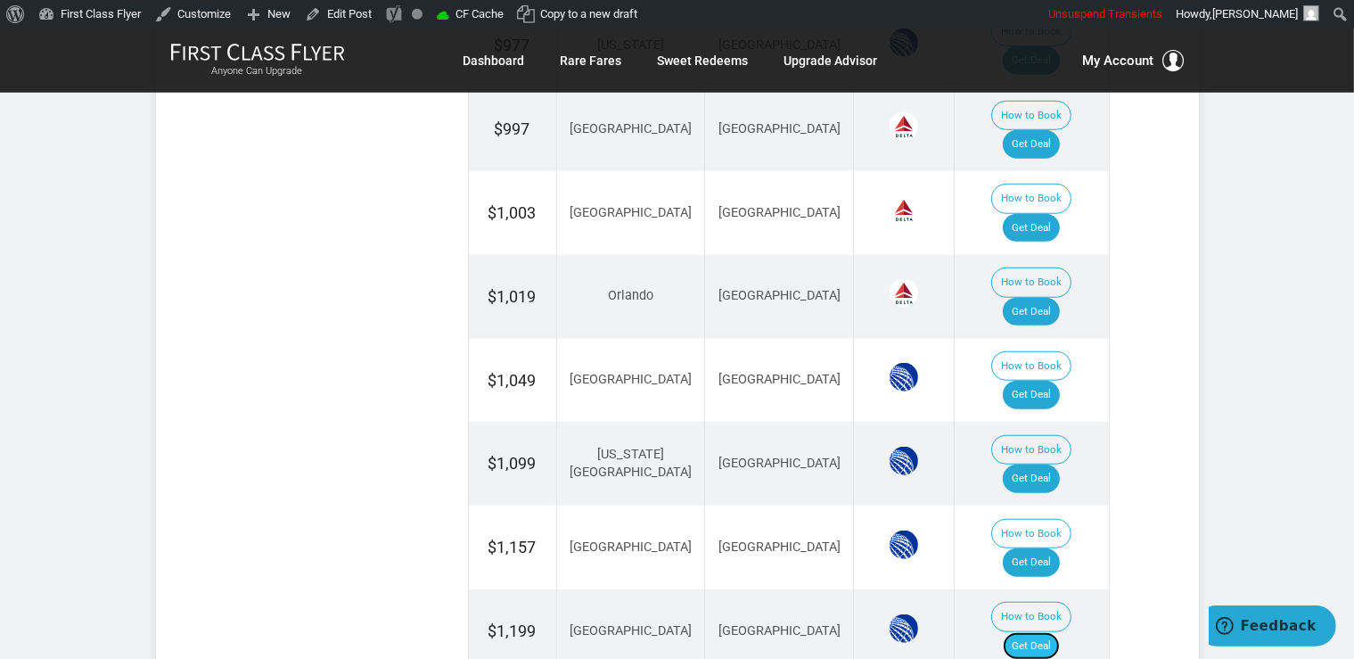
click at [1052, 632] on link "Get Deal" at bounding box center [1031, 646] width 57 height 29
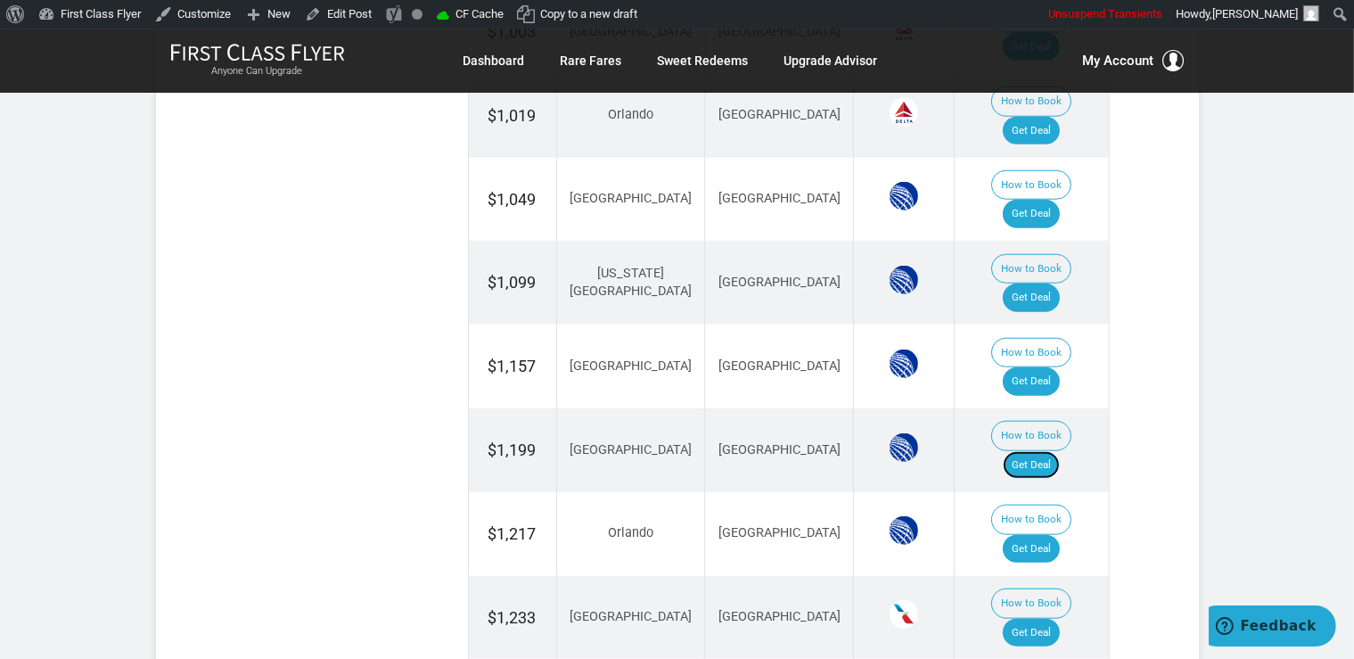
scroll to position [1715, 0]
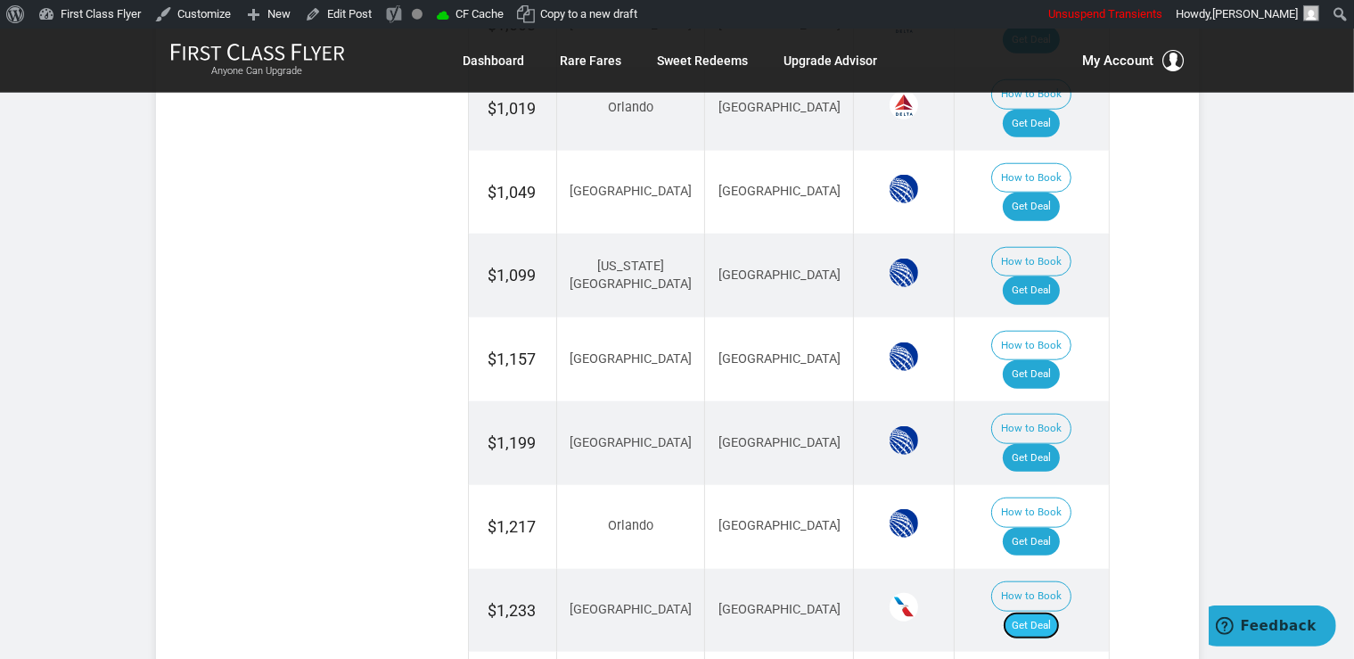
click at [1060, 611] on link "Get Deal" at bounding box center [1031, 625] width 57 height 29
click at [1026, 611] on link "Get Deal" at bounding box center [1031, 625] width 57 height 29
